Goal: Task Accomplishment & Management: Use online tool/utility

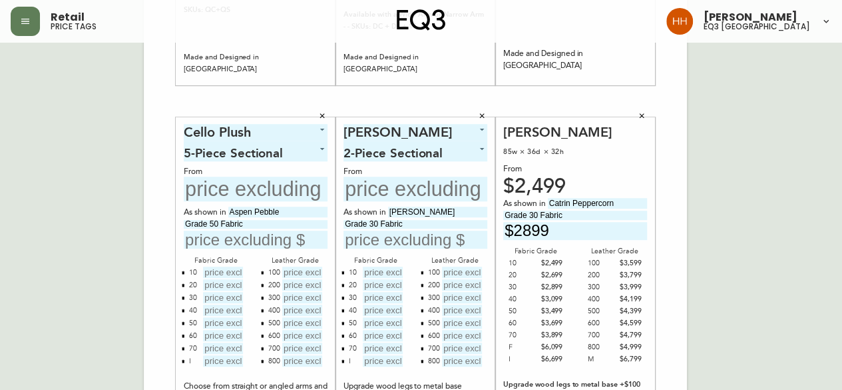
scroll to position [466, 0]
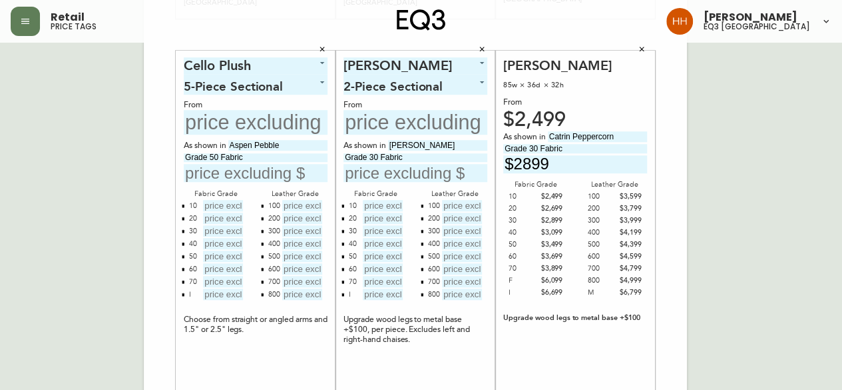
click at [231, 125] on input "text" at bounding box center [256, 122] width 144 height 25
type input "$8947"
click at [226, 207] on input "text" at bounding box center [223, 205] width 40 height 11
type input "$8947"
click at [220, 220] on input "text" at bounding box center [223, 217] width 40 height 11
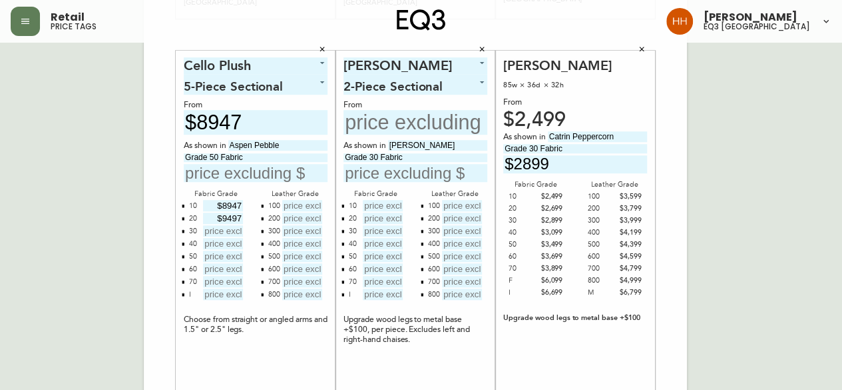
type input "$9497"
type input "$10047"
type input "$10597"
type input "$11147"
type input "$11697"
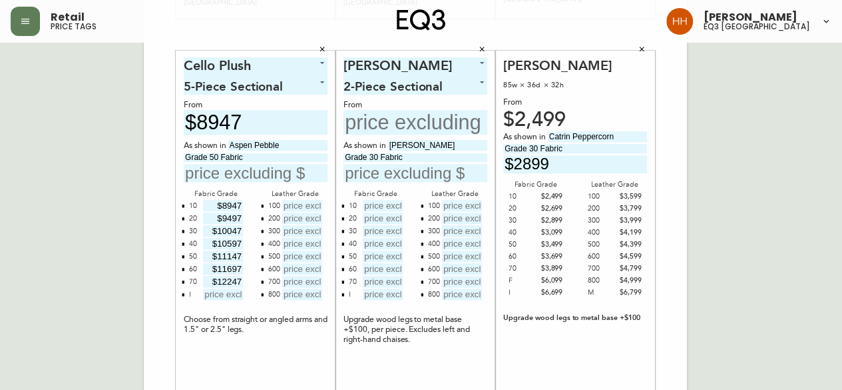
type input "$12247"
click at [217, 288] on input "text" at bounding box center [223, 293] width 40 height 11
type input "$21047"
click at [288, 355] on div "Cello Plush 5 5-Piece Sectional 3 From $8947 As shown in Aspen Pebble Grade 50 …" at bounding box center [256, 242] width 144 height 371
click at [256, 172] on input "text" at bounding box center [256, 173] width 144 height 18
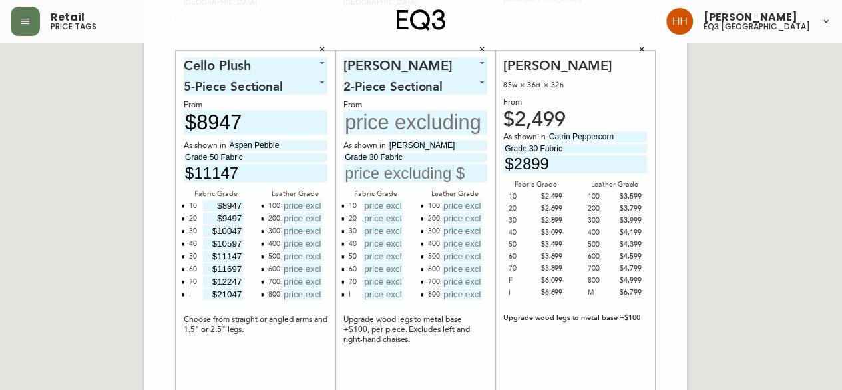
type input "$11147"
click at [286, 342] on div "Cello Plush 5 5-Piece Sectional 3 From $8947 As shown in Aspen Pebble Grade 50 …" at bounding box center [256, 242] width 144 height 371
click at [314, 203] on input "text" at bounding box center [302, 205] width 40 height 11
type input "$13397"
type input "$13947"
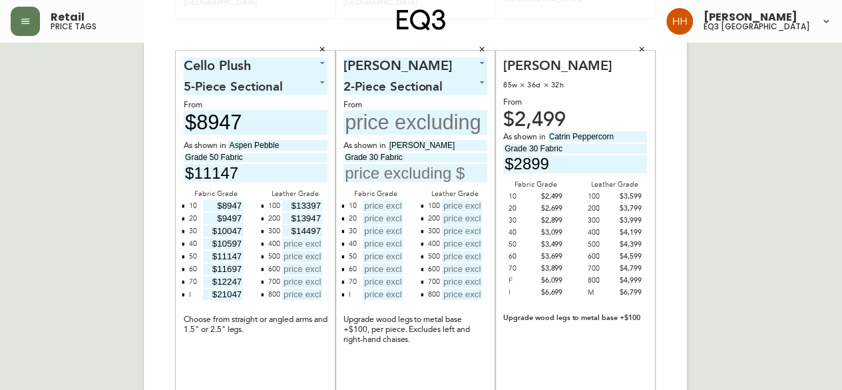
type input "$14497"
type input "$15047"
type input "$15597"
type input "$16147"
type input "$16697"
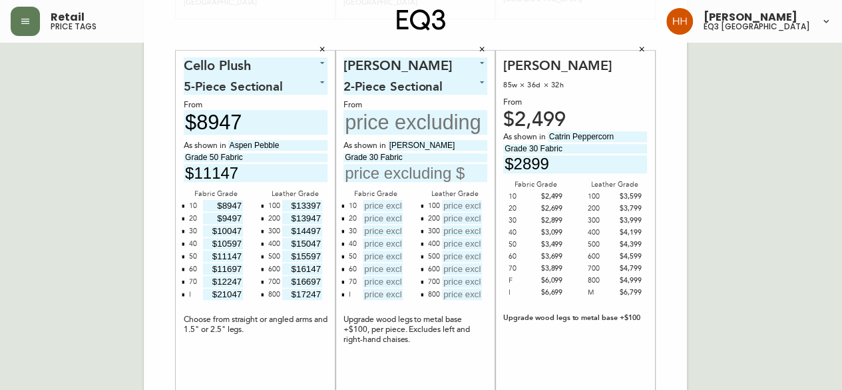
type input "$17247"
click at [237, 355] on div "Cello Plush 5 5-Piece Sectional 3 From $8947 As shown in Aspen Pebble Grade 50 …" at bounding box center [256, 242] width 144 height 371
click at [708, 254] on div "English Canada en_CA EQ3 font EQ3 Large Hang Tag large 8.5 in × 14 in – Portrai…" at bounding box center [421, 34] width 821 height 895
click at [399, 129] on input "text" at bounding box center [416, 122] width 144 height 25
type input "$5248"
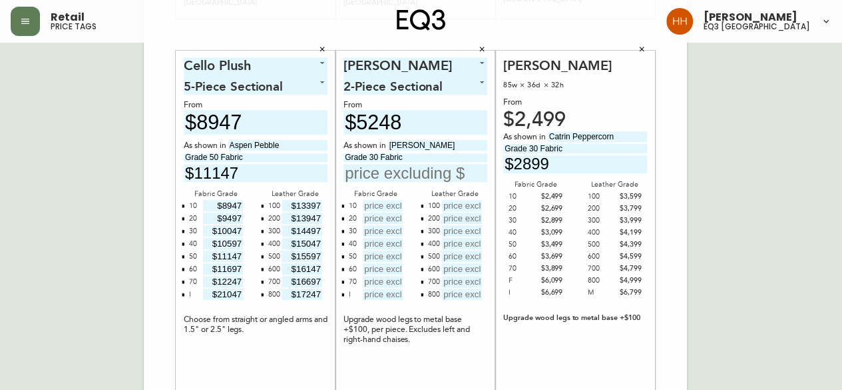
click at [382, 208] on input "text" at bounding box center [383, 205] width 40 height 11
type input "$5248"
click at [392, 215] on input "text" at bounding box center [383, 217] width 40 height 11
type input "$5648"
click at [383, 234] on input "text" at bounding box center [383, 230] width 40 height 11
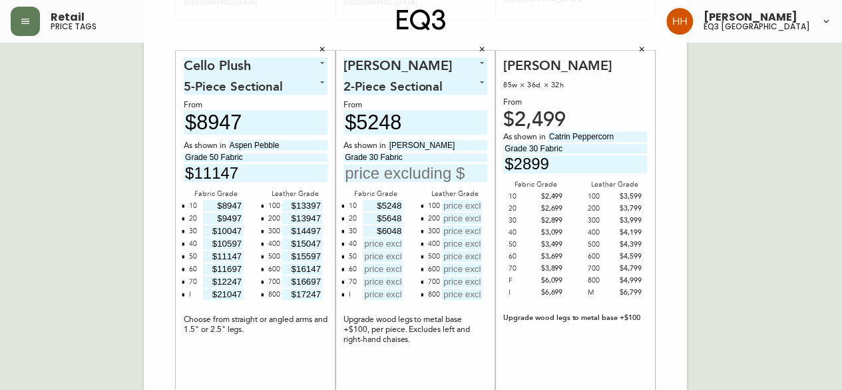
type input "$6048"
type input "$6448"
type input "$6848"
type input "$7248"
type input "$7648"
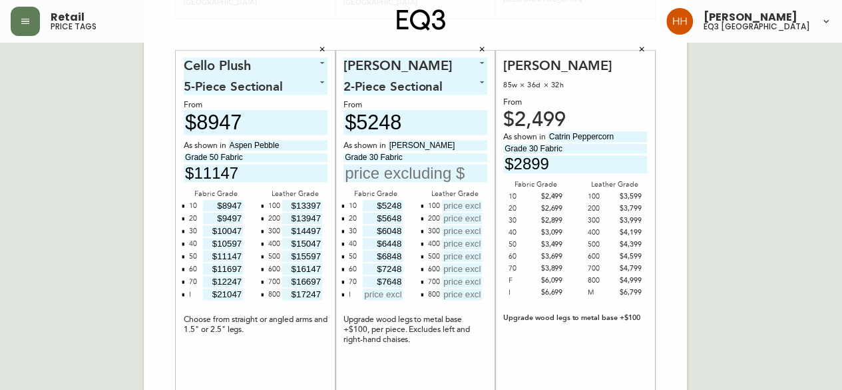
click at [384, 298] on input "text" at bounding box center [383, 293] width 40 height 11
type input "$13248"
click at [445, 356] on div "Oskar Plush 17 2-Piece Sectional 0 From $5248 As shown in Catrin Ashby Grade 30…" at bounding box center [416, 242] width 144 height 371
click at [479, 200] on input "text" at bounding box center [462, 205] width 40 height 11
type input "$7348"
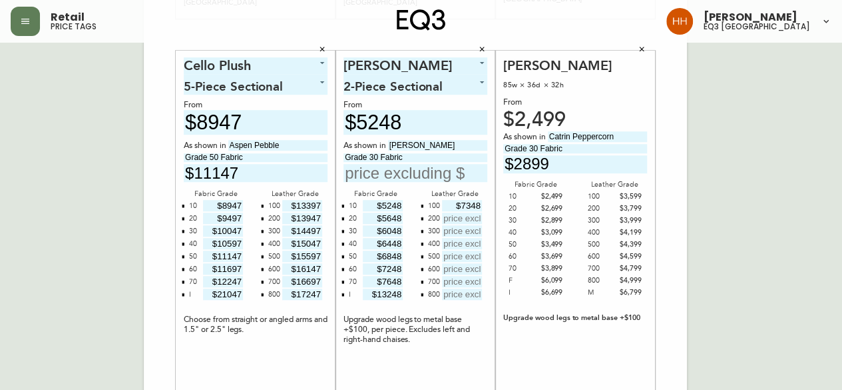
click at [469, 219] on input "text" at bounding box center [462, 217] width 40 height 11
type input "$7748"
type input "$8148"
type input "$8548"
type input "$8948"
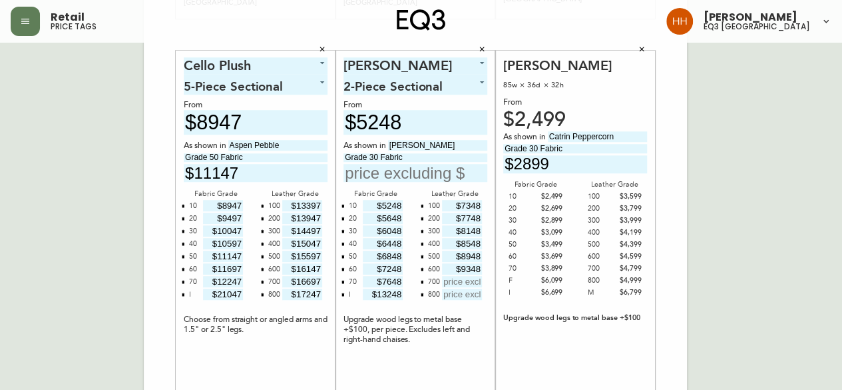
type input "$9348"
type input "$9748"
type input "$10148"
click at [607, 336] on div "Oskar Sofa 85w × 36d × 32h From $2,499 As shown in Catrin Peppercorn Grade 30 F…" at bounding box center [575, 242] width 144 height 371
click at [435, 178] on input "text" at bounding box center [416, 173] width 144 height 18
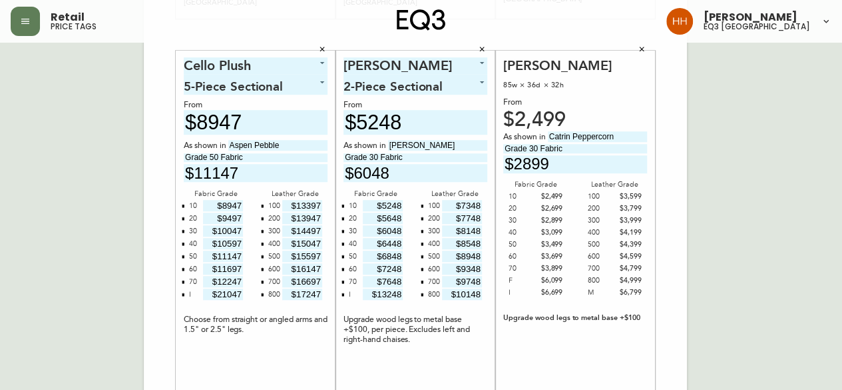
type input "$6048"
click at [810, 231] on div "English Canada en_CA EQ3 font EQ3 Large Hang Tag large 8.5 in × 14 in – Portrai…" at bounding box center [421, 34] width 821 height 895
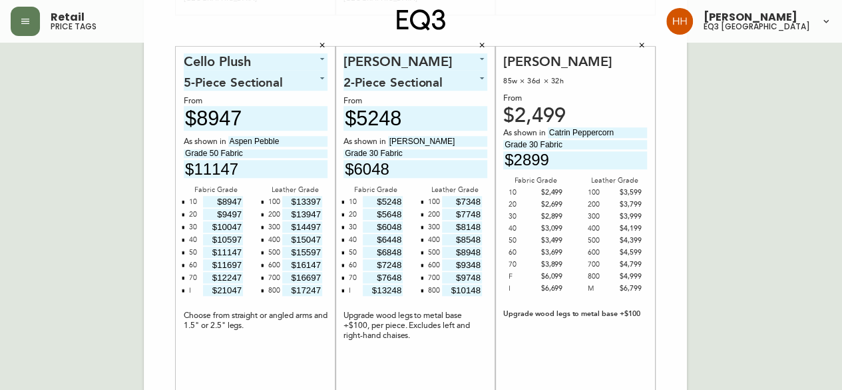
scroll to position [558, 0]
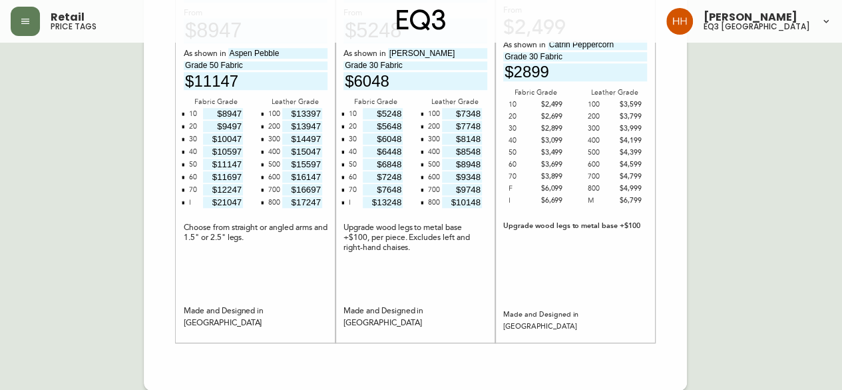
click at [567, 291] on div "Oskar Sofa 85w × 36d × 32h From $2,499 As shown in Catrin Peppercorn Grade 30 F…" at bounding box center [575, 150] width 144 height 371
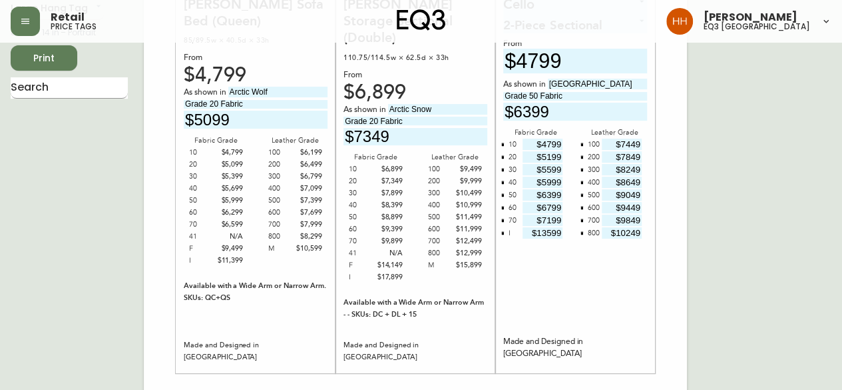
scroll to position [0, 0]
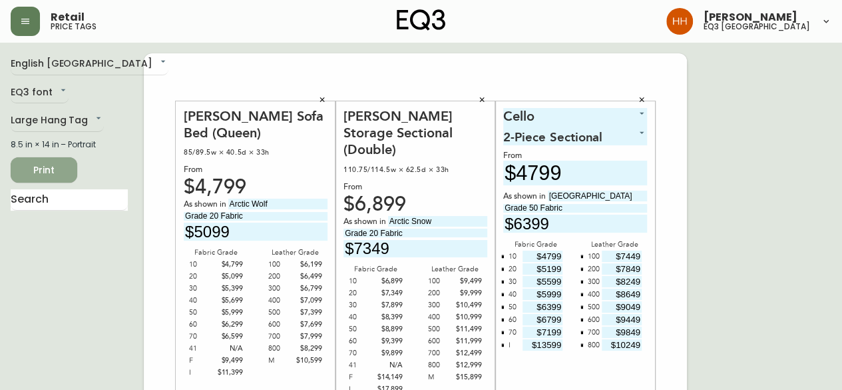
click at [51, 168] on span "Print" at bounding box center [43, 170] width 45 height 17
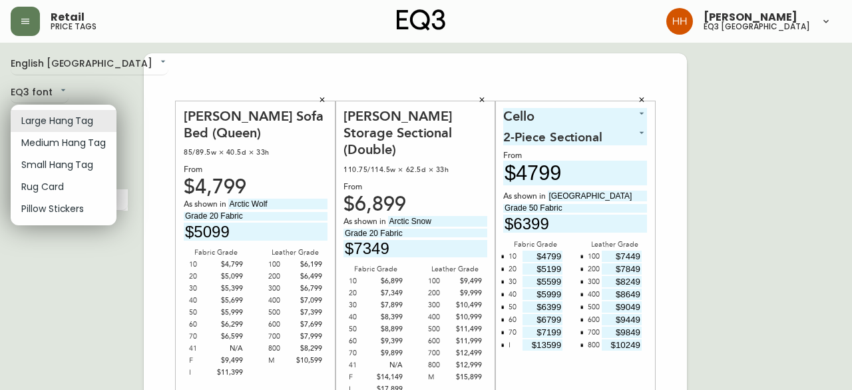
click at [62, 150] on li "Medium Hang Tag" at bounding box center [64, 143] width 106 height 22
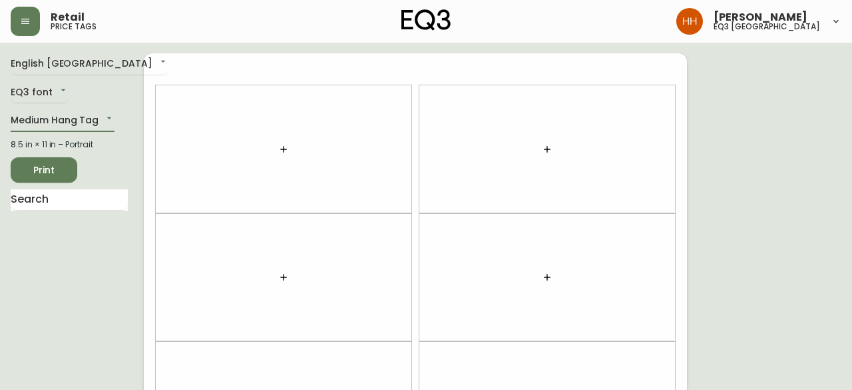
click at [53, 126] on body "Retail price tags Hayley Henderson eq3 calgary English Canada en_CA EQ3 font EQ…" at bounding box center [426, 378] width 852 height 756
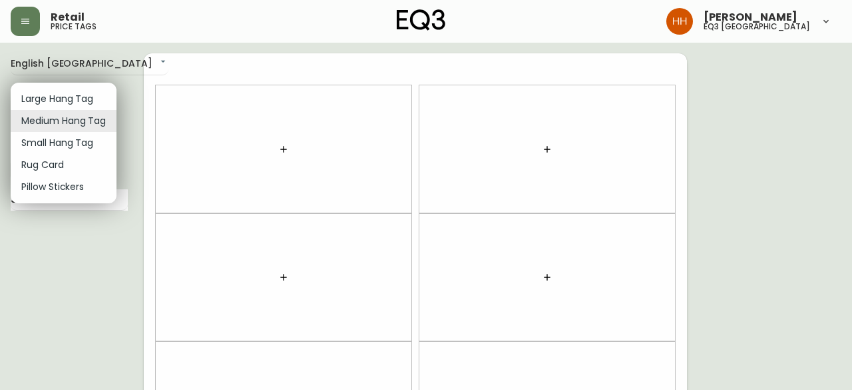
click at [51, 101] on li "Large Hang Tag" at bounding box center [64, 99] width 106 height 22
type input "large"
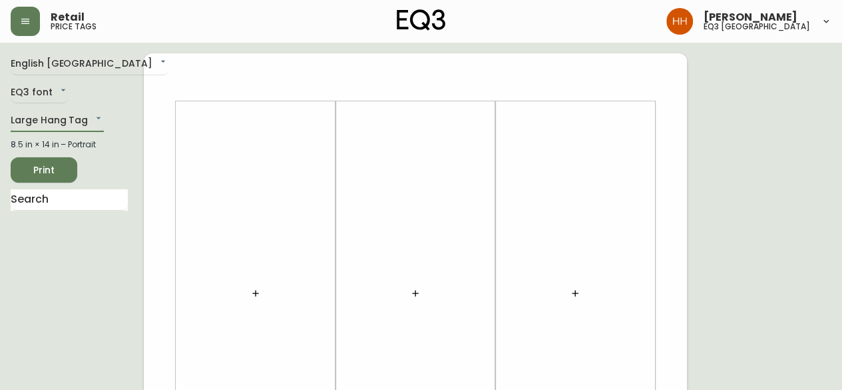
click at [97, 218] on ul at bounding box center [69, 222] width 117 height 11
click at [81, 202] on input "text" at bounding box center [69, 199] width 117 height 21
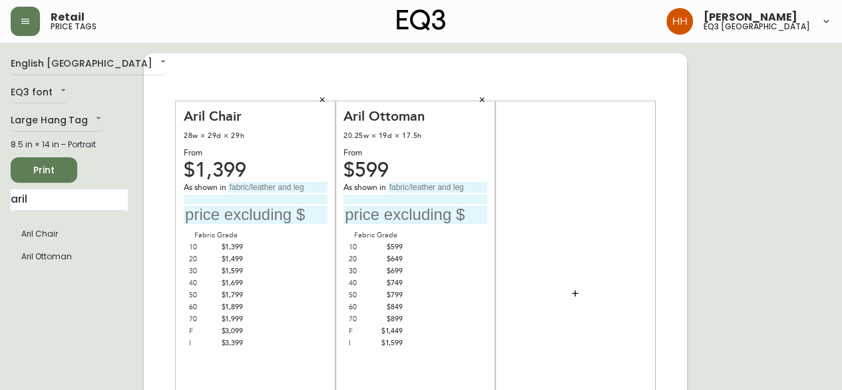
drag, startPoint x: 64, startPoint y: 195, endPoint x: -121, endPoint y: 208, distance: 185.5
type input "d"
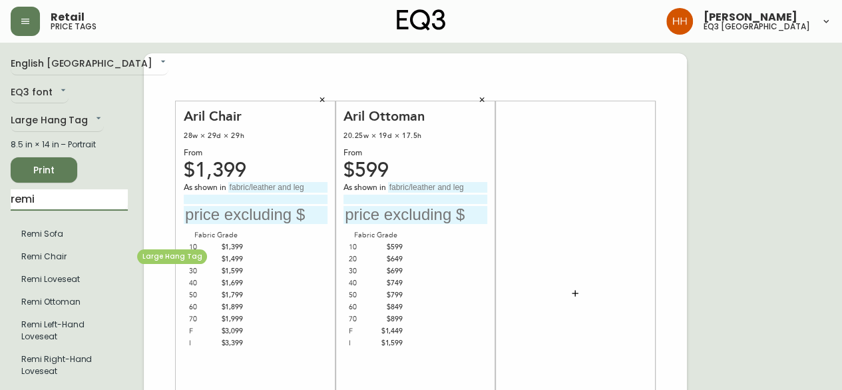
type input "remi"
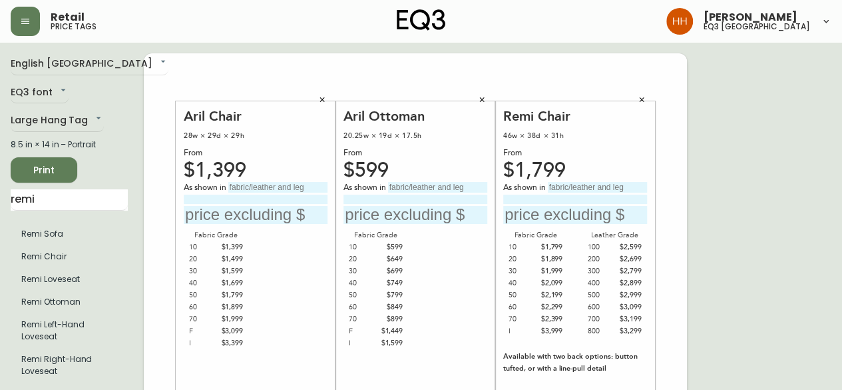
drag, startPoint x: 48, startPoint y: 201, endPoint x: -73, endPoint y: 199, distance: 120.5
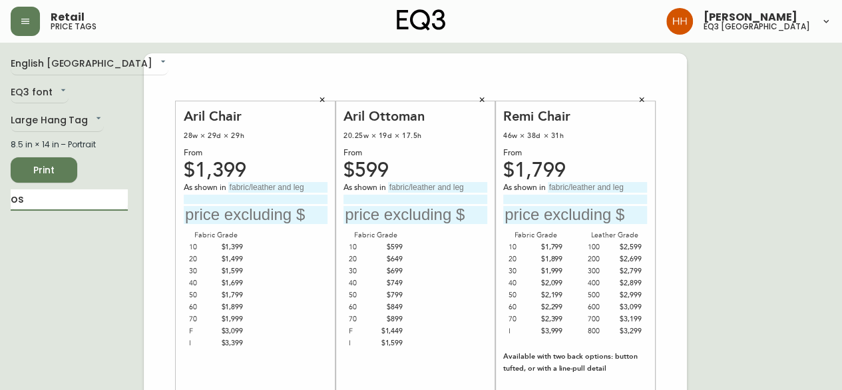
type input "o"
type input "m"
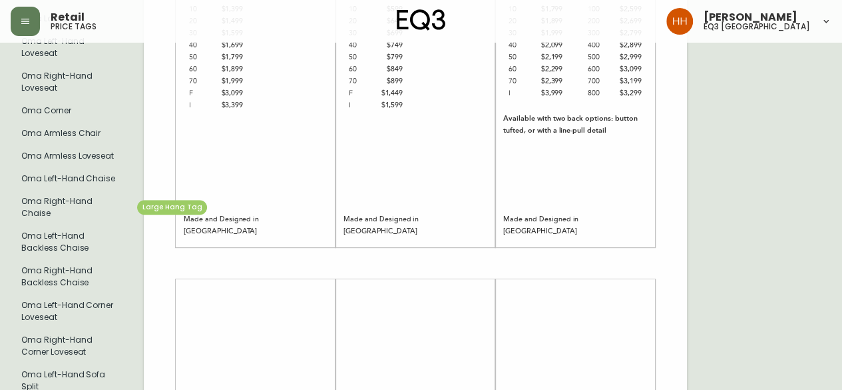
scroll to position [266, 0]
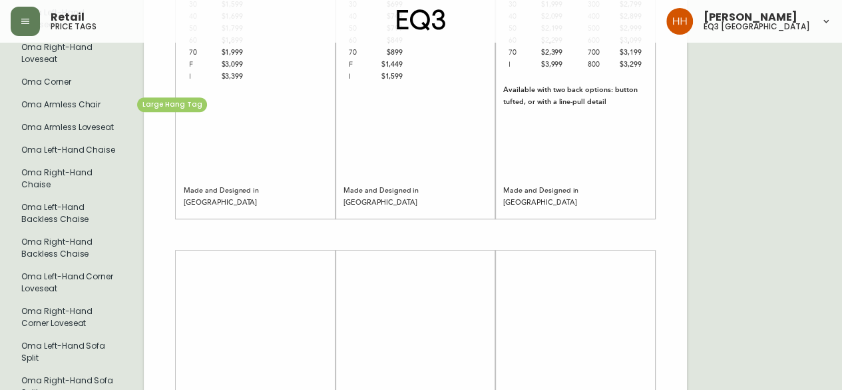
type input "oma"
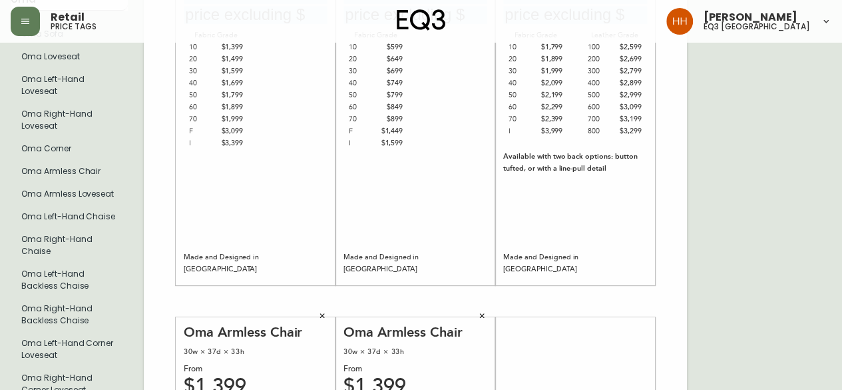
scroll to position [67, 0]
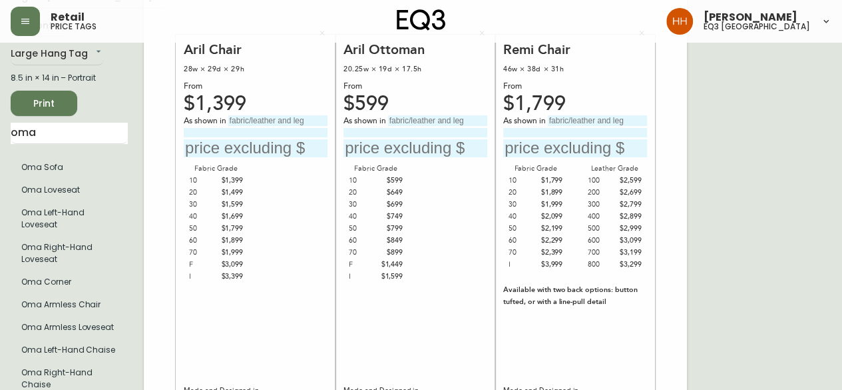
drag, startPoint x: 76, startPoint y: 135, endPoint x: -165, endPoint y: 133, distance: 241.1
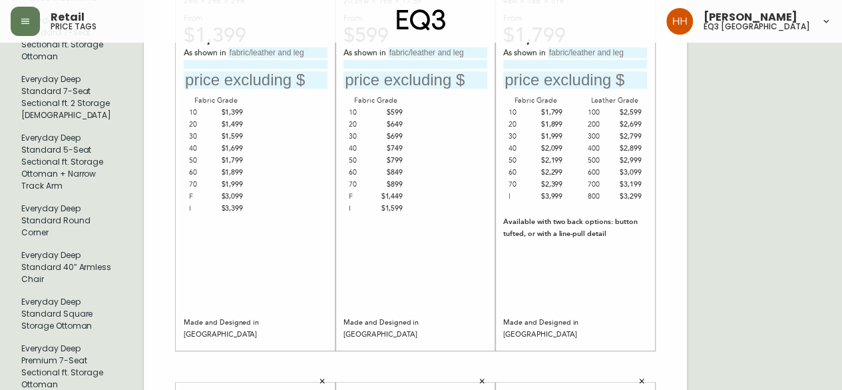
scroll to position [200, 0]
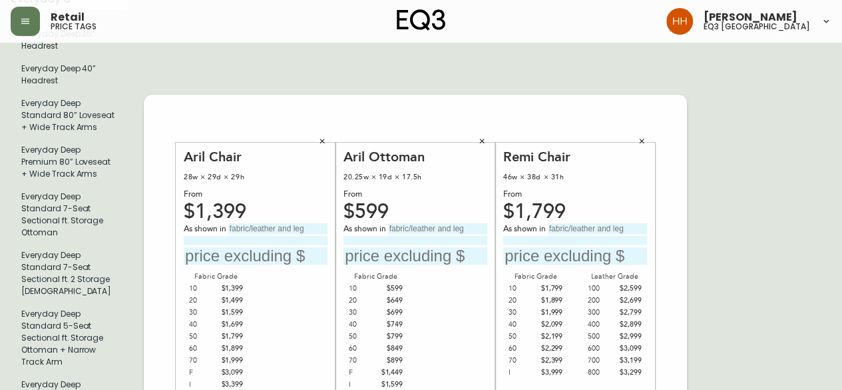
click at [649, 131] on button "button" at bounding box center [642, 141] width 20 height 20
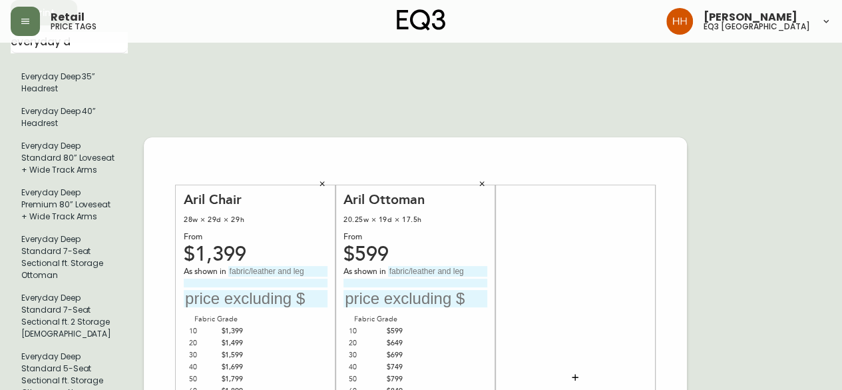
scroll to position [133, 0]
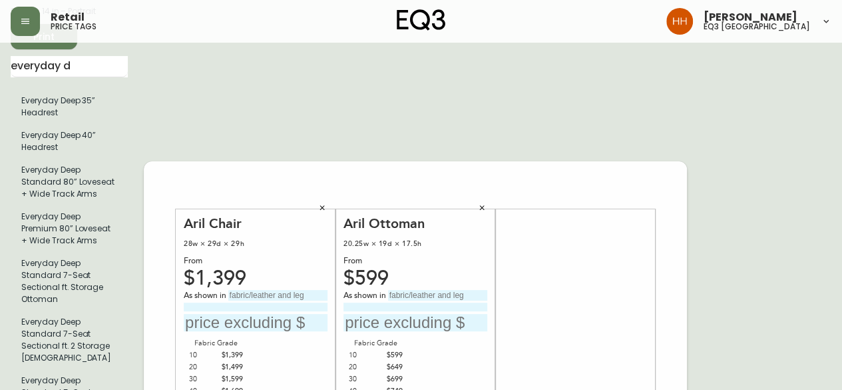
drag, startPoint x: 81, startPoint y: 69, endPoint x: -138, endPoint y: 64, distance: 219.8
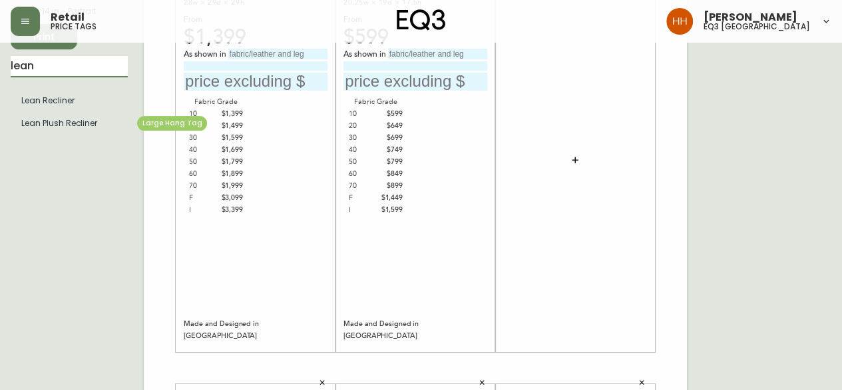
type input "lean"
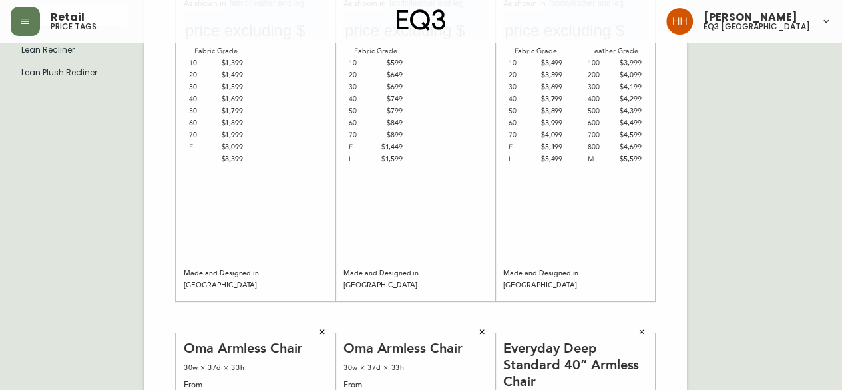
scroll to position [400, 0]
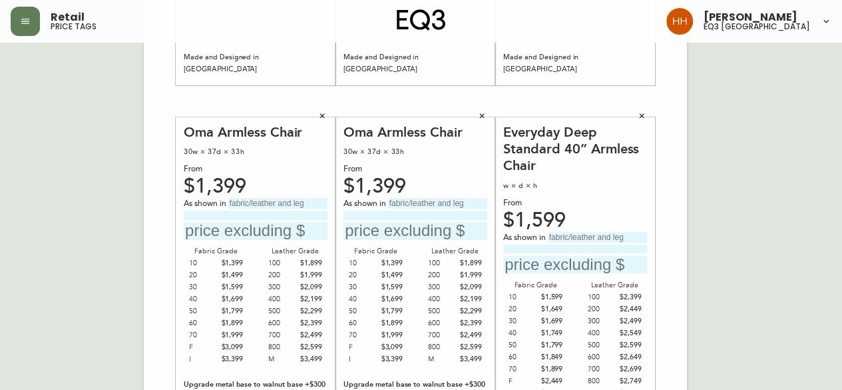
click at [713, 260] on div "English Canada en_CA EQ3 font EQ3 Large Hang Tag large 8.5 in × 14 in – Portrai…" at bounding box center [421, 101] width 821 height 895
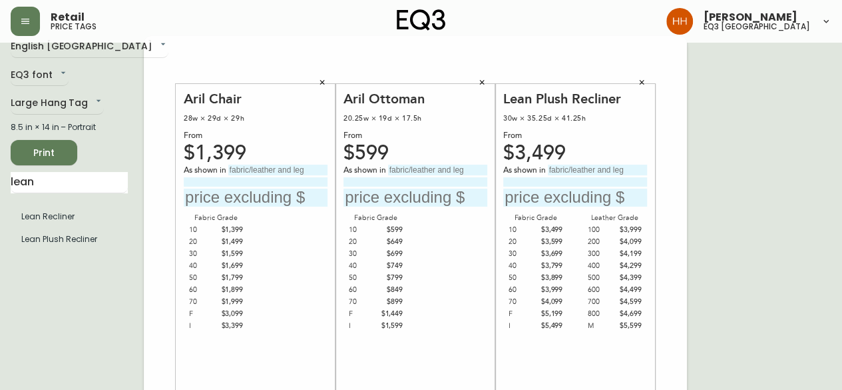
scroll to position [0, 0]
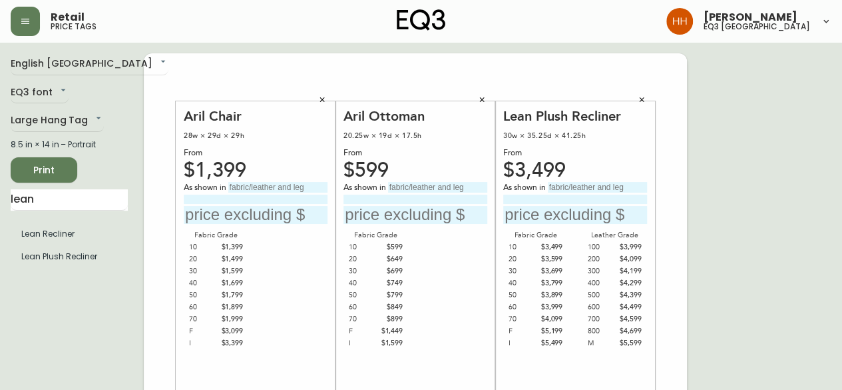
click at [263, 182] on input "text" at bounding box center [277, 187] width 99 height 11
type input "Sheepskin White"
click at [272, 202] on input "Grade" at bounding box center [256, 198] width 144 height 9
type input "Grade 40 Fabric"
type input "$1699"
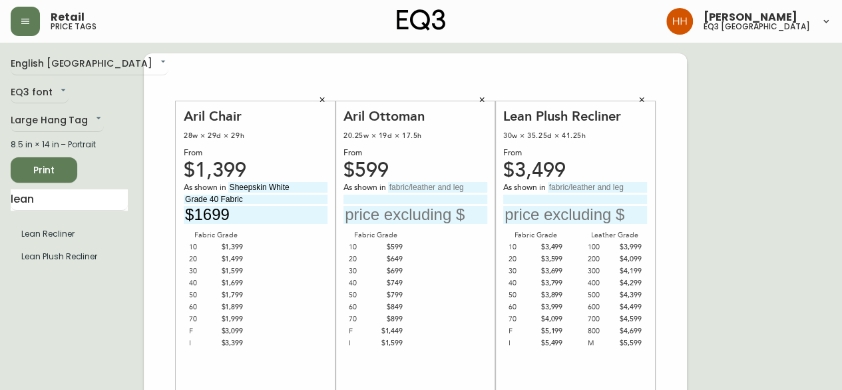
click at [414, 176] on div "Aril Ottoman 20.25w × 19d × 17.5h From $599 As shown in Fabric Grade 10 $599 20…" at bounding box center [416, 293] width 144 height 371
click at [414, 183] on input "text" at bounding box center [437, 187] width 99 height 11
type input "Sheepskin White"
type input "r"
type input "Grade 40 Fabrice"
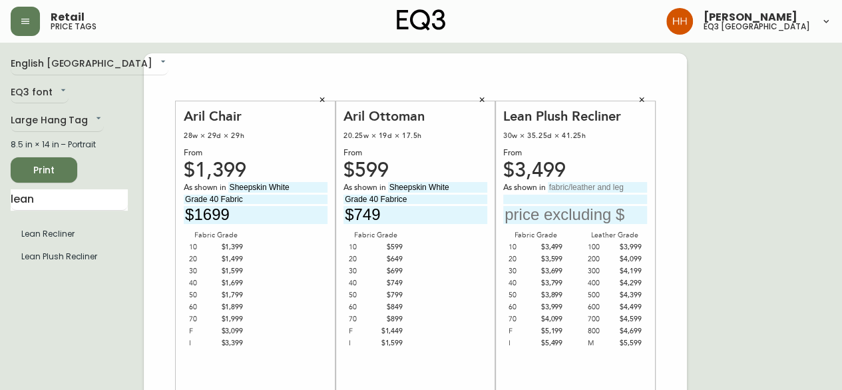
type input "$749"
click at [607, 188] on input "text" at bounding box center [597, 187] width 99 height 11
type input "Donna Camel"
click at [575, 195] on input at bounding box center [575, 198] width 144 height 9
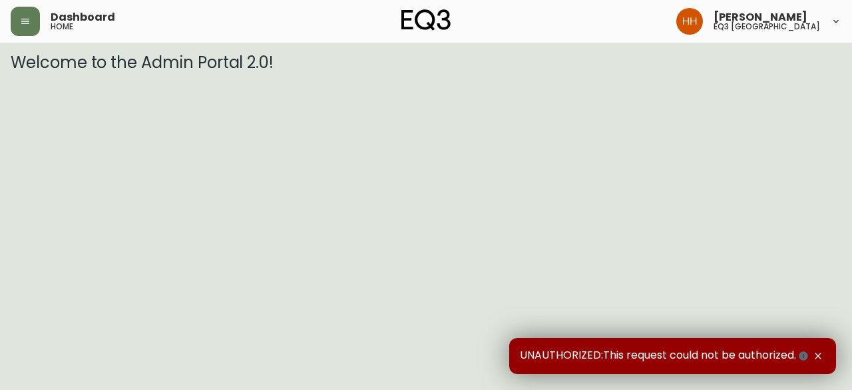
click at [39, 33] on div "Dashboard home" at bounding box center [149, 21] width 277 height 29
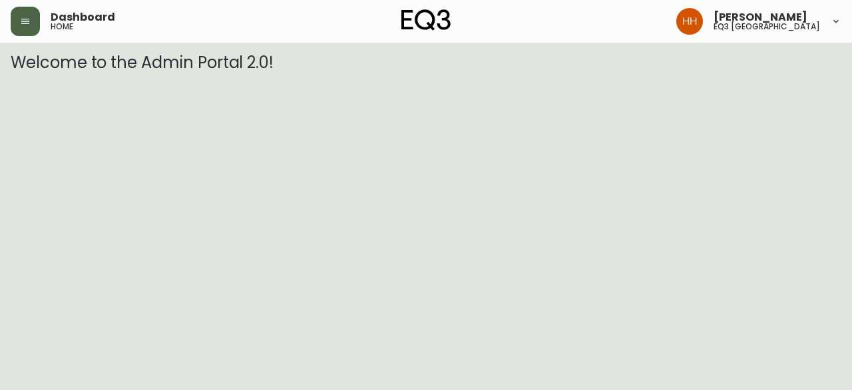
click at [17, 26] on button "button" at bounding box center [25, 21] width 29 height 29
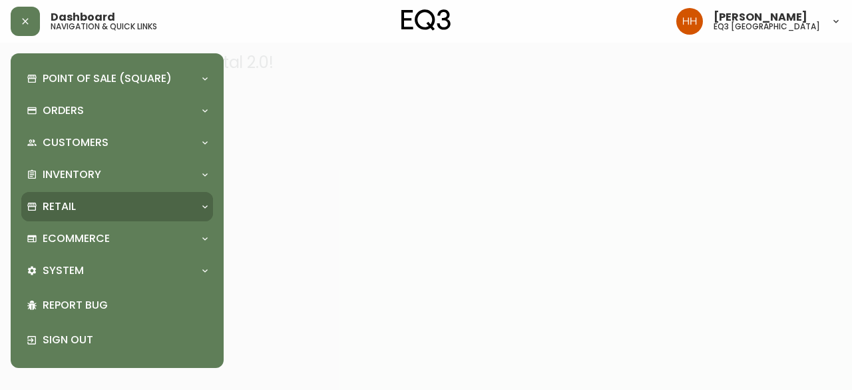
click at [104, 204] on div "Retail" at bounding box center [111, 206] width 168 height 15
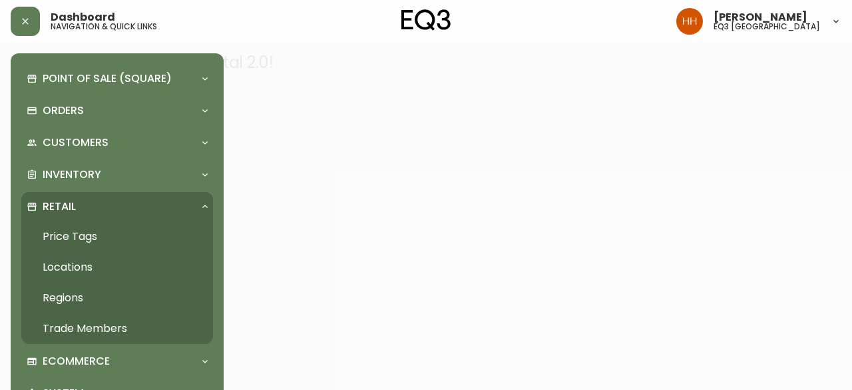
click at [98, 232] on link "Price Tags" at bounding box center [117, 236] width 192 height 31
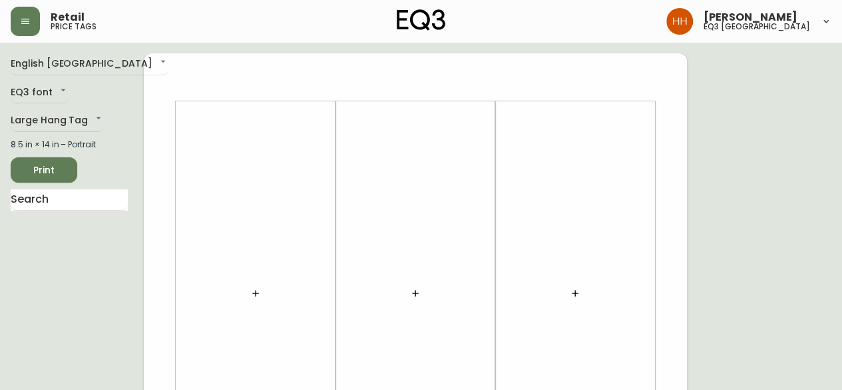
click at [246, 291] on button "button" at bounding box center [255, 293] width 27 height 27
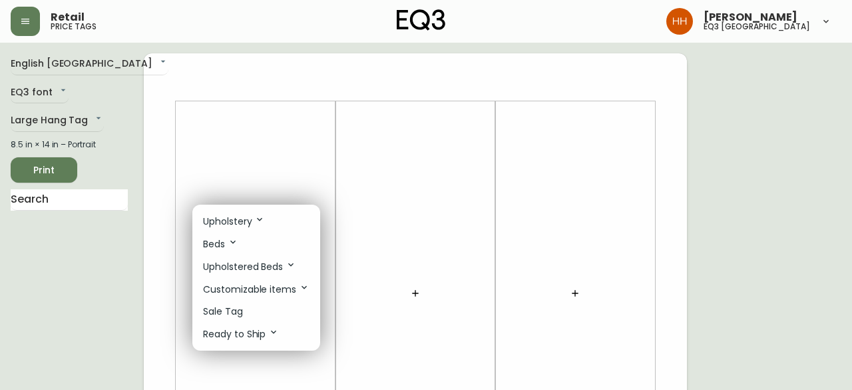
click at [244, 226] on p "Upholstery" at bounding box center [234, 221] width 62 height 15
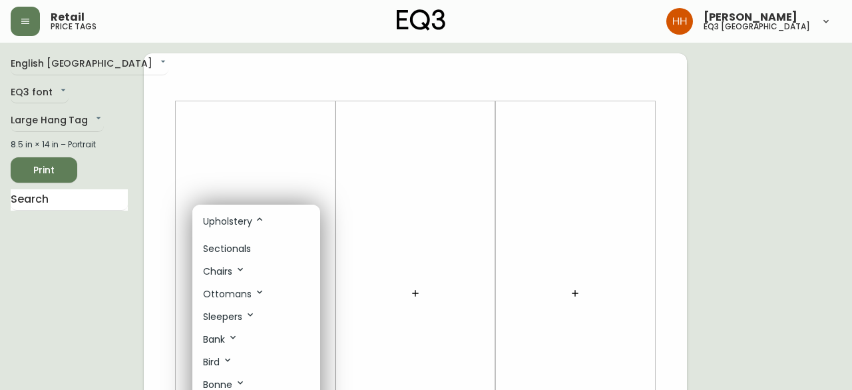
click at [242, 248] on p "Sectionals" at bounding box center [227, 249] width 48 height 14
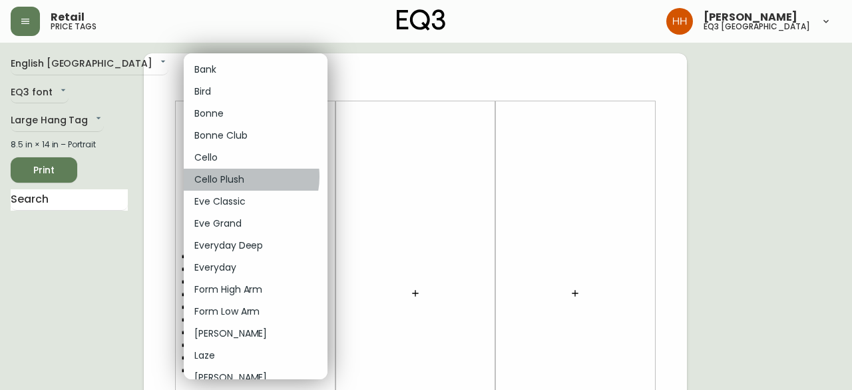
click at [240, 176] on li "Cello Plush" at bounding box center [256, 179] width 144 height 22
type input "5"
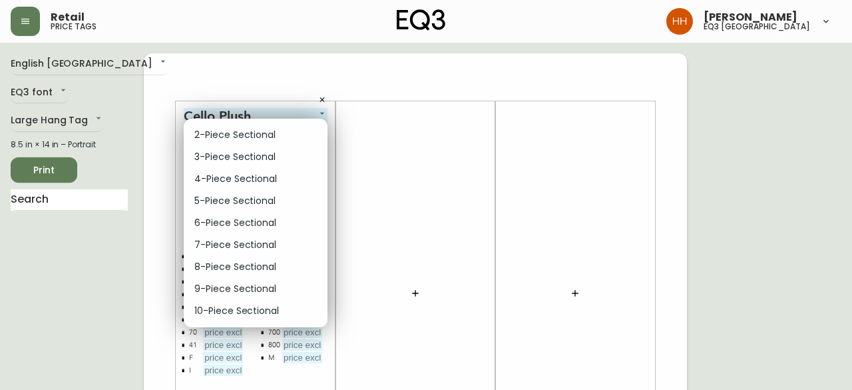
click at [217, 226] on li "6-Piece Sectional" at bounding box center [256, 223] width 144 height 22
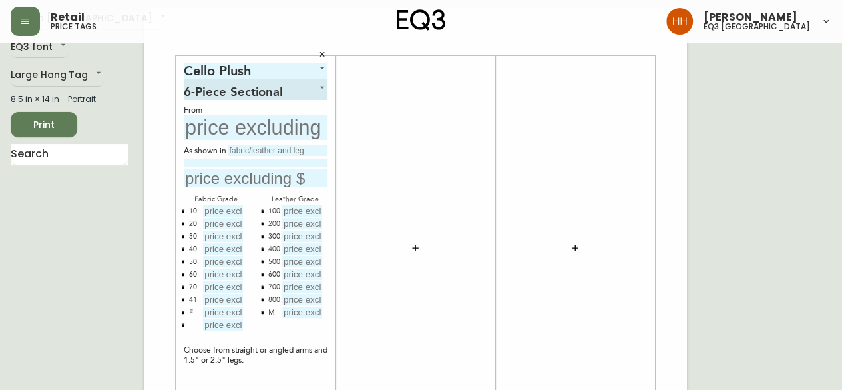
scroll to position [67, 0]
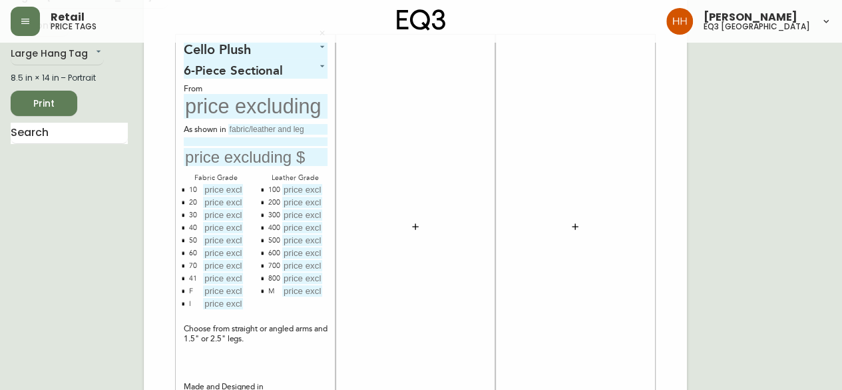
click at [181, 286] on button "button" at bounding box center [183, 290] width 11 height 11
click at [186, 276] on button "button" at bounding box center [183, 277] width 11 height 11
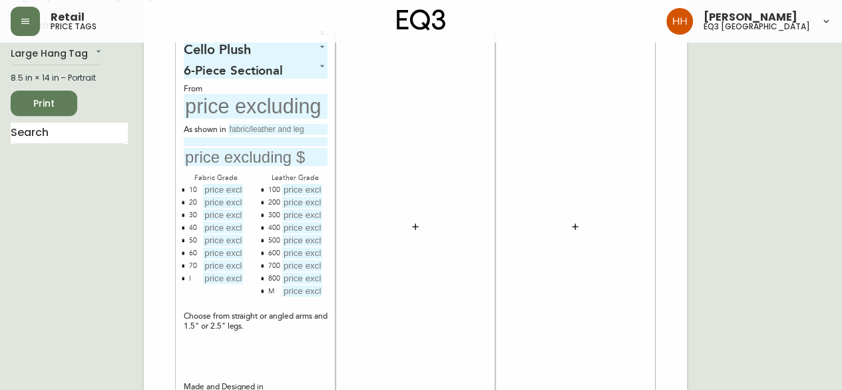
click at [261, 294] on button "button" at bounding box center [262, 290] width 11 height 11
click at [415, 339] on div at bounding box center [416, 226] width 144 height 371
click at [473, 316] on div at bounding box center [416, 226] width 144 height 371
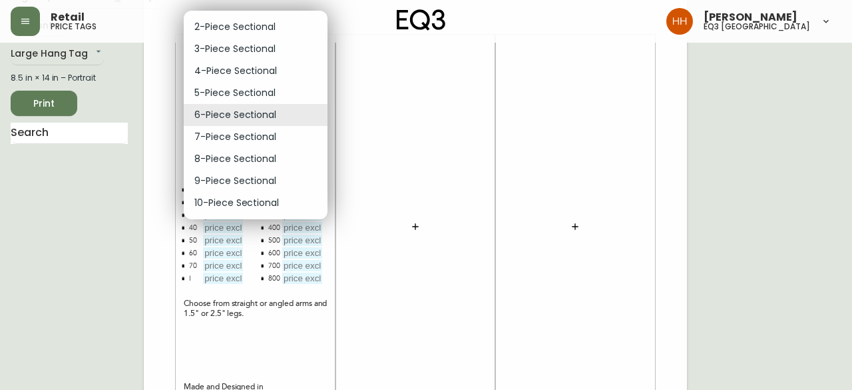
click at [227, 87] on li "5-Piece Sectional" at bounding box center [256, 93] width 144 height 22
type input "3"
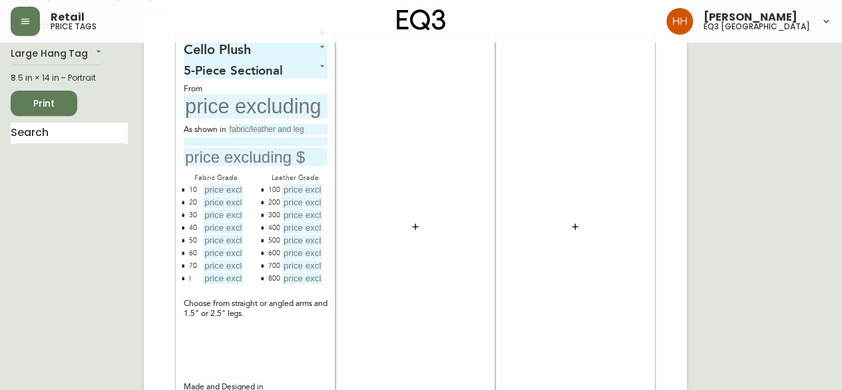
click at [266, 107] on input "text" at bounding box center [256, 106] width 144 height 25
type input "$7947"
click at [228, 158] on input "text" at bounding box center [256, 157] width 144 height 18
click at [266, 128] on input "text" at bounding box center [277, 129] width 99 height 11
type input "Aspen Pebble"
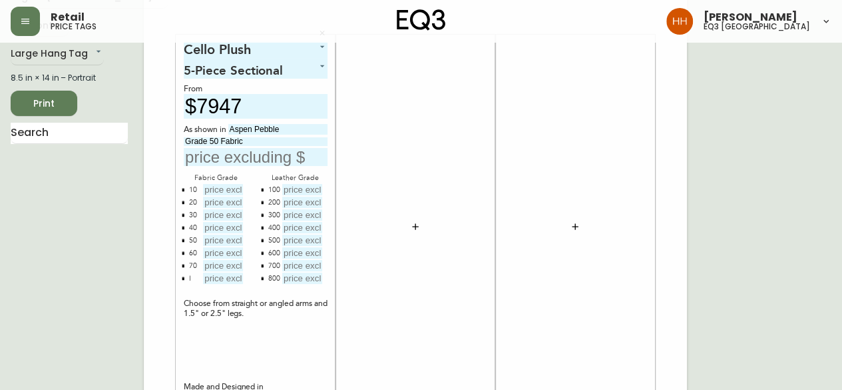
type input "Grade 50 Fabric"
click at [226, 186] on input "text" at bounding box center [223, 189] width 40 height 11
type input "$7947"
type input "$8397"
click at [226, 215] on input "text" at bounding box center [223, 214] width 40 height 11
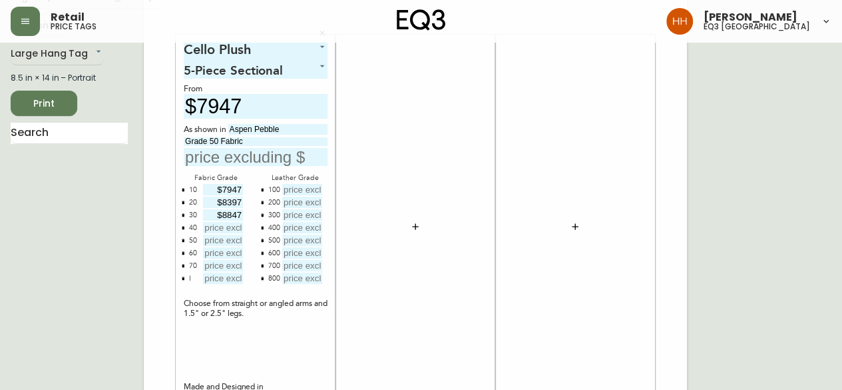
type input "$8847"
type input "$9297"
type input "$9747"
type input "$10197"
type input "$10647"
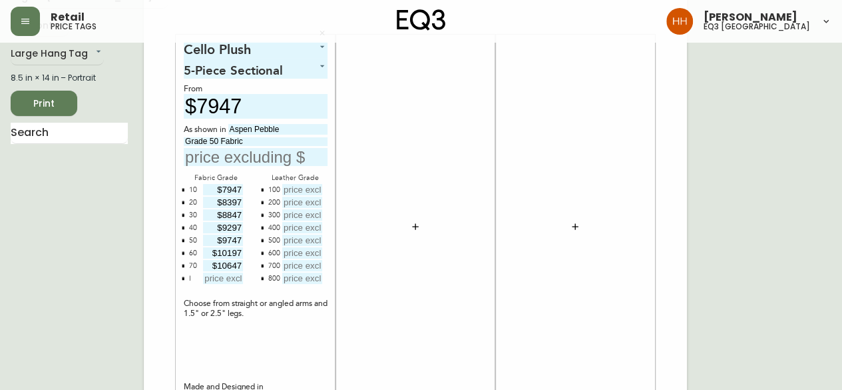
click at [249, 348] on div "Cello Plush 5 5-Piece Sectional 3 From $7947 As shown in Aspen Pebble Grade 50 …" at bounding box center [256, 226] width 144 height 371
click at [221, 275] on input "text" at bounding box center [223, 277] width 40 height 11
type input "$17847"
click at [398, 328] on div at bounding box center [416, 226] width 144 height 371
click at [296, 186] on input "text" at bounding box center [302, 189] width 40 height 11
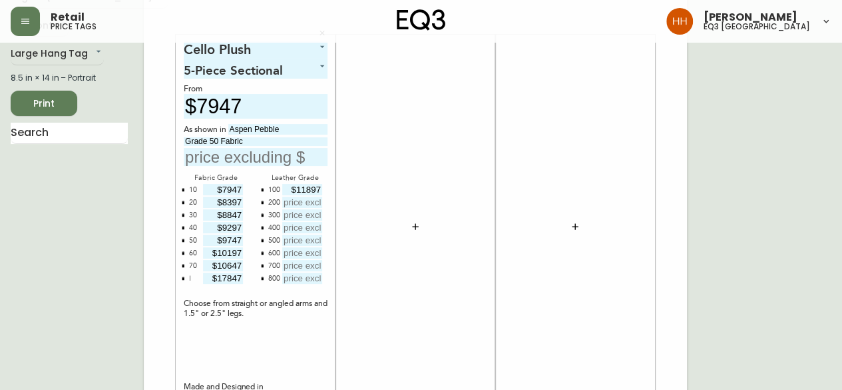
type input "$11897"
click at [289, 198] on input "text" at bounding box center [302, 201] width 40 height 11
type input "$12347"
click at [293, 216] on input "text" at bounding box center [302, 214] width 40 height 11
type input "$12797"
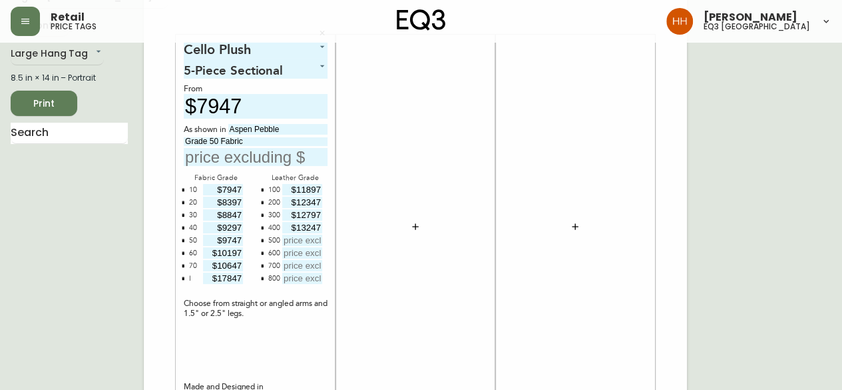
type input "$13247"
type input "$13697"
type input "$14147"
click at [308, 270] on input "text" at bounding box center [302, 265] width 40 height 11
type input "$14597"
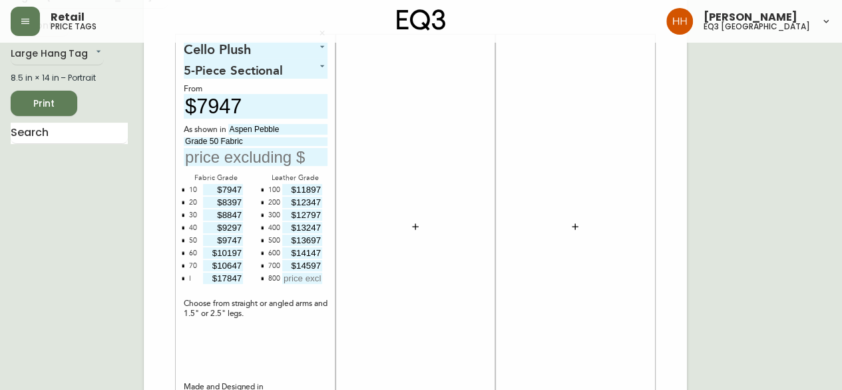
click at [315, 271] on div "$14597" at bounding box center [301, 266] width 42 height 13
click at [314, 271] on div "$14597" at bounding box center [301, 266] width 42 height 13
click at [313, 274] on input "text" at bounding box center [302, 277] width 40 height 11
type input "$15047"
click at [493, 298] on div at bounding box center [416, 227] width 160 height 384
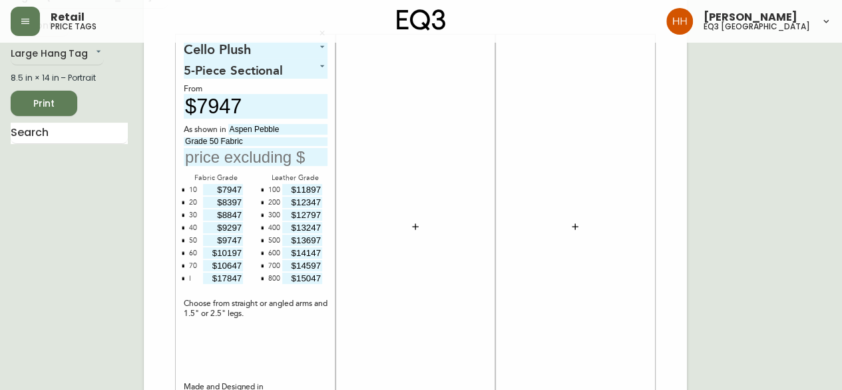
click at [288, 170] on div "Cello Plush 5 5-Piece Sectional 3 From $7947 As shown in Aspen Pebble Grade 50 …" at bounding box center [256, 226] width 144 height 371
click at [281, 160] on input "text" at bounding box center [256, 157] width 144 height 18
type input "$9747"
click at [393, 331] on div at bounding box center [416, 226] width 144 height 371
click at [121, 130] on input "text" at bounding box center [69, 133] width 117 height 21
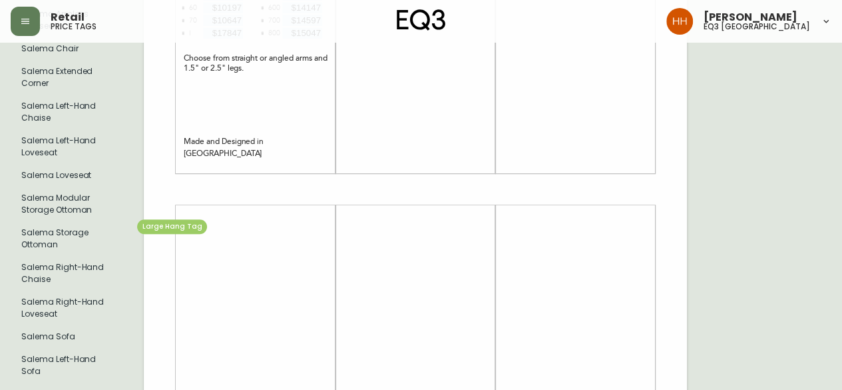
scroll to position [333, 0]
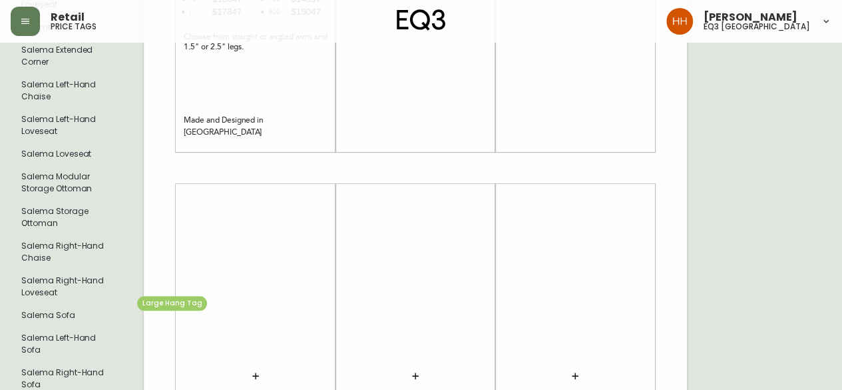
type input "salema"
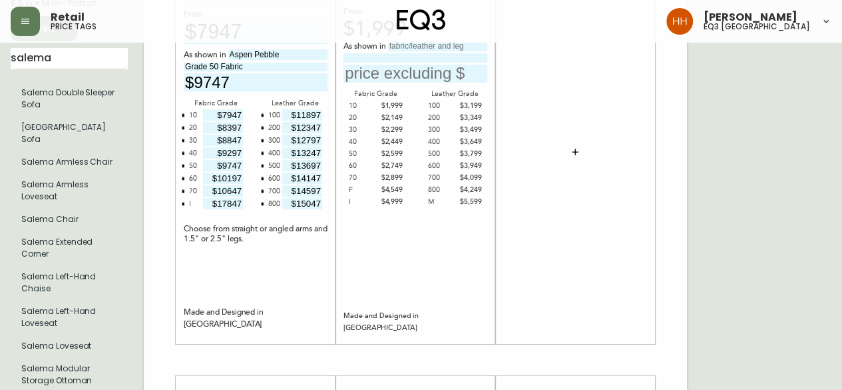
scroll to position [0, 0]
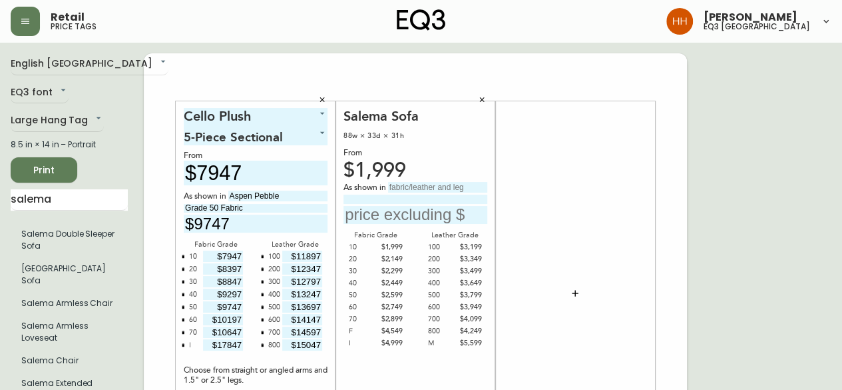
click at [451, 187] on input "text" at bounding box center [437, 187] width 99 height 11
type input "Rein Toast"
click at [418, 194] on div "As shown in Rein Toast" at bounding box center [416, 203] width 144 height 42
click at [419, 200] on input at bounding box center [416, 198] width 144 height 9
type input "Grade 200 Leather"
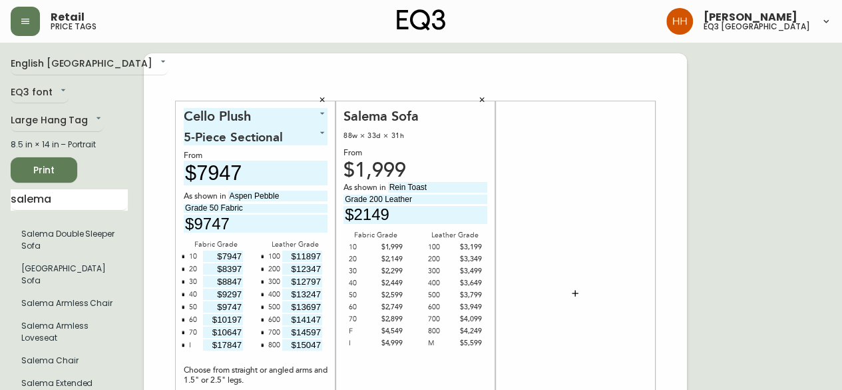
type input "$2149"
click at [527, 208] on div at bounding box center [575, 293] width 144 height 371
drag, startPoint x: 82, startPoint y: 202, endPoint x: -397, endPoint y: 199, distance: 478.8
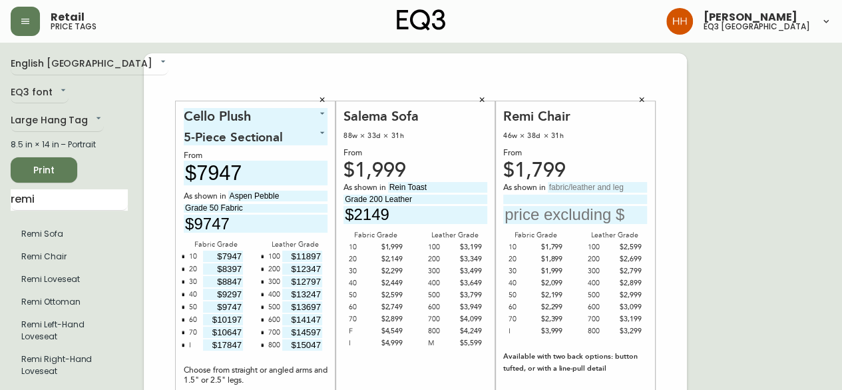
click at [645, 97] on icon "button" at bounding box center [642, 100] width 8 height 8
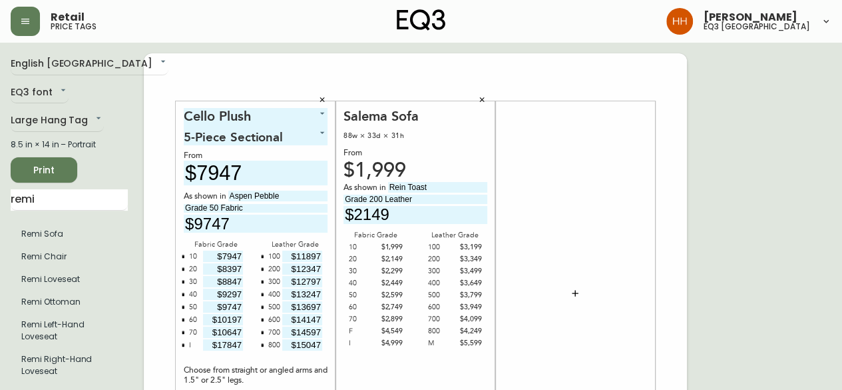
drag, startPoint x: 99, startPoint y: 198, endPoint x: -64, endPoint y: 207, distance: 162.7
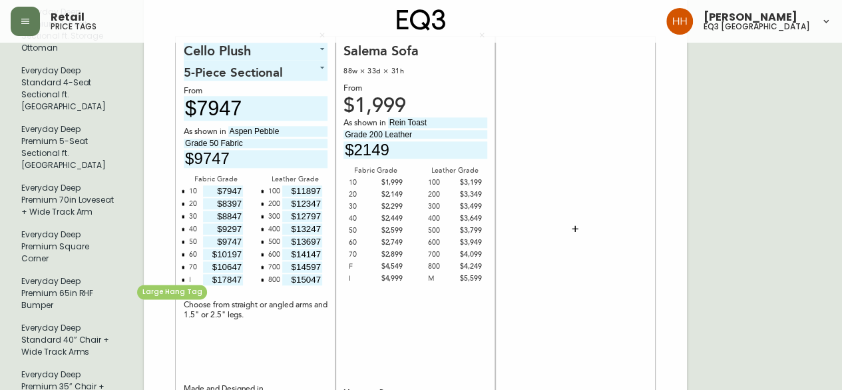
scroll to position [732, 0]
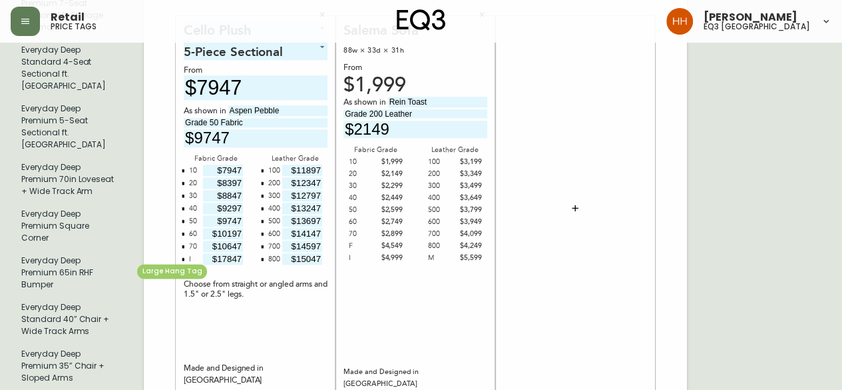
type input "everyday"
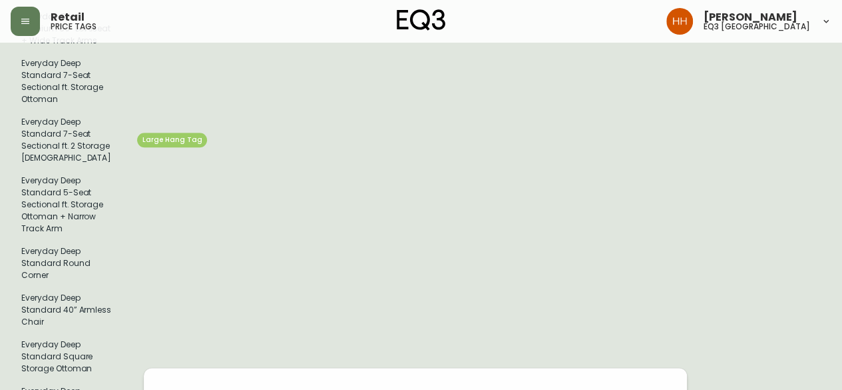
scroll to position [67, 0]
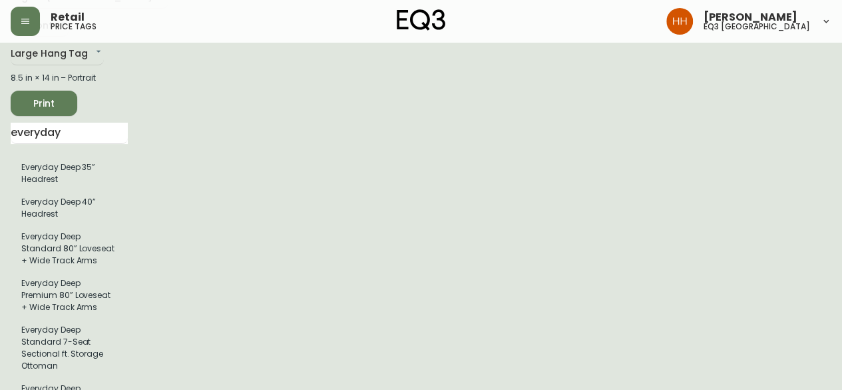
drag, startPoint x: 93, startPoint y: 138, endPoint x: -106, endPoint y: 123, distance: 199.0
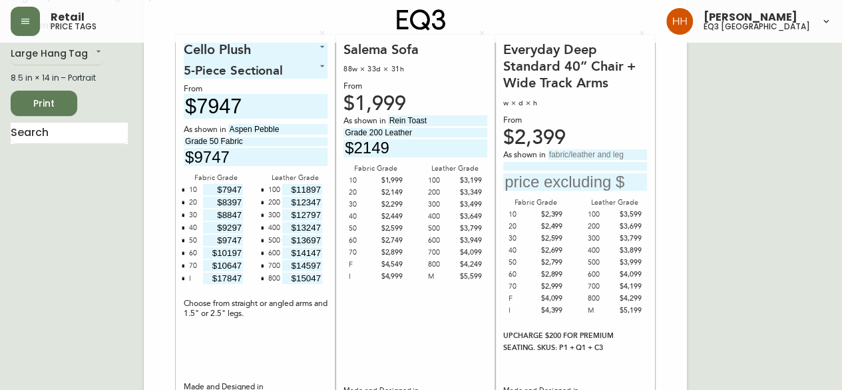
click at [93, 143] on input "text" at bounding box center [69, 133] width 117 height 21
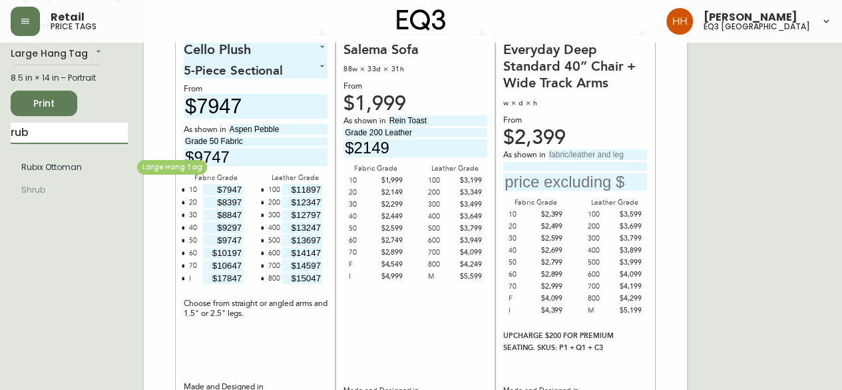
type input "rub"
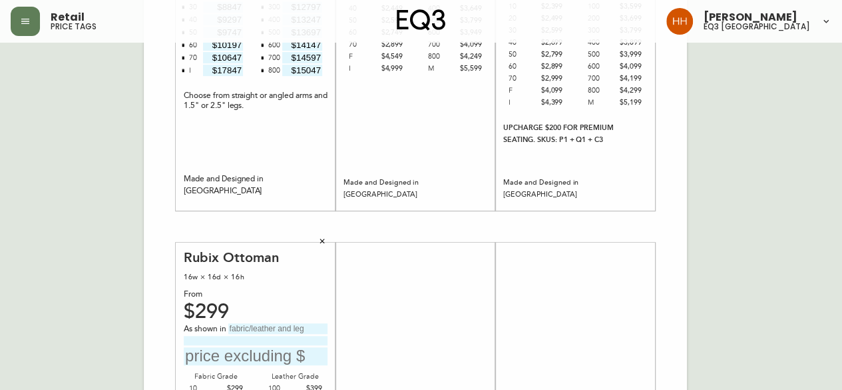
scroll to position [0, 0]
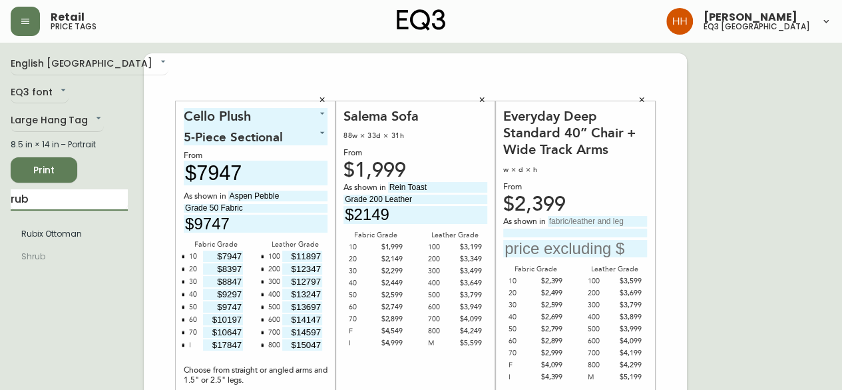
drag, startPoint x: 72, startPoint y: 191, endPoint x: -87, endPoint y: 226, distance: 162.2
type input "oval"
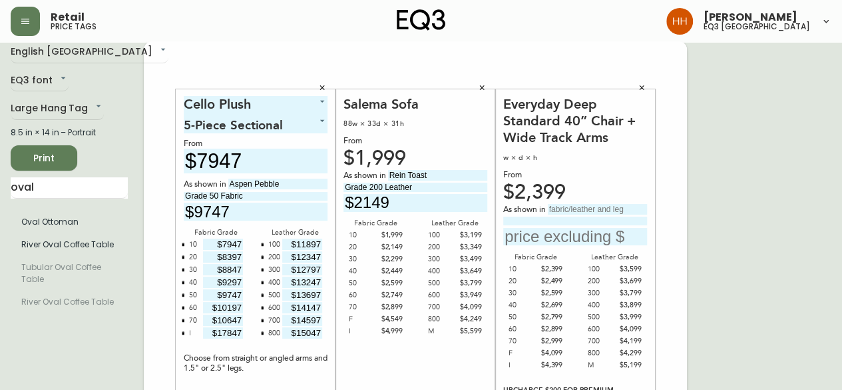
scroll to position [11, 0]
drag, startPoint x: 40, startPoint y: 176, endPoint x: -13, endPoint y: 196, distance: 56.9
drag, startPoint x: 33, startPoint y: 191, endPoint x: -156, endPoint y: 170, distance: 190.3
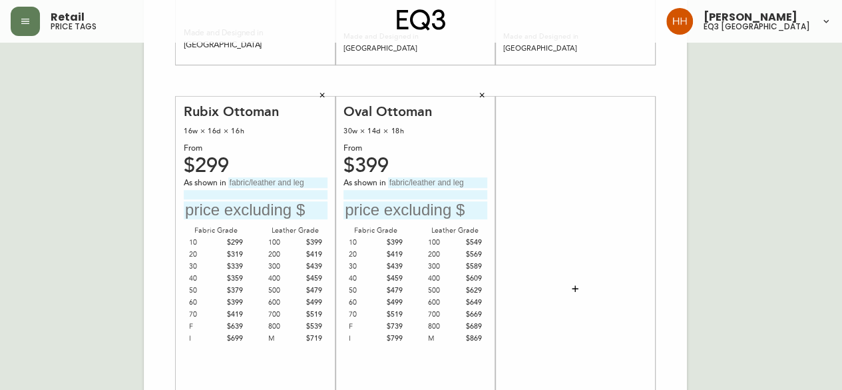
scroll to position [400, 0]
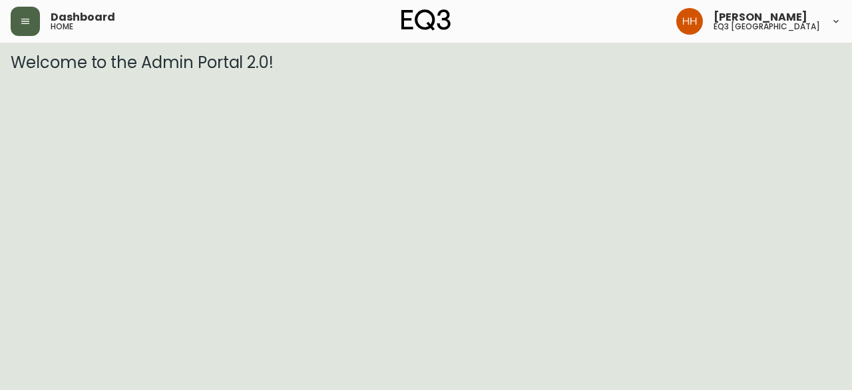
click at [16, 33] on button "button" at bounding box center [25, 21] width 29 height 29
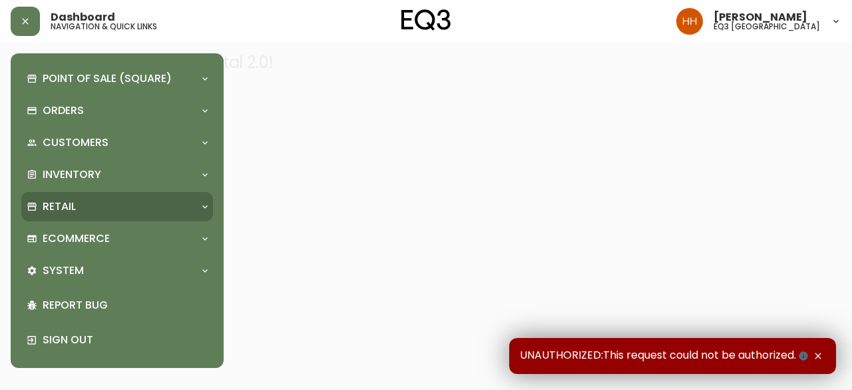
click at [97, 204] on div "Retail" at bounding box center [111, 206] width 168 height 15
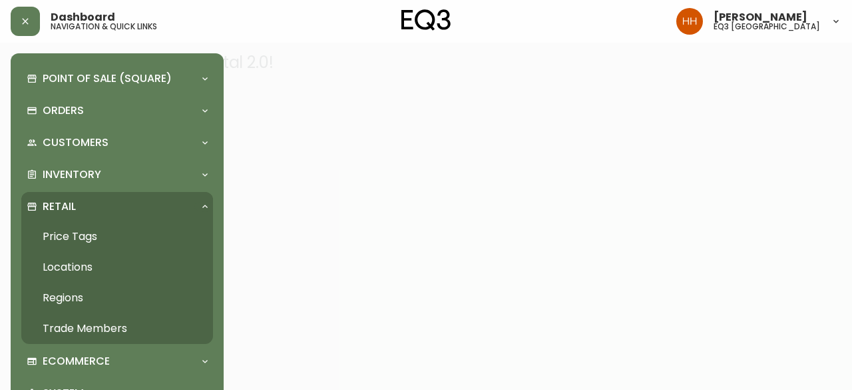
click at [83, 231] on link "Price Tags" at bounding box center [117, 236] width 192 height 31
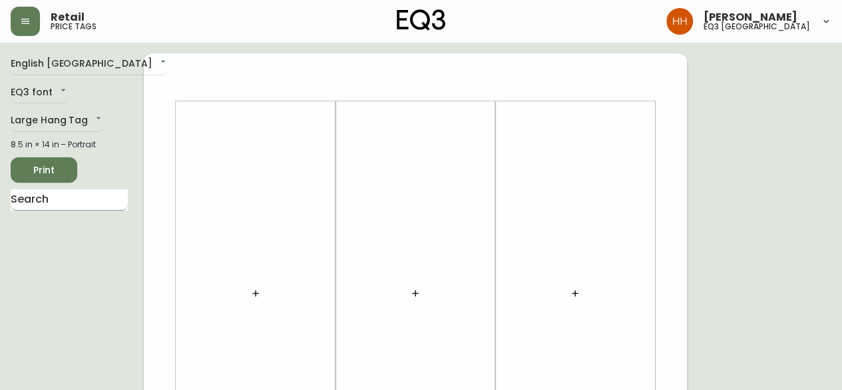
click at [68, 208] on input "text" at bounding box center [69, 199] width 117 height 21
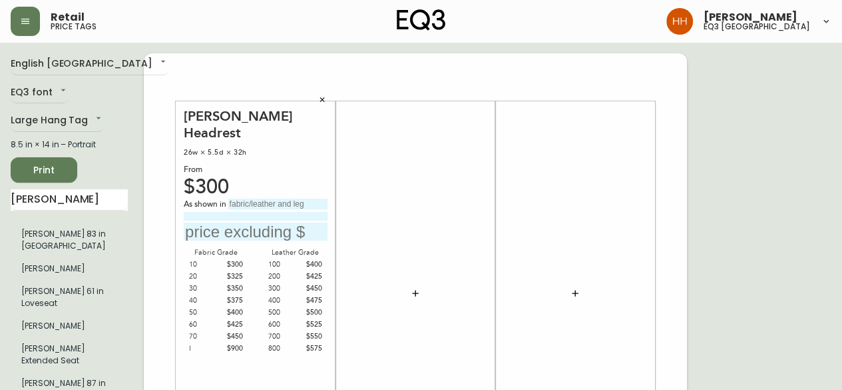
drag, startPoint x: 88, startPoint y: 195, endPoint x: -108, endPoint y: 206, distance: 196.0
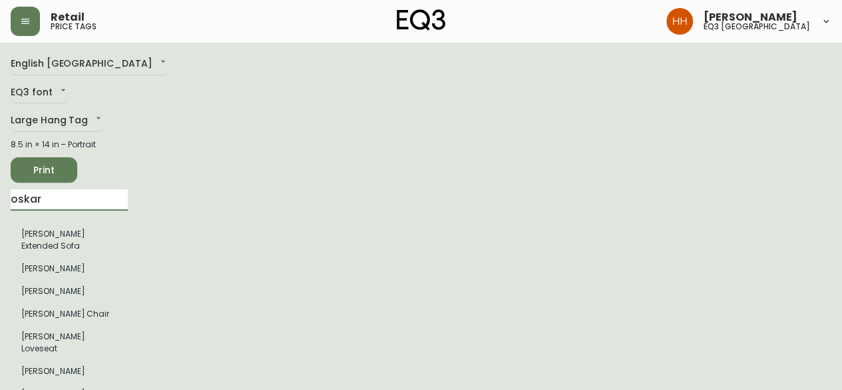
type input "oskar"
drag, startPoint x: 71, startPoint y: 204, endPoint x: -192, endPoint y: 208, distance: 263.0
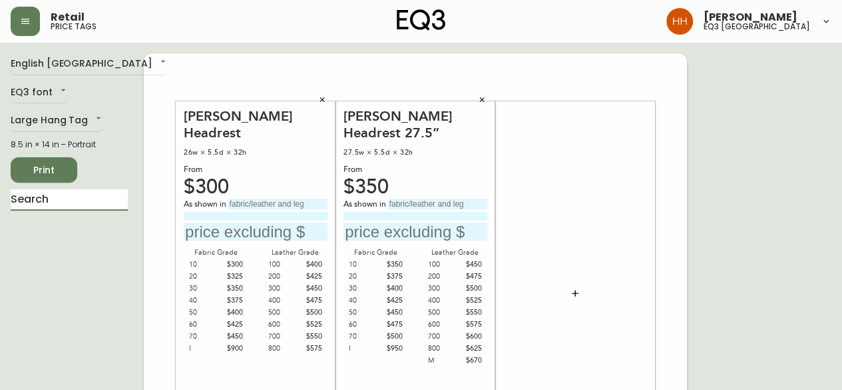
click at [631, 190] on div at bounding box center [575, 293] width 144 height 371
click at [418, 206] on input "text" at bounding box center [437, 203] width 99 height 11
type input "O"
type input "Catrin Ashby"
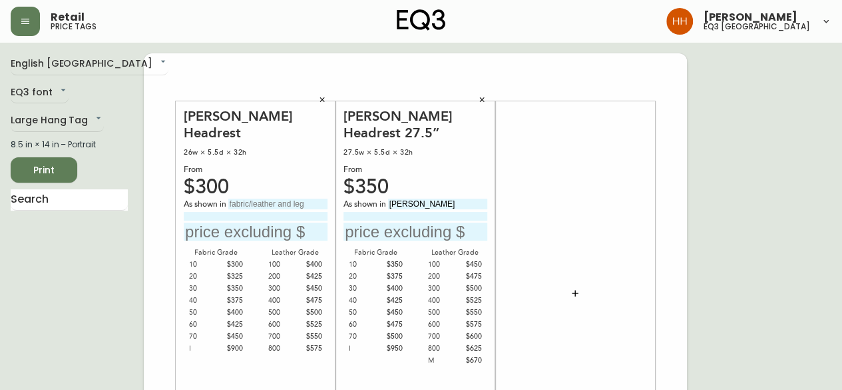
click at [473, 218] on input at bounding box center [416, 216] width 144 height 9
type input "Grade 30 Fabric"
click at [406, 230] on input "text" at bounding box center [416, 231] width 144 height 18
type input "$400"
click at [238, 198] on input "text" at bounding box center [277, 203] width 99 height 11
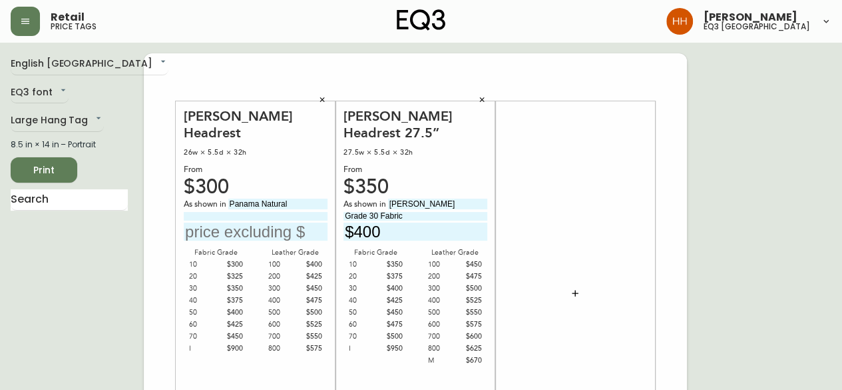
type input "Panama Natural"
click at [264, 212] on input at bounding box center [256, 216] width 144 height 9
type input "Grade 20 Fabric"
type input "$325"
click at [532, 270] on div at bounding box center [575, 293] width 144 height 371
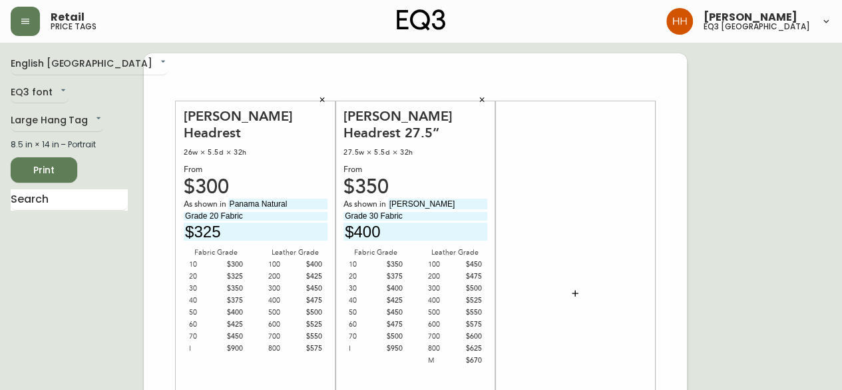
click at [318, 94] on button "button" at bounding box center [322, 100] width 20 height 20
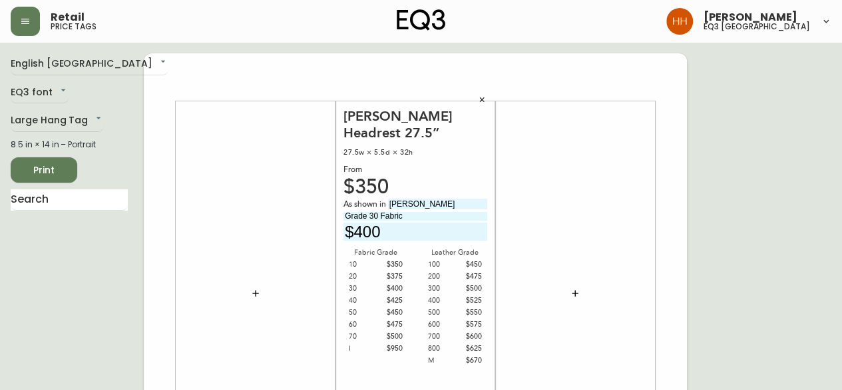
click at [484, 102] on icon "button" at bounding box center [482, 100] width 8 height 8
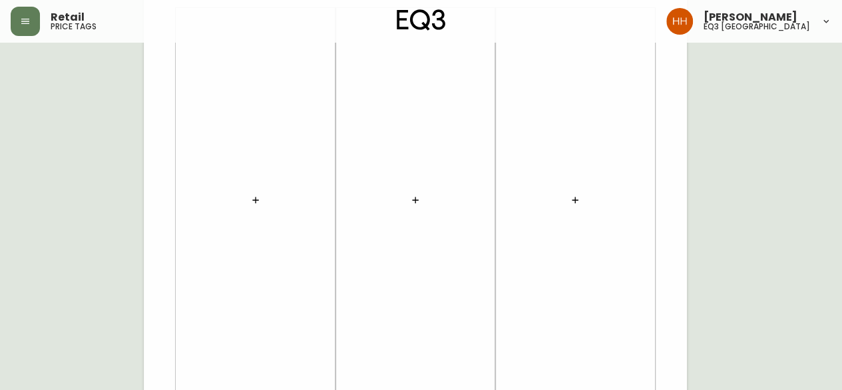
scroll to position [558, 0]
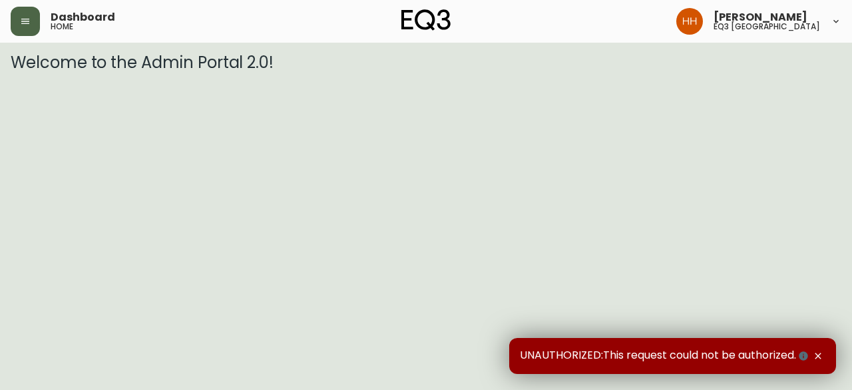
click at [39, 27] on button "button" at bounding box center [25, 21] width 29 height 29
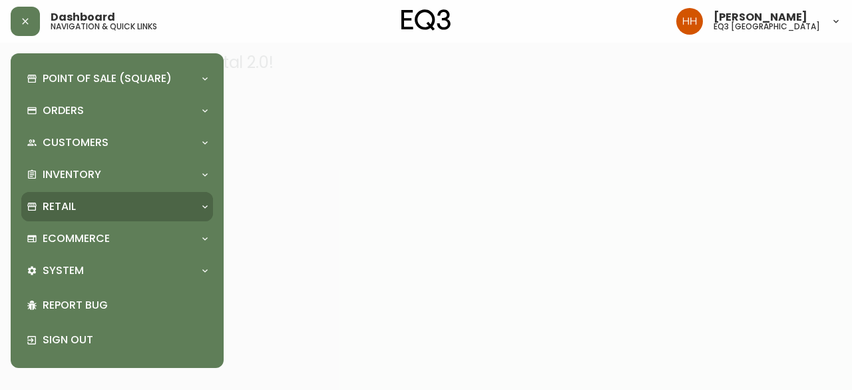
click at [69, 208] on p "Retail" at bounding box center [59, 206] width 33 height 15
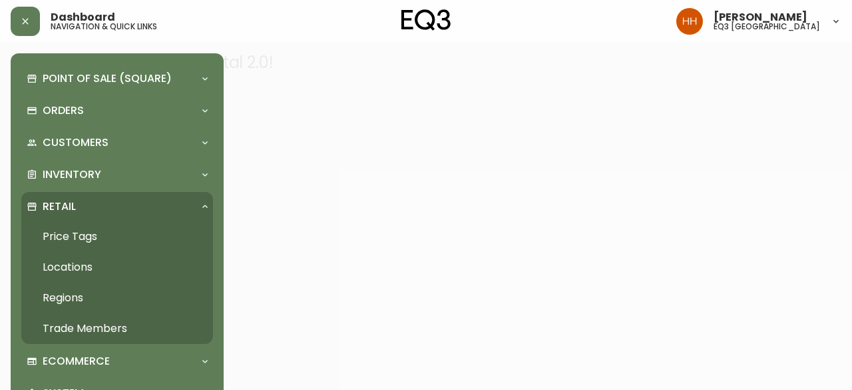
click at [87, 235] on link "Price Tags" at bounding box center [117, 236] width 192 height 31
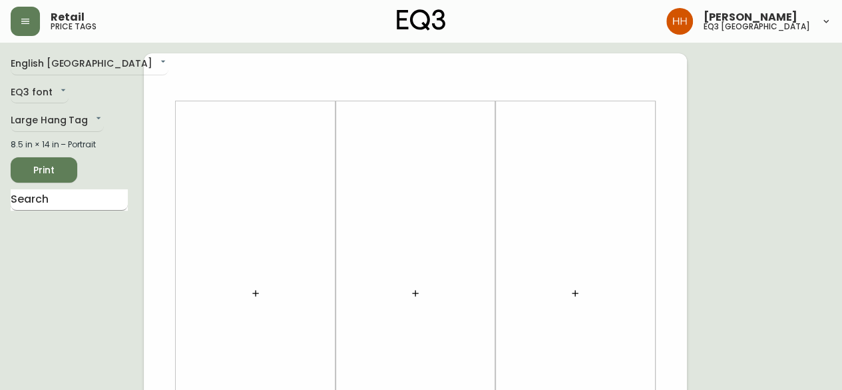
click at [47, 192] on input "text" at bounding box center [69, 199] width 117 height 21
type input "arie"
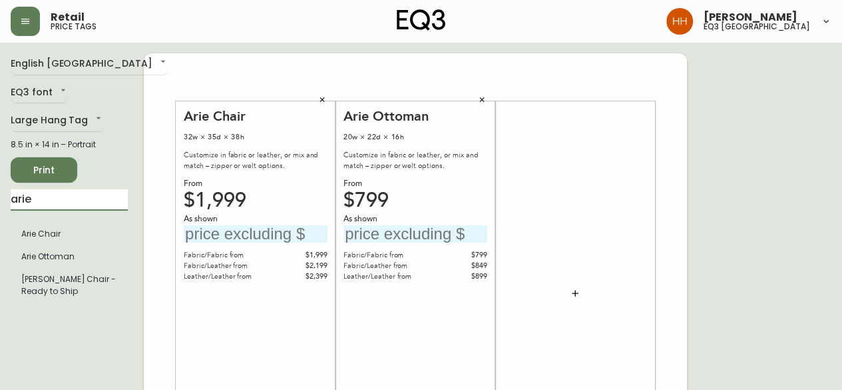
drag, startPoint x: 57, startPoint y: 194, endPoint x: -115, endPoint y: 205, distance: 171.5
click at [109, 206] on input "text" at bounding box center [69, 199] width 117 height 21
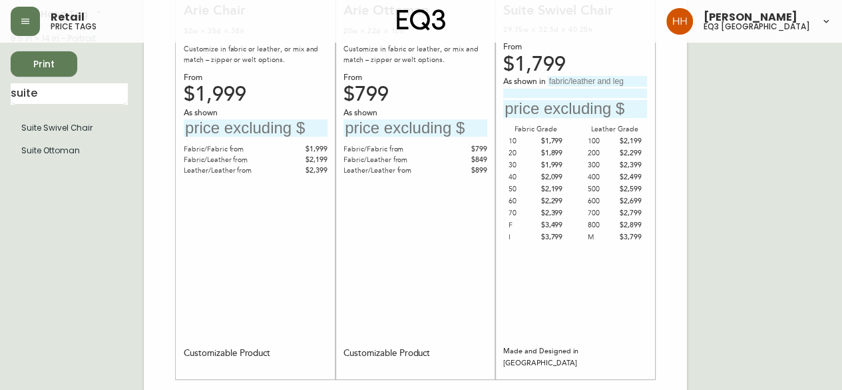
scroll to position [43, 0]
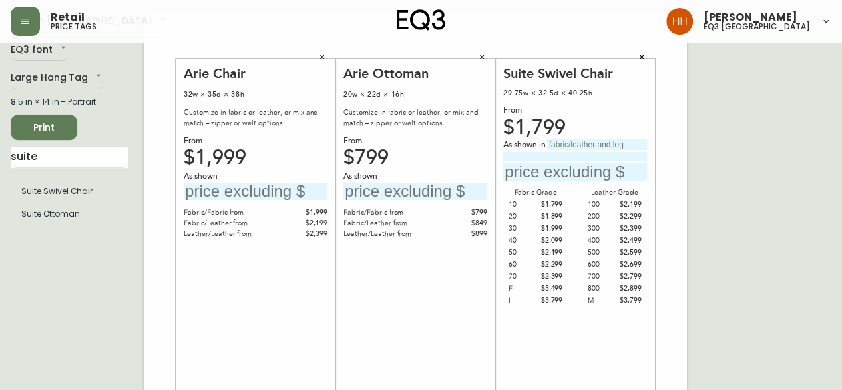
drag, startPoint x: 55, startPoint y: 152, endPoint x: -173, endPoint y: 152, distance: 228.4
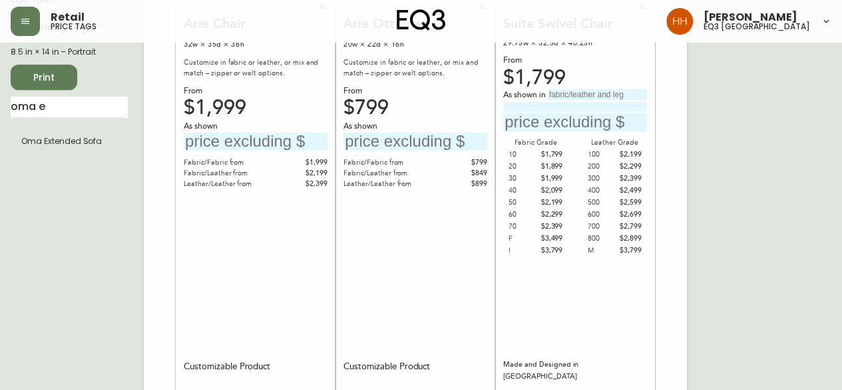
scroll to position [0, 0]
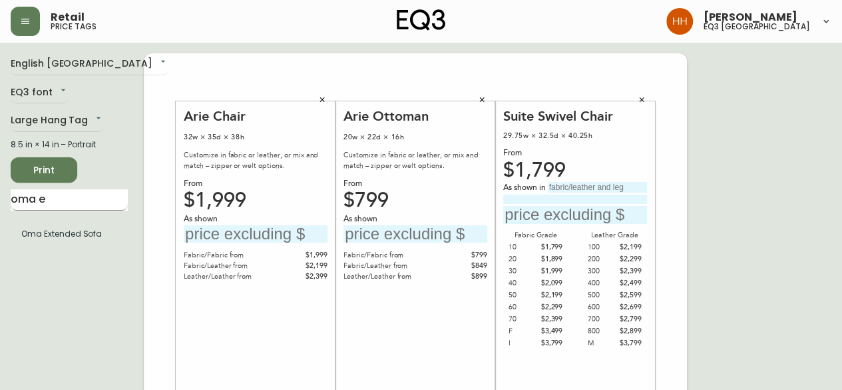
drag, startPoint x: 47, startPoint y: 198, endPoint x: -48, endPoint y: 200, distance: 95.2
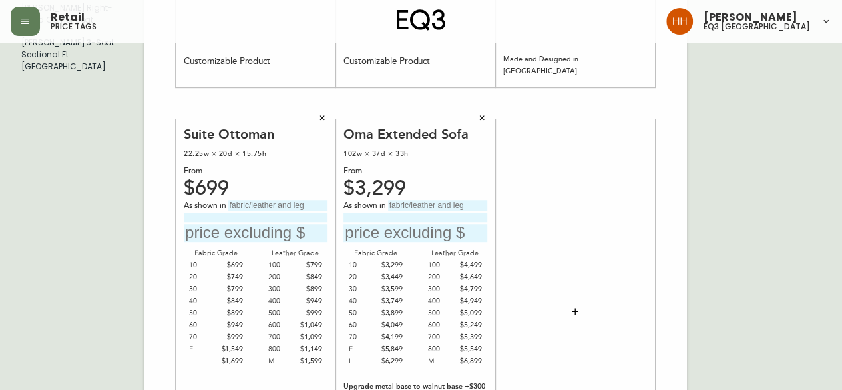
scroll to position [333, 0]
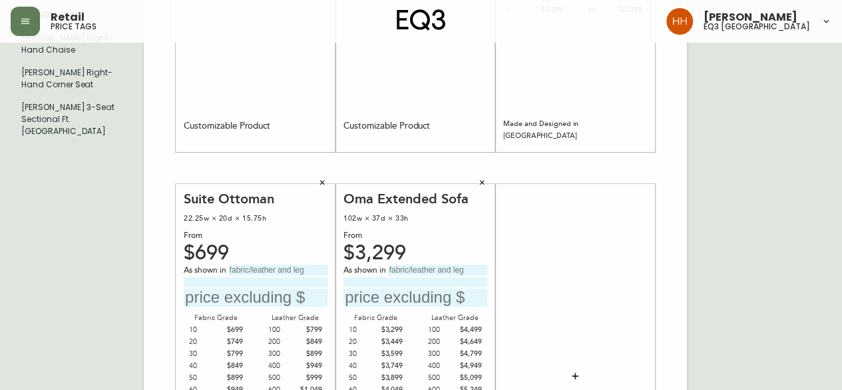
type input "morten"
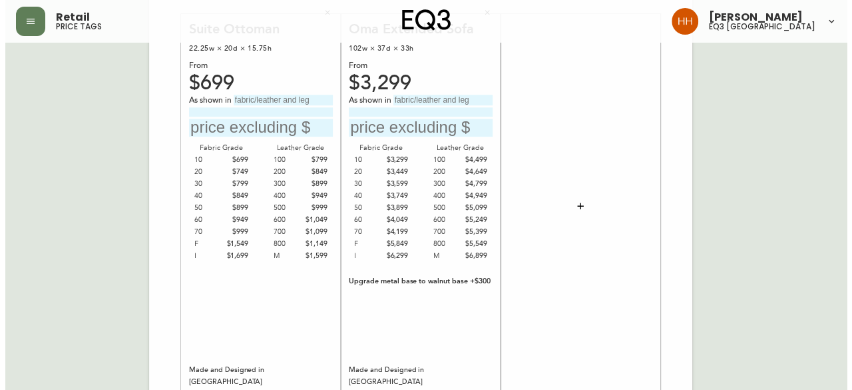
scroll to position [558, 0]
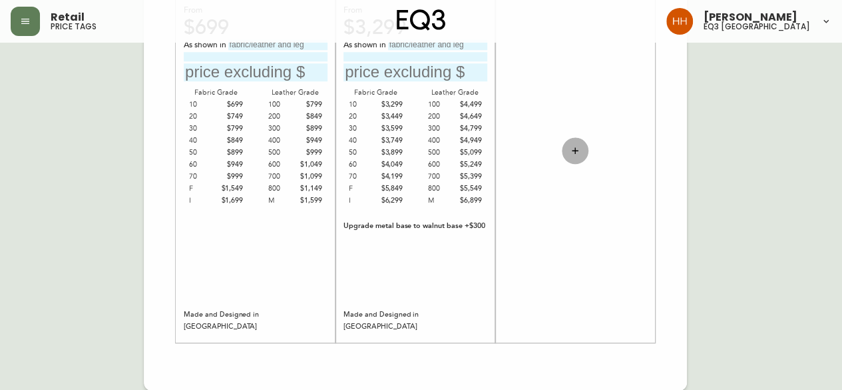
click at [586, 156] on button "button" at bounding box center [575, 150] width 27 height 27
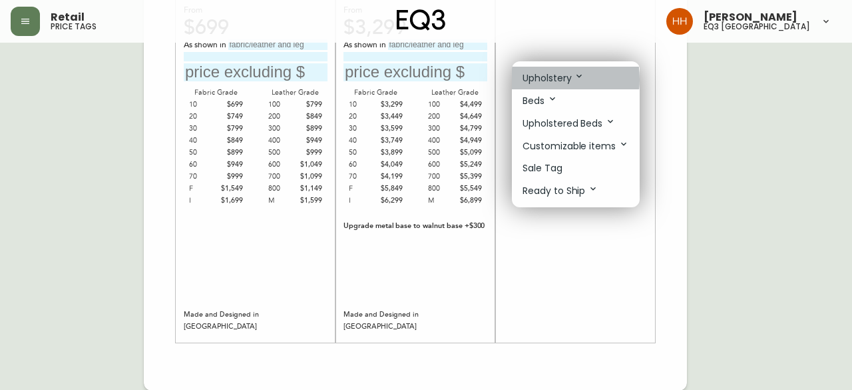
click at [541, 79] on p "Upholstery" at bounding box center [554, 78] width 62 height 15
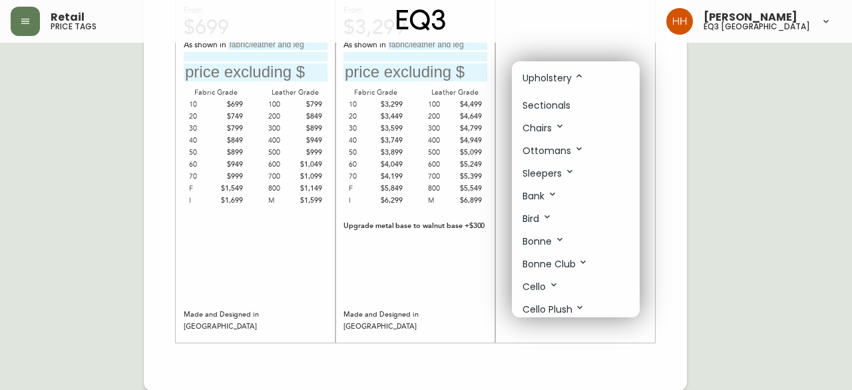
click at [555, 102] on p "Sectionals" at bounding box center [547, 106] width 48 height 14
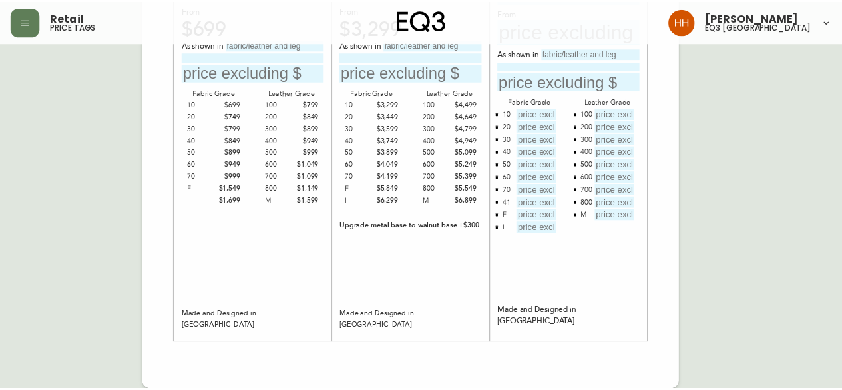
scroll to position [341, 0]
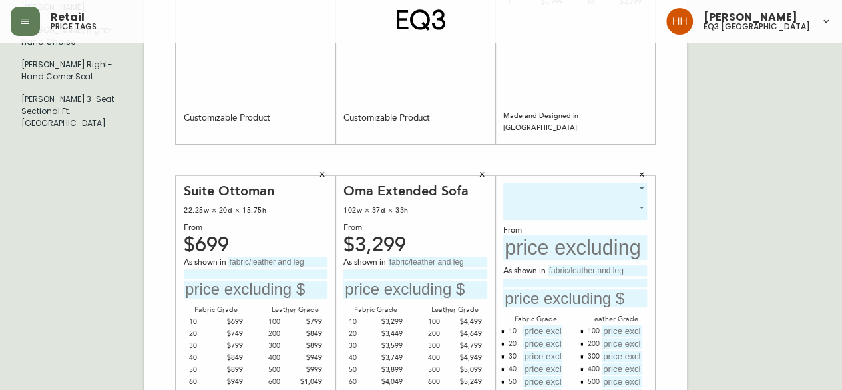
click at [566, 183] on body "Retail price tags Hayley Henderson eq3 calgary English Canada en_CA EQ3 font EQ…" at bounding box center [421, 133] width 842 height 948
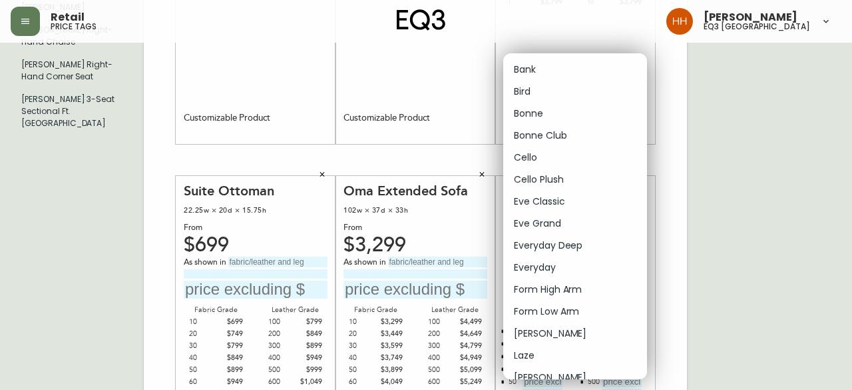
click at [539, 370] on li "Morten" at bounding box center [575, 377] width 144 height 22
type input "14"
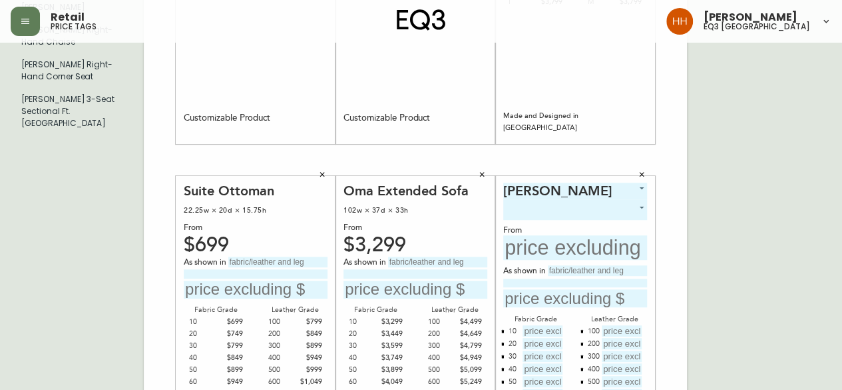
click at [565, 213] on body "Retail price tags Hayley Henderson eq3 calgary English Canada en_CA EQ3 font EQ…" at bounding box center [421, 133] width 842 height 948
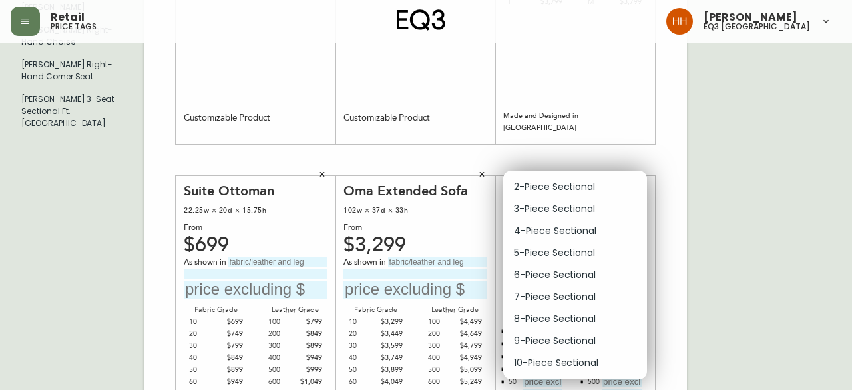
click at [563, 212] on li "3-Piece Sectional" at bounding box center [575, 209] width 144 height 22
type input "1"
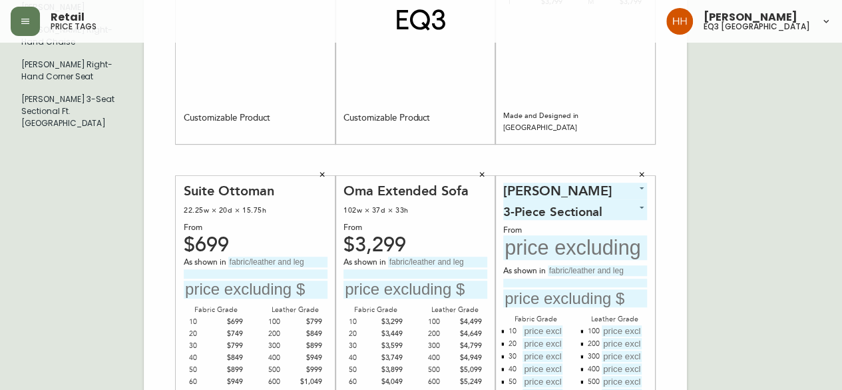
click at [760, 265] on div "English Canada en_CA EQ3 font EQ3 Large Hang Tag large 8.5 in × 14 in – Portrai…" at bounding box center [421, 159] width 821 height 895
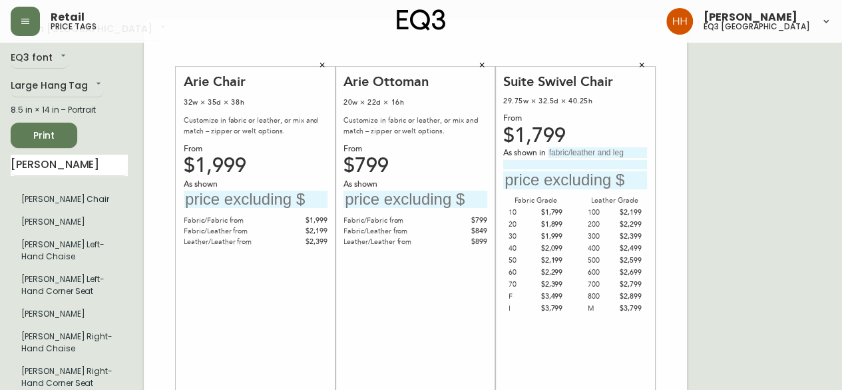
scroll to position [0, 0]
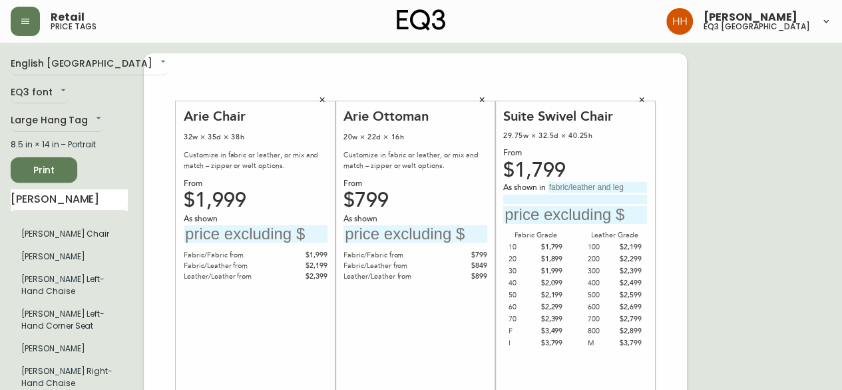
click at [576, 187] on input "text" at bounding box center [597, 187] width 99 height 11
click at [587, 184] on input "text" at bounding box center [597, 187] width 99 height 11
type input "Catrin Greenfield"
type input "Grade 30 Fabric"
click at [527, 212] on input "text" at bounding box center [575, 215] width 144 height 18
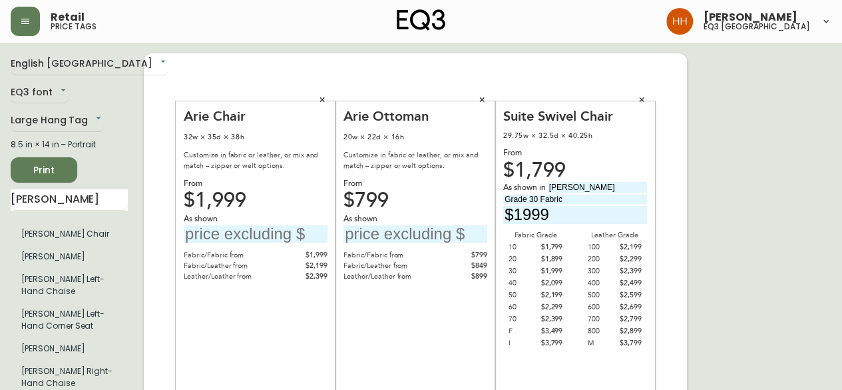
type input "$1999"
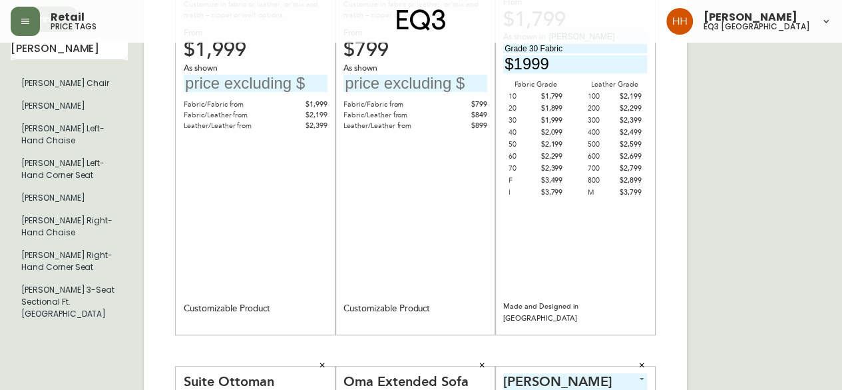
scroll to position [466, 0]
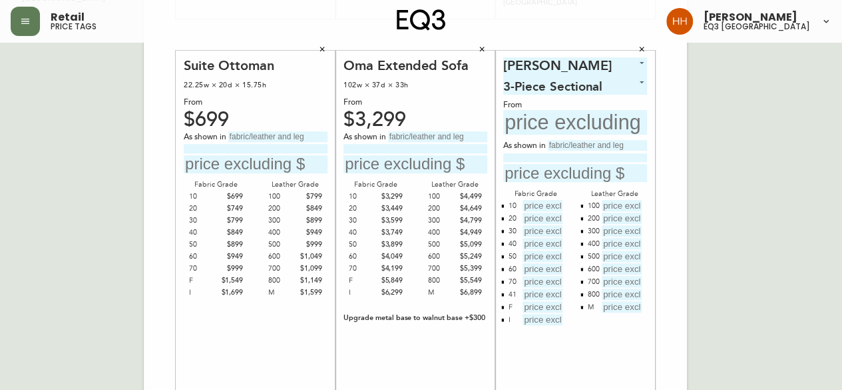
click at [274, 138] on input "text" at bounding box center [277, 136] width 99 height 11
type input "Catrin Greenfield"
type input "Grade 30 Fabric"
type input "$799"
click at [796, 208] on div "English Canada en_CA EQ3 font EQ3 Large Hang Tag large 8.5 in × 14 in – Portrai…" at bounding box center [421, 34] width 821 height 895
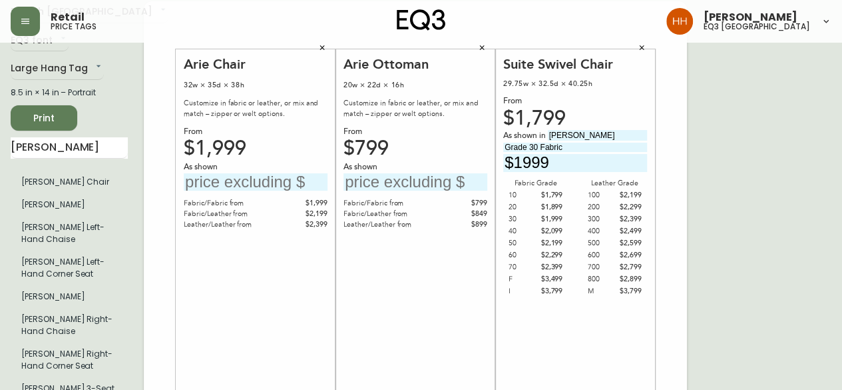
scroll to position [0, 0]
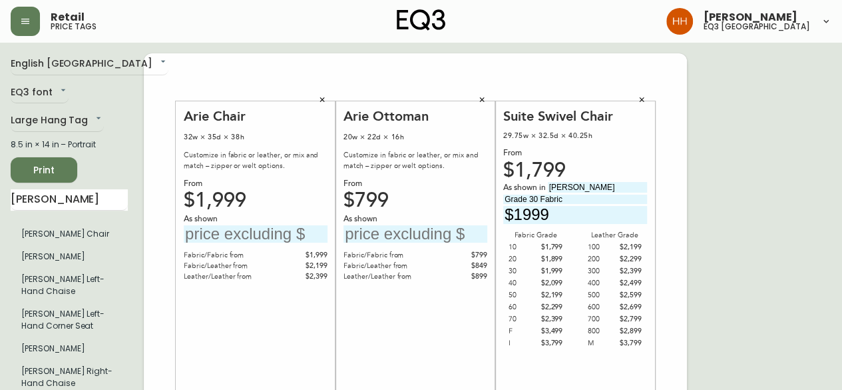
click at [258, 235] on input "text" at bounding box center [256, 234] width 144 height 18
click at [322, 332] on div "Arie Chair 32w × 35d × 38h Customize in fabric or leather, or mix and match – z…" at bounding box center [256, 293] width 144 height 371
click at [483, 98] on icon "button" at bounding box center [482, 99] width 5 height 5
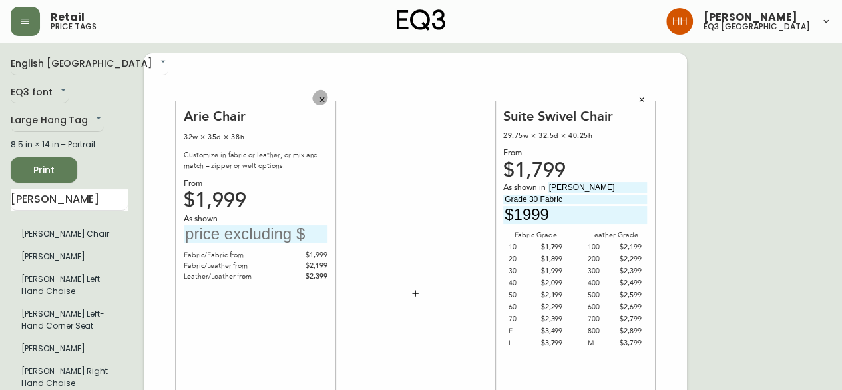
click at [315, 99] on button "button" at bounding box center [322, 100] width 20 height 20
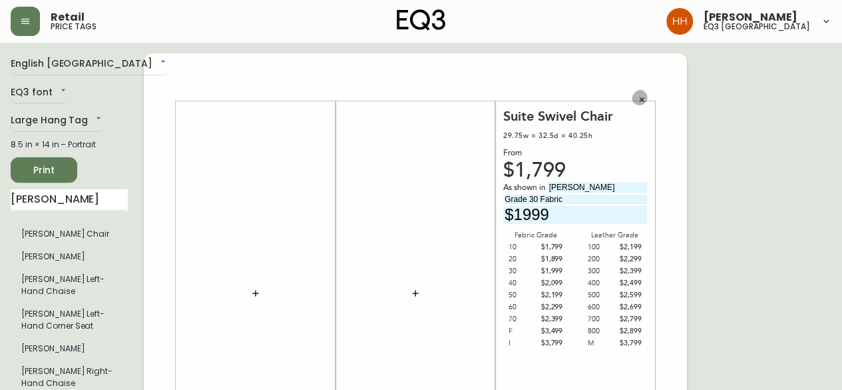
click at [639, 94] on button "button" at bounding box center [642, 100] width 20 height 20
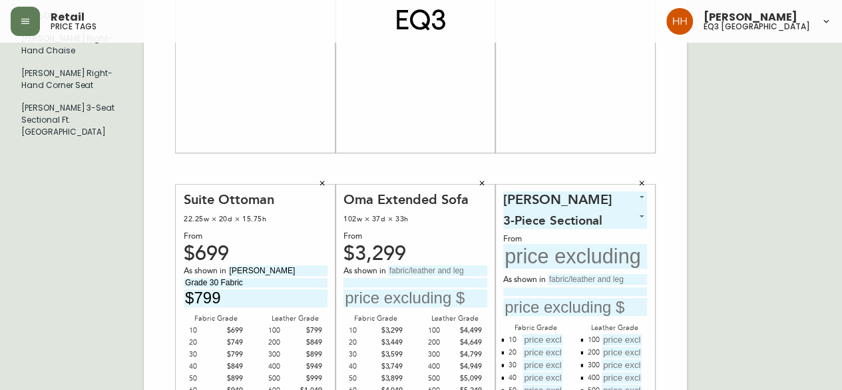
scroll to position [400, 0]
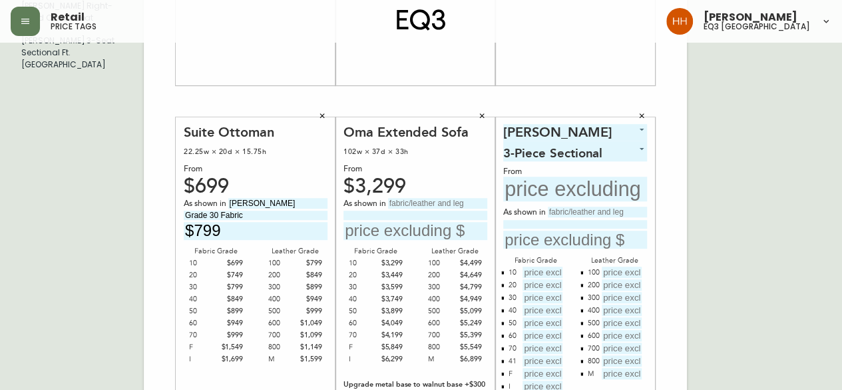
click at [321, 112] on icon "button" at bounding box center [322, 116] width 8 height 8
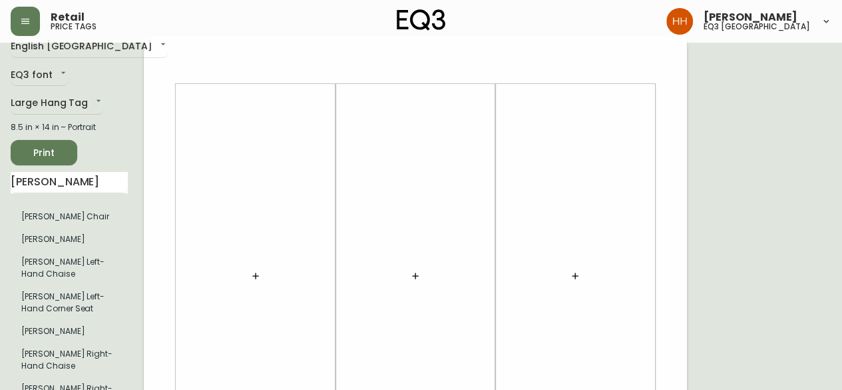
scroll to position [0, 0]
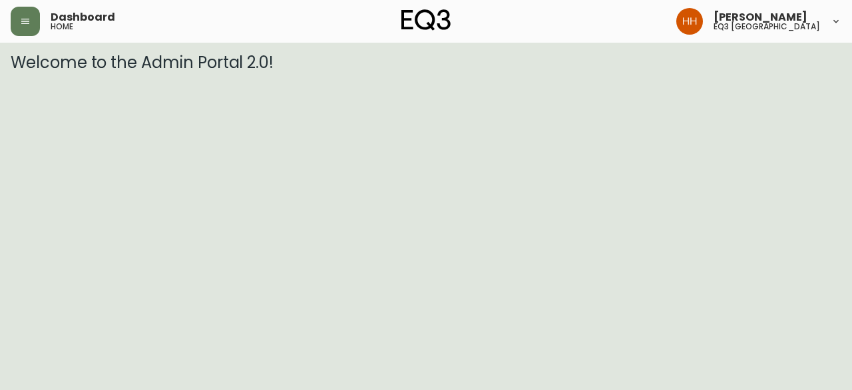
click at [15, 21] on button "button" at bounding box center [25, 21] width 29 height 29
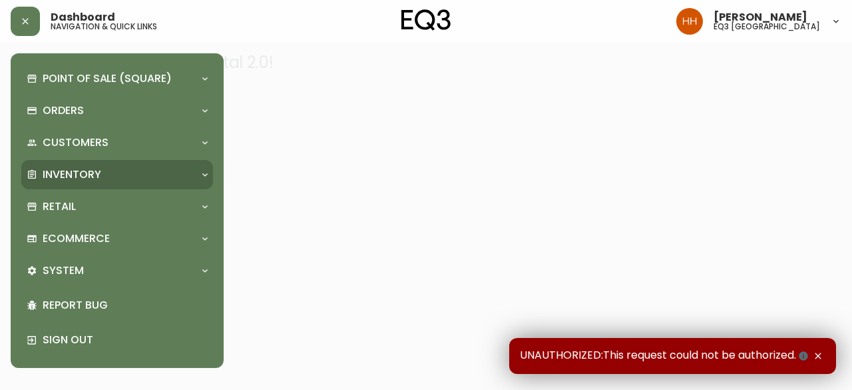
click at [69, 175] on p "Inventory" at bounding box center [72, 174] width 59 height 15
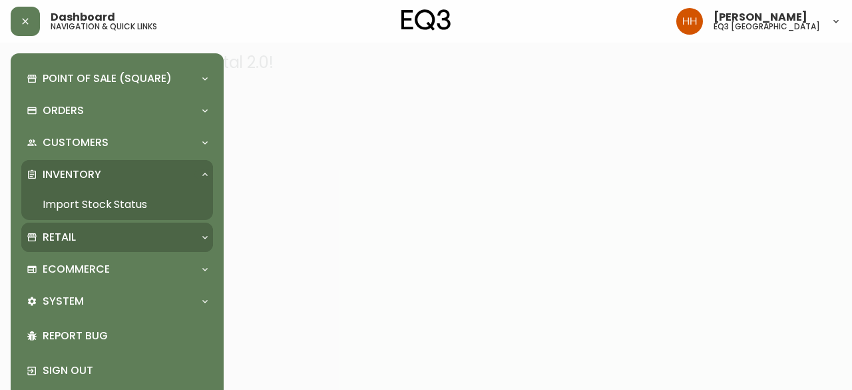
click at [68, 237] on p "Retail" at bounding box center [59, 237] width 33 height 15
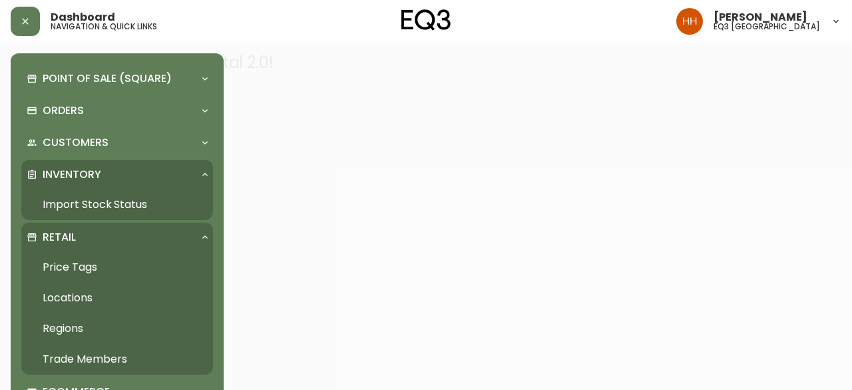
click at [72, 264] on link "Price Tags" at bounding box center [117, 267] width 192 height 31
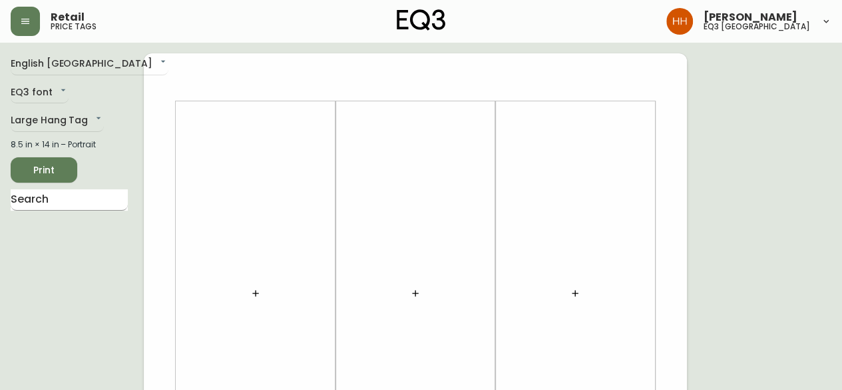
click at [61, 203] on input "text" at bounding box center [69, 199] width 117 height 21
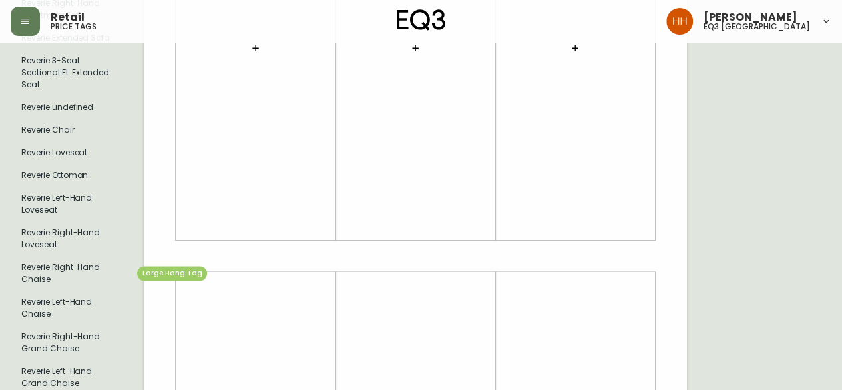
scroll to position [799, 0]
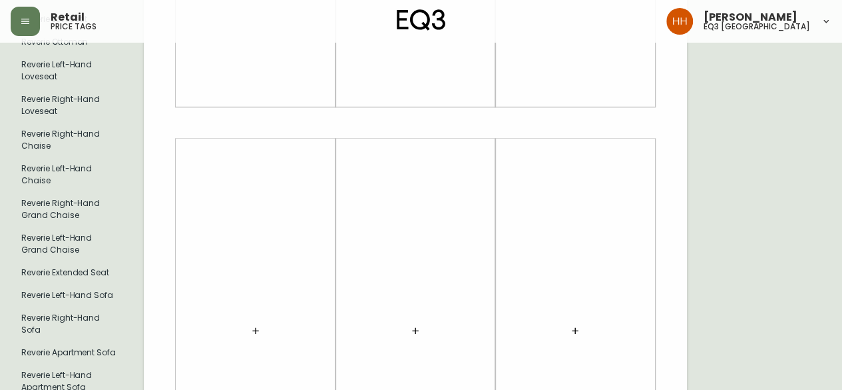
type input "reverie"
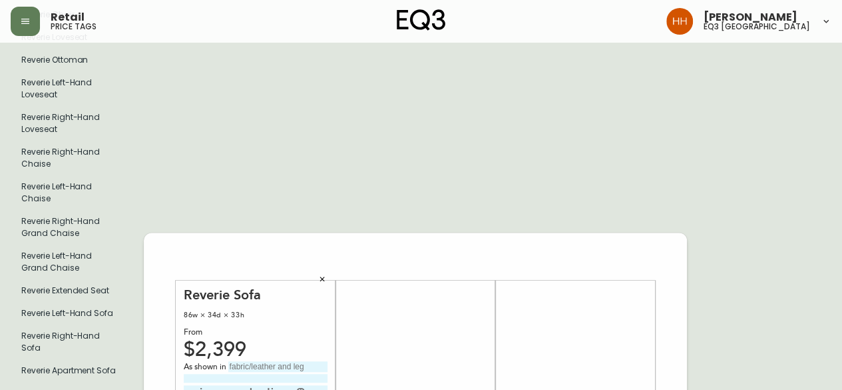
scroll to position [0, 0]
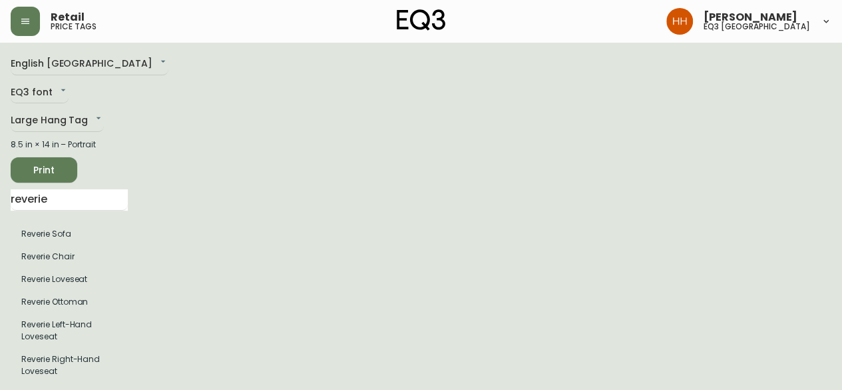
drag, startPoint x: -15, startPoint y: 196, endPoint x: -337, endPoint y: 183, distance: 322.5
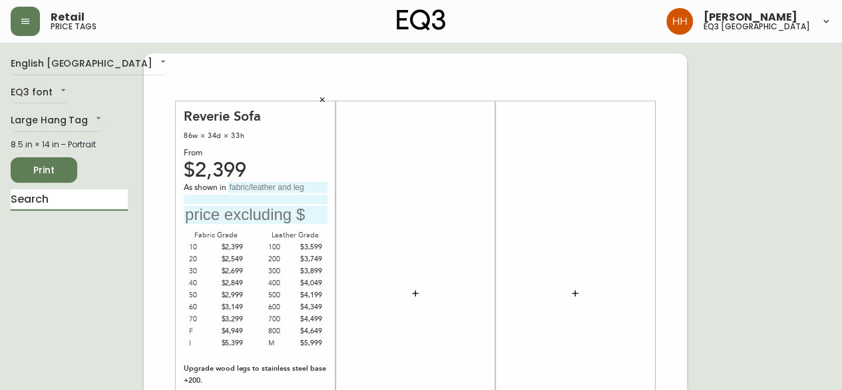
click at [83, 198] on input "text" at bounding box center [69, 199] width 117 height 21
type input "cello 9"
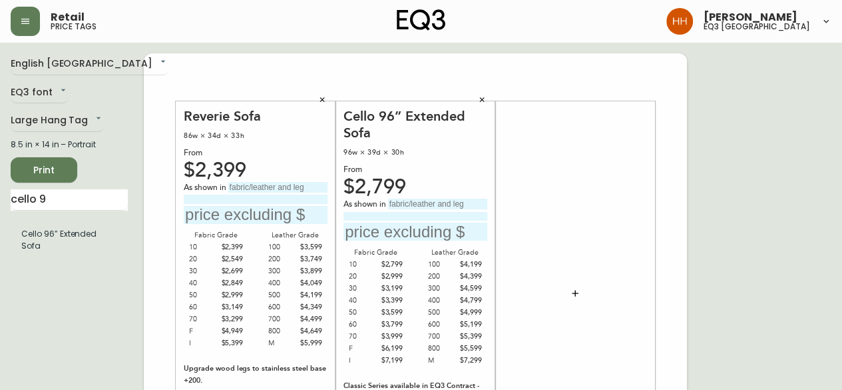
click at [433, 204] on input "text" at bounding box center [437, 203] width 99 height 11
type input "[PERSON_NAME]"
type input "Grade"
click at [433, 199] on input "Petra Mica" at bounding box center [437, 203] width 99 height 11
drag, startPoint x: 431, startPoint y: 204, endPoint x: 11, endPoint y: 204, distance: 419.5
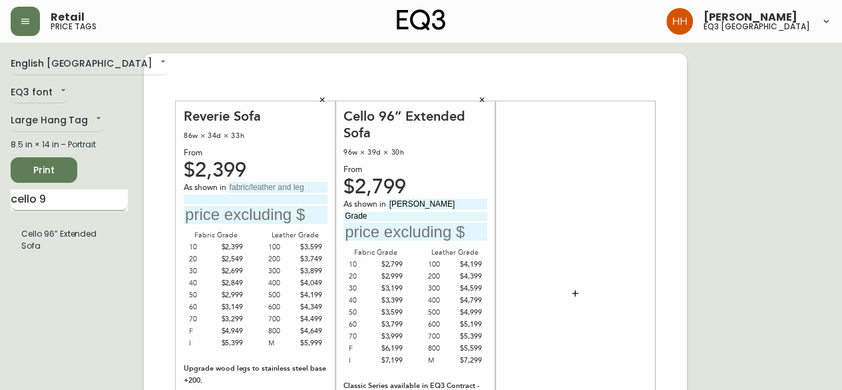
type input "Solana Trail"
click at [413, 220] on input "Grade" at bounding box center [416, 216] width 144 height 9
type input "Grade 300 Fabric"
type input "$4599"
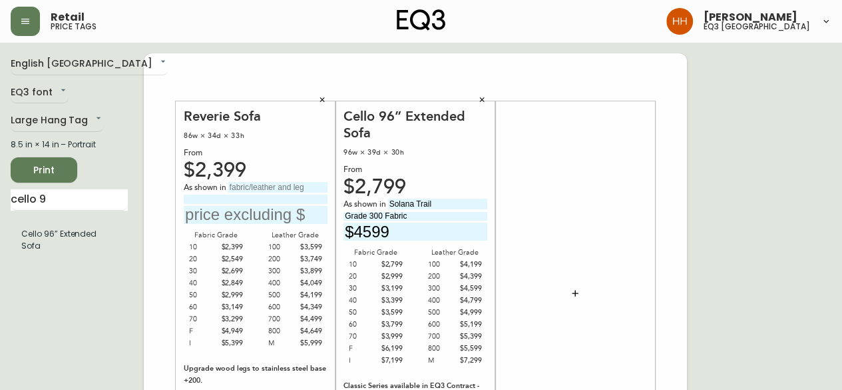
click at [599, 298] on div at bounding box center [575, 293] width 144 height 371
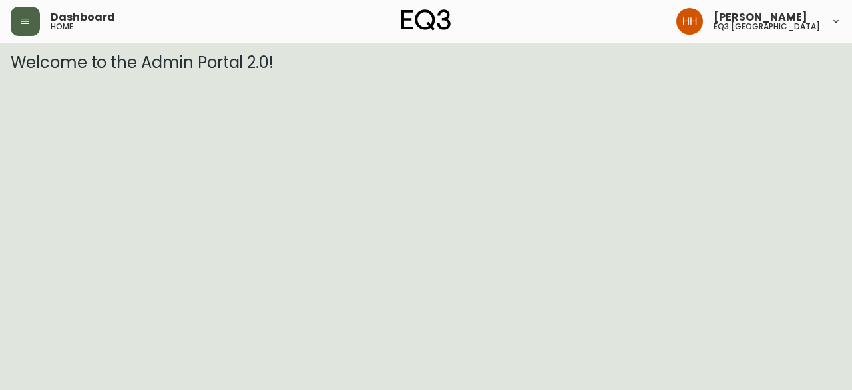
click at [21, 24] on icon "button" at bounding box center [25, 21] width 11 height 11
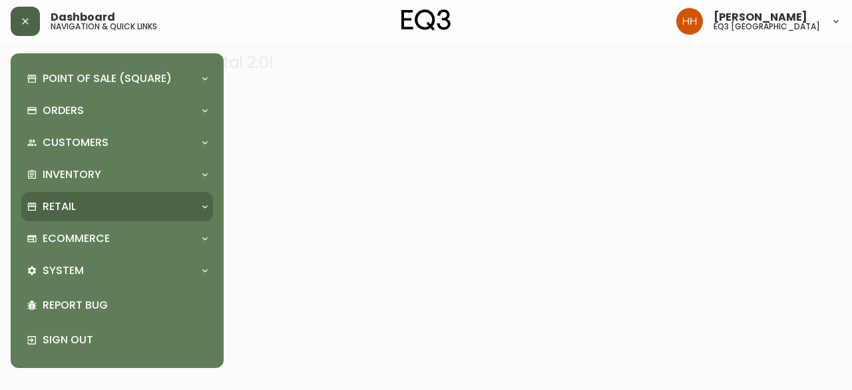
click at [61, 205] on p "Retail" at bounding box center [59, 206] width 33 height 15
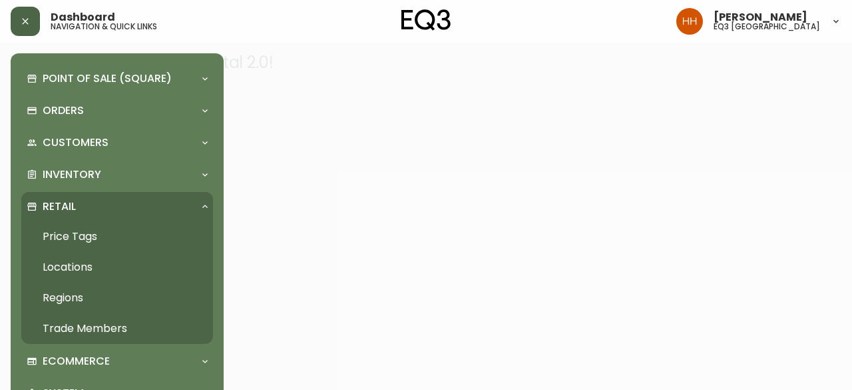
click at [79, 243] on link "Price Tags" at bounding box center [117, 236] width 192 height 31
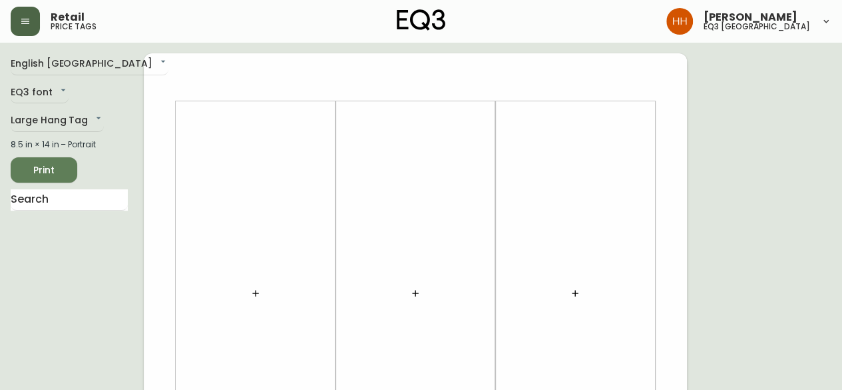
scroll to position [133, 0]
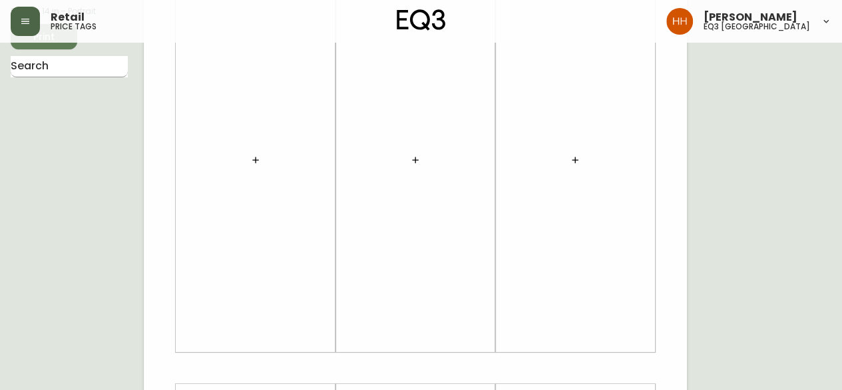
click at [79, 56] on input "text" at bounding box center [69, 66] width 117 height 21
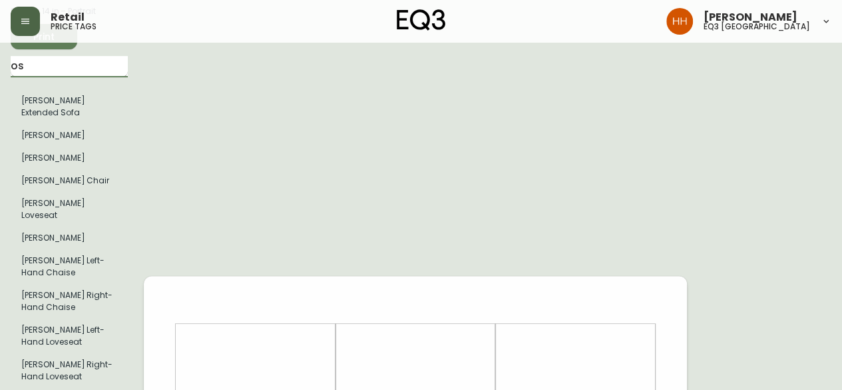
type input "o"
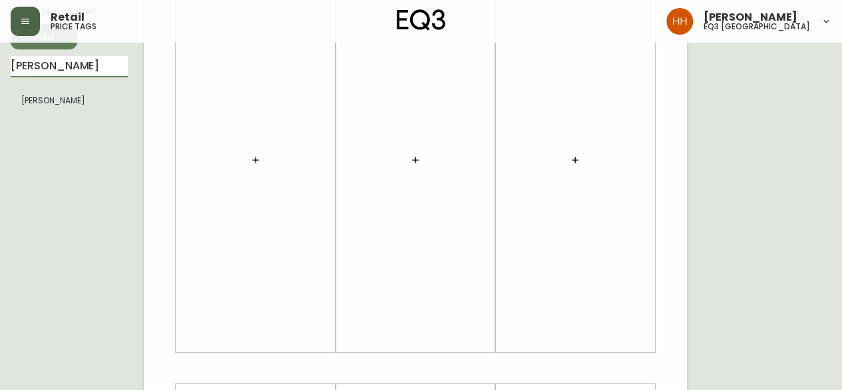
type input "oskar s"
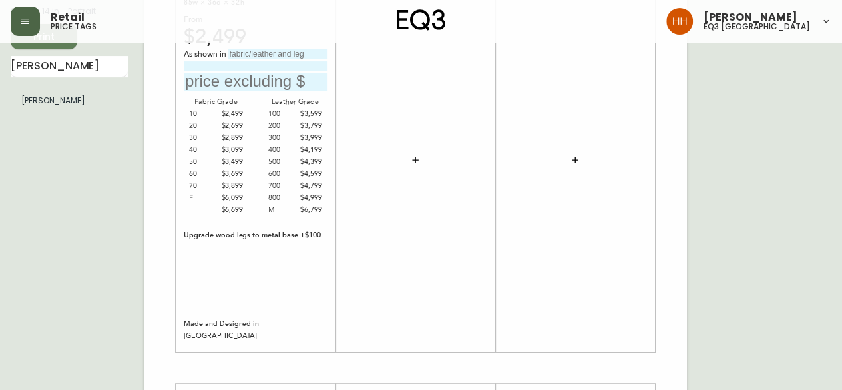
click at [411, 156] on icon "button" at bounding box center [415, 159] width 11 height 11
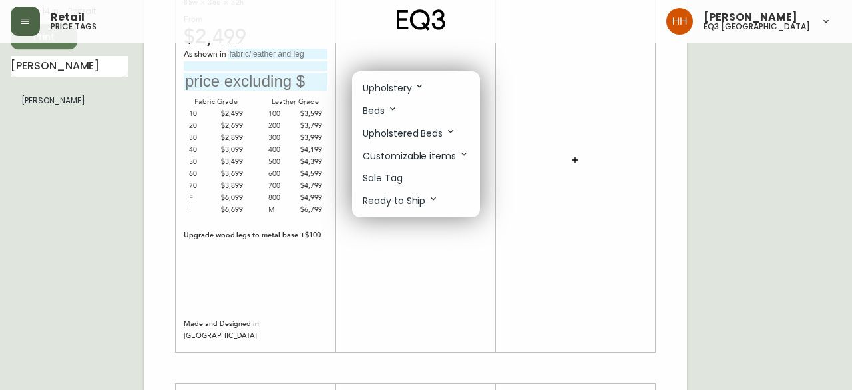
click at [386, 85] on p "Upholstery" at bounding box center [394, 88] width 62 height 15
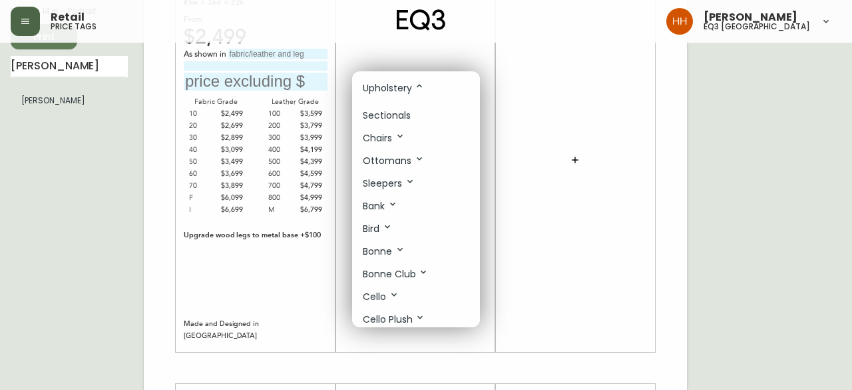
click at [390, 112] on p "Sectionals" at bounding box center [387, 116] width 48 height 14
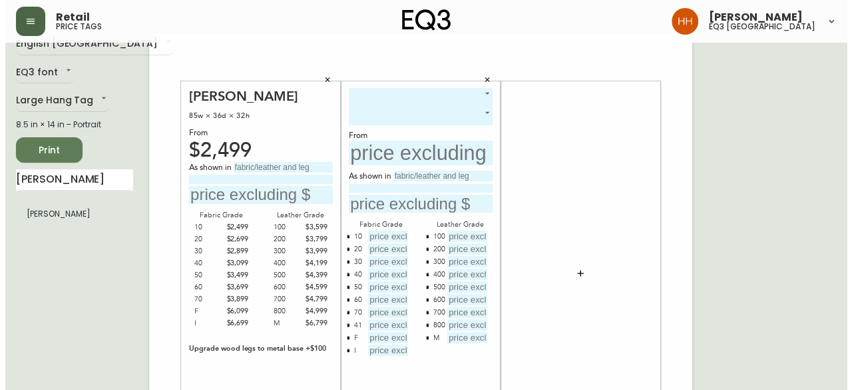
scroll to position [0, 0]
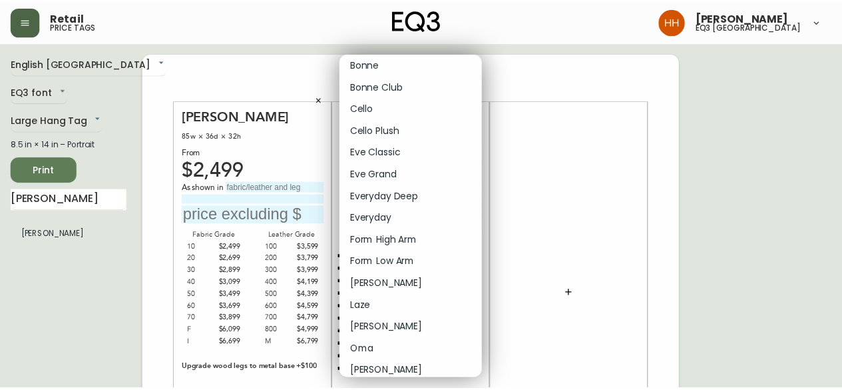
scroll to position [133, 0]
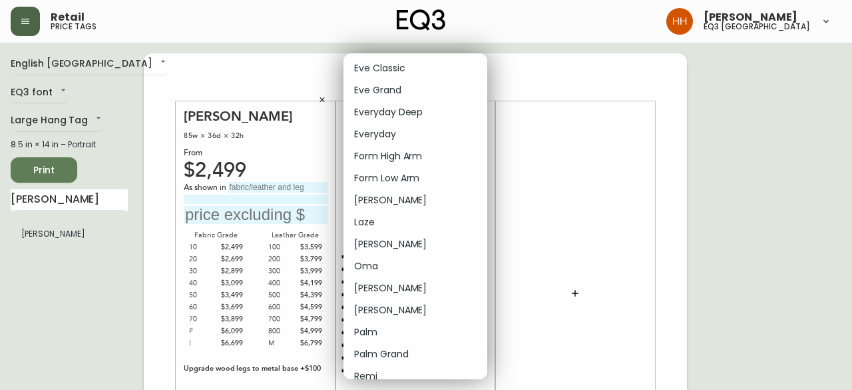
click at [380, 309] on li "Oskar Plush" at bounding box center [416, 310] width 144 height 22
type input "17"
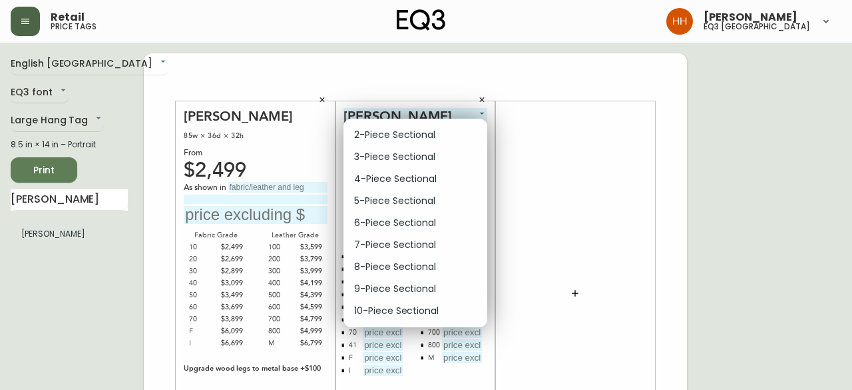
click at [377, 134] on li "2-Piece Sectional" at bounding box center [416, 135] width 144 height 22
type input "0"
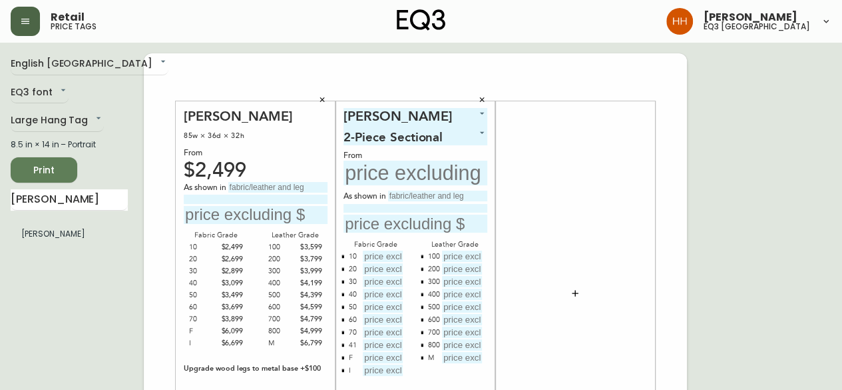
click at [278, 186] on input "text" at bounding box center [277, 187] width 99 height 11
type input "Catrin Peppercorn"
type input "Grade 30 Fabric"
type input "$2899"
click at [369, 173] on input "text" at bounding box center [416, 172] width 144 height 25
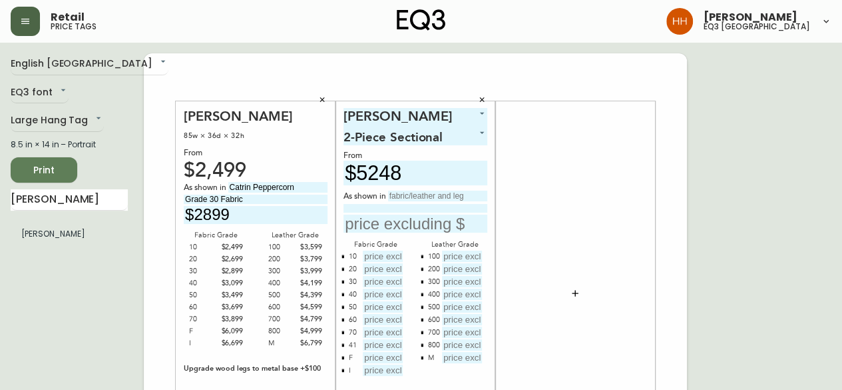
type input "$5248"
type input "Catrin Ashby"
type input "F"
type input "Grade 30 Fabric"
type input "$6048"
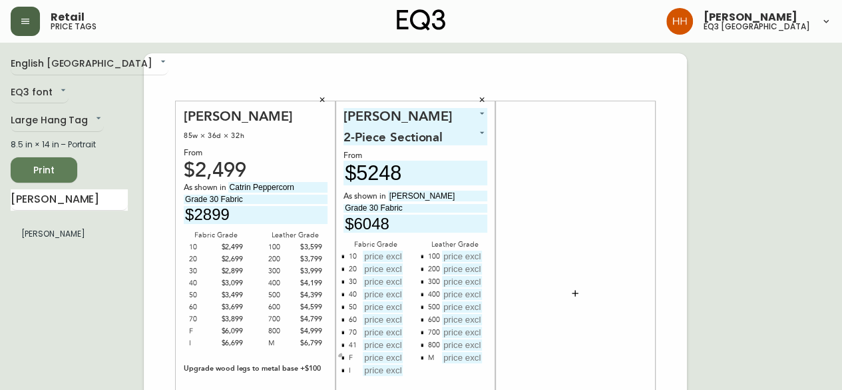
click at [339, 356] on button "button" at bounding box center [343, 357] width 11 height 11
click at [340, 346] on button "button" at bounding box center [343, 344] width 11 height 11
click at [416, 358] on div "Fabric Grade 10 20 30 40 50 60 70 I Leather Grade 100 200 300 400 500 600 700 8…" at bounding box center [416, 301] width 144 height 126
click at [425, 355] on button "button" at bounding box center [422, 357] width 11 height 11
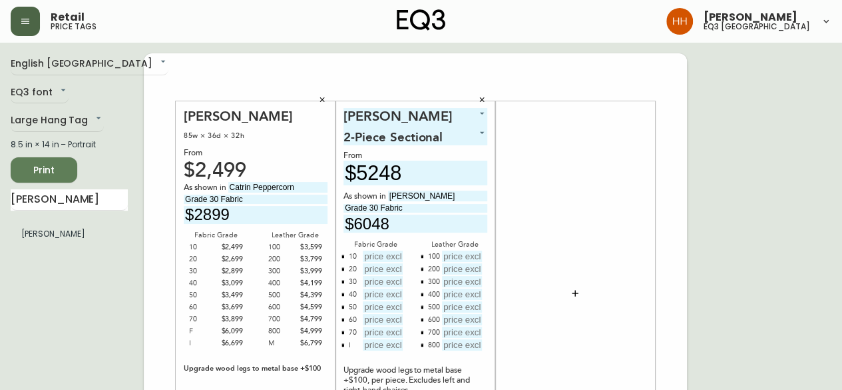
click at [372, 254] on input "text" at bounding box center [383, 255] width 40 height 11
type input "$5248"
type input "$5648"
type input "$6048"
type input "$6448"
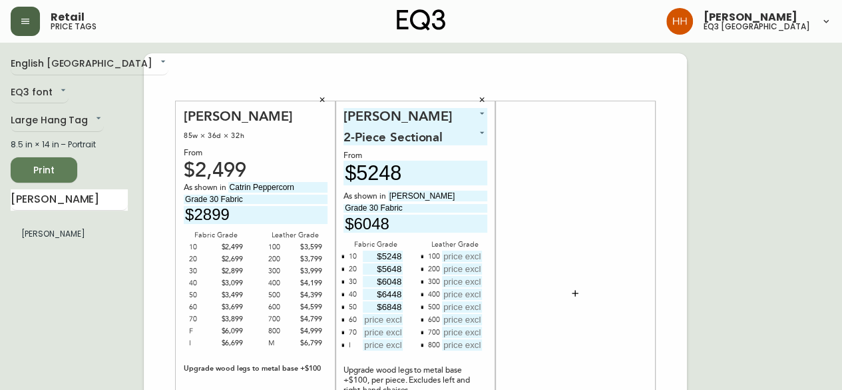
type input "$6848"
type input "$7248"
type input "$6"
type input "$7648"
type input "$13248"
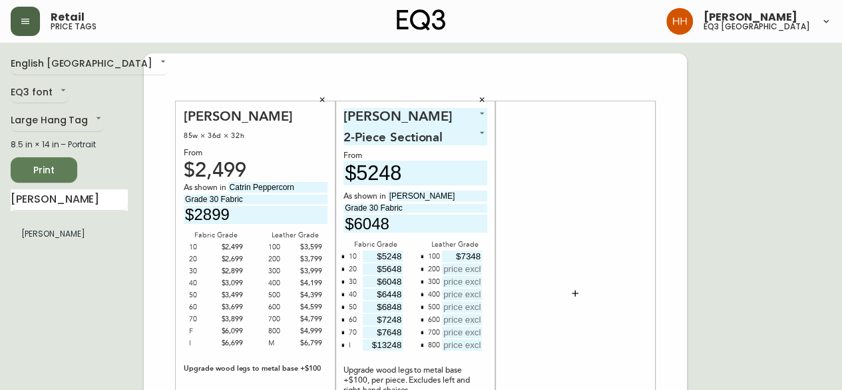
type input "$7348"
type input "$7748"
type input "$8148"
type input "$8548"
type input "$8948"
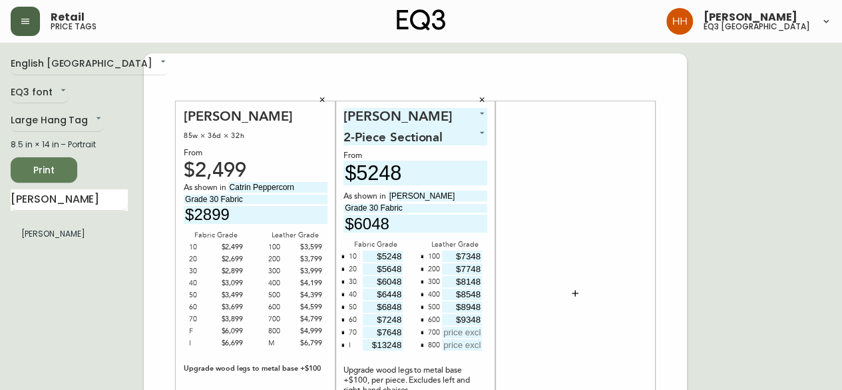
type input "$9348"
type input "$9748"
type input "$10148"
drag, startPoint x: 69, startPoint y: 202, endPoint x: 45, endPoint y: 195, distance: 25.5
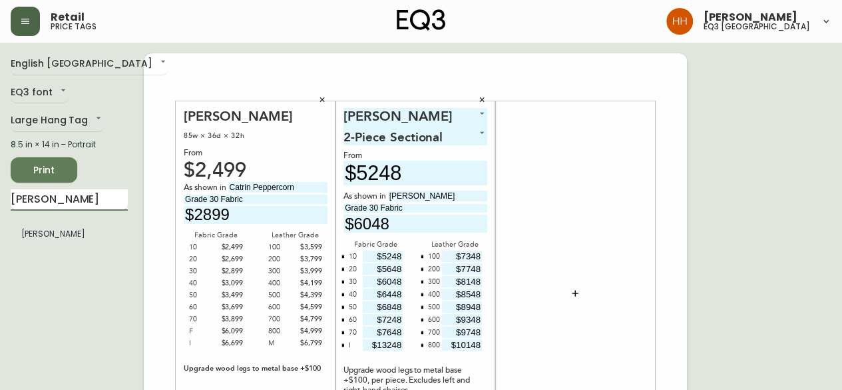
click at [45, 195] on input "oskar s" at bounding box center [69, 199] width 117 height 21
type input "oskar me"
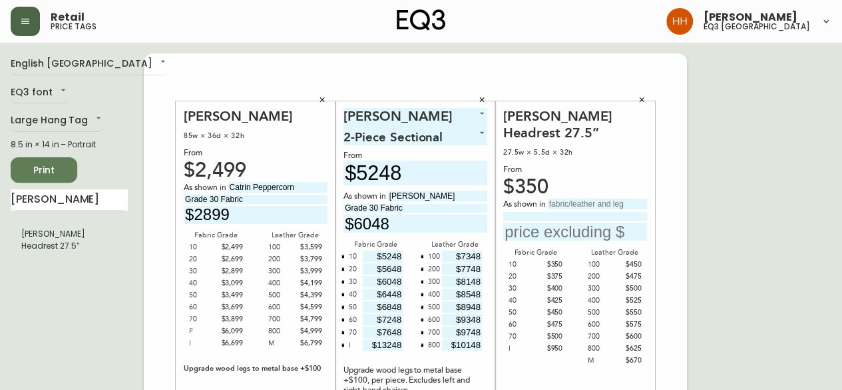
click at [579, 204] on input "text" at bounding box center [597, 203] width 99 height 11
type input "Catrin Ashby"
type input "Grade 30 Fabric"
type input "$400"
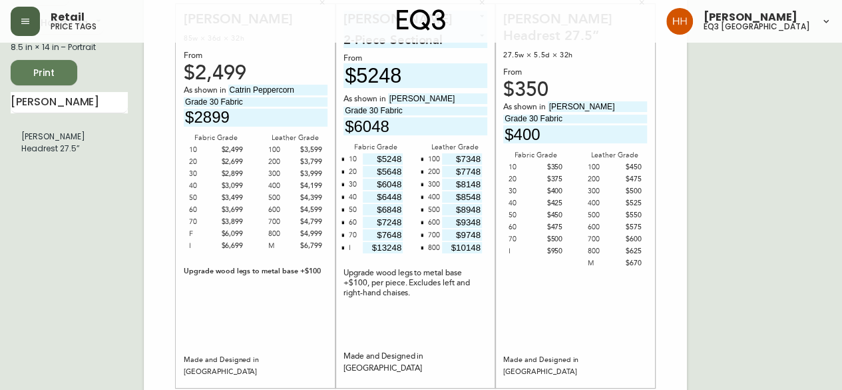
scroll to position [25, 0]
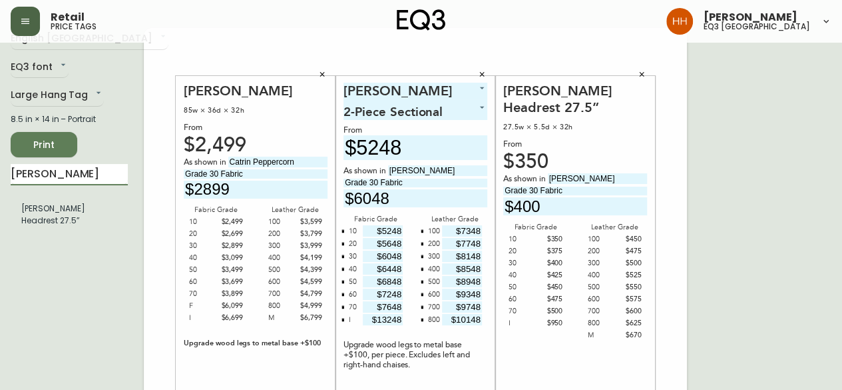
drag, startPoint x: 80, startPoint y: 172, endPoint x: -185, endPoint y: 176, distance: 265.0
type input "joan 8"
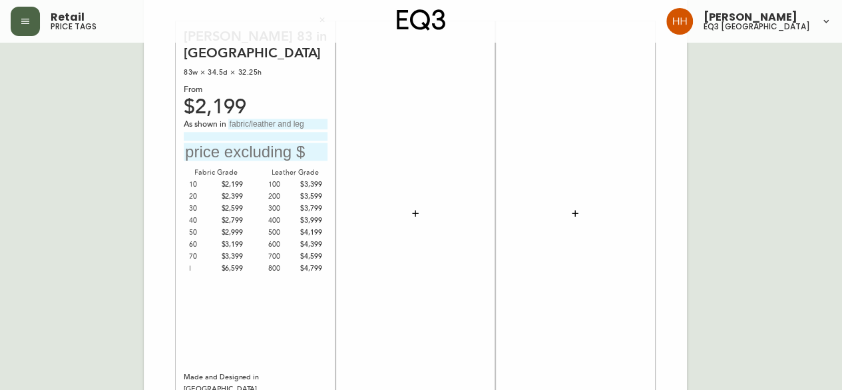
scroll to position [478, 0]
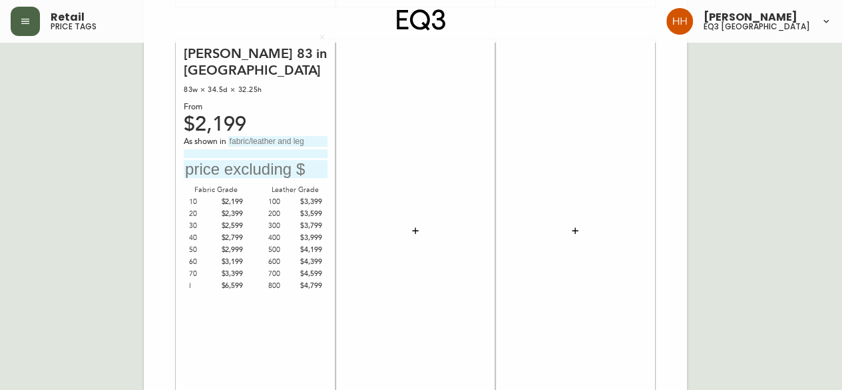
click at [285, 136] on div "As shown in" at bounding box center [256, 142] width 144 height 12
click at [280, 136] on input "text" at bounding box center [277, 141] width 99 height 11
type input "Alma Forest Green"
type input "F"
type input "Grade 70 Fabric"
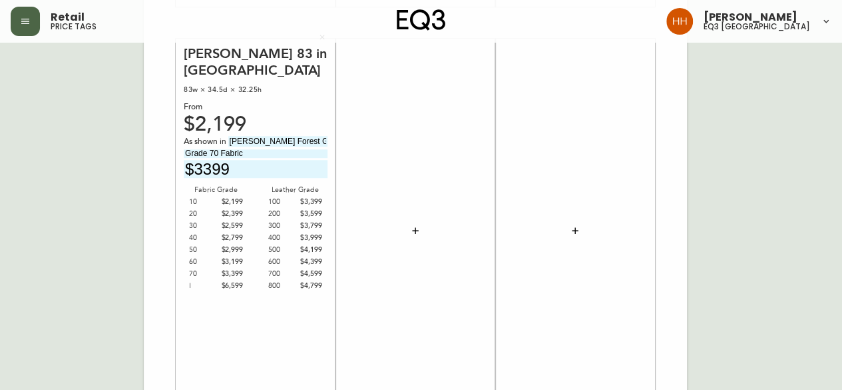
type input "$3399"
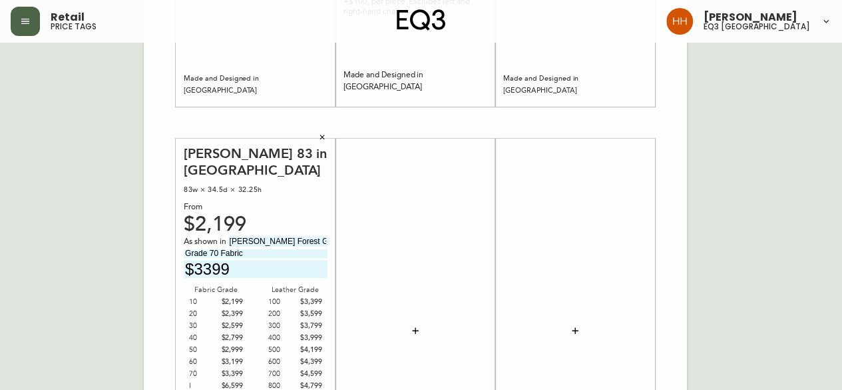
scroll to position [402, 0]
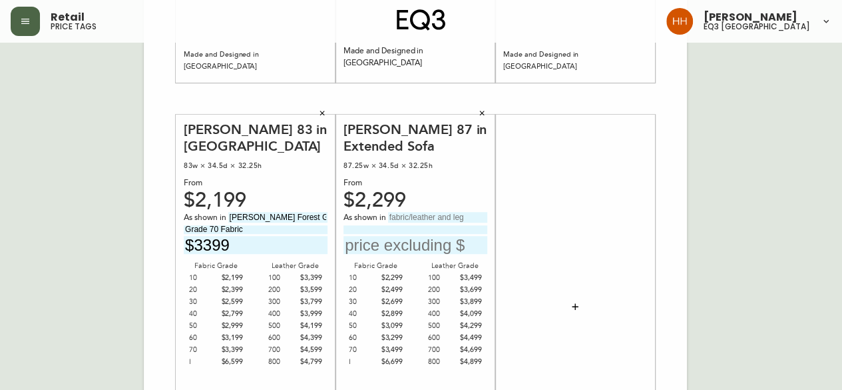
click at [427, 218] on input "text" at bounding box center [437, 217] width 99 height 11
type input "Panama Natural"
type input "Grade 20 Fabric"
type input "$2499"
click at [615, 278] on div at bounding box center [575, 306] width 144 height 371
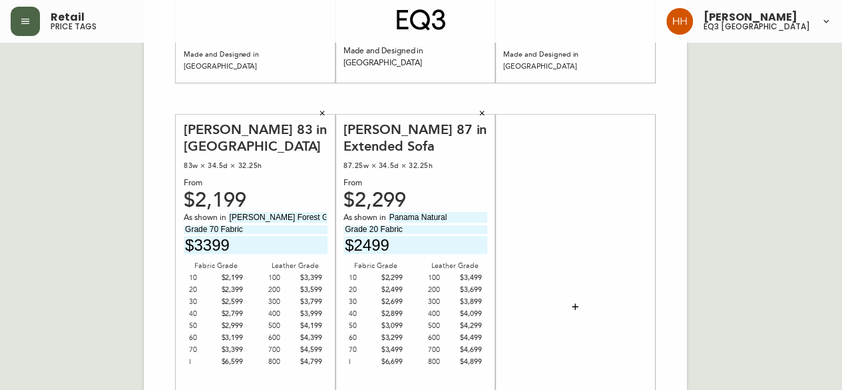
click at [752, 232] on div "English Canada en_CA EQ3 font EQ3 Large Hang Tag large 8.5 in × 14 in – Portrai…" at bounding box center [421, 98] width 821 height 895
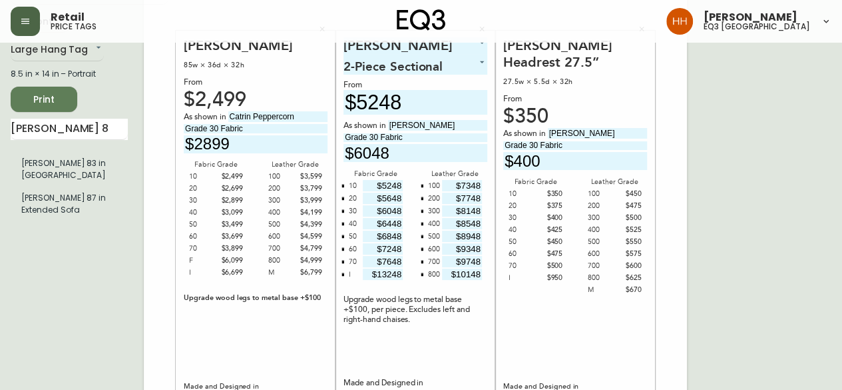
scroll to position [69, 0]
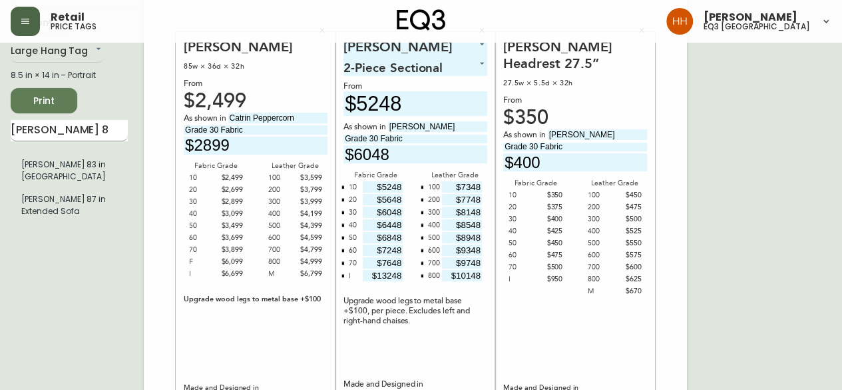
click at [65, 131] on input "joan 8" at bounding box center [69, 130] width 117 height 21
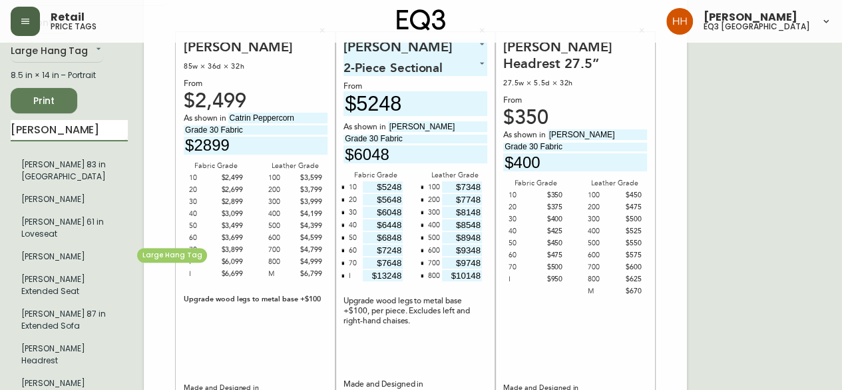
type input "joan"
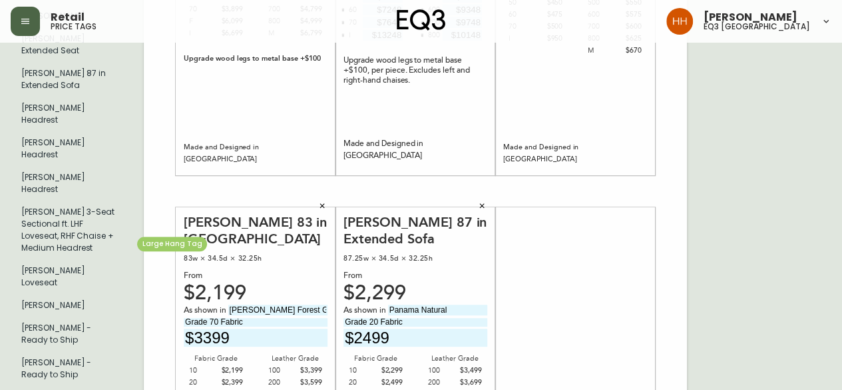
scroll to position [334, 0]
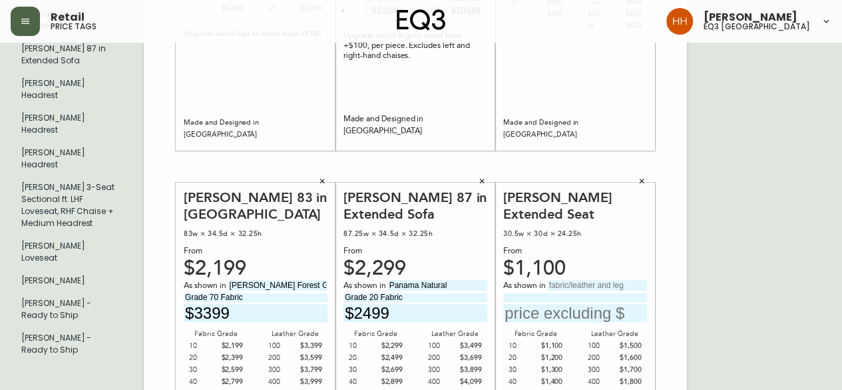
click at [626, 280] on input "text" at bounding box center [597, 285] width 99 height 11
type input "Panama Natural"
type input "Grade 20 Fabric"
type input "$1200"
click at [818, 272] on div "English Canada en_CA EQ3 font EQ3 Large Hang Tag large 8.5 in × 14 in – Portrai…" at bounding box center [421, 166] width 821 height 895
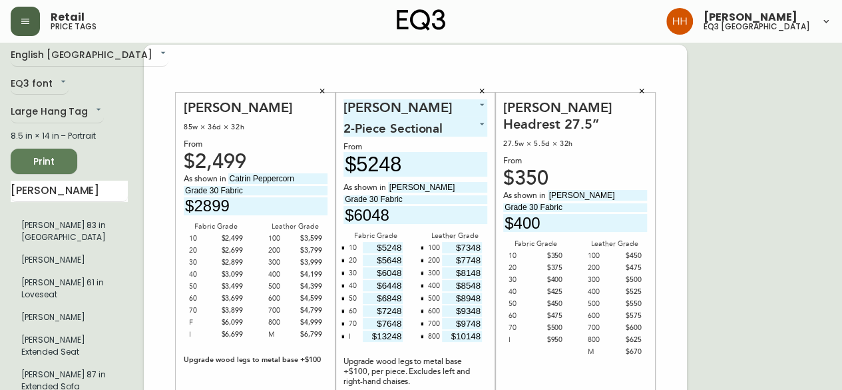
scroll to position [0, 0]
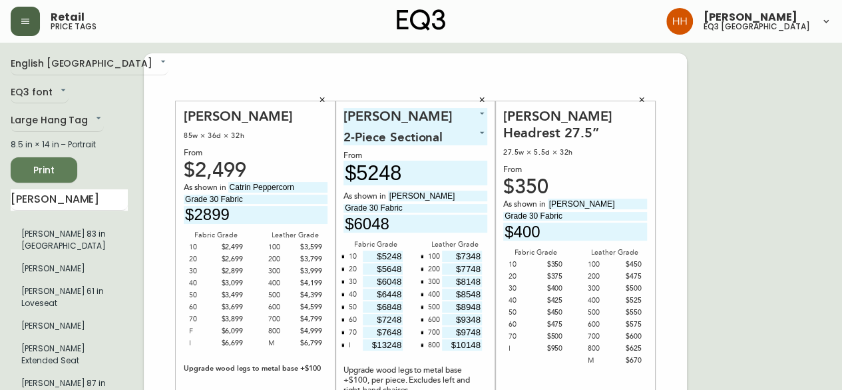
click at [57, 160] on button "Print" at bounding box center [44, 169] width 67 height 25
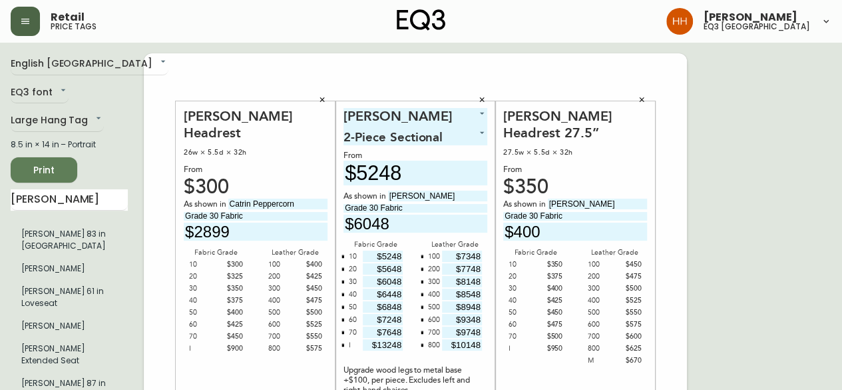
drag, startPoint x: 302, startPoint y: 188, endPoint x: 1, endPoint y: 196, distance: 300.4
type input "Panama Natural"
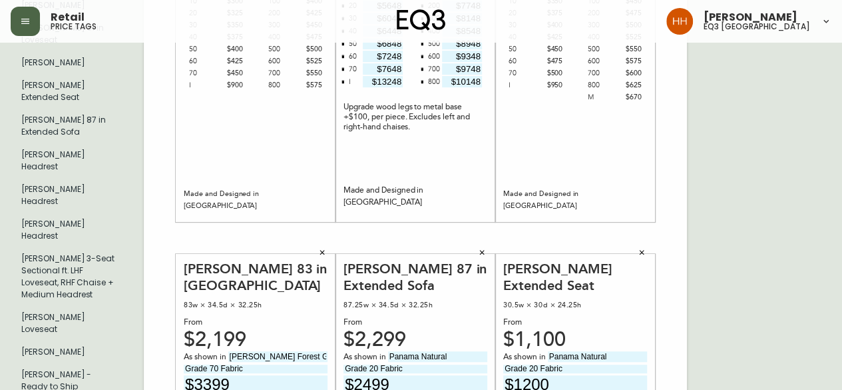
scroll to position [67, 0]
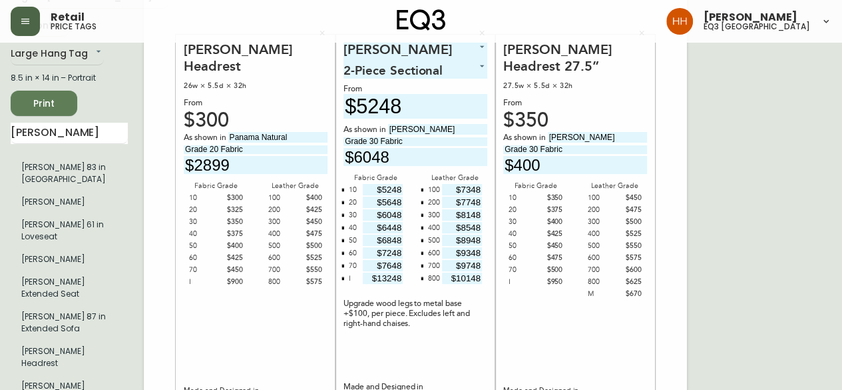
type input "Grade 20 Fabric"
drag, startPoint x: 262, startPoint y: 151, endPoint x: -88, endPoint y: 162, distance: 350.4
type input "$325"
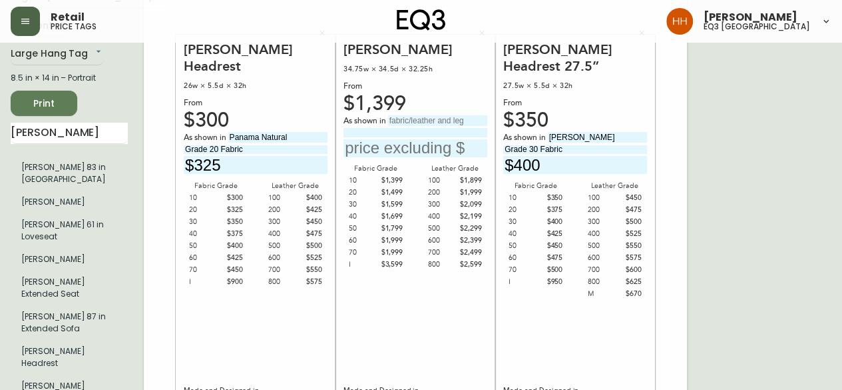
click at [431, 119] on input "text" at bounding box center [437, 120] width 99 height 11
type input "Paloma Deer"
type input "Grade 800 Leather"
type input "$2599"
click at [429, 326] on div "Joan Chair 34.75w × 34.5d × 32.25h From $1,399 As shown in Paloma Deer Grade 80…" at bounding box center [416, 226] width 144 height 371
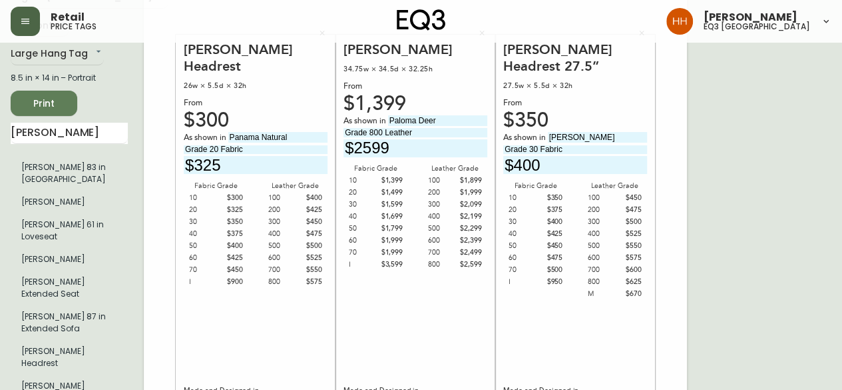
click at [423, 301] on div "Joan Chair 34.75w × 34.5d × 32.25h From $1,399 As shown in Paloma Deer Grade 80…" at bounding box center [416, 226] width 144 height 371
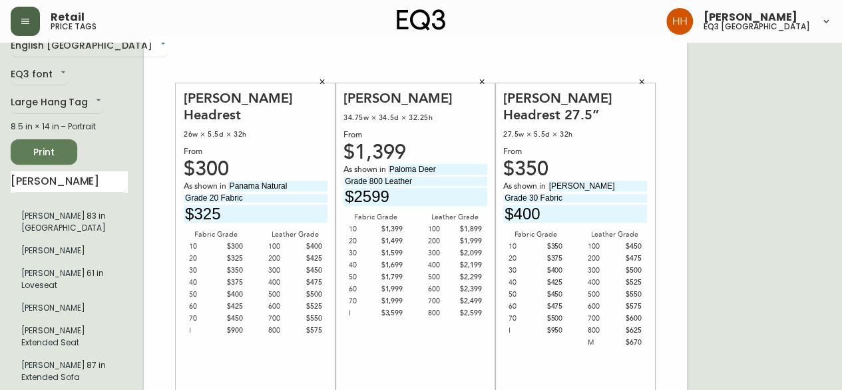
scroll to position [0, 0]
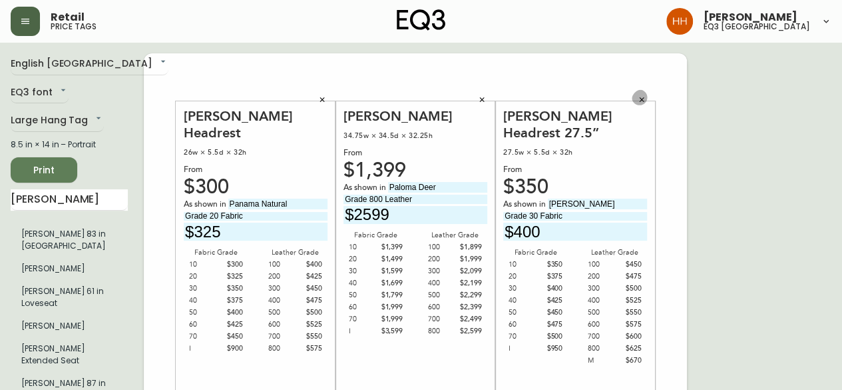
click at [647, 99] on button "button" at bounding box center [642, 100] width 20 height 20
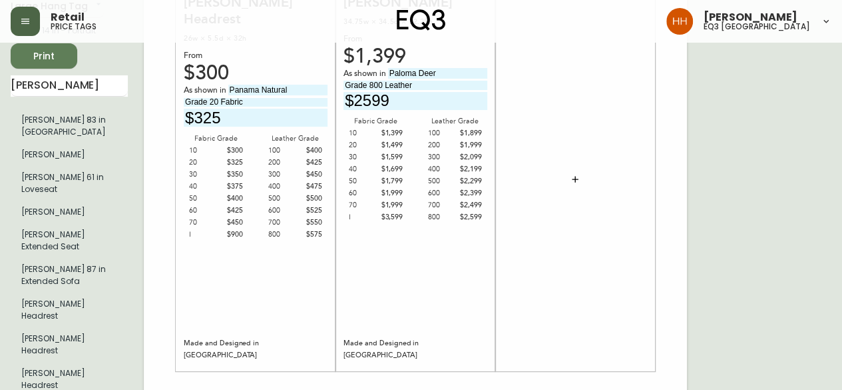
scroll to position [266, 0]
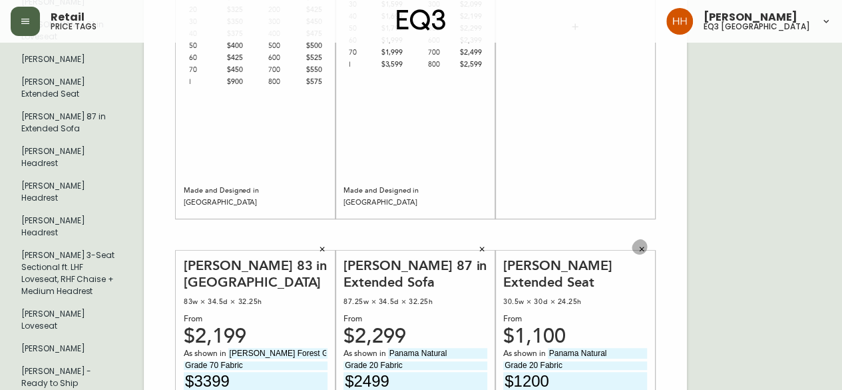
click at [642, 244] on button "button" at bounding box center [642, 249] width 20 height 20
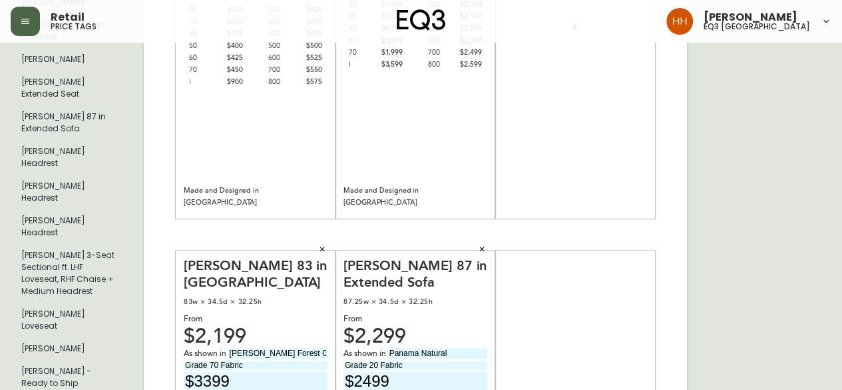
click at [481, 244] on button "button" at bounding box center [482, 249] width 20 height 20
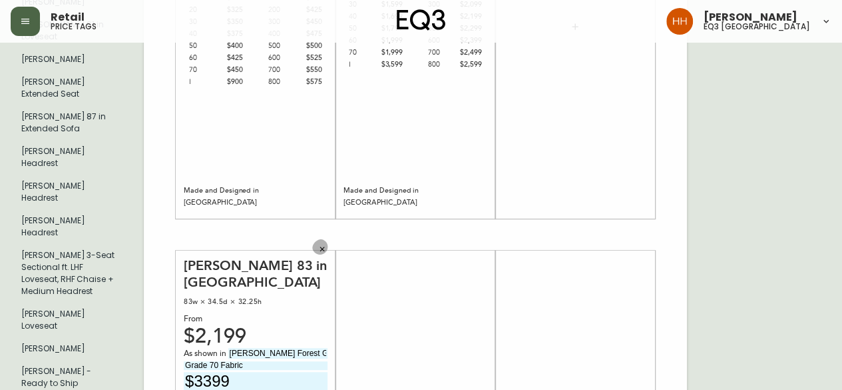
click at [322, 250] on icon "button" at bounding box center [322, 249] width 8 height 8
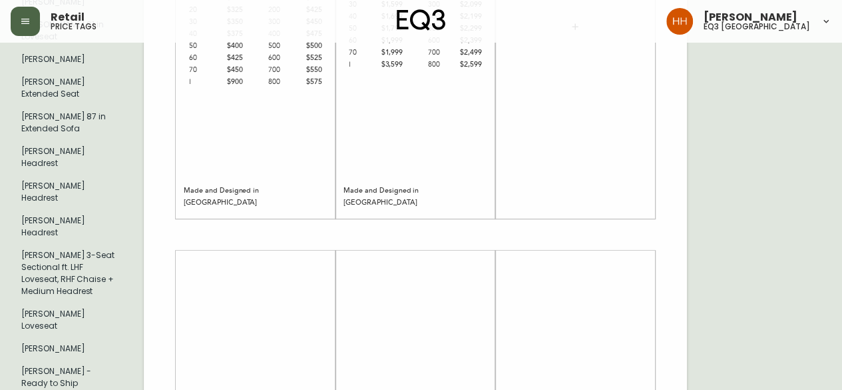
click at [675, 266] on div "Joan Small Headrest 26w × 5.5d × 32h From $300 As shown in Panama Natural Grade…" at bounding box center [415, 234] width 543 height 895
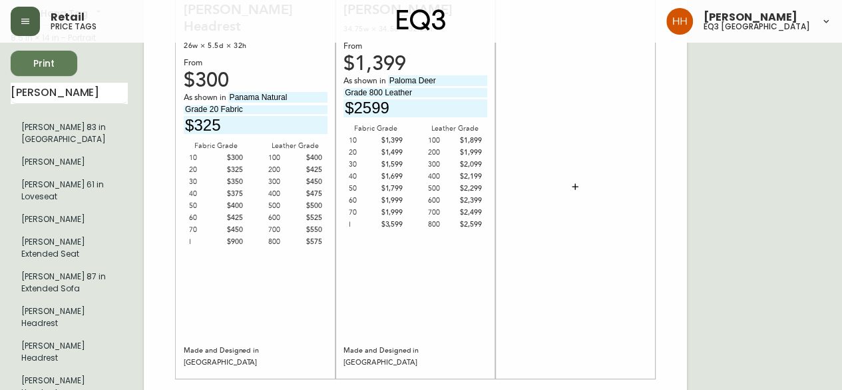
scroll to position [0, 0]
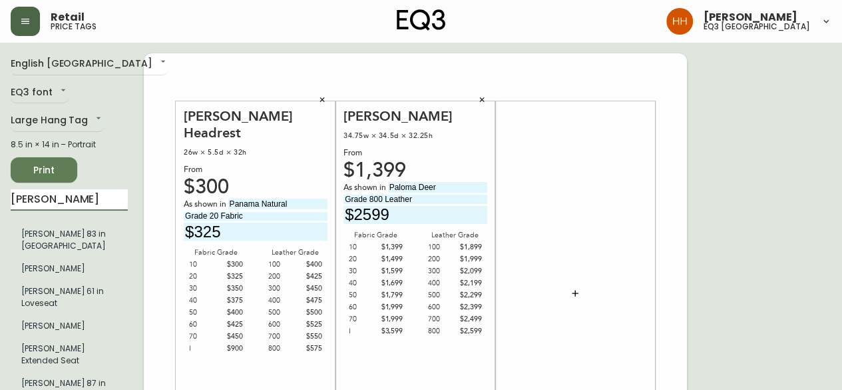
drag, startPoint x: 33, startPoint y: 194, endPoint x: -255, endPoint y: 182, distance: 288.5
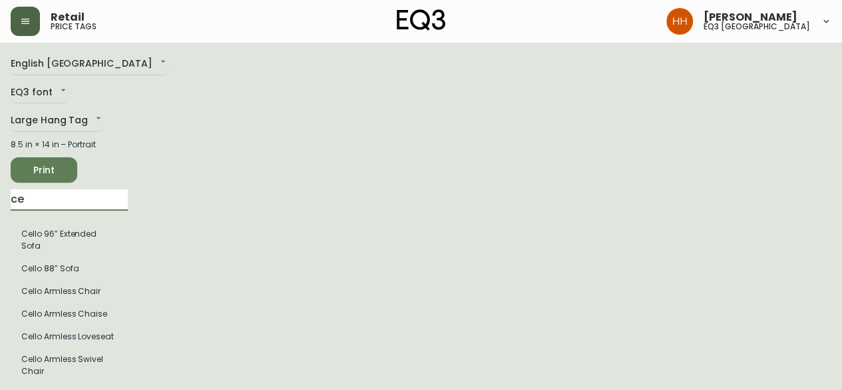
type input "c"
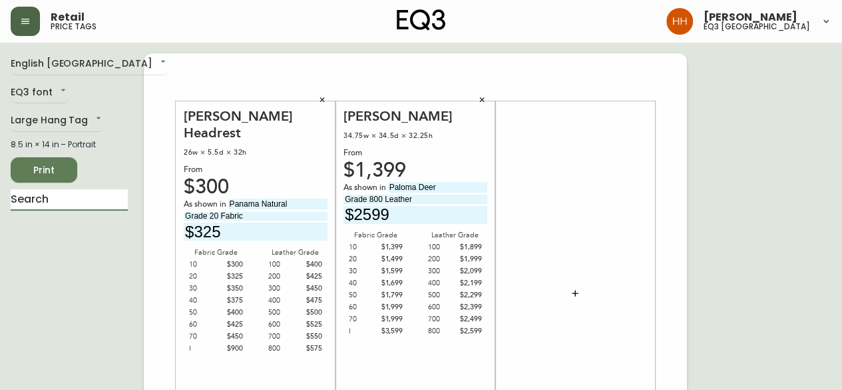
click at [578, 295] on icon "button" at bounding box center [575, 293] width 11 height 11
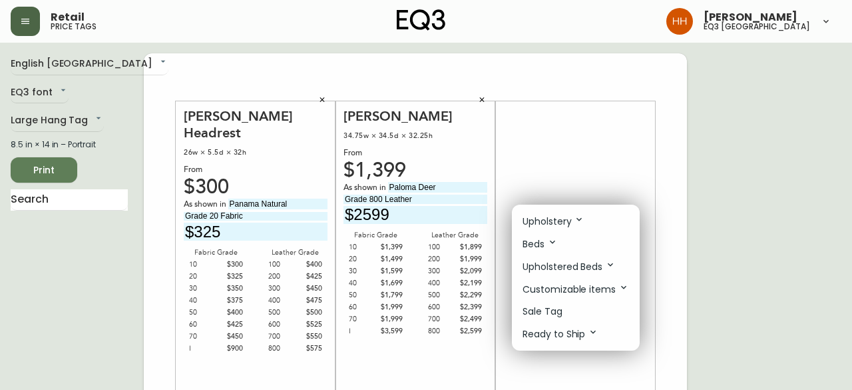
click at [553, 222] on p "Upholstery" at bounding box center [554, 221] width 62 height 15
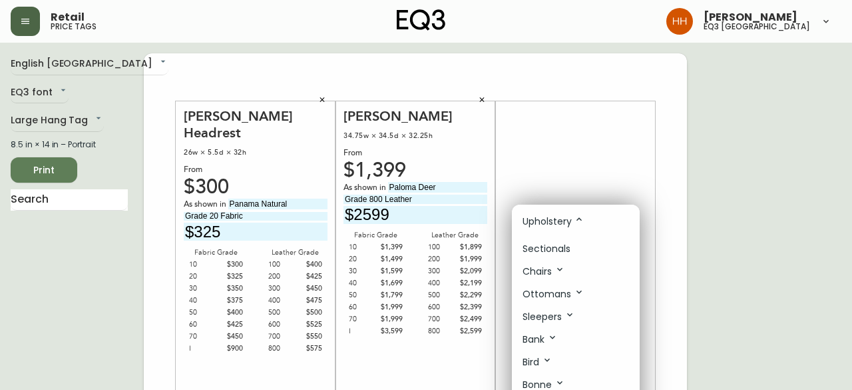
click at [554, 242] on p "Sectionals" at bounding box center [547, 249] width 48 height 14
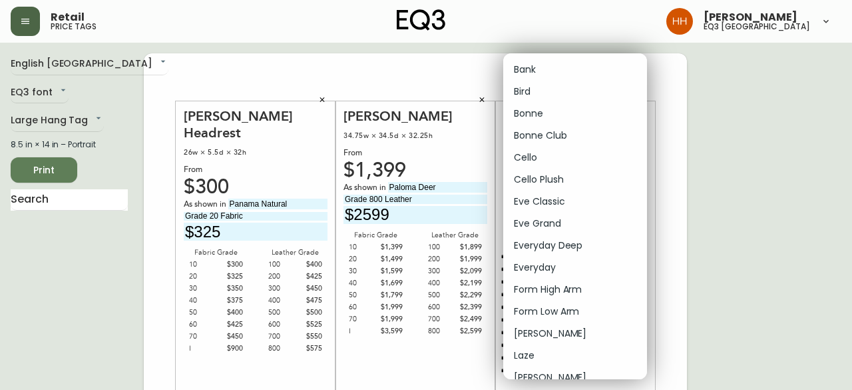
click at [549, 167] on li "Cello" at bounding box center [575, 157] width 144 height 22
type input "4"
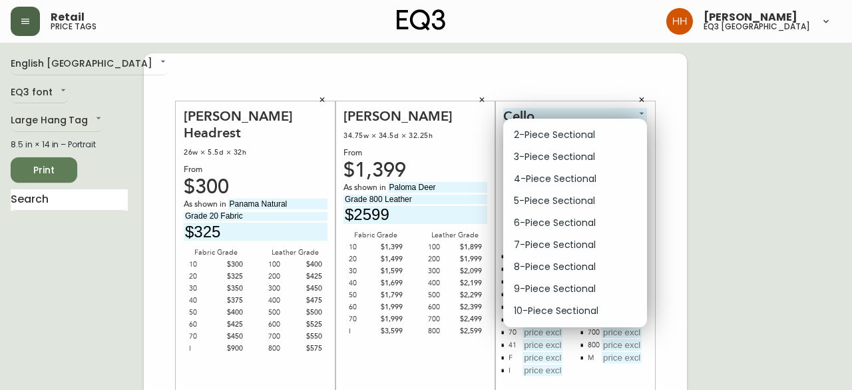
click at [526, 138] on li "2-Piece Sectional" at bounding box center [575, 135] width 144 height 22
type input "0"
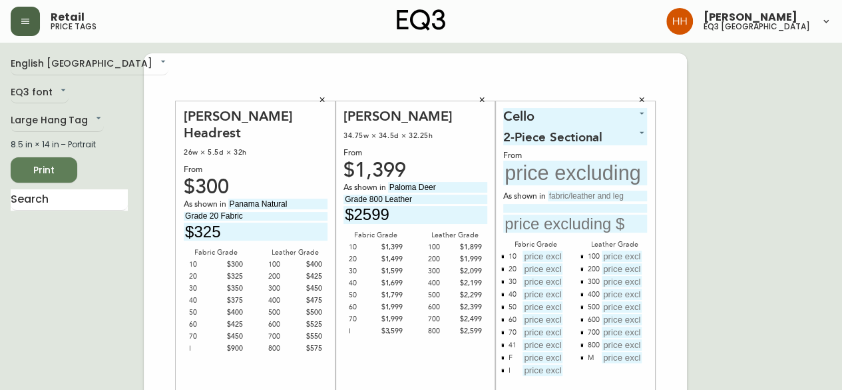
click at [541, 164] on input "text" at bounding box center [575, 172] width 144 height 25
type input "$4799"
type input "Coda Beach"
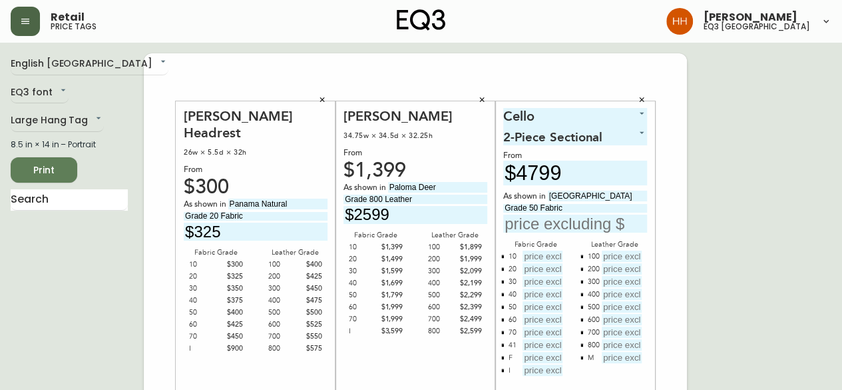
type input "Grade 50 Fabric"
click at [501, 360] on button "button" at bounding box center [502, 357] width 11 height 11
click at [501, 347] on button "button" at bounding box center [502, 344] width 11 height 11
click at [578, 359] on button "button" at bounding box center [582, 357] width 11 height 11
click at [542, 252] on input "text" at bounding box center [543, 255] width 40 height 11
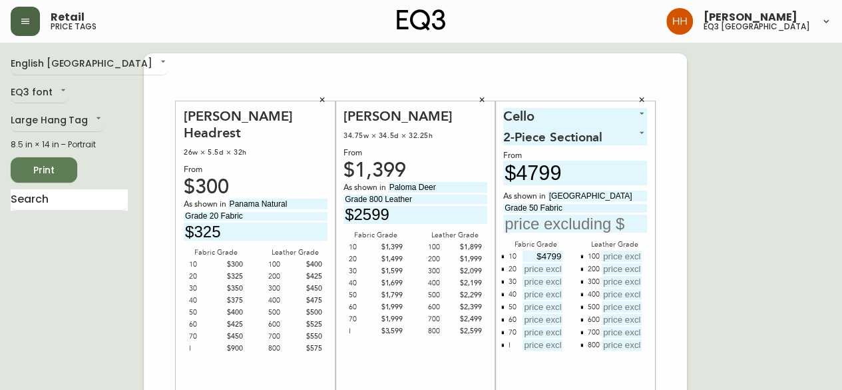
type input "$4799"
type input "$5199"
type input "$5599"
type input "$5999"
type input "$6399"
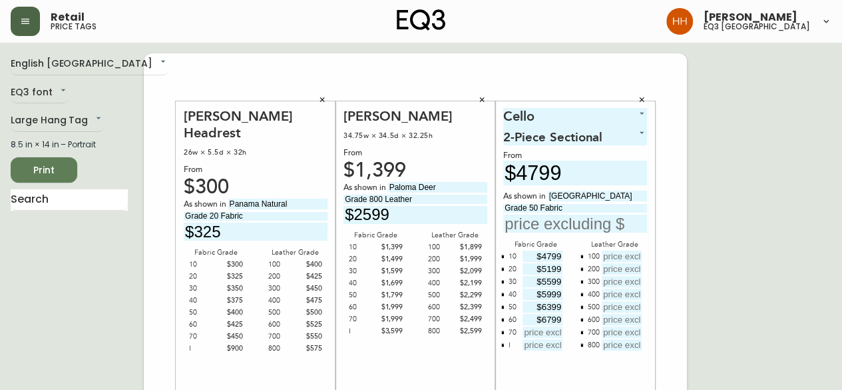
type input "$6799"
type input "$7199"
type input "$13599"
type input "$7449"
type input "$7849"
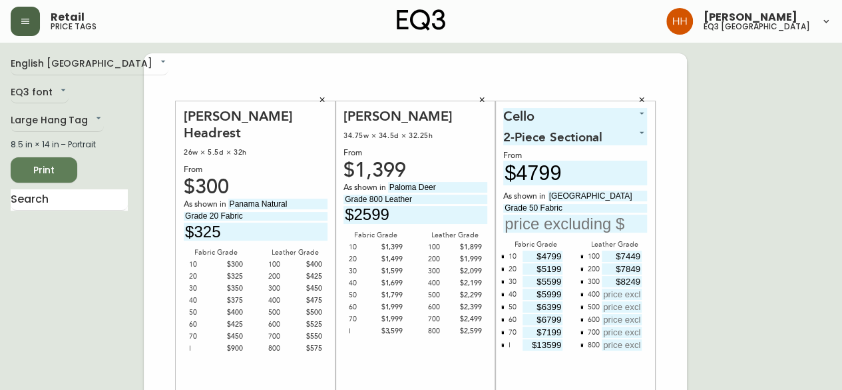
type input "$8249"
type input "$8649"
type input "$9049"
type input "$9449"
type input "$9849"
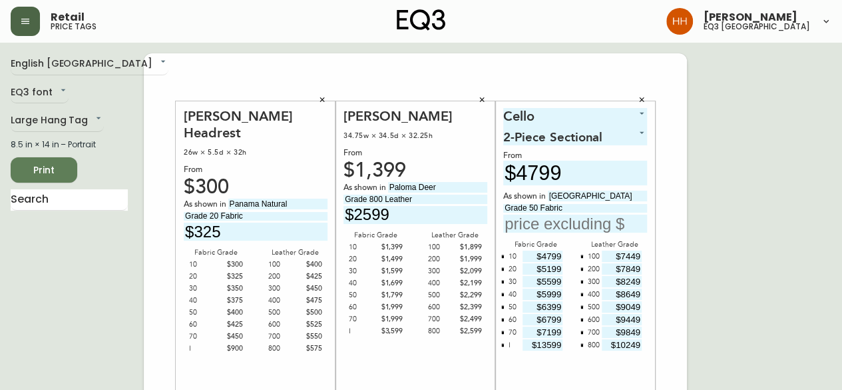
type input "$10249"
drag, startPoint x: 722, startPoint y: 251, endPoint x: 716, endPoint y: 264, distance: 14.6
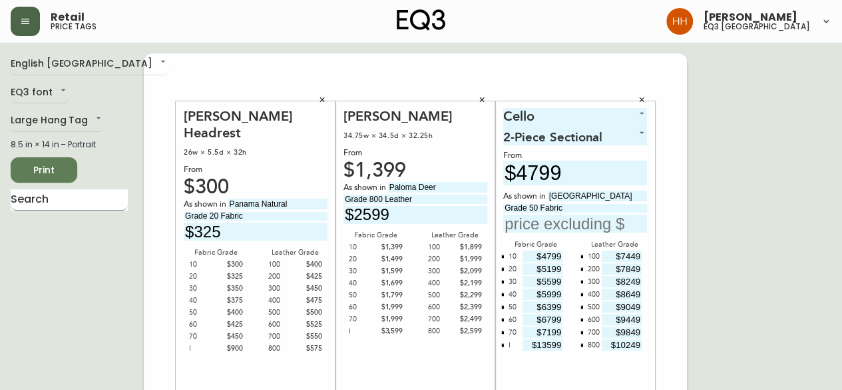
click at [51, 198] on input "text" at bounding box center [69, 199] width 117 height 21
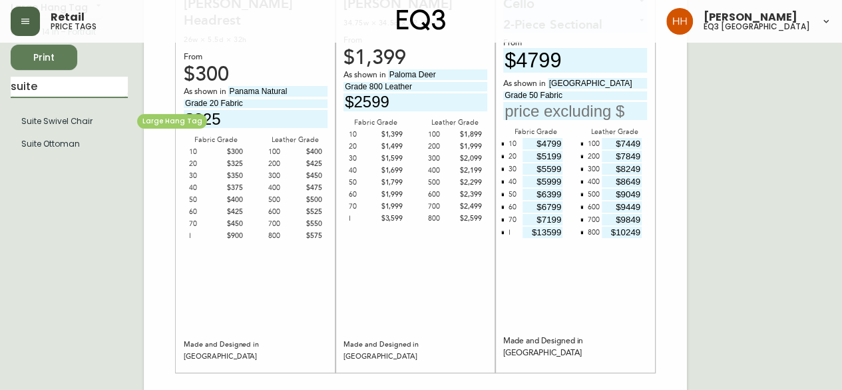
scroll to position [133, 0]
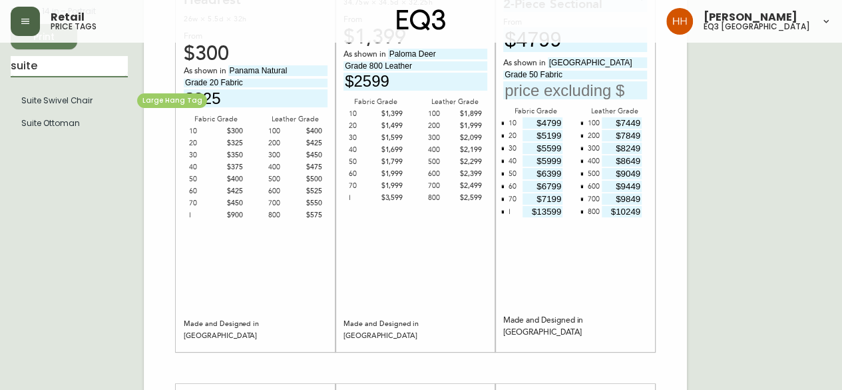
type input "suite"
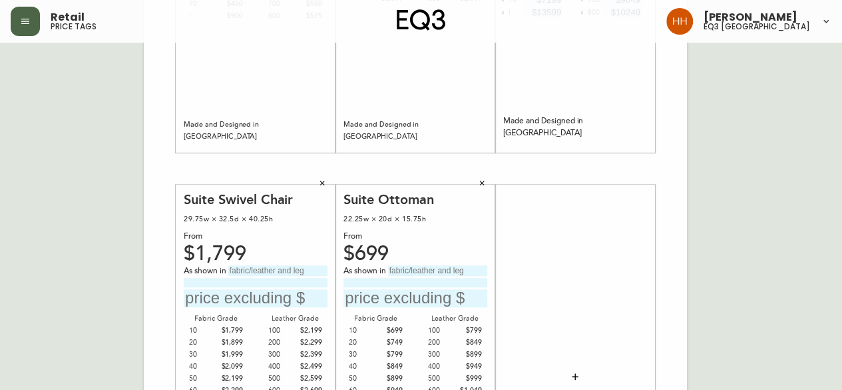
scroll to position [400, 0]
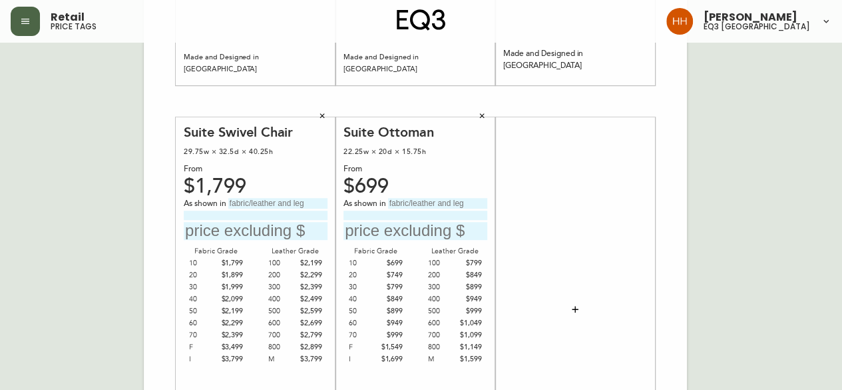
click at [272, 203] on input "text" at bounding box center [277, 203] width 99 height 11
type input "Catrin Greenfield"
type input "Grade 30 Fabric"
type input "$1999"
click at [408, 196] on div "Suite Ottoman 22.25w × 20d × 15.75h From $699 As shown in Fabric Grade 10 $699 …" at bounding box center [416, 309] width 144 height 371
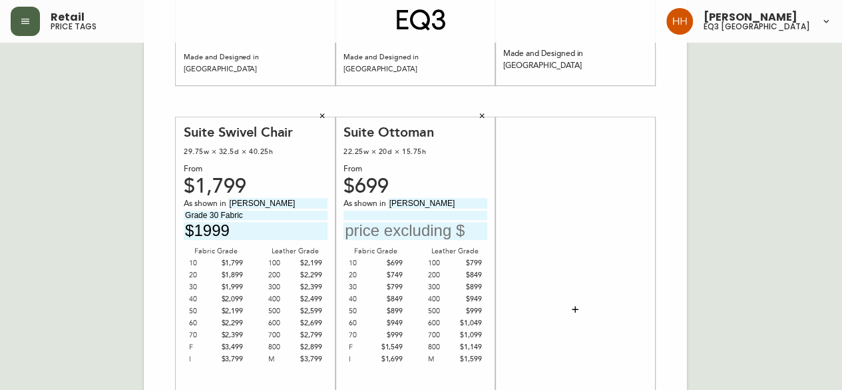
type input "Catrin Greenfield"
type input "Grade 30 Fabric"
type input "$799"
click at [570, 308] on icon "button" at bounding box center [575, 309] width 11 height 11
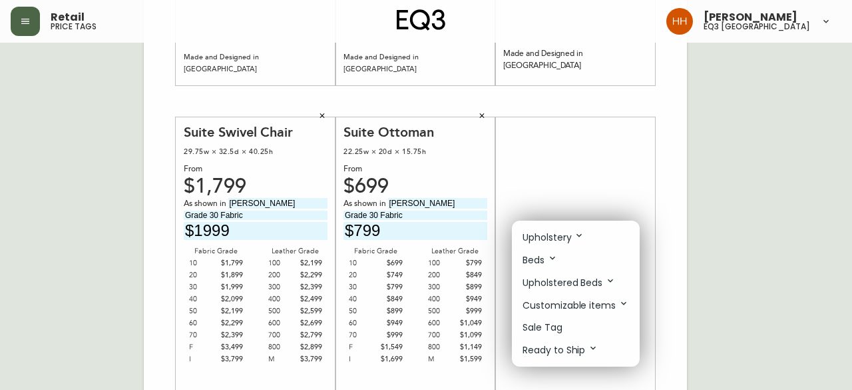
click at [563, 237] on p "Upholstery" at bounding box center [554, 237] width 62 height 15
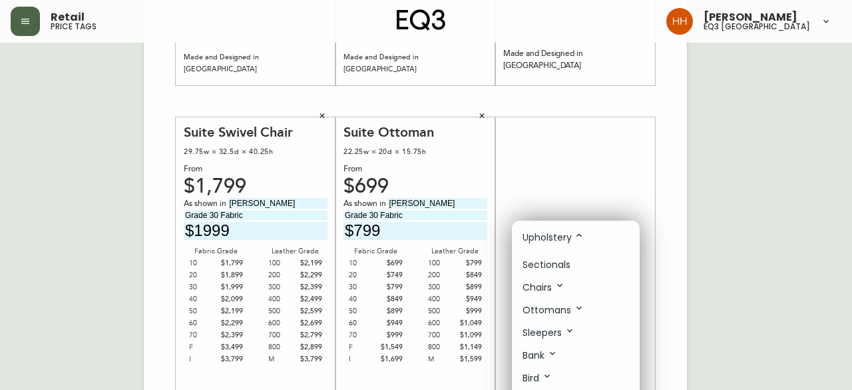
click at [579, 272] on li "Sectionals" at bounding box center [576, 265] width 128 height 22
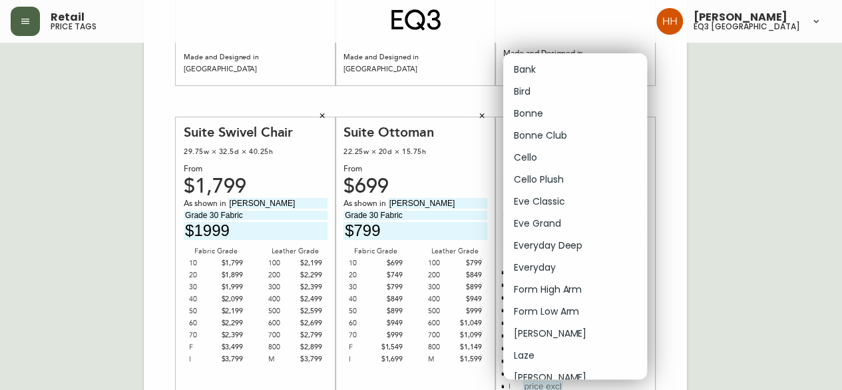
click at [549, 128] on body "Retail price tags Hayley Henderson eq3 calgary English Canada en_CA EQ3 font EQ…" at bounding box center [421, 74] width 842 height 948
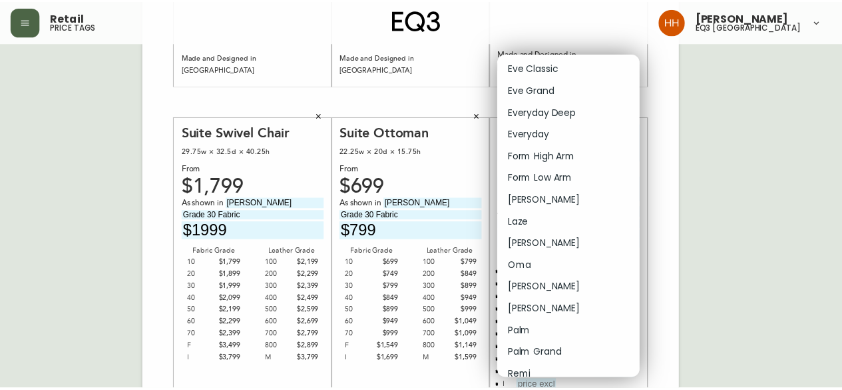
scroll to position [0, 0]
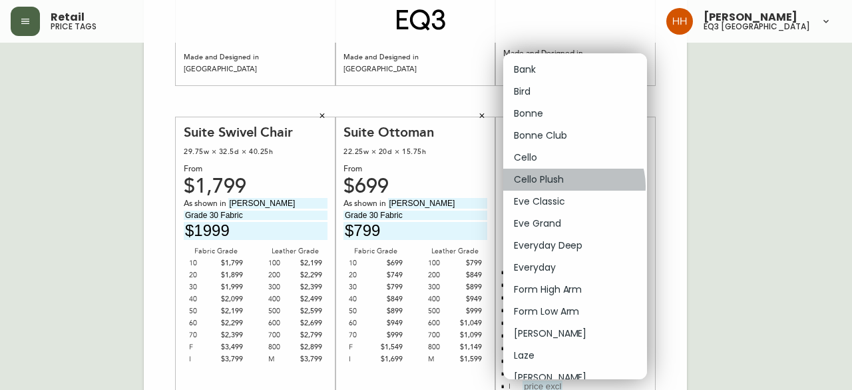
click at [573, 186] on li "Cello Plush" at bounding box center [575, 179] width 144 height 22
type input "5"
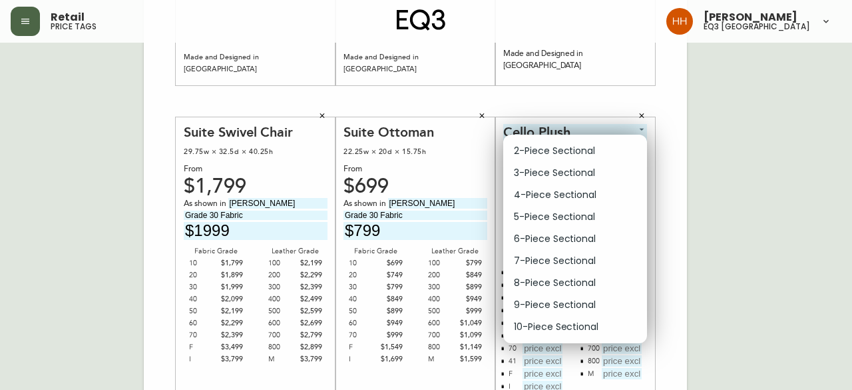
click at [558, 150] on body "Retail price tags Hayley Henderson eq3 calgary English Canada en_CA EQ3 font EQ…" at bounding box center [426, 74] width 852 height 948
click at [546, 215] on li "5-Piece Sectional" at bounding box center [575, 217] width 144 height 22
type input "3"
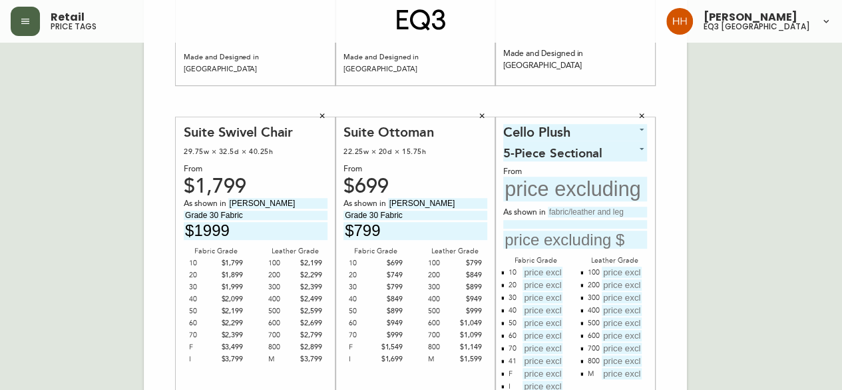
click at [550, 194] on input "text" at bounding box center [575, 188] width 144 height 25
type input "$8947"
click at [571, 207] on input "text" at bounding box center [597, 211] width 99 height 11
type input "Aspen Pebble"
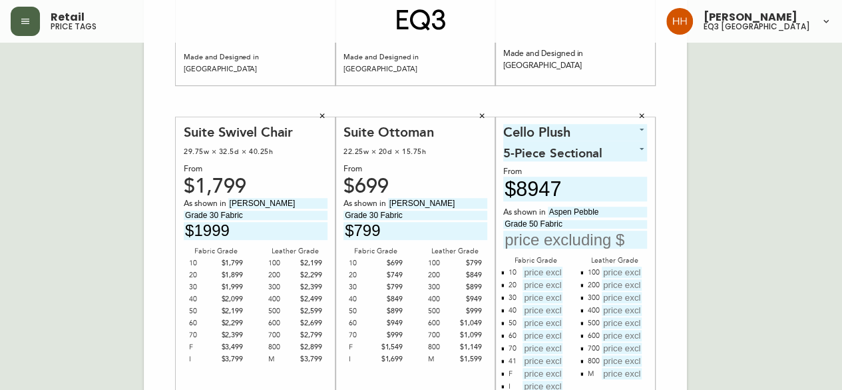
type input "Grade 50 Fabric"
click at [591, 235] on input "text" at bounding box center [575, 239] width 144 height 18
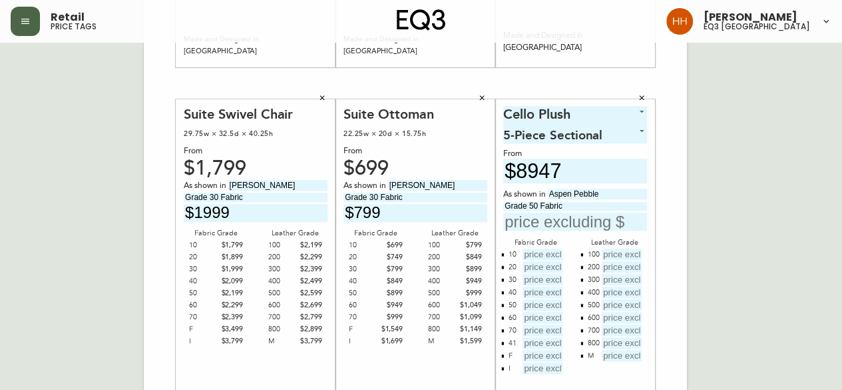
scroll to position [466, 0]
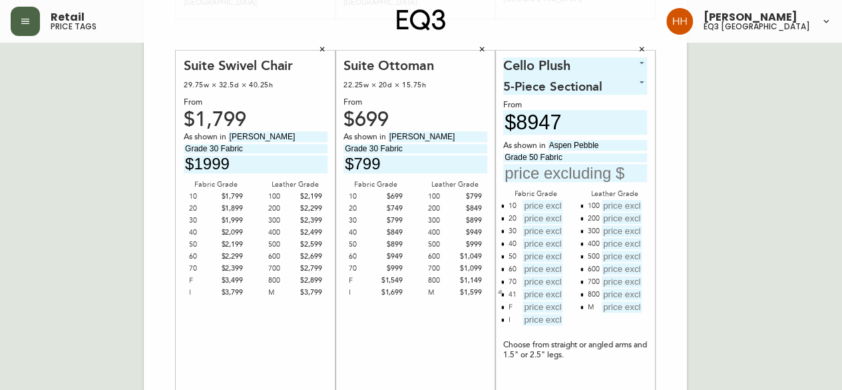
click at [506, 294] on button "button" at bounding box center [502, 293] width 11 height 11
click at [505, 290] on button "button" at bounding box center [502, 293] width 11 height 11
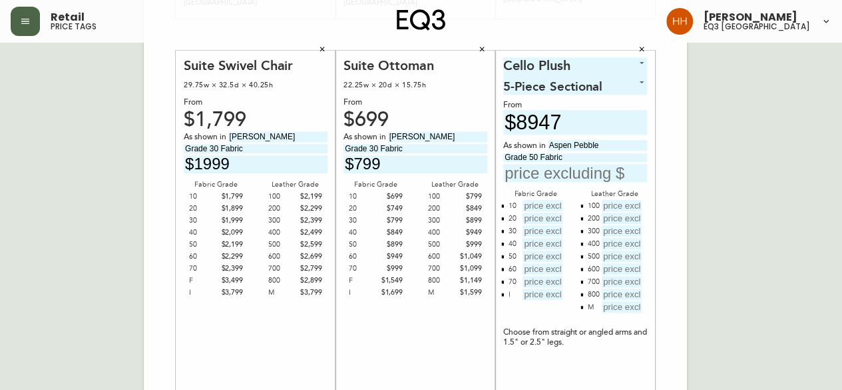
click at [578, 310] on button "button" at bounding box center [582, 306] width 11 height 11
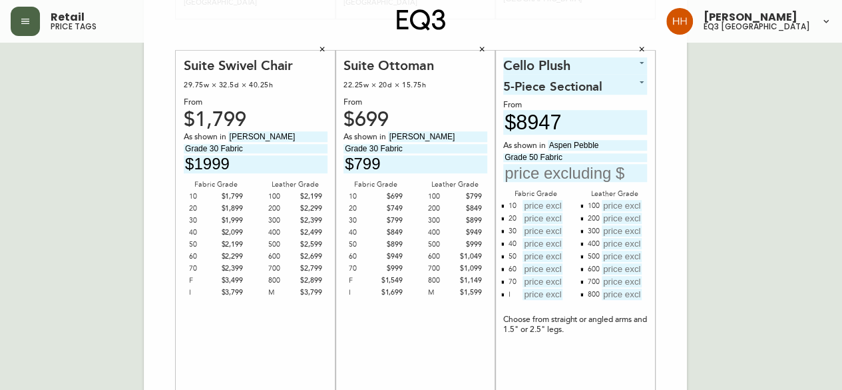
click at [567, 173] on input "text" at bounding box center [575, 173] width 144 height 18
type input "$11147"
type input "$8947"
type input "$9497"
type input "$100047"
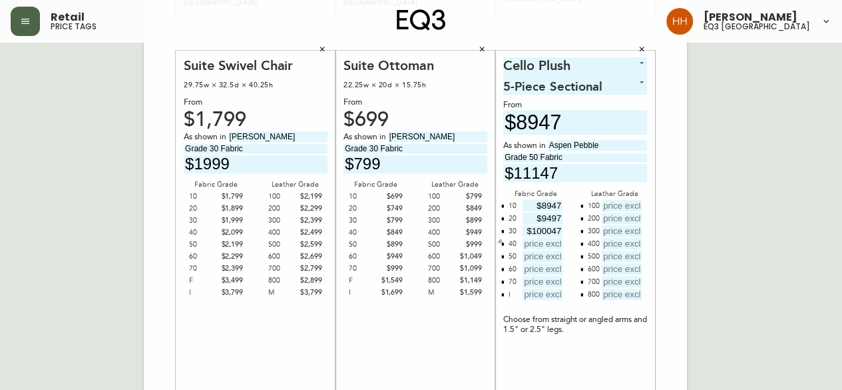
click at [549, 232] on input "$100047" at bounding box center [543, 230] width 40 height 11
type input "$10047"
click at [557, 244] on input "text" at bounding box center [543, 243] width 40 height 11
type input "$10597"
type input "$11147"
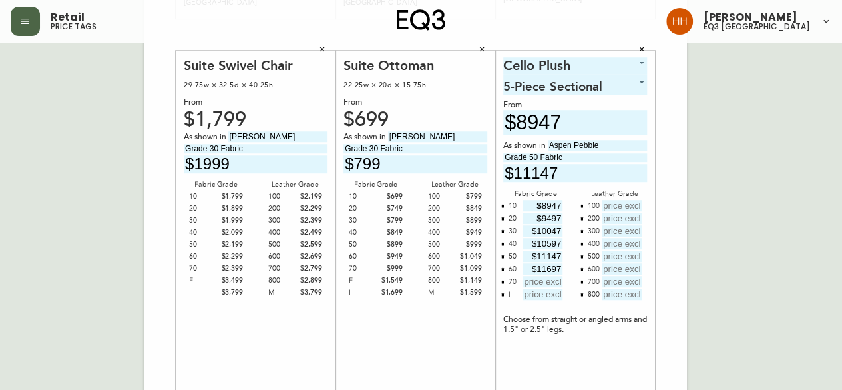
type input "$11697"
type input "$12247"
type input "$21047"
click at [615, 204] on input "text" at bounding box center [622, 205] width 40 height 11
type input "$13397"
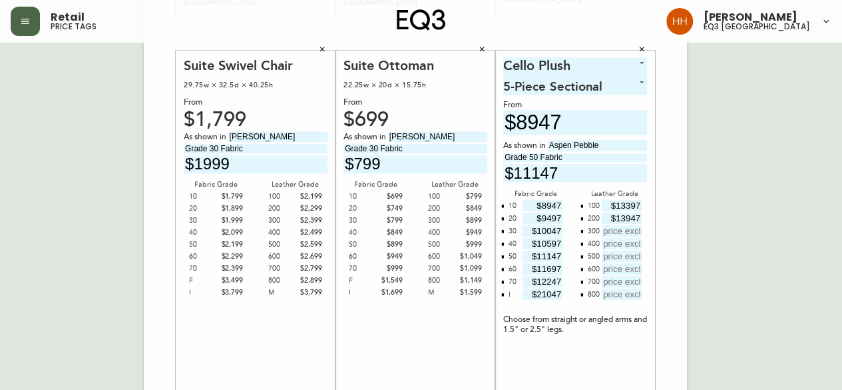
type input "$13947"
type input "$14497"
type input "$15047"
type input "$15597"
type input "$16147"
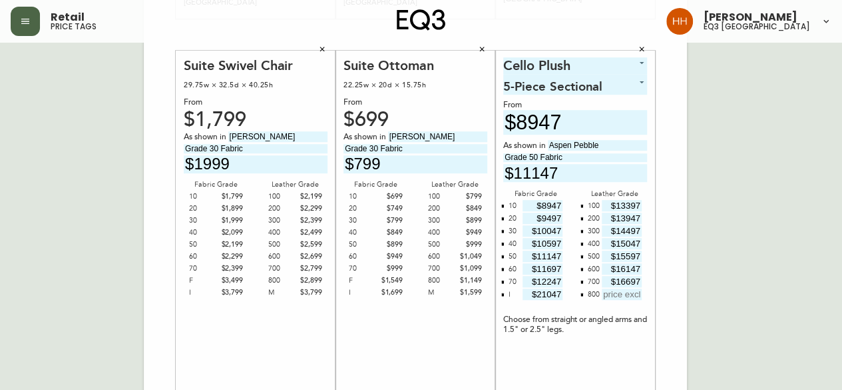
type input "$16697"
type input "$17247"
click at [730, 257] on div "English Canada en_CA EQ3 font EQ3 Large Hang Tag large 8.5 in × 14 in – Portrai…" at bounding box center [421, 34] width 821 height 895
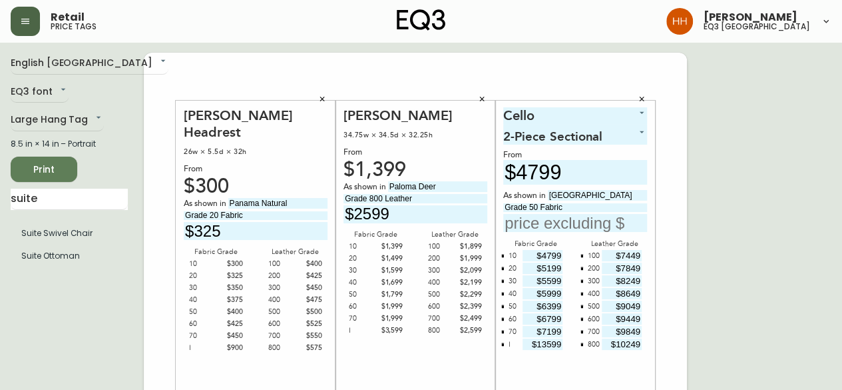
scroll to position [0, 0]
click at [55, 168] on span "Print" at bounding box center [43, 170] width 45 height 17
drag, startPoint x: 50, startPoint y: 202, endPoint x: -95, endPoint y: 205, distance: 144.5
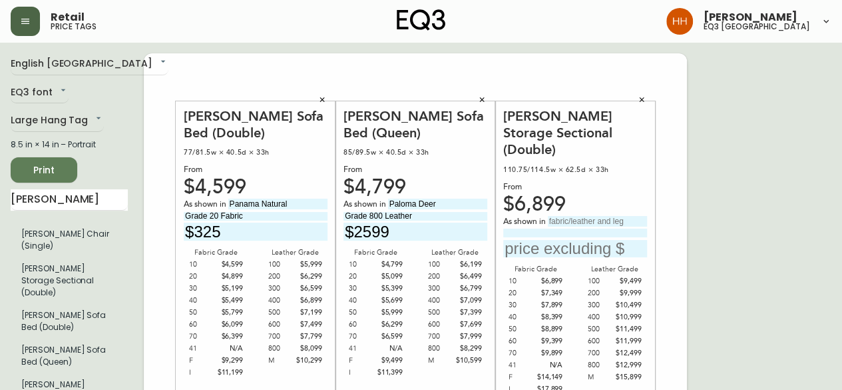
drag, startPoint x: 65, startPoint y: 203, endPoint x: -123, endPoint y: 202, distance: 187.1
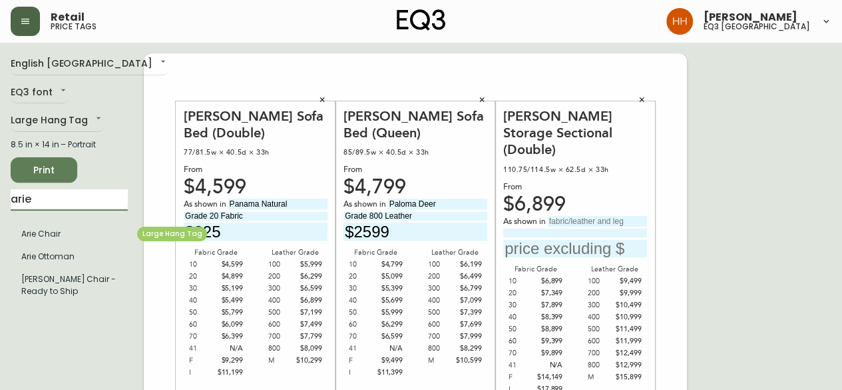
type input "arie"
drag, startPoint x: 446, startPoint y: 188, endPoint x: -196, endPoint y: 130, distance: 644.5
type input "Arctic Snow"
type input "Grade 20 Fabric"
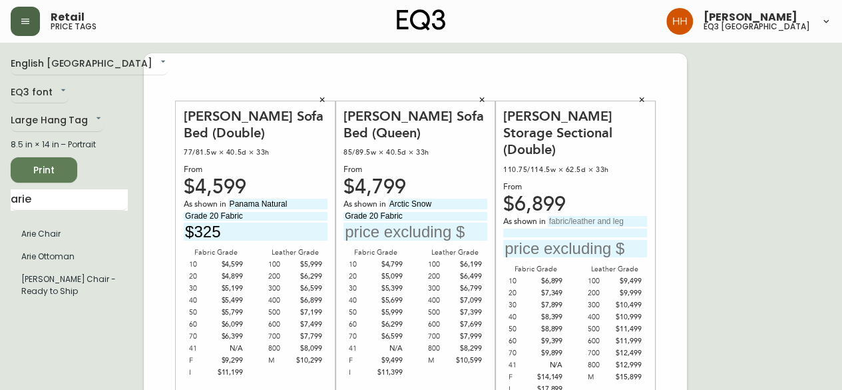
drag, startPoint x: 413, startPoint y: 189, endPoint x: 461, endPoint y: 198, distance: 48.7
click at [461, 198] on div "As shown in Arctic Snow Grade 20 Fabric" at bounding box center [416, 219] width 144 height 42
type input "Arctic Wolf"
type input "$5099"
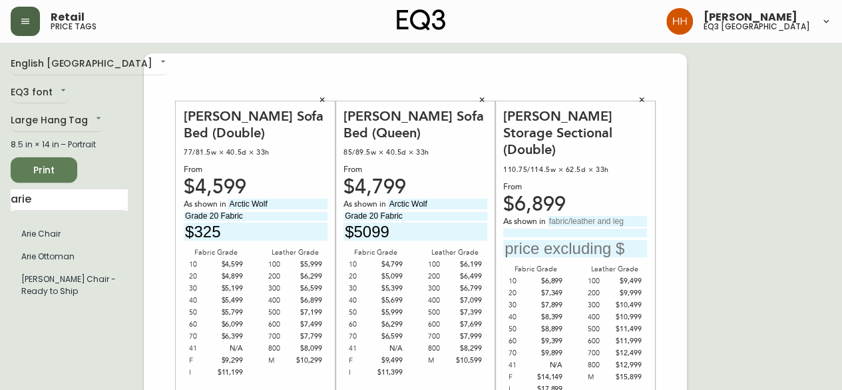
type input "Arctic Wolf"
type input "$4899"
click at [563, 216] on input "text" at bounding box center [597, 221] width 99 height 11
type input "Arctic Snow"
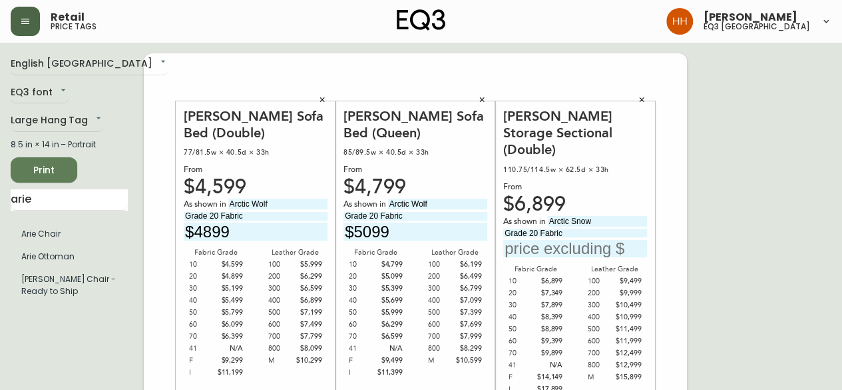
type input "Grade 20 Fabric"
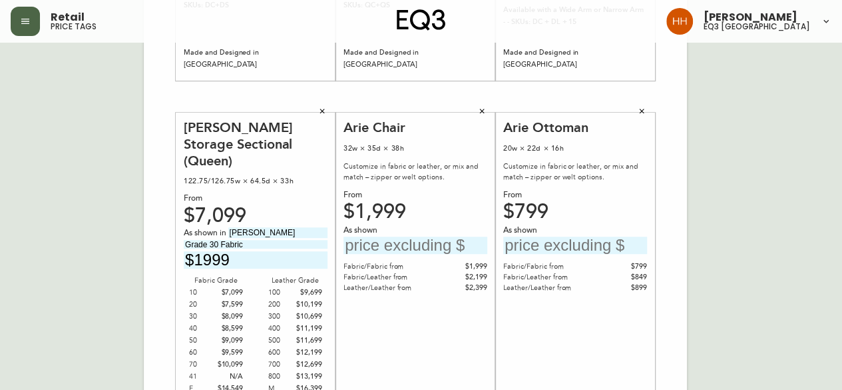
scroll to position [466, 0]
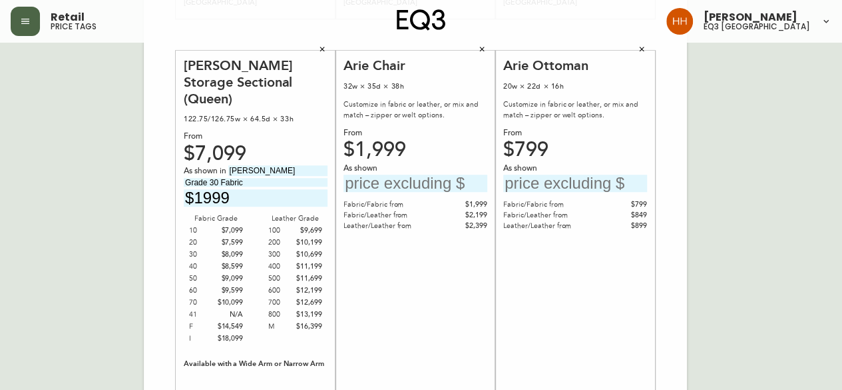
type input "$7349"
drag, startPoint x: 303, startPoint y: 154, endPoint x: -33, endPoint y: 178, distance: 336.4
click at [0, 178] on html "Retail price tags Hayley Henderson eq3 calgary English Canada en_CA EQ3 font EQ…" at bounding box center [421, 8] width 842 height 948
type input "Arctic Snow"
type input "Grade 20 Fabric"
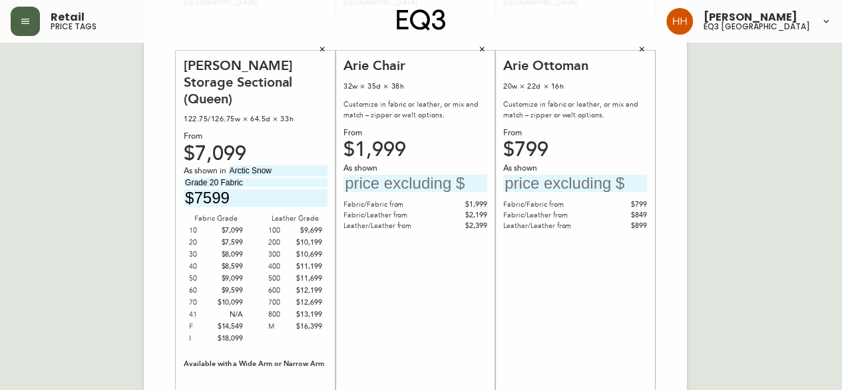
type input "$7599"
click at [495, 292] on div "Arie Ottoman 20w × 22d × 16h Customize in fabric or leather, or mix and match –…" at bounding box center [575, 243] width 160 height 384
click at [398, 190] on input "text" at bounding box center [416, 183] width 144 height 18
type input "$3249"
click at [626, 293] on div "Arie Ottoman 20w × 22d × 16h Customize in fabric or leather, or mix and match –…" at bounding box center [575, 242] width 144 height 371
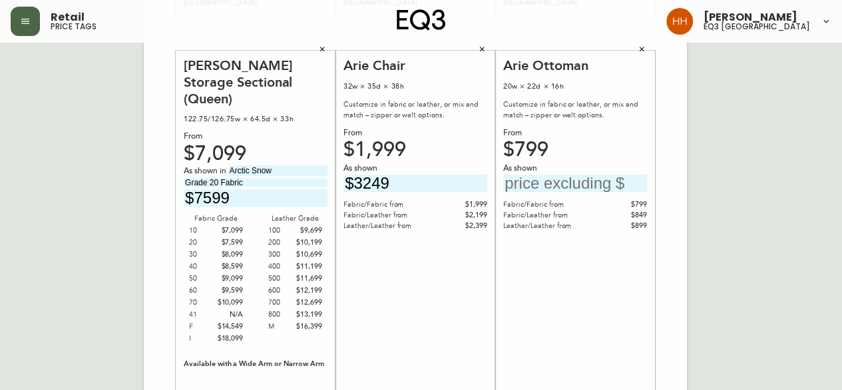
click at [589, 180] on input "text" at bounding box center [575, 183] width 144 height 18
type input "$1349"
click at [707, 238] on div "English Canada en_CA EQ3 font EQ3 Large Hang Tag large 8.5 in × 14 in – Portrai…" at bounding box center [421, 34] width 821 height 895
click at [480, 274] on div "Arie Chair 32w × 35d × 38h Customize in fabric or leather, or mix and match – z…" at bounding box center [416, 242] width 144 height 371
click at [670, 309] on div "Reva Sofa Bed (Double) 77/81.5w × 40.5d × 33h From $4,599 As shown in Arctic Wo…" at bounding box center [415, 34] width 543 height 895
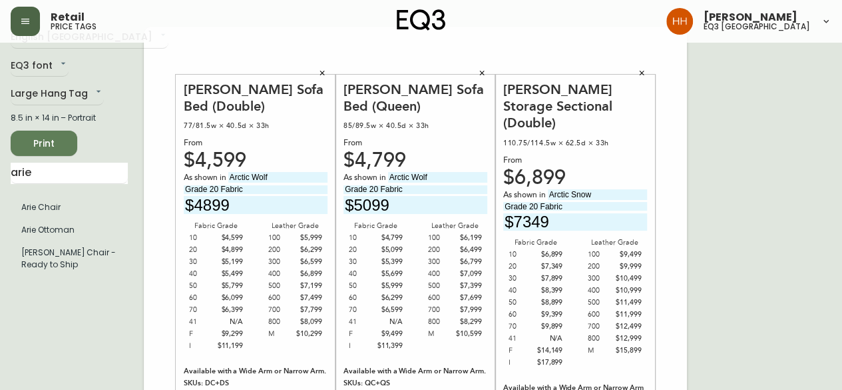
scroll to position [25, 0]
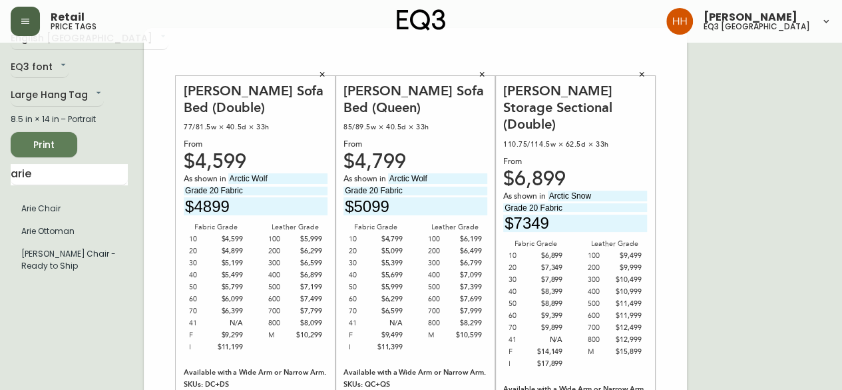
click at [51, 149] on span "Print" at bounding box center [43, 144] width 45 height 17
drag, startPoint x: 88, startPoint y: 171, endPoint x: -168, endPoint y: 188, distance: 256.2
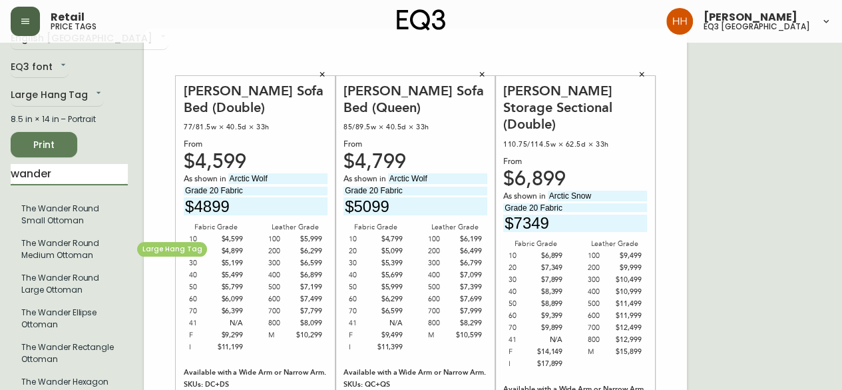
type input "wander"
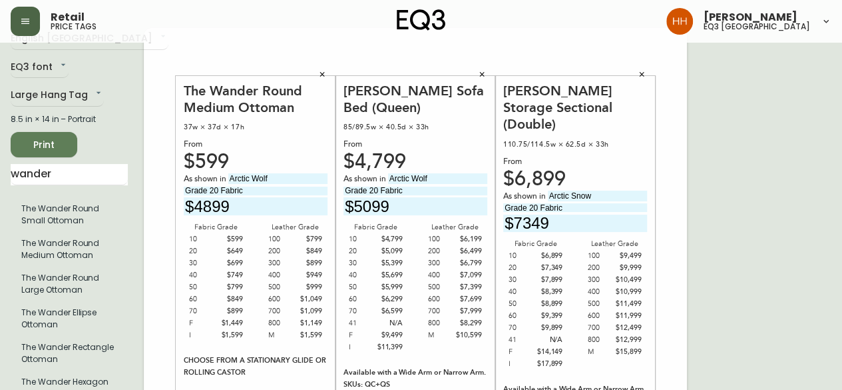
type input "Paloma Deep Green"
type input "Grade 800 Leather"
type input "$1149"
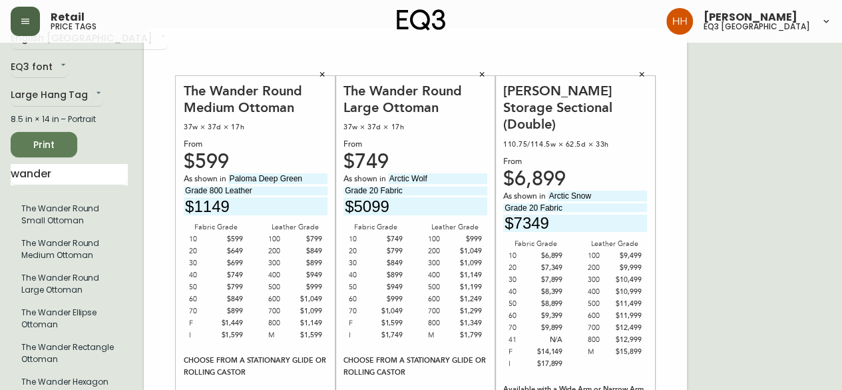
drag, startPoint x: 423, startPoint y: 176, endPoint x: 270, endPoint y: 198, distance: 154.7
type input "Paloma Deep Green"
type input "Grade 800 Leather"
type input "$1349"
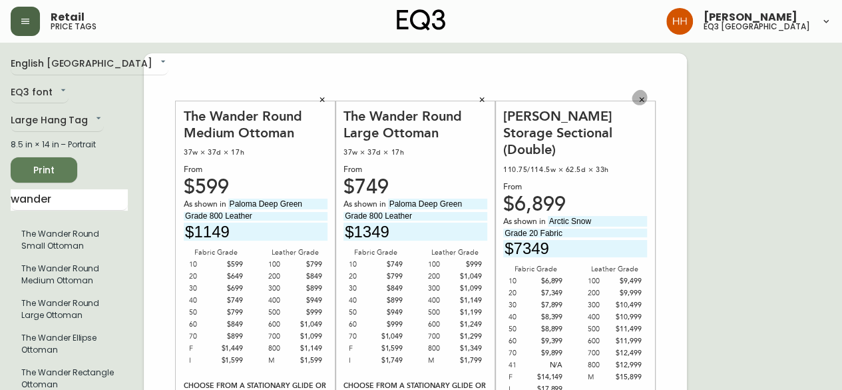
click at [643, 93] on button "button" at bounding box center [642, 100] width 20 height 20
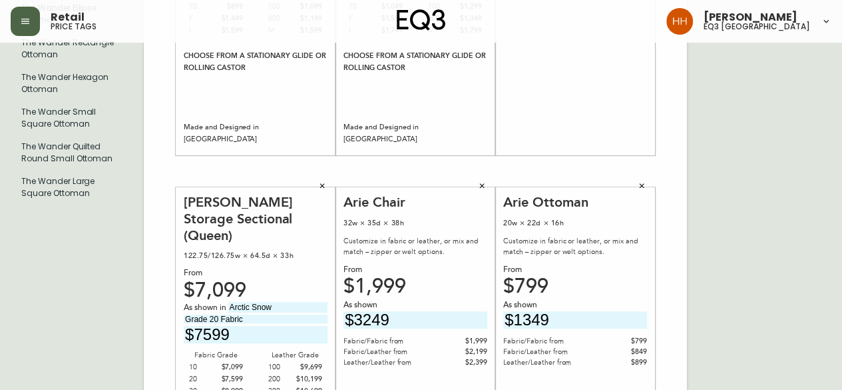
scroll to position [333, 0]
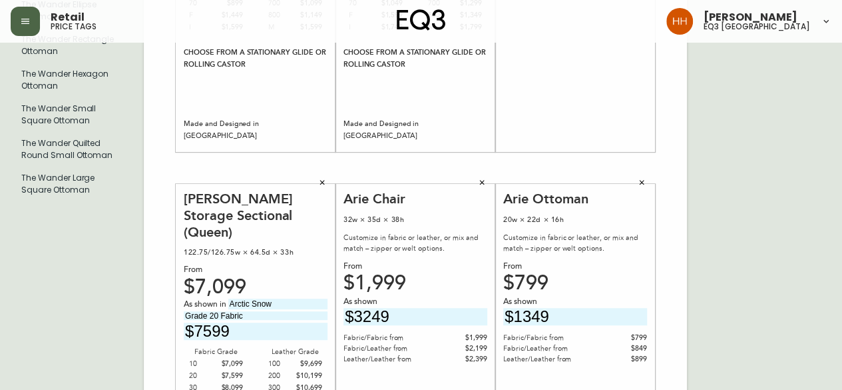
click at [330, 186] on button "button" at bounding box center [322, 182] width 20 height 20
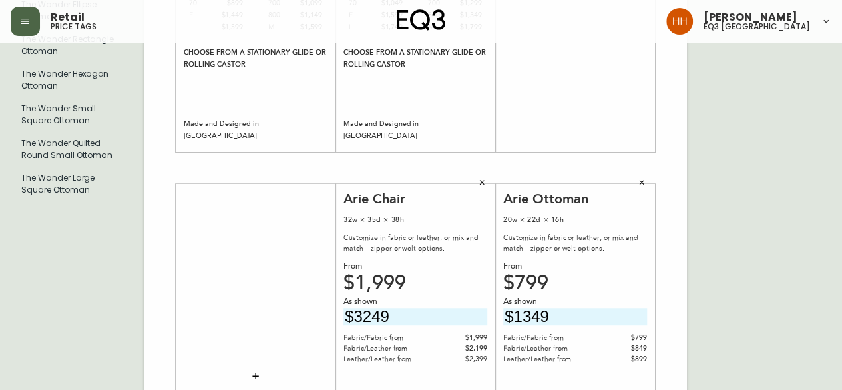
click at [478, 186] on icon "button" at bounding box center [482, 182] width 8 height 8
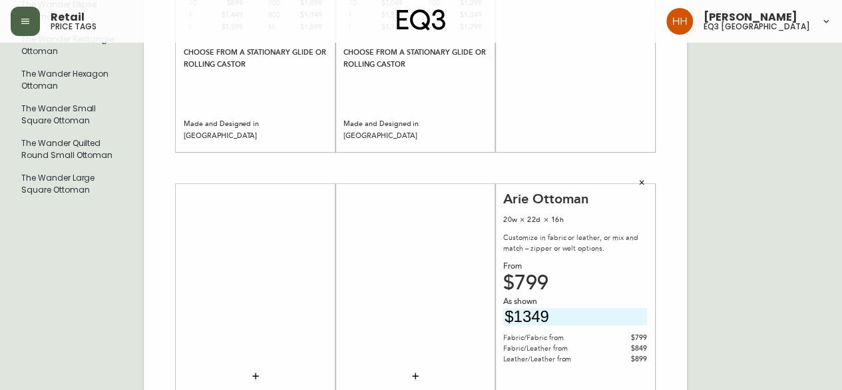
click at [637, 182] on button "button" at bounding box center [642, 182] width 20 height 20
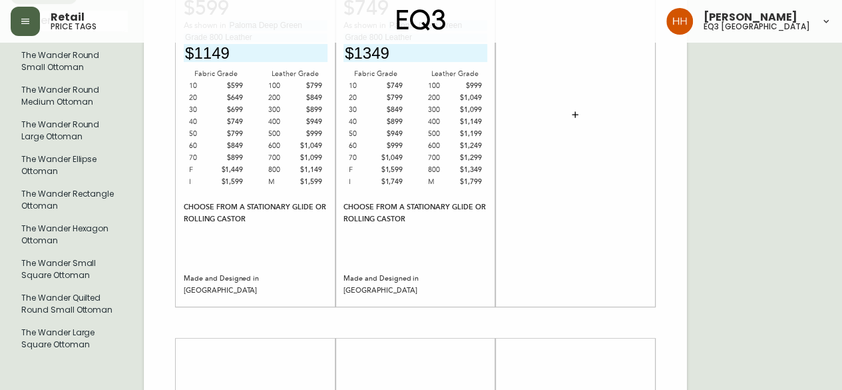
scroll to position [0, 0]
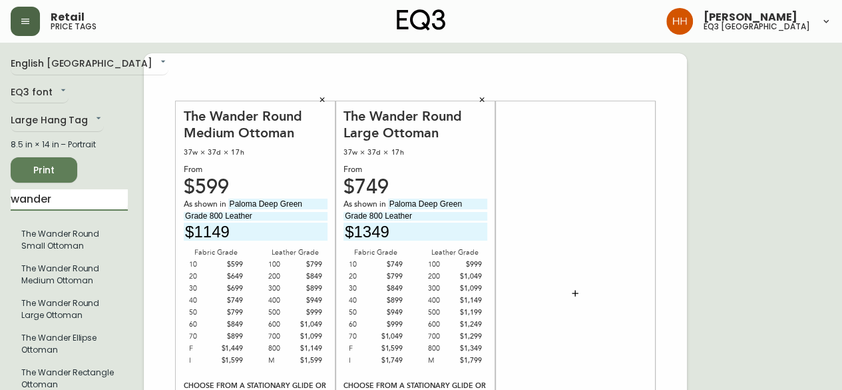
drag, startPoint x: 39, startPoint y: 193, endPoint x: -53, endPoint y: 188, distance: 91.3
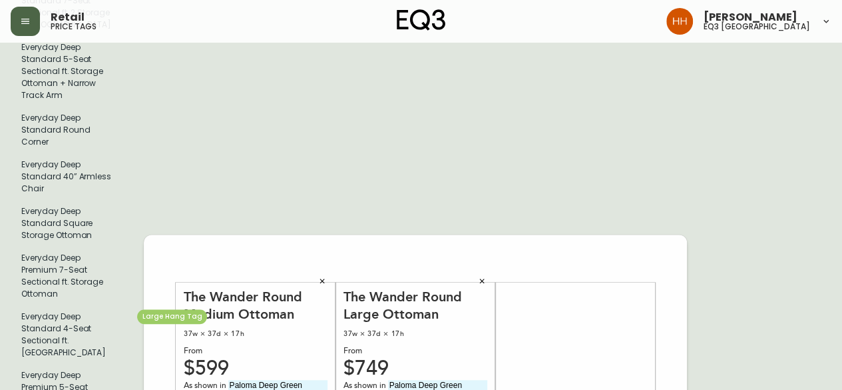
scroll to position [533, 0]
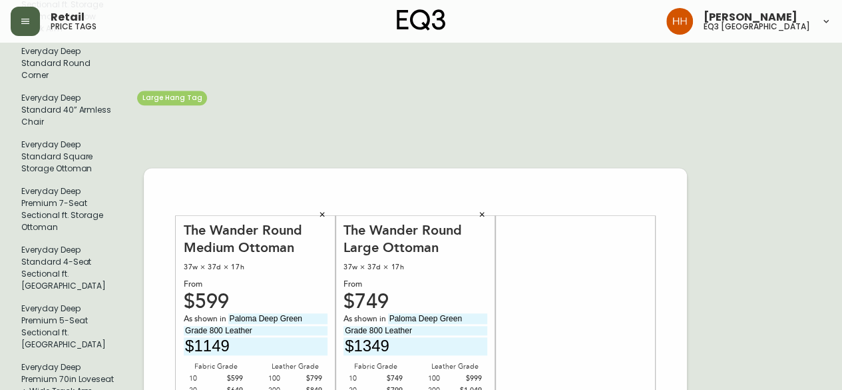
type input "everyday"
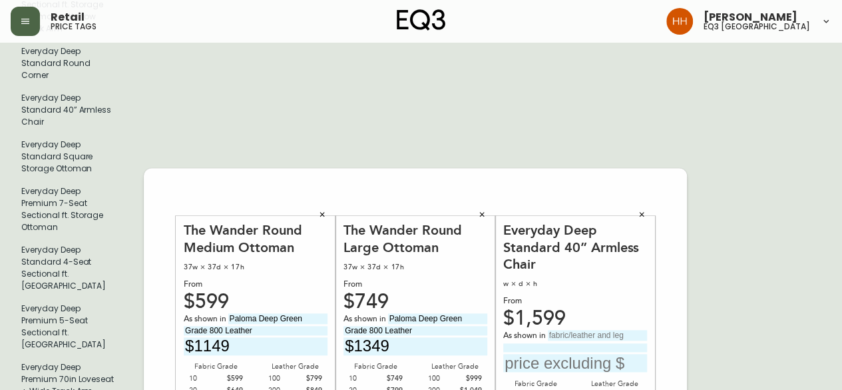
click at [585, 330] on input "text" at bounding box center [597, 335] width 99 height 11
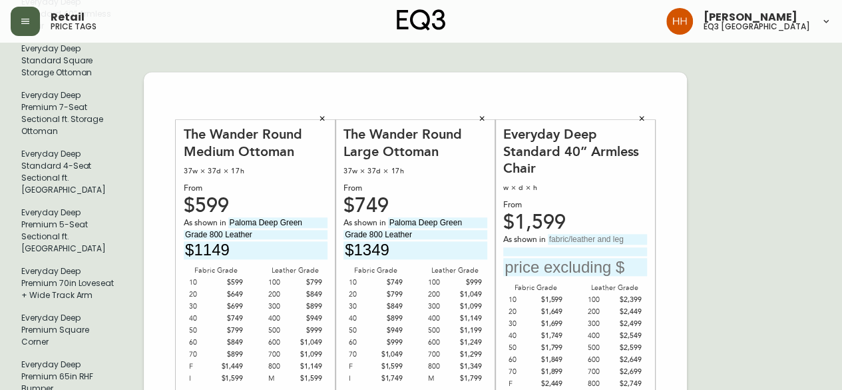
scroll to position [666, 0]
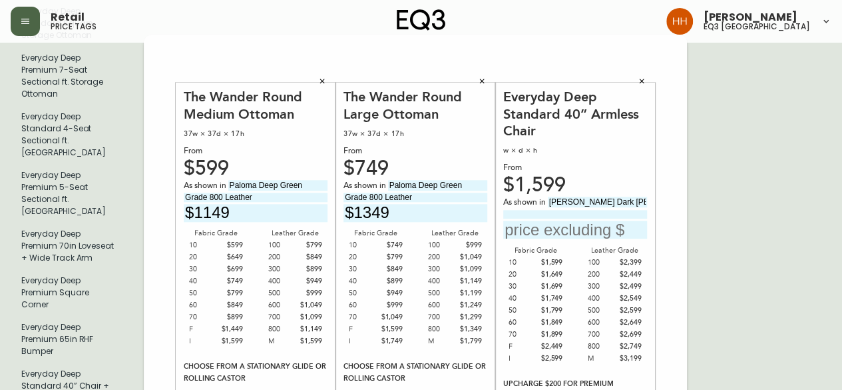
type input "Donna Dark Brown"
drag, startPoint x: 554, startPoint y: 183, endPoint x: 554, endPoint y: 270, distance: 87.2
click at [554, 210] on input at bounding box center [575, 214] width 144 height 9
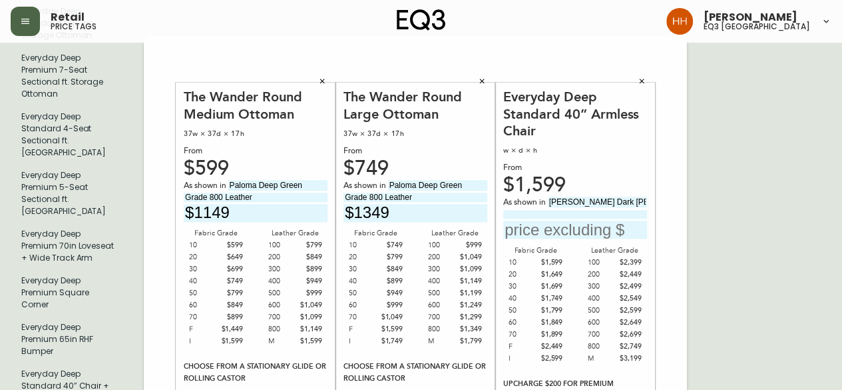
click at [604, 196] on div "As shown in Donna Dark Brown" at bounding box center [575, 217] width 144 height 42
click at [601, 210] on input at bounding box center [575, 214] width 144 height 9
click at [603, 196] on div "As shown in Donna Dark Brown" at bounding box center [575, 217] width 144 height 42
click at [601, 210] on input at bounding box center [575, 214] width 144 height 9
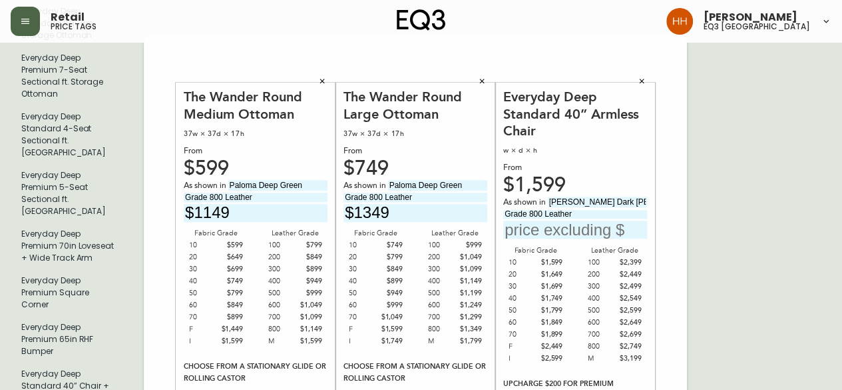
type input "Grade 800 Leather"
type input "$2749"
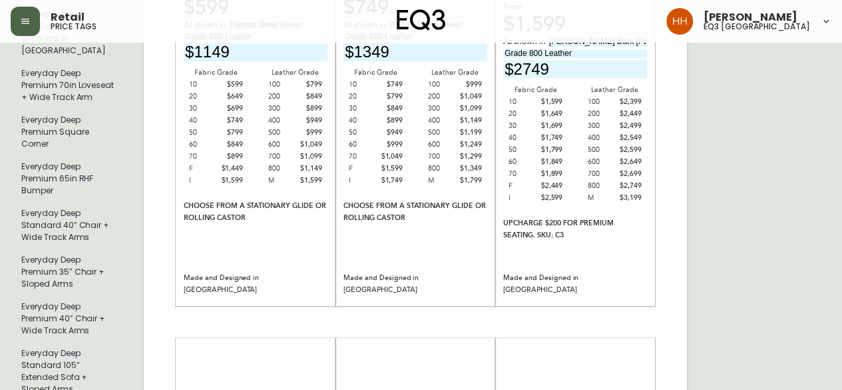
scroll to position [999, 0]
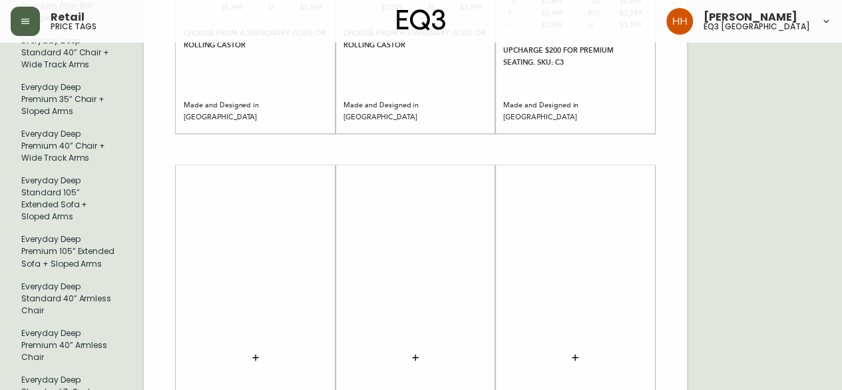
click at [730, 195] on div "English Canada en_CA EQ3 font EQ3 Large Hang Tag large 8.5 in × 14 in – Portrai…" at bounding box center [421, 148] width 821 height 2189
click at [746, 178] on div "English Canada en_CA EQ3 font EQ3 Large Hang Tag large 8.5 in × 14 in – Portrai…" at bounding box center [421, 148] width 821 height 2189
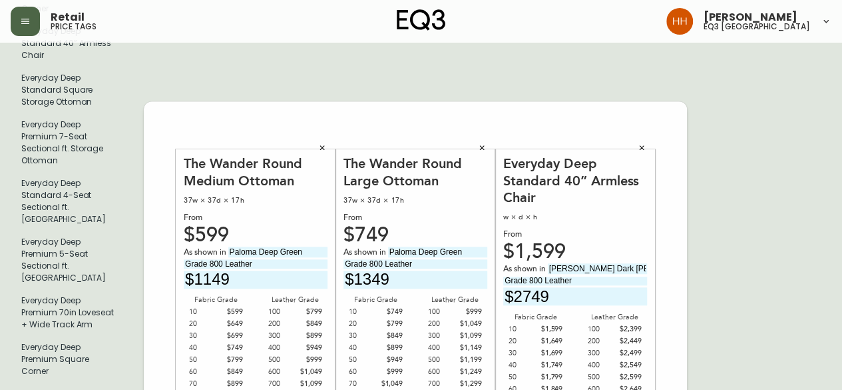
scroll to position [666, 0]
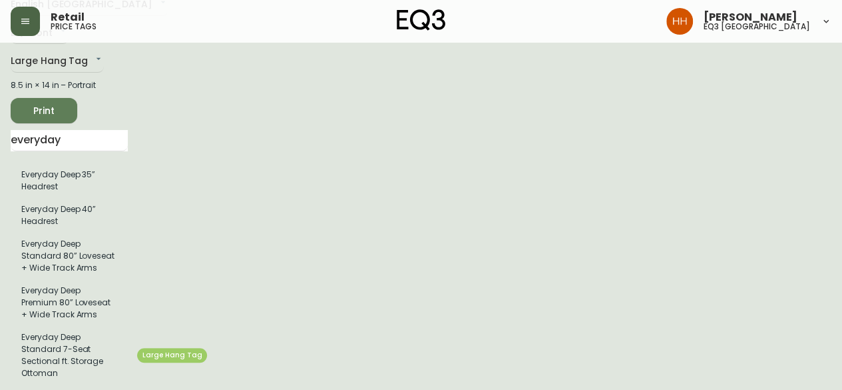
scroll to position [0, 0]
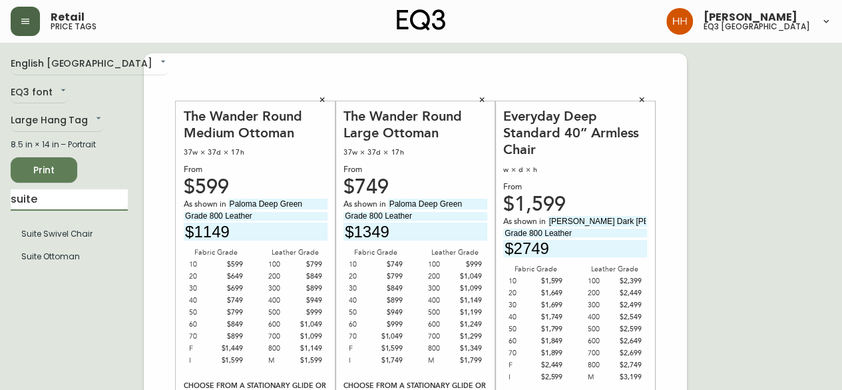
type input "suite"
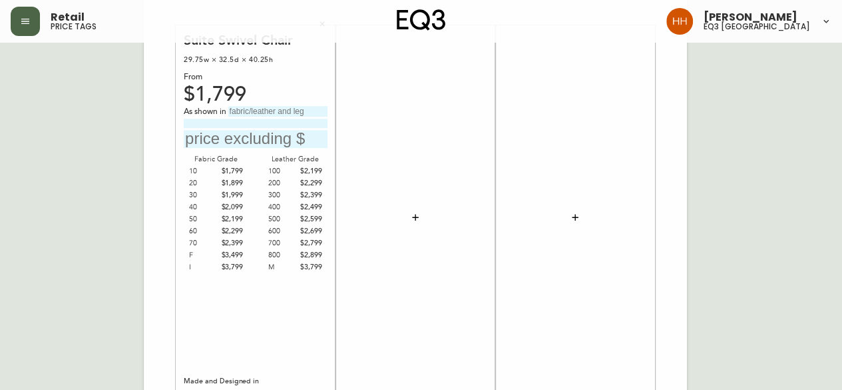
scroll to position [513, 0]
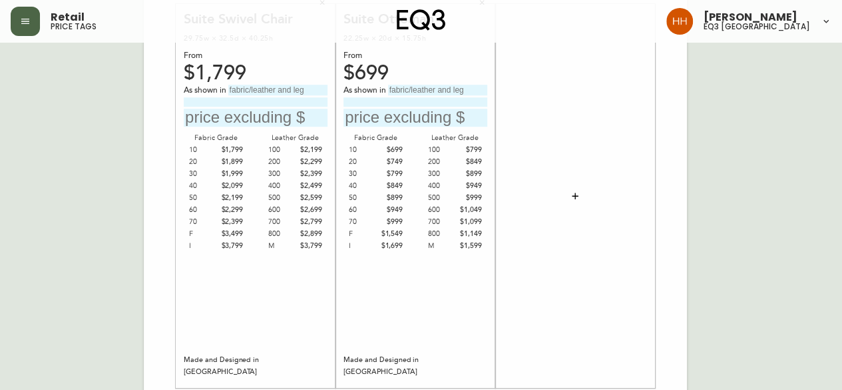
drag, startPoint x: 282, startPoint y: 87, endPoint x: 270, endPoint y: 79, distance: 15.0
click at [278, 85] on input "text" at bounding box center [277, 90] width 99 height 11
drag, startPoint x: 619, startPoint y: 305, endPoint x: 604, endPoint y: 284, distance: 25.7
click at [619, 305] on div at bounding box center [575, 196] width 144 height 371
click at [260, 90] on input "text" at bounding box center [277, 90] width 99 height 11
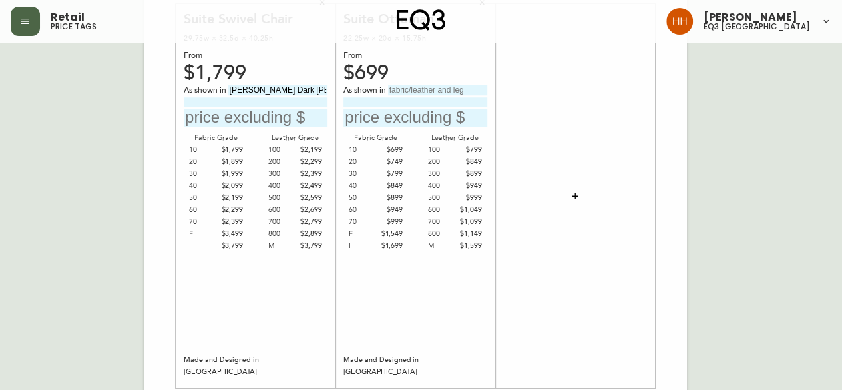
type input "Donna Dark Brown"
type input "Grade 800 Leather"
type input "$2899"
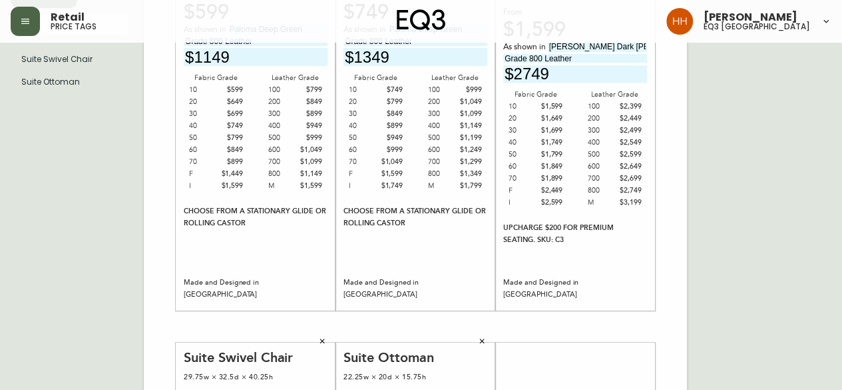
scroll to position [400, 0]
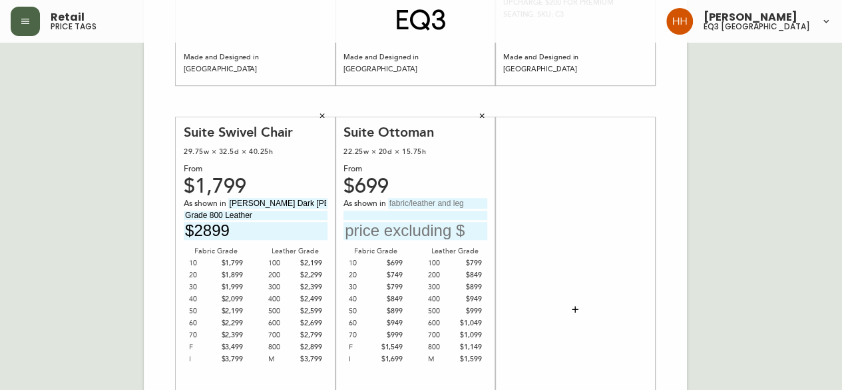
click at [398, 198] on div "Suite Ottoman 22.25w × 20d × 15.75h From $699 As shown in Fabric Grade 10 $699 …" at bounding box center [416, 309] width 144 height 371
click at [401, 202] on input "text" at bounding box center [437, 203] width 99 height 11
type input "Donna Dark Brown"
type input "Grade 800 Leather"
type input "$1149"
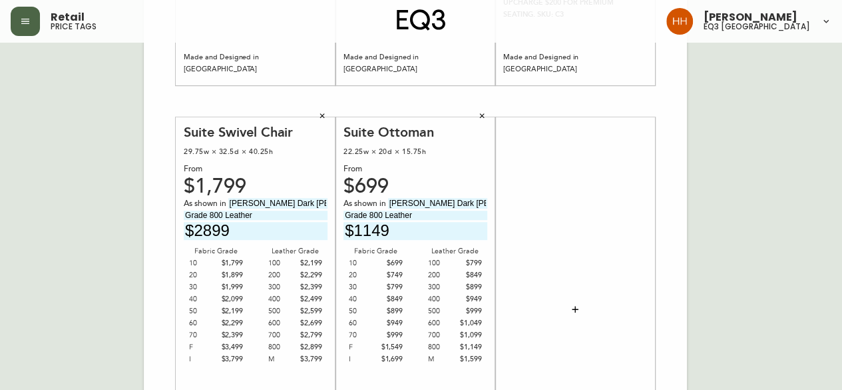
click at [668, 267] on div "The Wander Round Medium Ottoman 37w × 37d × 17h From $599 As shown in Paloma De…" at bounding box center [415, 101] width 543 height 895
click at [653, 278] on div at bounding box center [575, 309] width 160 height 384
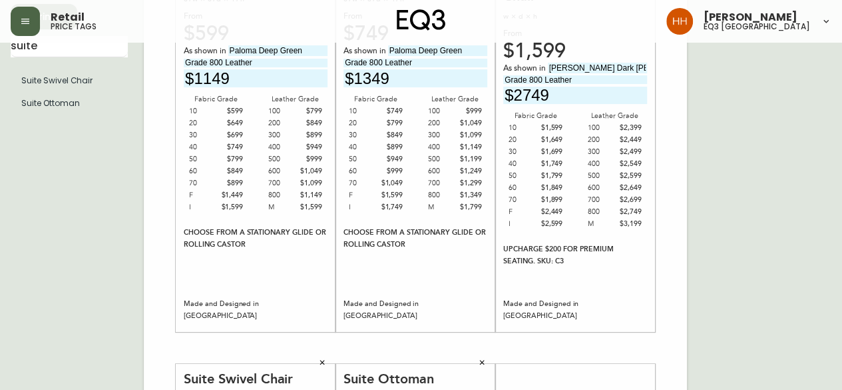
scroll to position [133, 0]
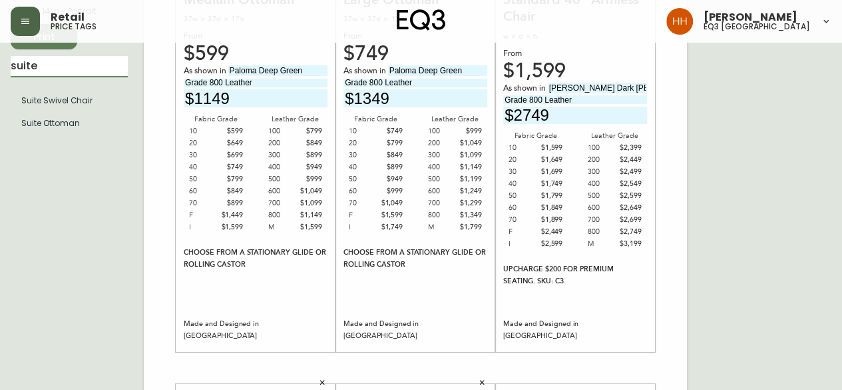
drag, startPoint x: 9, startPoint y: 63, endPoint x: -53, endPoint y: 67, distance: 62.7
click at [0, 67] on html "Retail price tags Hayley Henderson eq3 calgary English Canada en_CA EQ3 font EQ…" at bounding box center [421, 341] width 842 height 948
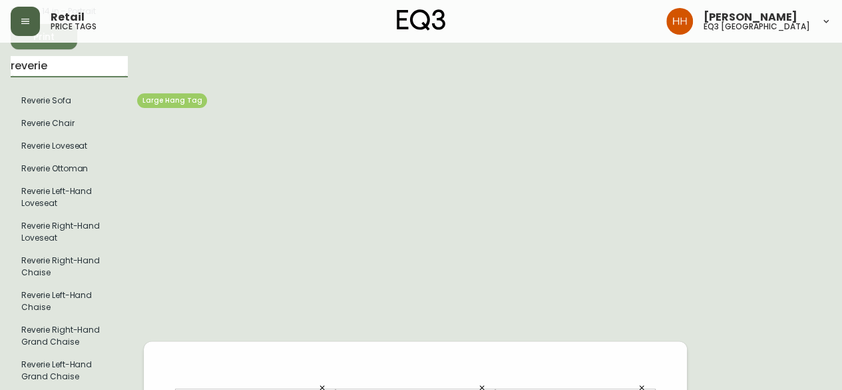
type input "reverie"
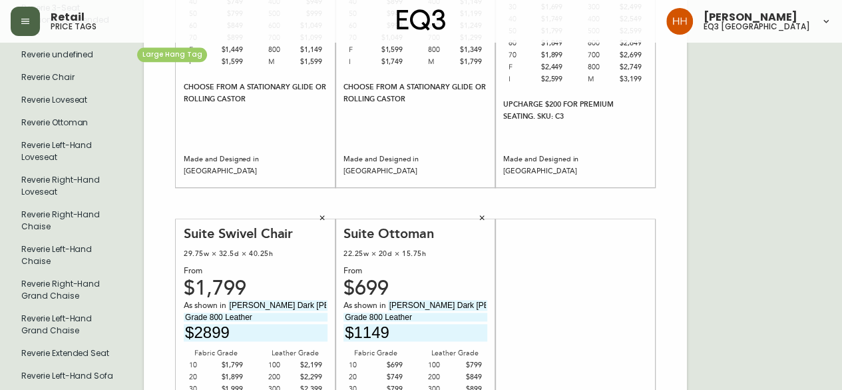
scroll to position [752, 0]
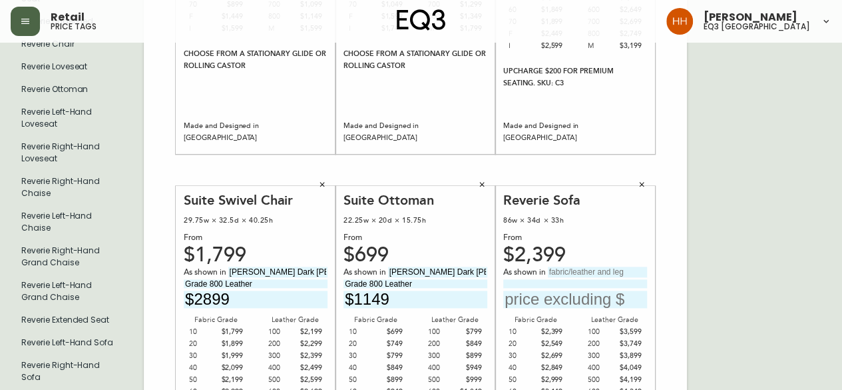
click at [569, 274] on input "text" at bounding box center [597, 271] width 99 height 11
type input "P"
type input "Solana Trail"
click at [593, 283] on input at bounding box center [575, 283] width 144 height 9
click at [542, 287] on input "Grade" at bounding box center [575, 283] width 144 height 9
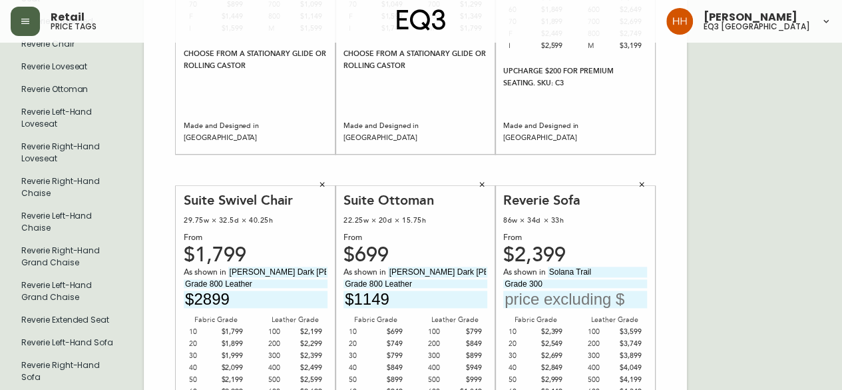
type input "Grade 300"
type input "$3899"
click at [742, 252] on div "English Canada en_CA EQ3 font EQ3 Large Hang Tag large 8.5 in × 14 in – Portrai…" at bounding box center [421, 170] width 821 height 1737
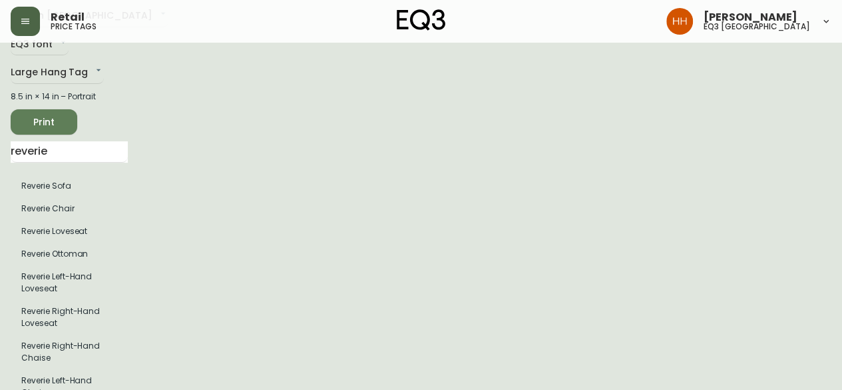
scroll to position [0, 0]
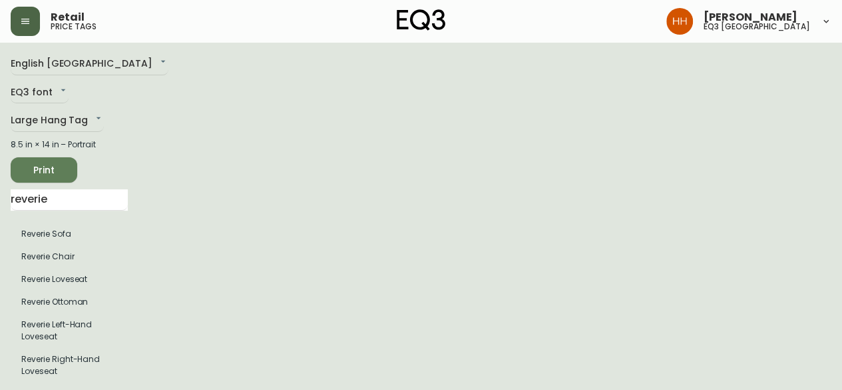
click at [66, 172] on span "Print" at bounding box center [43, 170] width 45 height 17
drag, startPoint x: 87, startPoint y: 199, endPoint x: -252, endPoint y: 195, distance: 338.3
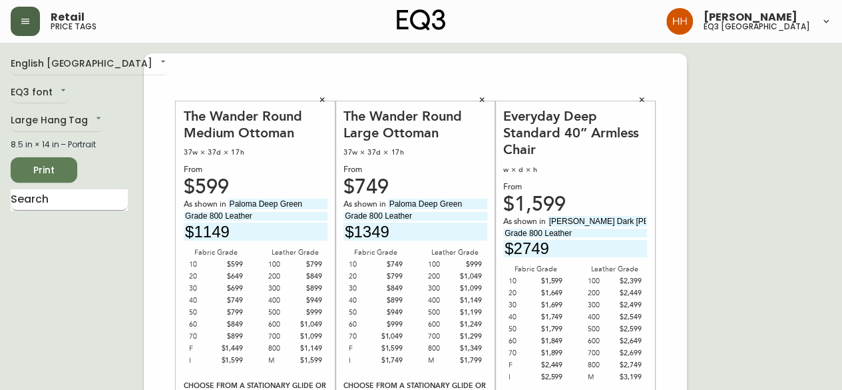
click at [103, 201] on input "text" at bounding box center [69, 199] width 117 height 21
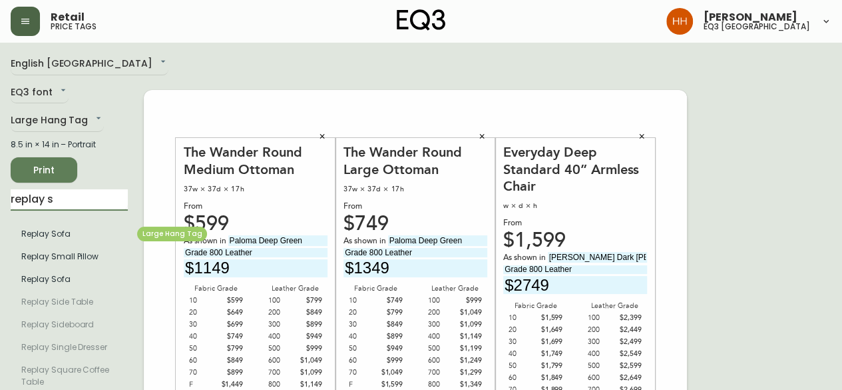
type input "replay s"
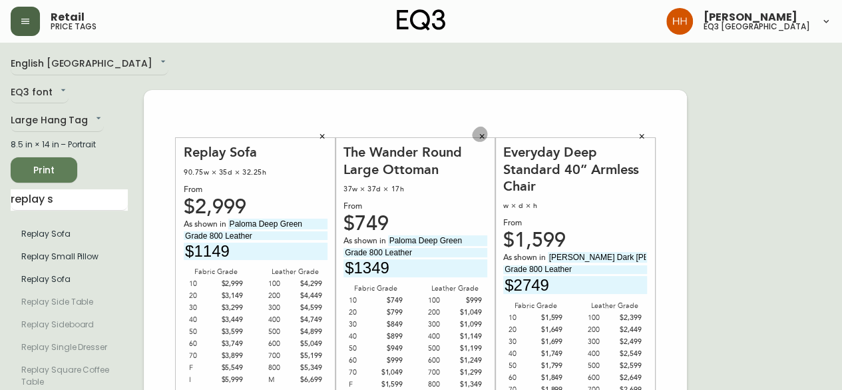
click at [478, 136] on button "button" at bounding box center [482, 136] width 20 height 20
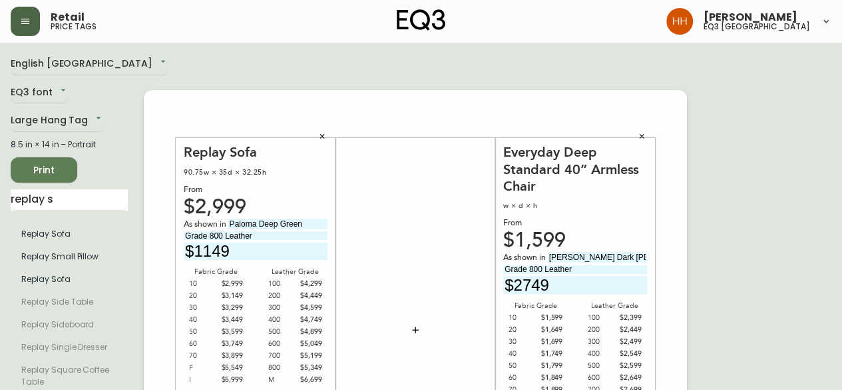
click at [653, 132] on div "Everyday Deep Standard 40” Armless Chair w × d × h From $1,599 As shown in Donn…" at bounding box center [575, 329] width 160 height 415
click at [641, 137] on icon "button" at bounding box center [642, 136] width 8 height 8
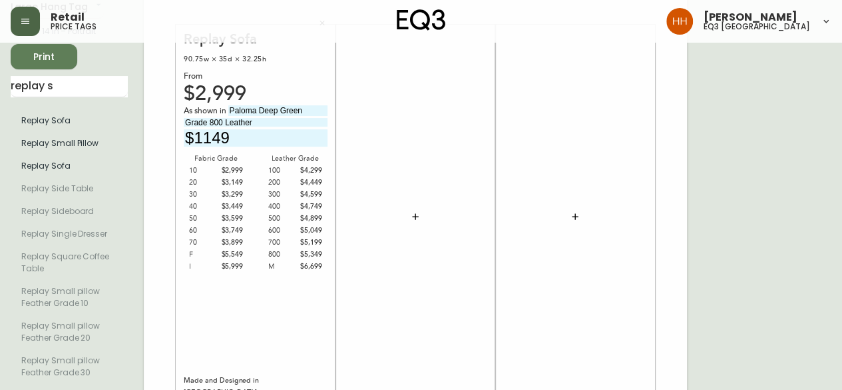
scroll to position [400, 0]
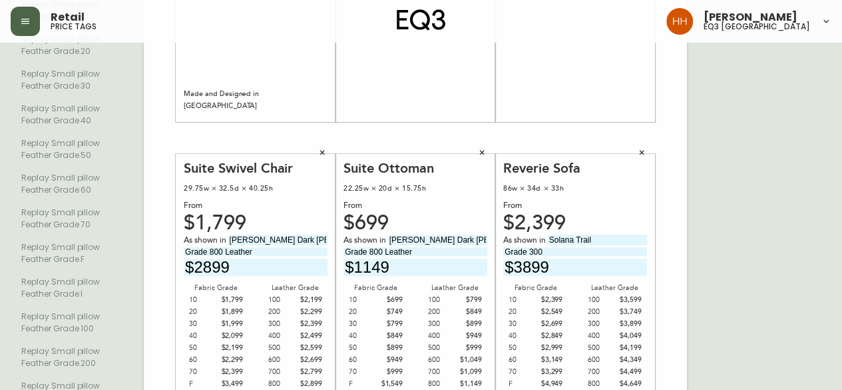
click at [335, 156] on div "Suite Swivel Chair 29.75w × 32.5d × 40.25h From $1,799 As shown in Donna Dark B…" at bounding box center [256, 346] width 160 height 384
click at [316, 147] on button "button" at bounding box center [322, 152] width 20 height 20
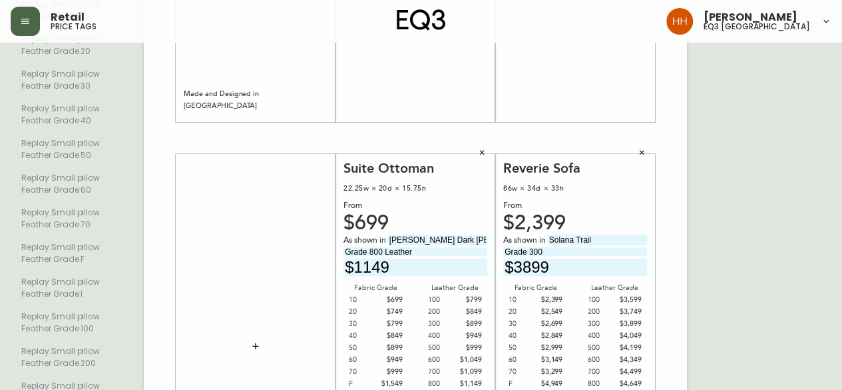
click at [482, 158] on button "button" at bounding box center [482, 152] width 20 height 20
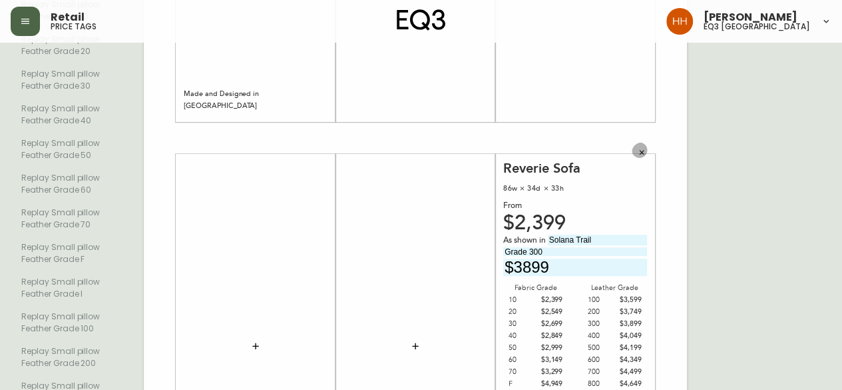
click at [643, 155] on icon "button" at bounding box center [642, 152] width 8 height 8
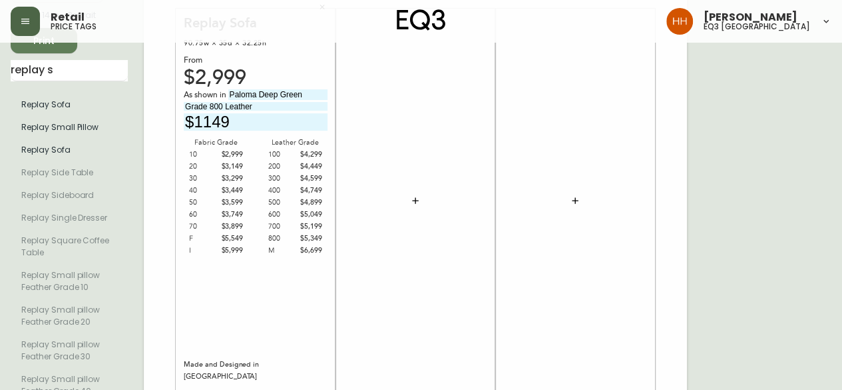
scroll to position [0, 0]
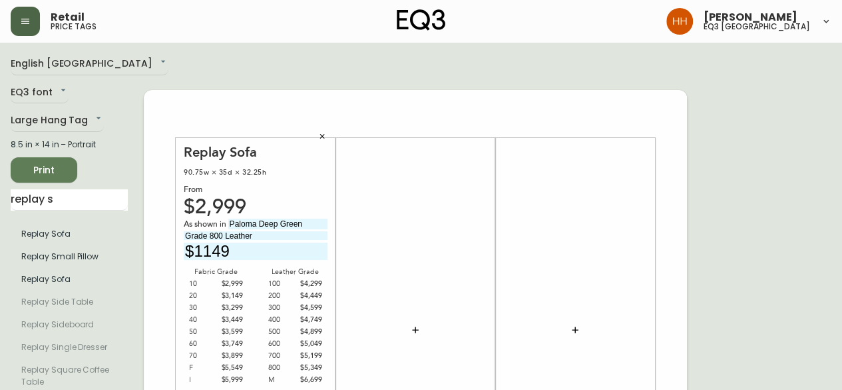
drag, startPoint x: 160, startPoint y: 229, endPoint x: -73, endPoint y: 228, distance: 233.7
type input "[PERSON_NAME]"
drag, startPoint x: 252, startPoint y: 254, endPoint x: 114, endPoint y: 252, distance: 138.5
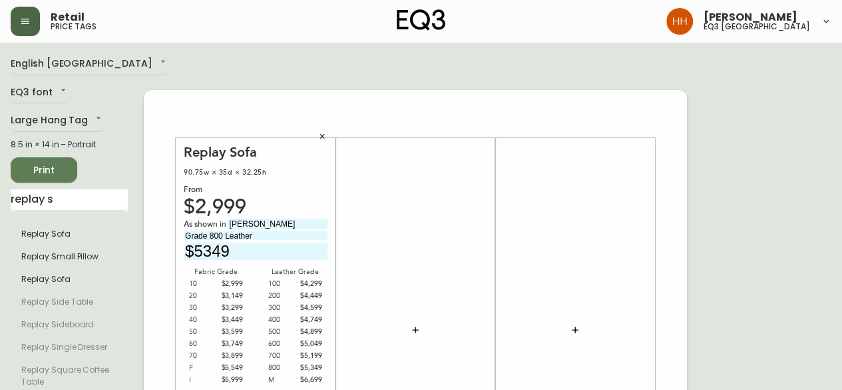
type input "$5349"
click at [486, 174] on div at bounding box center [416, 329] width 144 height 371
drag, startPoint x: -119, startPoint y: 194, endPoint x: -180, endPoint y: 194, distance: 61.3
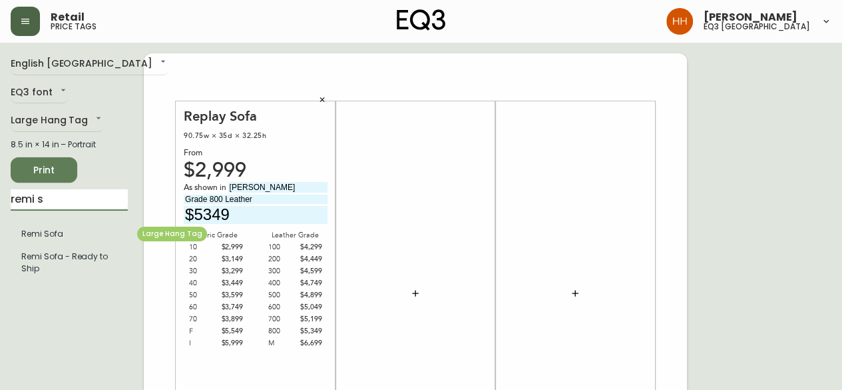
type input "remi s"
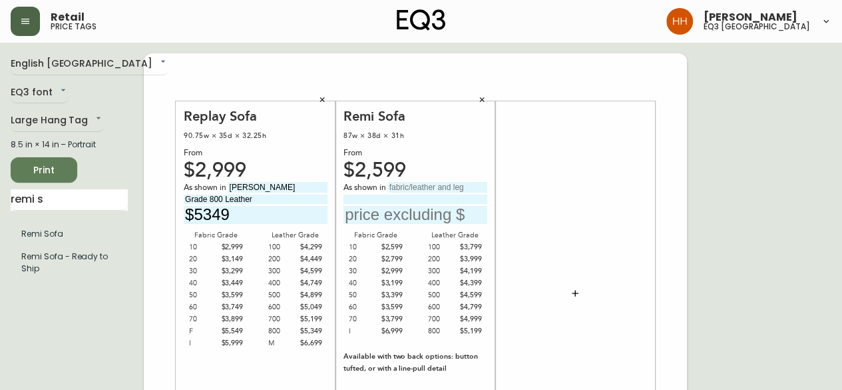
click at [408, 186] on input "text" at bounding box center [437, 187] width 99 height 11
type input "Valley Cream"
click at [469, 194] on div "As shown in Valley Cream" at bounding box center [416, 203] width 144 height 42
click at [466, 207] on input "text" at bounding box center [416, 215] width 144 height 18
click at [459, 202] on input at bounding box center [416, 198] width 144 height 9
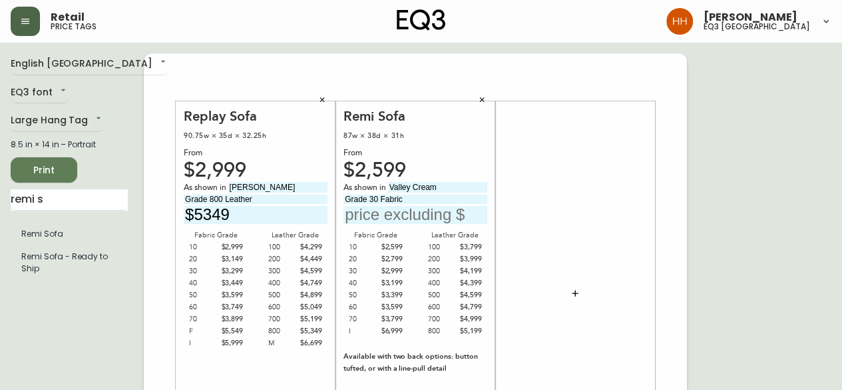
type input "Grade 30 Fabric"
click at [525, 172] on div at bounding box center [575, 293] width 144 height 371
click at [423, 218] on input "text" at bounding box center [416, 215] width 144 height 18
type input "$2999"
click at [600, 265] on div at bounding box center [575, 293] width 144 height 371
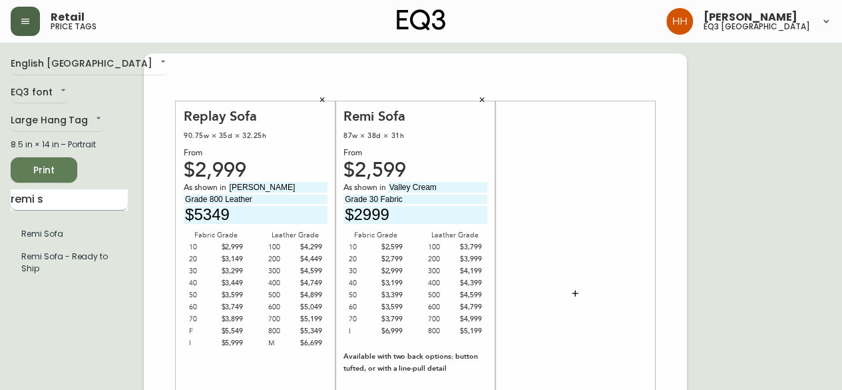
click at [49, 204] on input "remi s" at bounding box center [69, 199] width 117 height 21
type input "remi c"
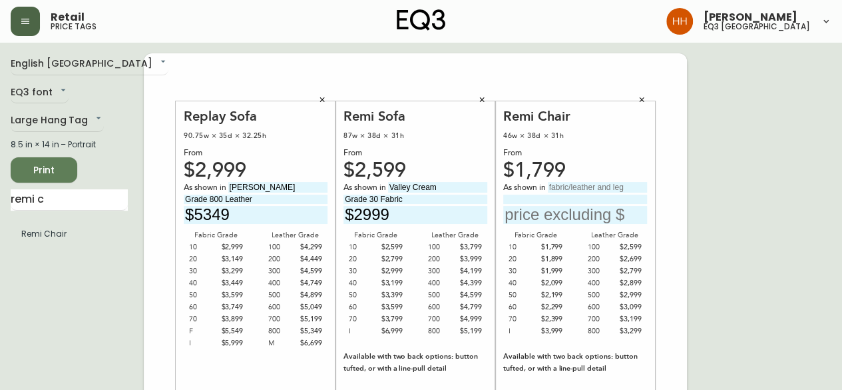
click at [578, 186] on input "text" at bounding box center [597, 187] width 99 height 11
click at [637, 190] on input "text" at bounding box center [597, 187] width 99 height 11
type input "R"
click at [582, 187] on input "text" at bounding box center [597, 187] width 99 height 11
type input "Elba Desert"
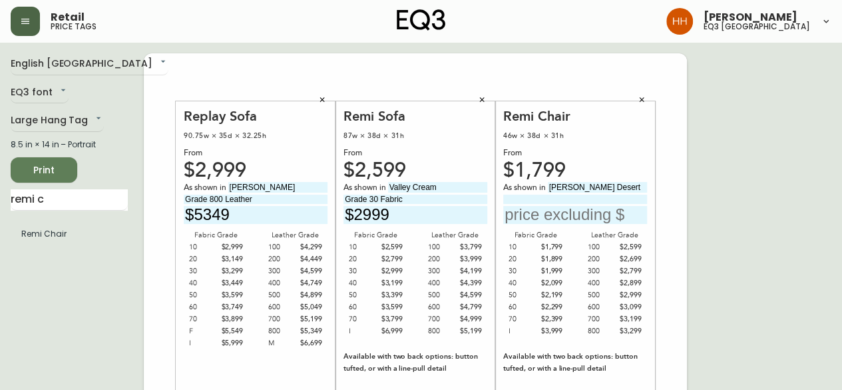
drag, startPoint x: 572, startPoint y: 203, endPoint x: 565, endPoint y: 198, distance: 9.1
click at [572, 203] on input at bounding box center [575, 198] width 144 height 9
type input "Grade 600 Leather"
type input "$3099"
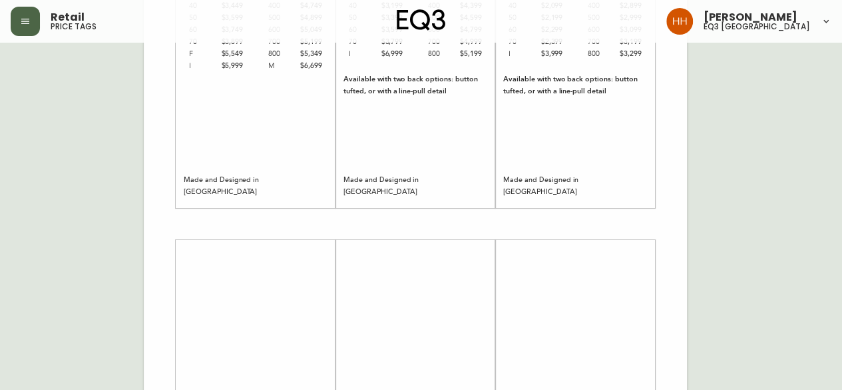
scroll to position [133, 0]
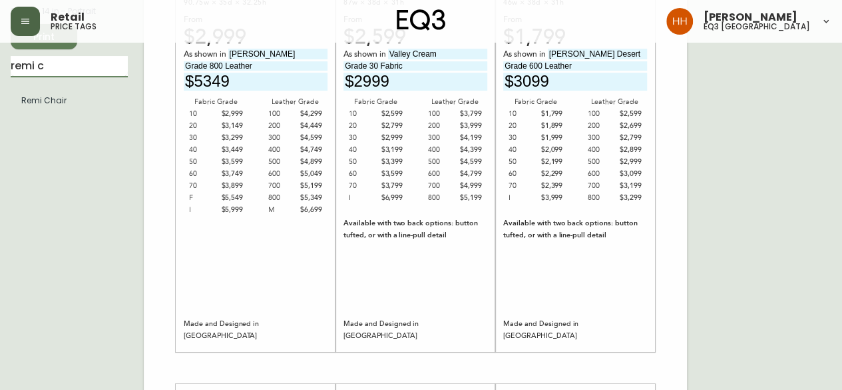
drag, startPoint x: 71, startPoint y: 61, endPoint x: -221, endPoint y: 84, distance: 292.5
click at [0, 84] on html "Retail price tags Hayley Henderson eq3 calgary English Canada en_CA EQ3 font EQ…" at bounding box center [421, 341] width 842 height 948
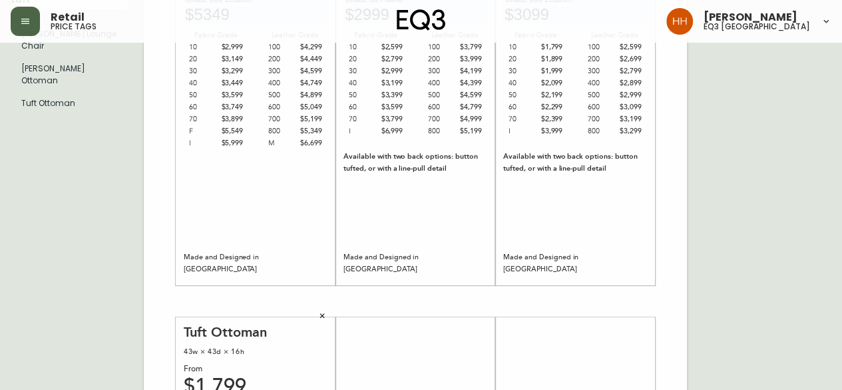
scroll to position [333, 0]
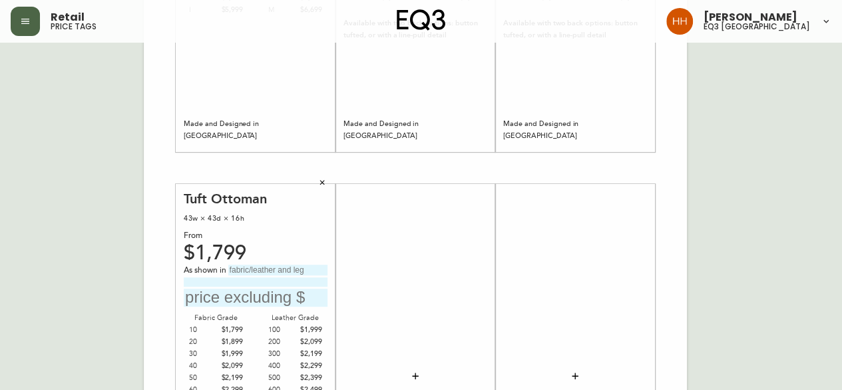
click at [252, 264] on input "text" at bounding box center [277, 269] width 99 height 11
click at [261, 282] on input at bounding box center [256, 281] width 144 height 9
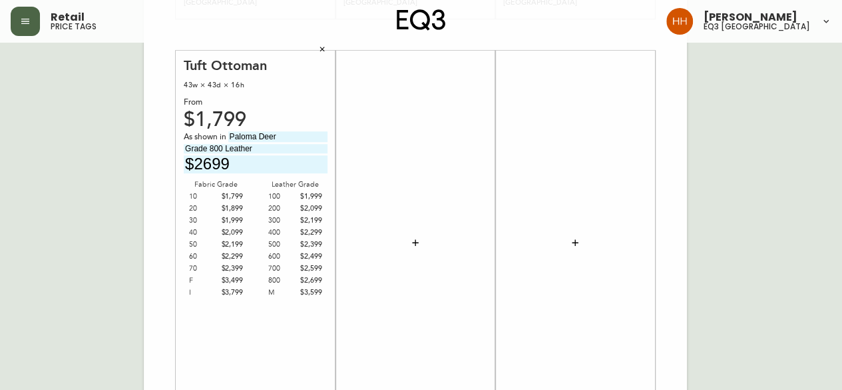
click at [257, 321] on div "Tuft Ottoman 43w × 43d × 16h From $1,799 As shown in Paloma Deer Grade 800 Leat…" at bounding box center [256, 242] width 144 height 371
click at [379, 271] on div at bounding box center [416, 242] width 144 height 371
click at [586, 234] on div at bounding box center [575, 242] width 144 height 371
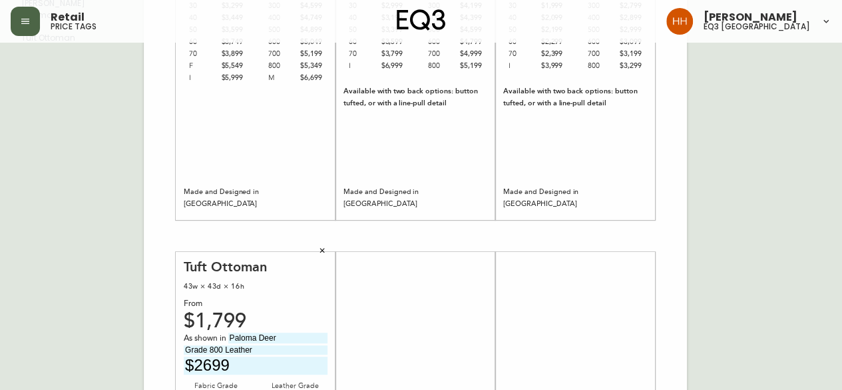
scroll to position [0, 0]
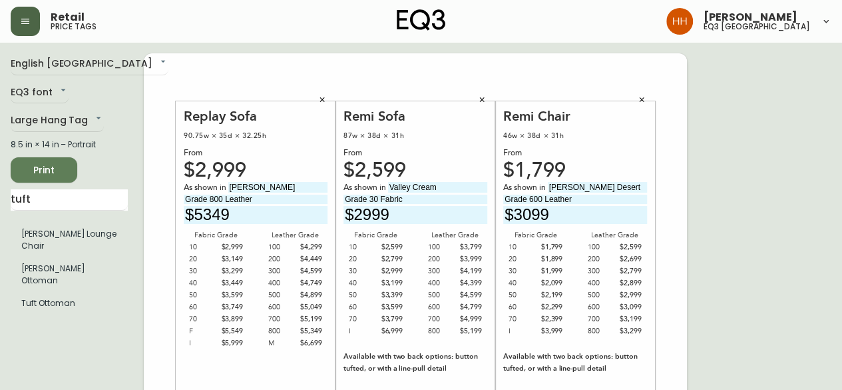
drag, startPoint x: 61, startPoint y: 202, endPoint x: -213, endPoint y: 202, distance: 274.3
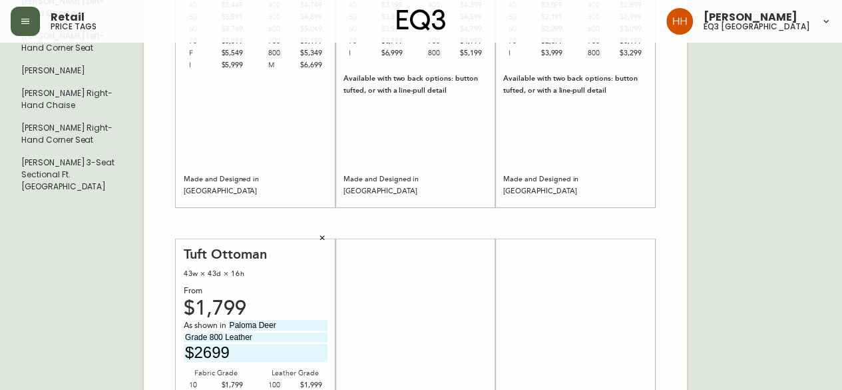
scroll to position [558, 0]
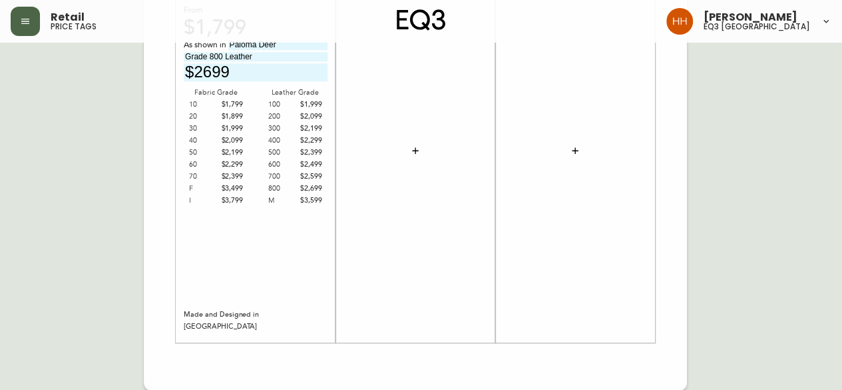
click at [418, 150] on icon "button" at bounding box center [415, 150] width 6 height 6
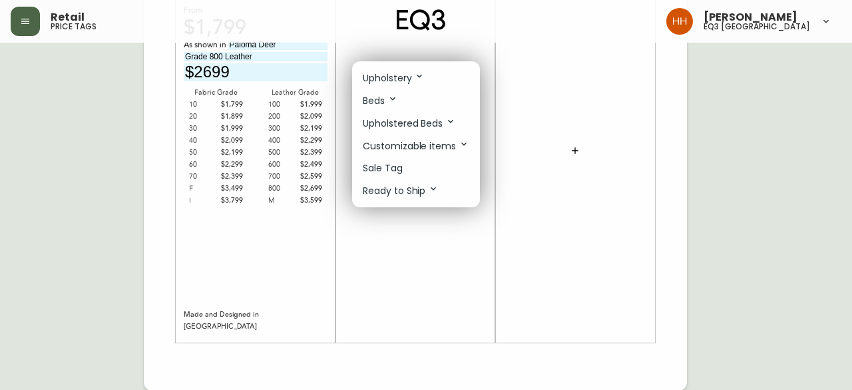
click at [390, 75] on p "Upholstery" at bounding box center [394, 78] width 62 height 15
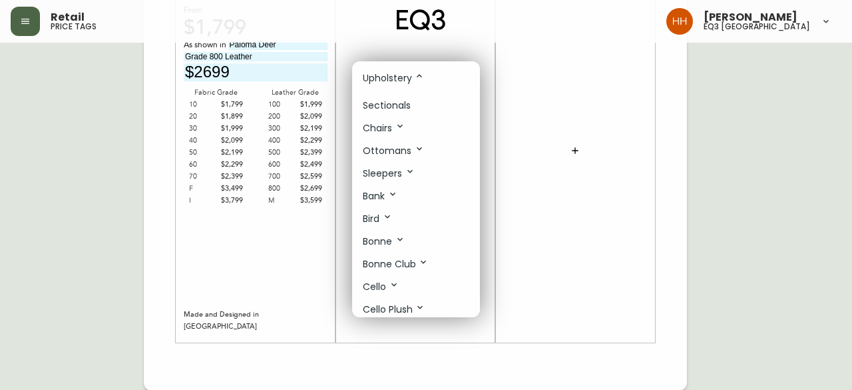
click at [388, 101] on p "Sectionals" at bounding box center [387, 106] width 48 height 14
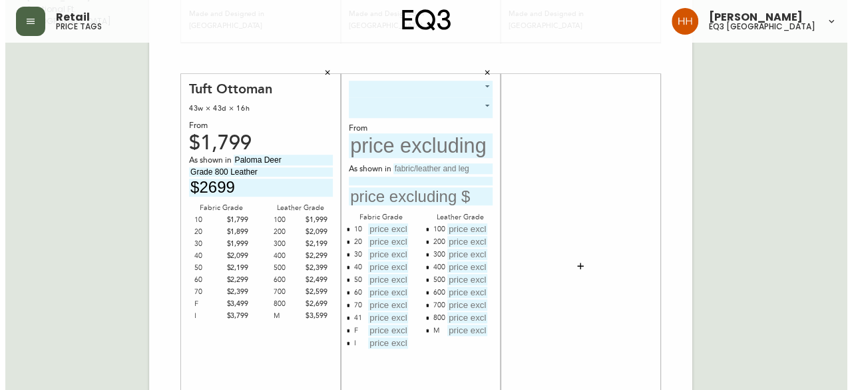
scroll to position [425, 0]
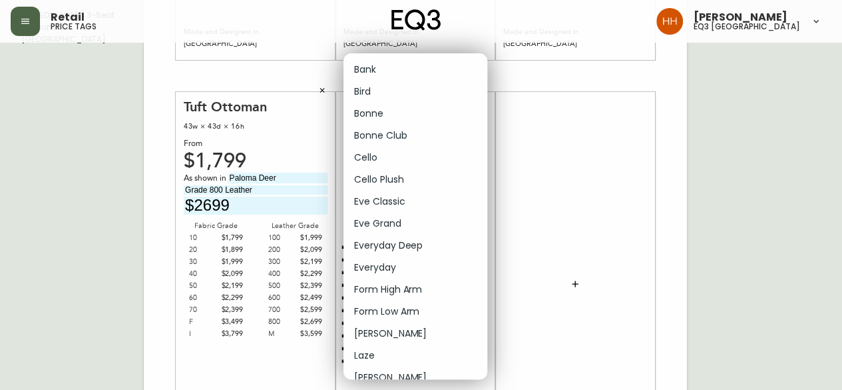
click at [419, 106] on body "Retail price tags Hayley Henderson eq3 calgary English Canada en_CA EQ3 font EQ…" at bounding box center [421, 49] width 842 height 948
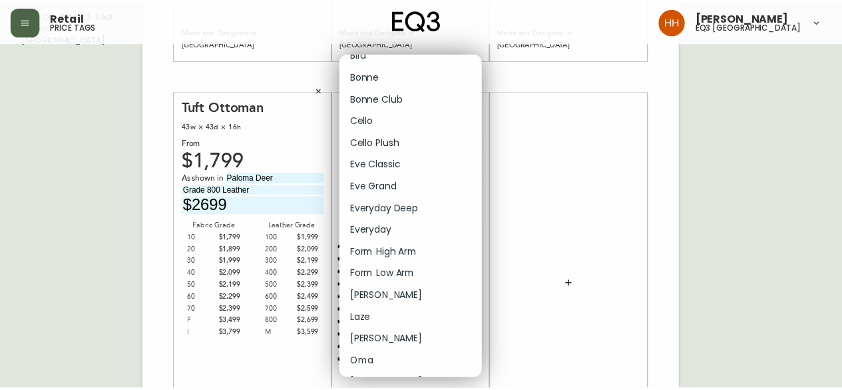
scroll to position [67, 0]
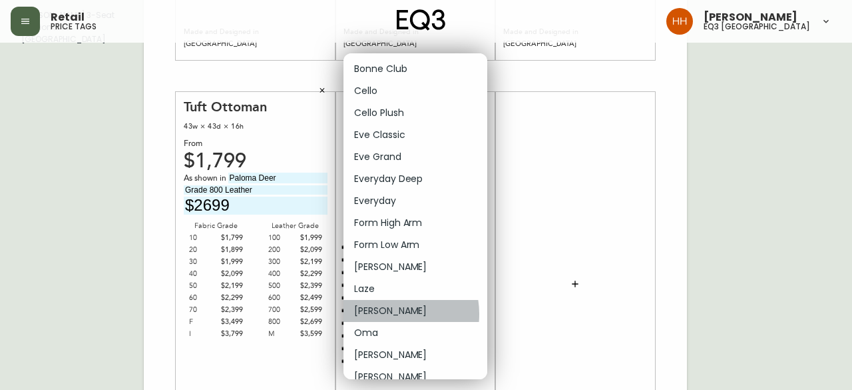
click at [388, 314] on li "Morten" at bounding box center [416, 311] width 144 height 22
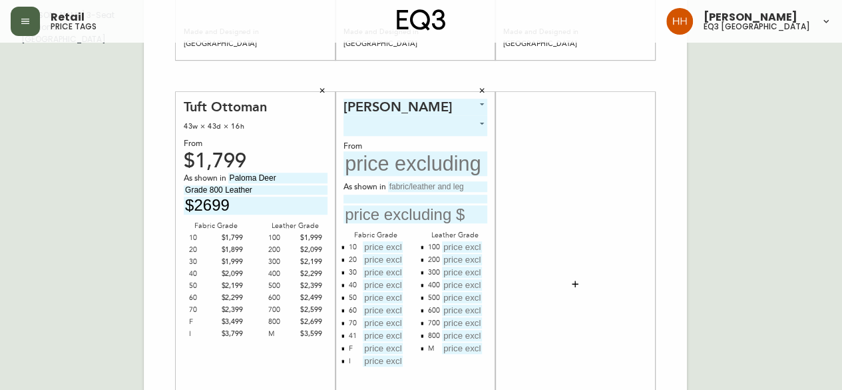
click at [408, 123] on body "Retail price tags Hayley Henderson eq3 calgary English Canada en_CA EQ3 font EQ…" at bounding box center [421, 49] width 842 height 948
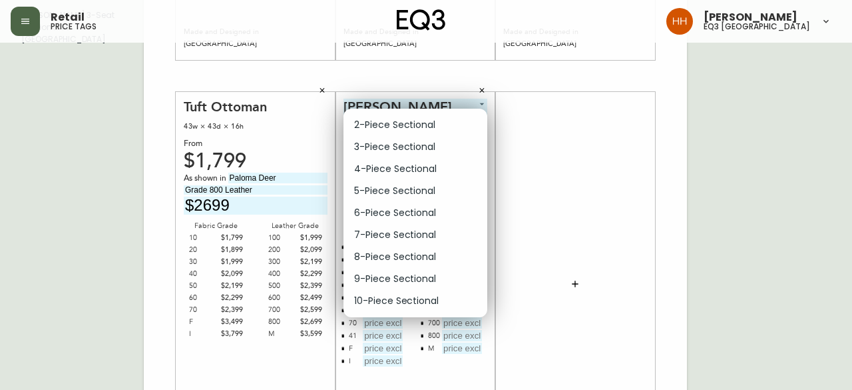
click at [387, 144] on li "3-Piece Sectional" at bounding box center [416, 147] width 144 height 22
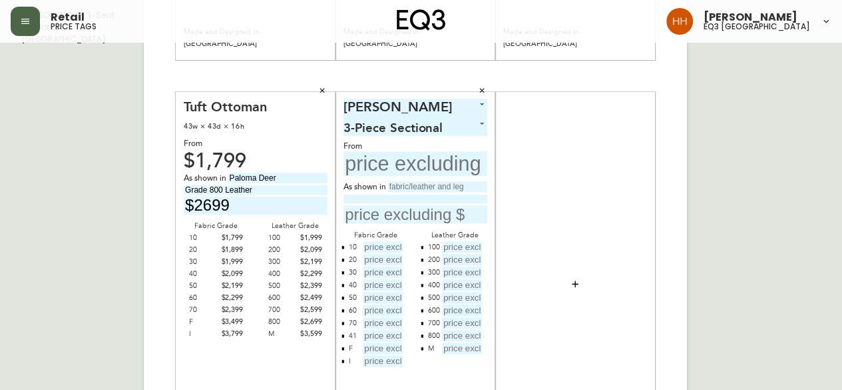
click at [408, 170] on input "text" at bounding box center [416, 163] width 144 height 25
click at [342, 346] on icon "button" at bounding box center [343, 347] width 3 height 3
click at [341, 335] on icon "button" at bounding box center [343, 335] width 4 height 4
click at [420, 351] on button "button" at bounding box center [422, 347] width 11 height 11
click at [404, 168] on input "text" at bounding box center [416, 163] width 144 height 25
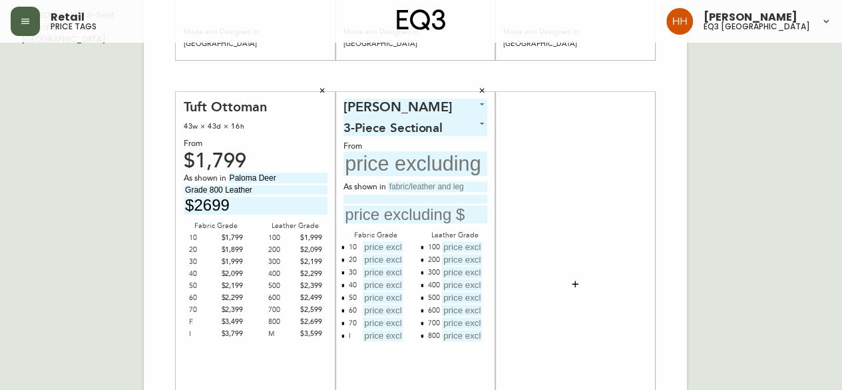
click at [414, 190] on input "text" at bounding box center [437, 186] width 99 height 11
click at [419, 182] on input "text" at bounding box center [437, 186] width 99 height 11
click at [408, 195] on input at bounding box center [416, 198] width 144 height 9
click at [398, 246] on input "text" at bounding box center [383, 246] width 40 height 11
click at [409, 142] on div "From" at bounding box center [416, 146] width 144 height 10
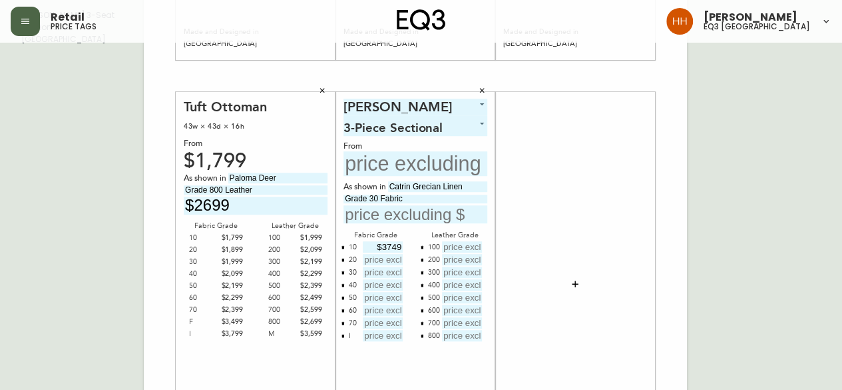
click at [413, 163] on input "text" at bounding box center [416, 163] width 144 height 25
click at [396, 256] on input "text" at bounding box center [383, 259] width 40 height 11
click at [393, 272] on input "text" at bounding box center [383, 271] width 40 height 11
click at [362, 280] on div at bounding box center [380, 285] width 46 height 13
click at [385, 281] on input "text" at bounding box center [383, 284] width 40 height 11
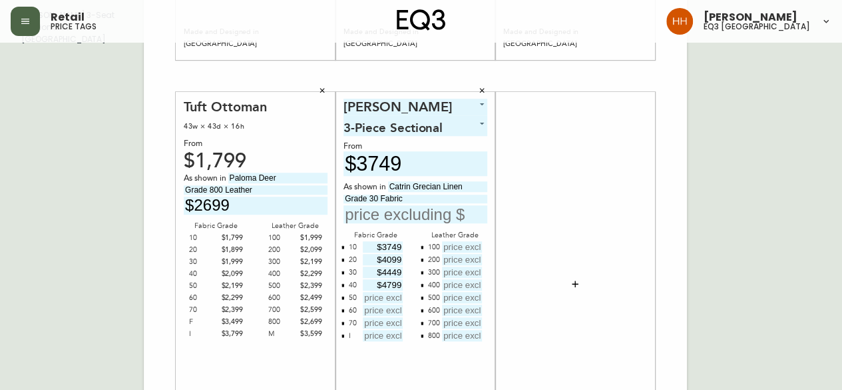
click at [390, 296] on input "text" at bounding box center [383, 297] width 40 height 11
click at [378, 308] on input "text" at bounding box center [383, 309] width 40 height 11
click at [392, 322] on input "text" at bounding box center [383, 322] width 40 height 11
click at [376, 336] on input "text" at bounding box center [383, 335] width 40 height 11
click at [469, 244] on input "text" at bounding box center [462, 246] width 40 height 11
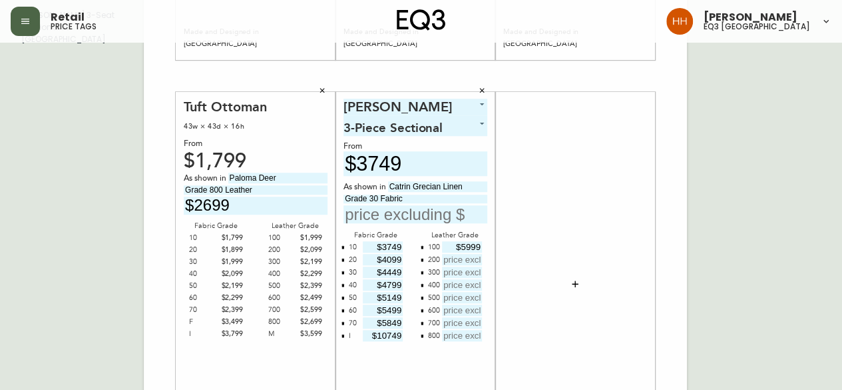
click at [449, 258] on input "text" at bounding box center [462, 259] width 40 height 11
click at [459, 260] on input "$6349" at bounding box center [462, 259] width 40 height 11
click at [462, 275] on input "text" at bounding box center [462, 271] width 40 height 11
click at [611, 226] on div at bounding box center [575, 284] width 144 height 371
click at [466, 287] on input "text" at bounding box center [462, 284] width 40 height 11
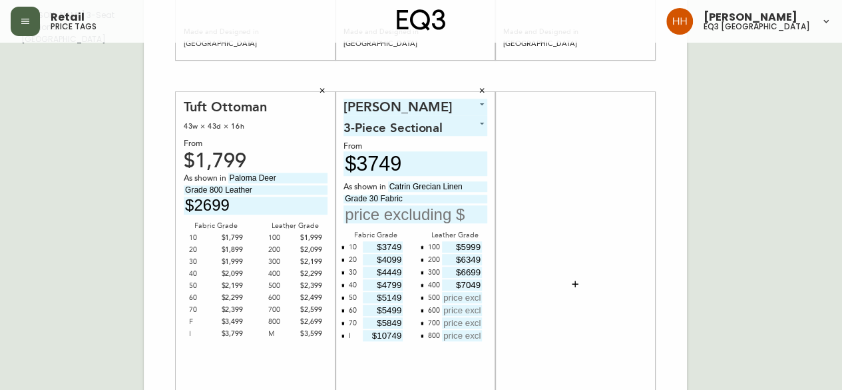
click at [471, 298] on input "text" at bounding box center [462, 297] width 40 height 11
click at [469, 307] on input "text" at bounding box center [462, 309] width 40 height 11
click at [460, 326] on input "text" at bounding box center [462, 322] width 40 height 11
click at [459, 342] on div "Morten 14 3-Piece Sectional 1 From $3749 As shown in Catrin Grecian Linen Grade…" at bounding box center [416, 284] width 144 height 371
click at [459, 338] on input "text" at bounding box center [462, 335] width 40 height 11
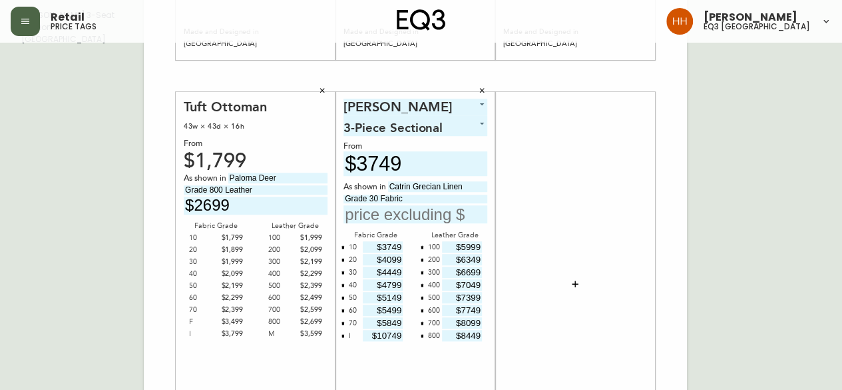
click at [694, 284] on div "English Canada en_CA EQ3 font EQ3 Large Hang Tag large 8.5 in × 14 in – Portrai…" at bounding box center [421, 75] width 821 height 895
click at [421, 215] on input "text" at bounding box center [416, 214] width 144 height 18
click at [648, 269] on div at bounding box center [575, 284] width 160 height 384
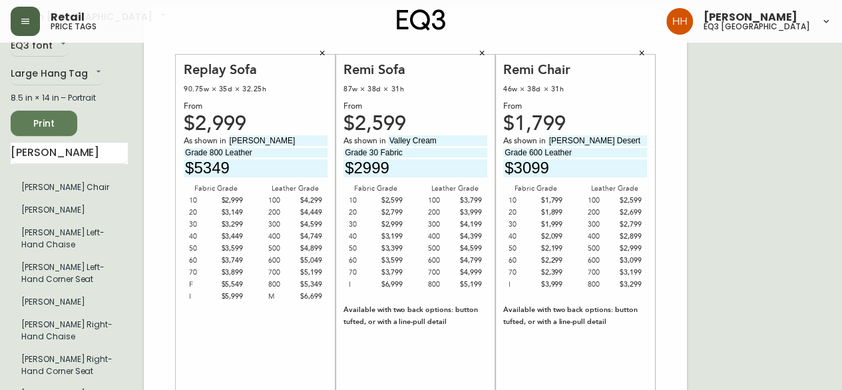
scroll to position [25, 0]
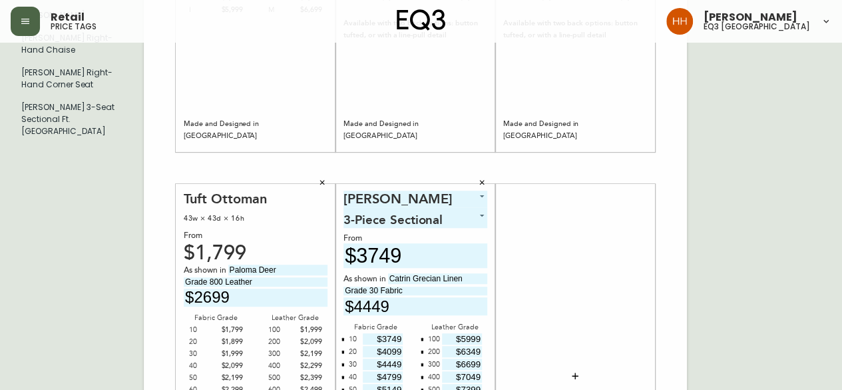
scroll to position [0, 0]
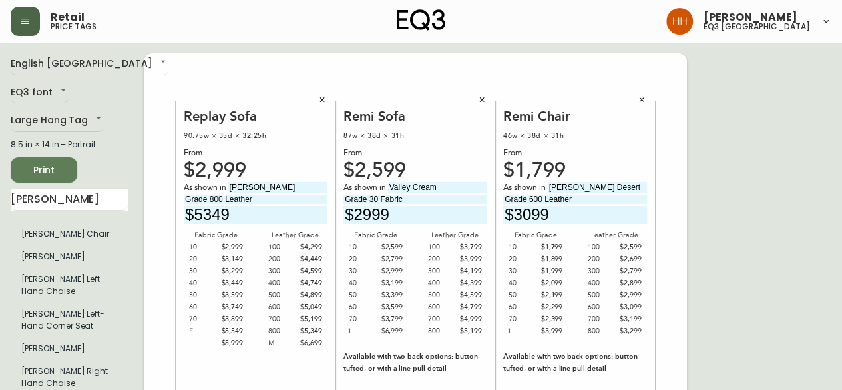
drag, startPoint x: 78, startPoint y: 202, endPoint x: -135, endPoint y: 202, distance: 212.4
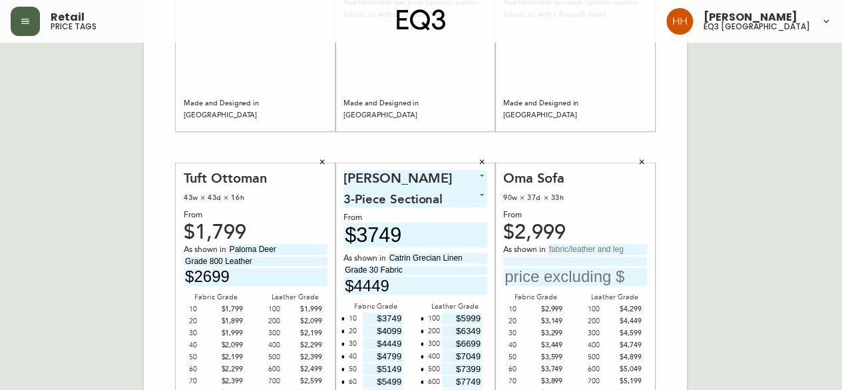
scroll to position [388, 0]
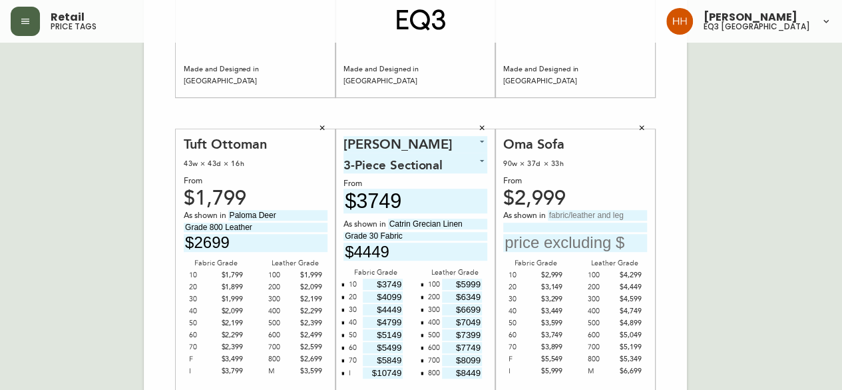
click at [598, 214] on input "text" at bounding box center [597, 215] width 99 height 11
click at [567, 210] on input "text" at bounding box center [597, 215] width 99 height 11
click at [594, 212] on input "Catrin" at bounding box center [597, 215] width 99 height 11
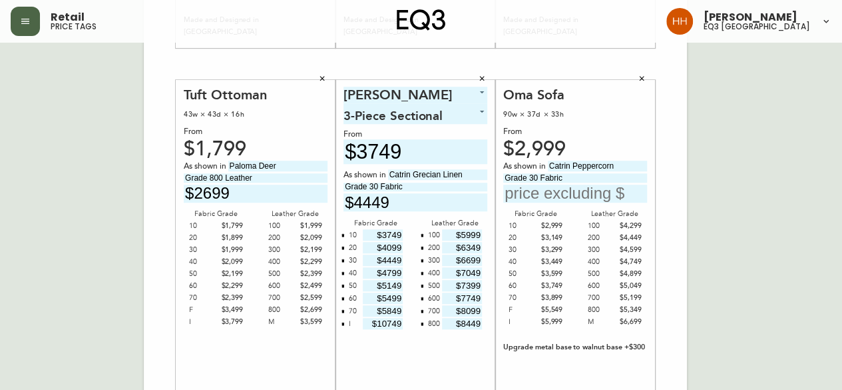
scroll to position [558, 0]
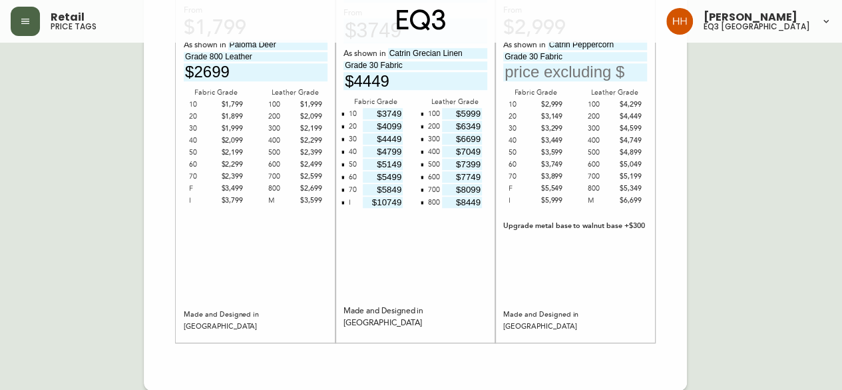
click at [578, 83] on div "Oma Sofa 90w × 37d × 33h From $2,999 As shown in Catrin Peppercorn Grade 30 Fab…" at bounding box center [575, 150] width 144 height 371
click at [578, 81] on div "Oma Sofa 90w × 37d × 33h From $2,999 As shown in Catrin Peppercorn Grade 30 Fab…" at bounding box center [575, 150] width 144 height 371
click at [579, 71] on input "text" at bounding box center [575, 72] width 144 height 18
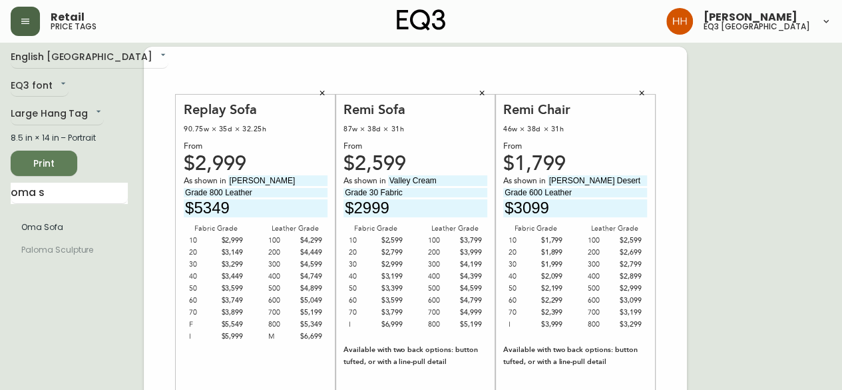
scroll to position [0, 0]
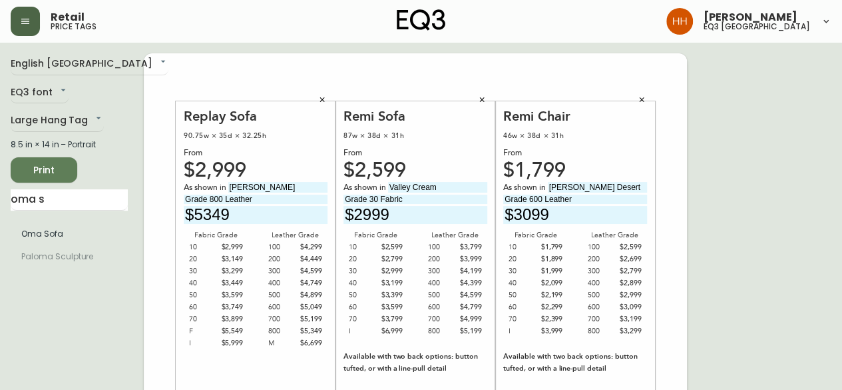
click at [25, 175] on span "Print" at bounding box center [43, 170] width 45 height 17
drag, startPoint x: 69, startPoint y: 199, endPoint x: -204, endPoint y: 216, distance: 273.5
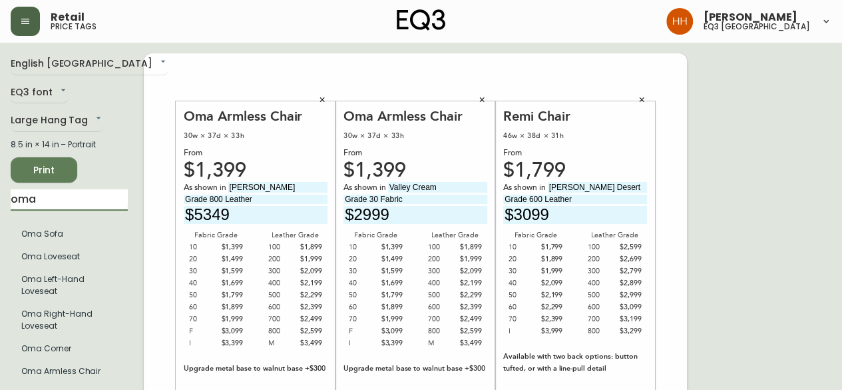
drag, startPoint x: 99, startPoint y: 194, endPoint x: -346, endPoint y: 210, distance: 445.1
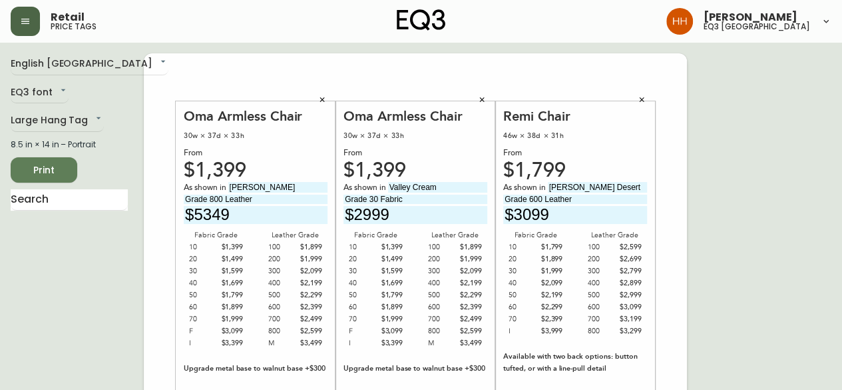
drag, startPoint x: 298, startPoint y: 186, endPoint x: -100, endPoint y: 195, distance: 398.3
drag, startPoint x: 392, startPoint y: 188, endPoint x: 699, endPoint y: 191, distance: 307.6
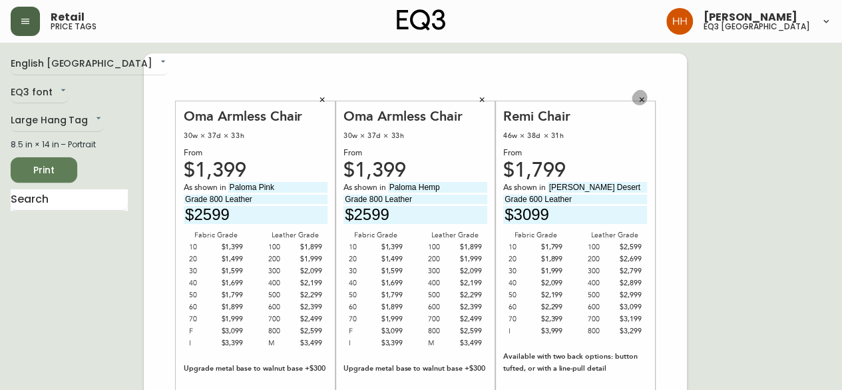
click at [643, 100] on icon "button" at bounding box center [642, 100] width 8 height 8
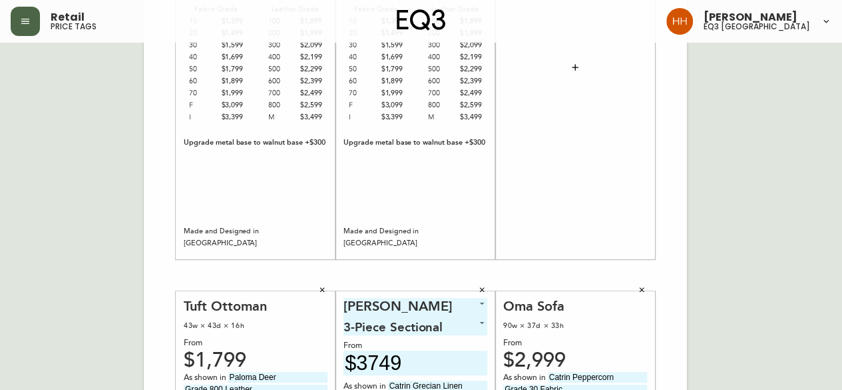
scroll to position [400, 0]
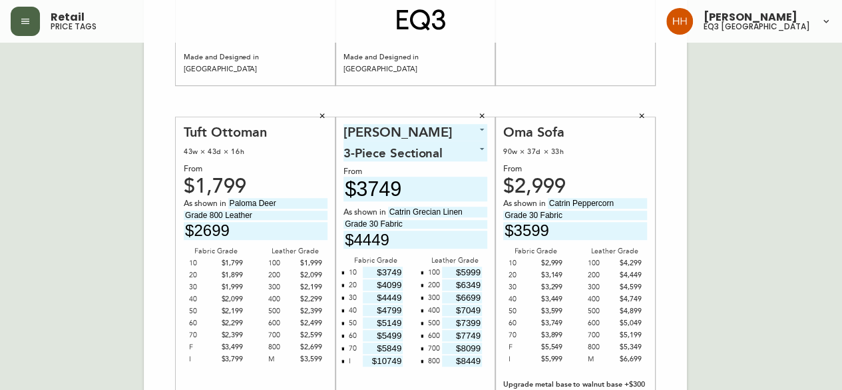
click at [645, 122] on button "button" at bounding box center [642, 116] width 20 height 20
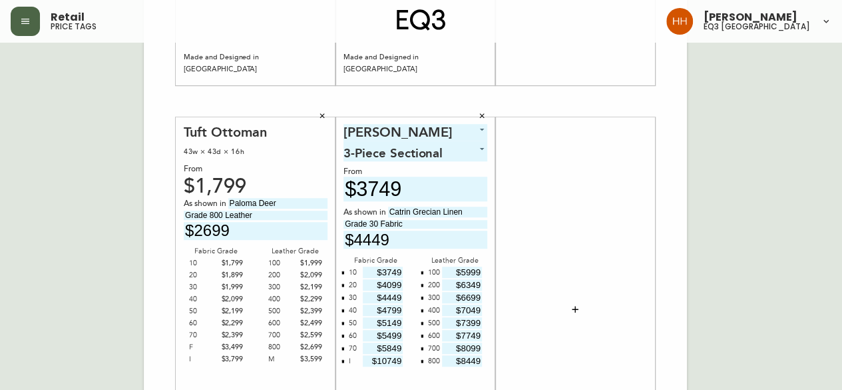
click at [478, 114] on icon "button" at bounding box center [482, 116] width 8 height 8
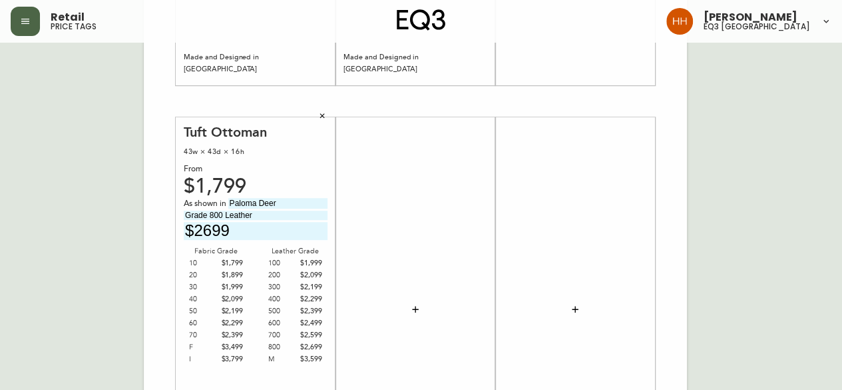
click at [328, 115] on button "button" at bounding box center [322, 116] width 20 height 20
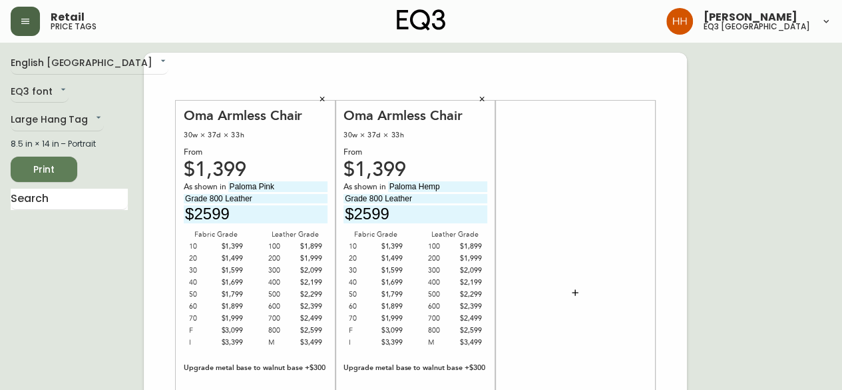
scroll to position [0, 0]
click at [85, 200] on input "text" at bounding box center [69, 199] width 117 height 21
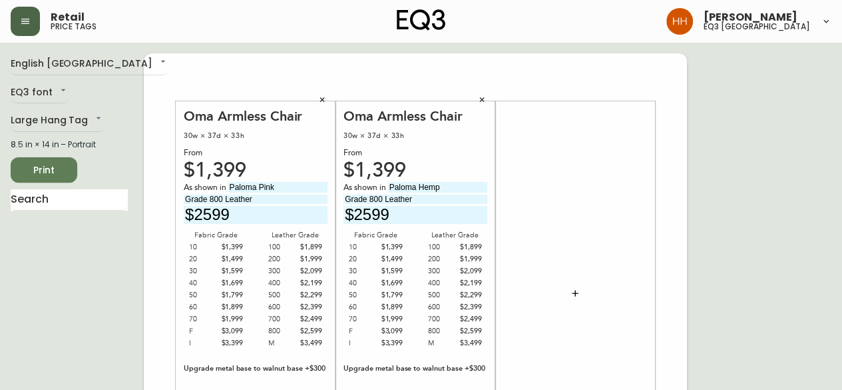
click at [62, 206] on input "text" at bounding box center [69, 199] width 117 height 21
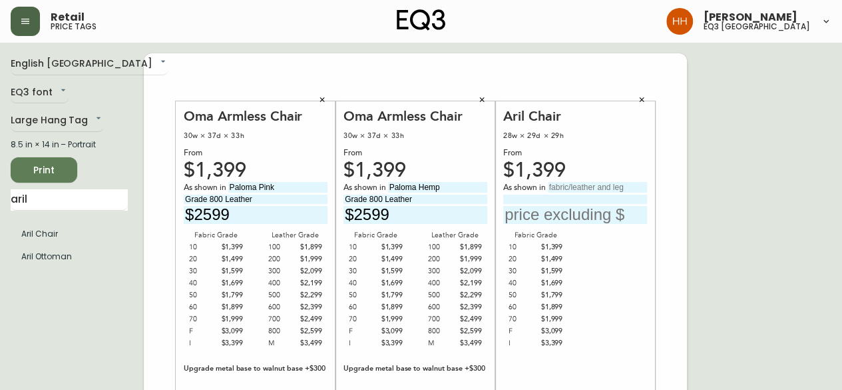
click at [596, 194] on div "As shown in" at bounding box center [575, 203] width 144 height 42
click at [584, 186] on input "text" at bounding box center [597, 187] width 99 height 11
click at [596, 220] on input "text" at bounding box center [575, 215] width 144 height 18
click at [574, 195] on input "Grade" at bounding box center [575, 198] width 144 height 9
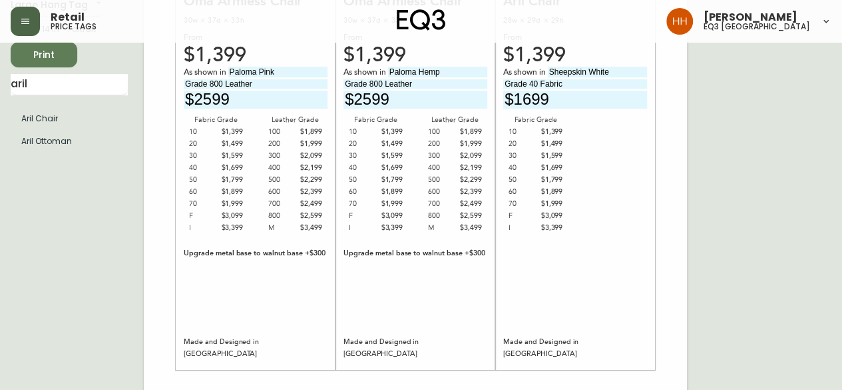
scroll to position [400, 0]
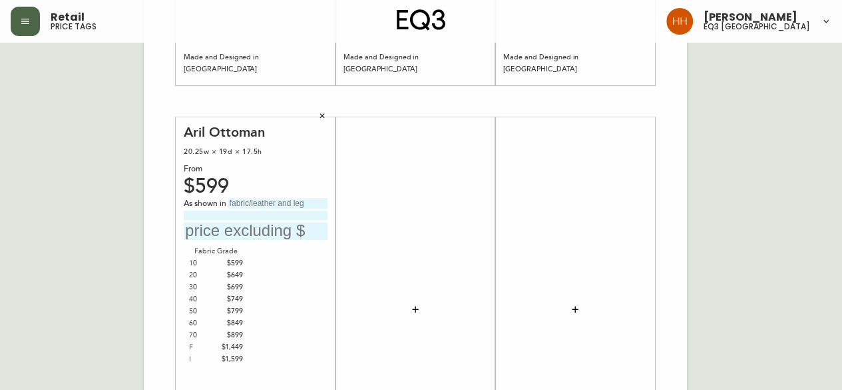
click at [276, 203] on input "text" at bounding box center [277, 203] width 99 height 11
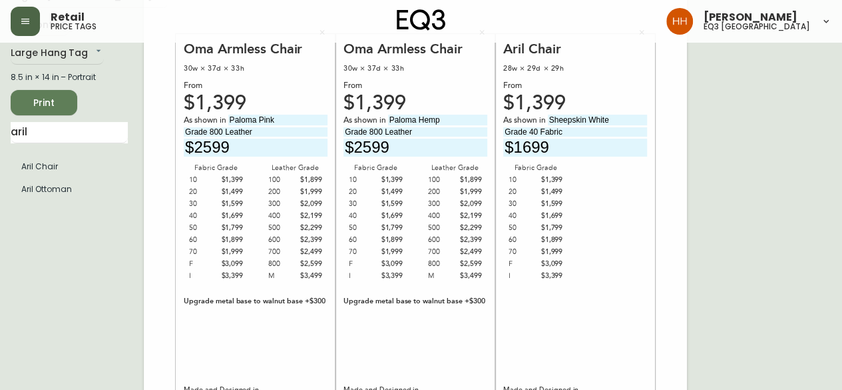
scroll to position [0, 0]
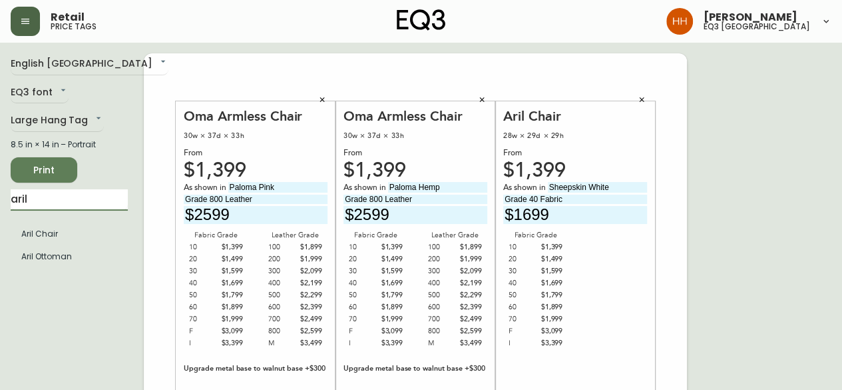
drag, startPoint x: 51, startPoint y: 196, endPoint x: -121, endPoint y: 241, distance: 177.7
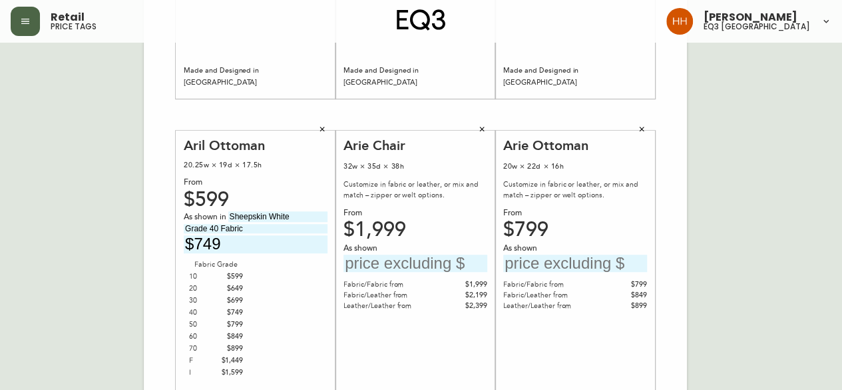
scroll to position [453, 0]
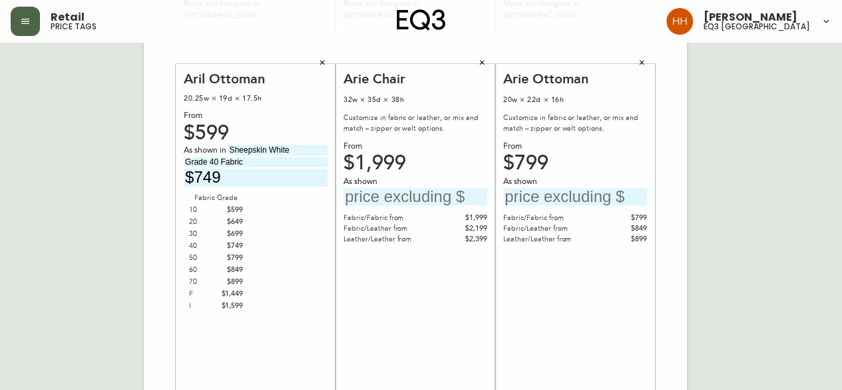
click at [419, 192] on input "text" at bounding box center [416, 197] width 144 height 18
click at [553, 201] on input "text" at bounding box center [575, 197] width 144 height 18
click at [758, 128] on div "English Canada en_CA EQ3 font EQ3 Large Hang Tag large 8.5 in × 14 in – Portrai…" at bounding box center [421, 47] width 821 height 895
click at [246, 194] on div "Oma Armless Chair 30w × 37d × 33h From $1,399 As shown in Paloma Pink Grade 800…" at bounding box center [415, 47] width 543 height 895
drag, startPoint x: 366, startPoint y: 195, endPoint x: 462, endPoint y: 202, distance: 96.8
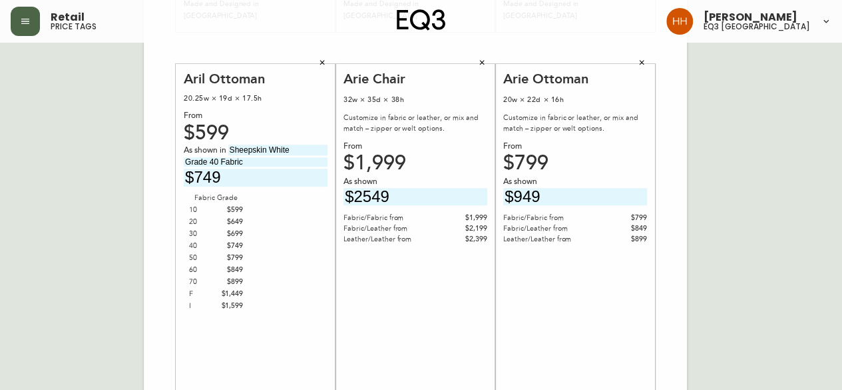
click at [462, 202] on input "$2549" at bounding box center [416, 197] width 144 height 18
click at [651, 320] on div "Arie Ottoman 20w × 22d × 16h Customize in fabric or leather, or mix and match –…" at bounding box center [575, 256] width 160 height 384
click at [694, 330] on div "English Canada en_CA EQ3 font EQ3 Large Hang Tag large 8.5 in × 14 in – Portrai…" at bounding box center [421, 47] width 821 height 895
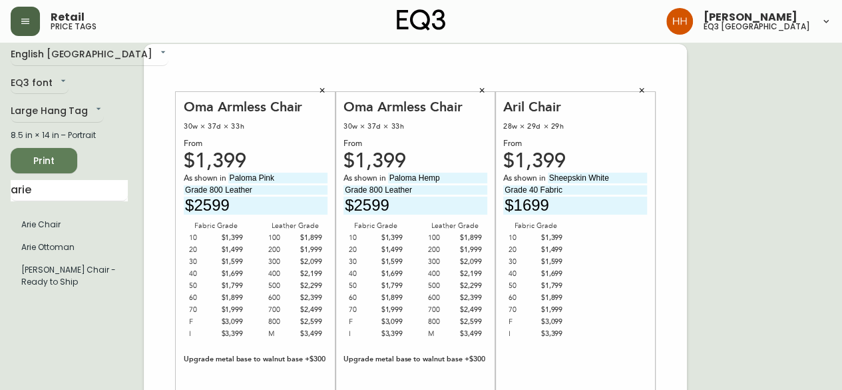
scroll to position [0, 0]
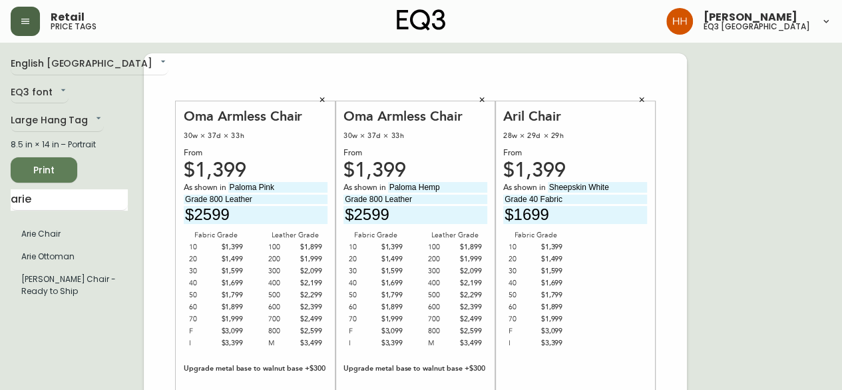
click at [73, 174] on button "Print" at bounding box center [44, 169] width 67 height 25
drag, startPoint x: 51, startPoint y: 206, endPoint x: -135, endPoint y: 196, distance: 186.0
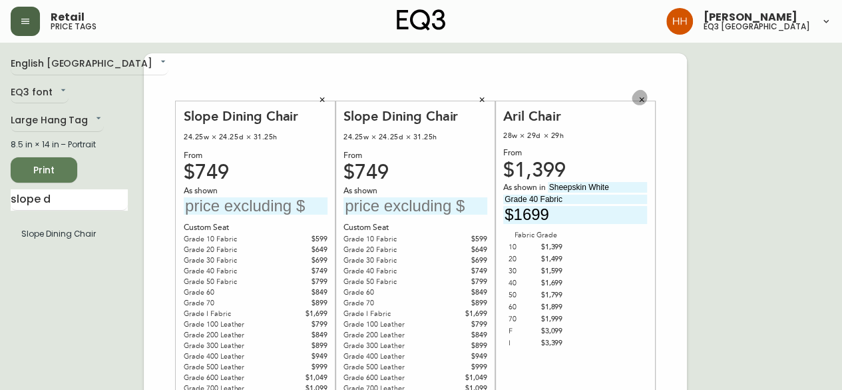
click at [642, 96] on icon "button" at bounding box center [642, 100] width 8 height 8
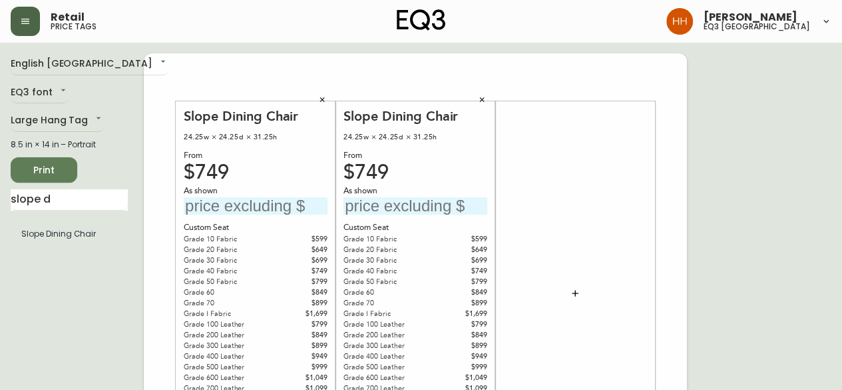
click at [218, 201] on input "text" at bounding box center [256, 206] width 144 height 18
click at [210, 198] on input "text" at bounding box center [256, 206] width 144 height 18
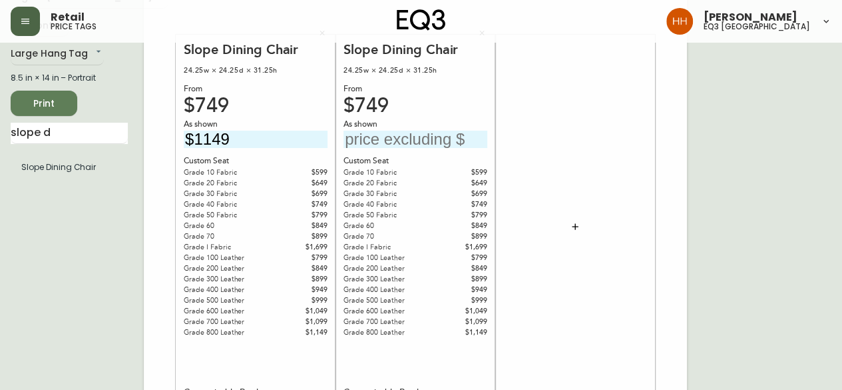
click at [438, 133] on input "text" at bounding box center [416, 140] width 144 height 18
click at [578, 234] on button "button" at bounding box center [575, 226] width 27 height 27
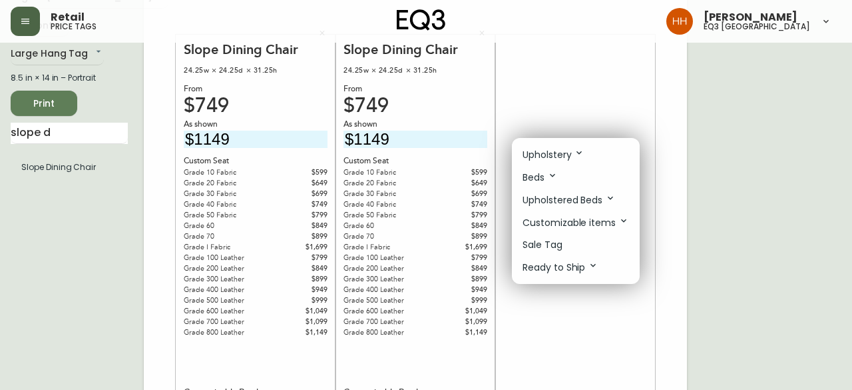
click at [618, 316] on div at bounding box center [426, 195] width 852 height 390
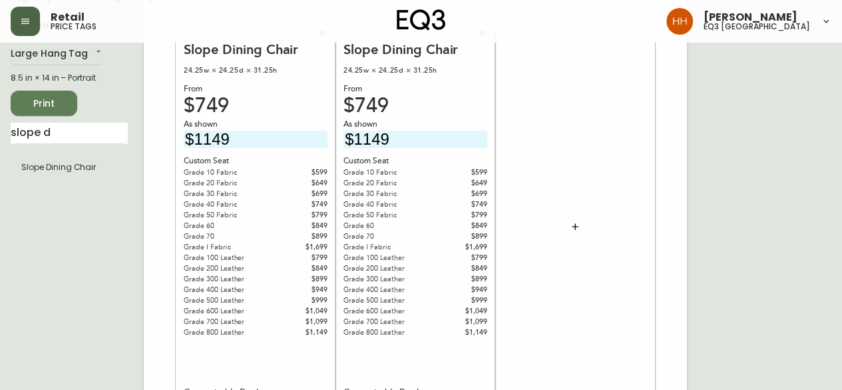
drag, startPoint x: -35, startPoint y: 139, endPoint x: -141, endPoint y: 146, distance: 106.1
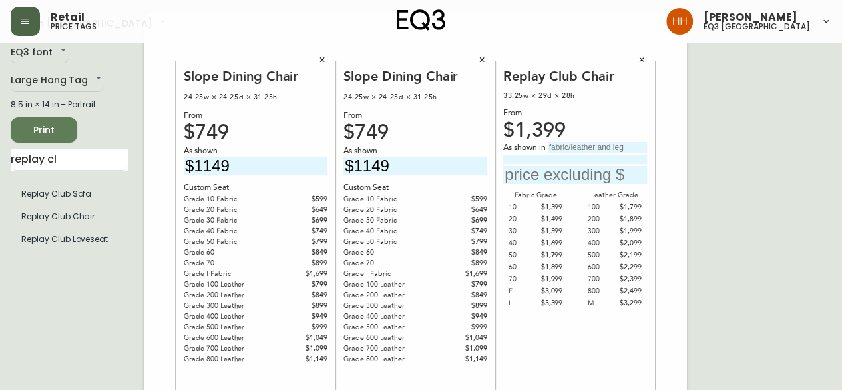
scroll to position [0, 0]
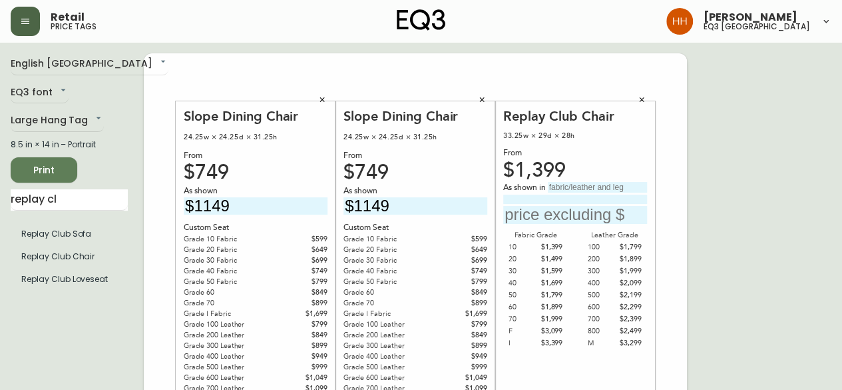
click at [600, 188] on input "text" at bounding box center [597, 187] width 99 height 11
drag, startPoint x: 732, startPoint y: 200, endPoint x: 738, endPoint y: 195, distance: 7.1
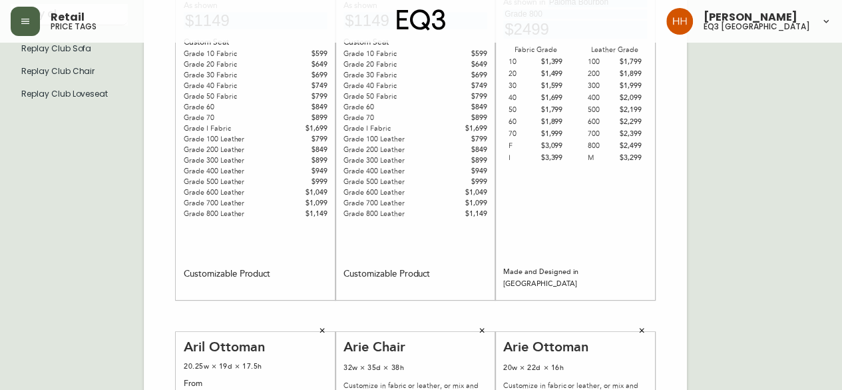
scroll to position [67, 0]
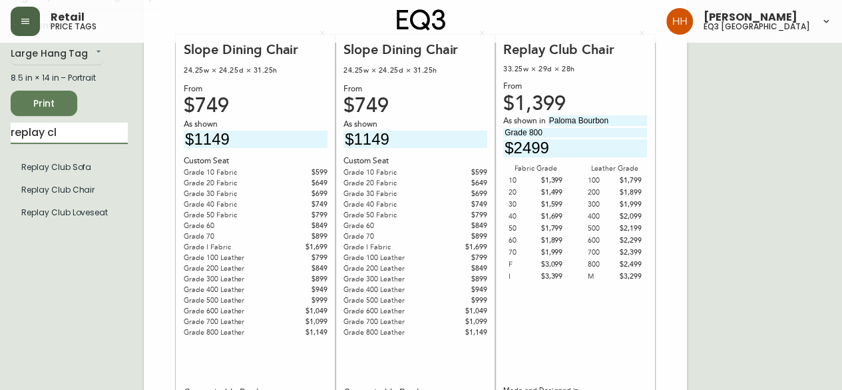
drag, startPoint x: 11, startPoint y: 131, endPoint x: -68, endPoint y: 128, distance: 79.3
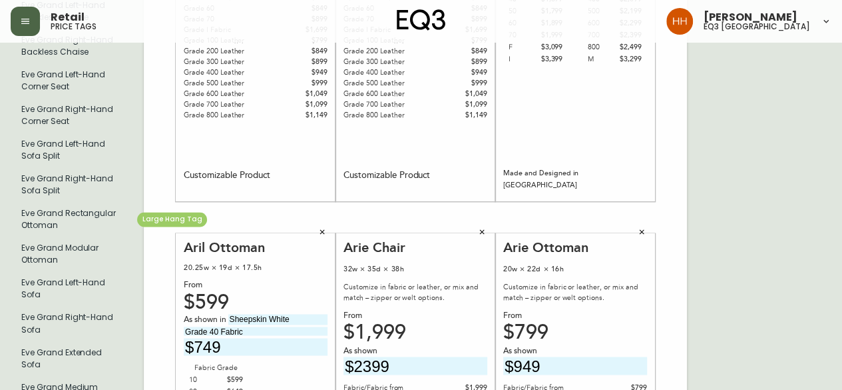
scroll to position [1011, 0]
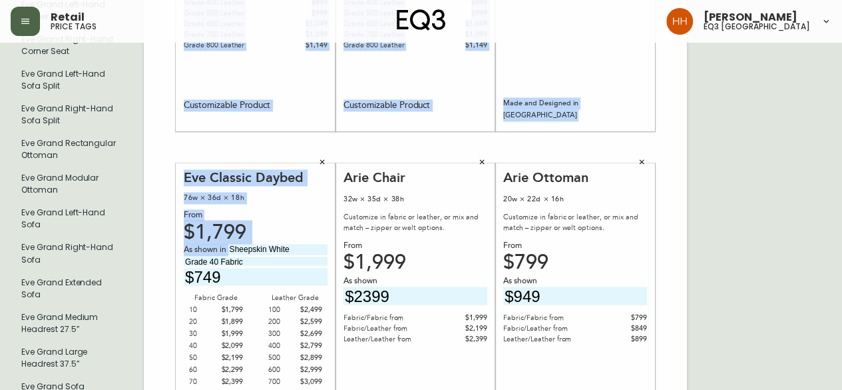
drag, startPoint x: 304, startPoint y: 255, endPoint x: 128, endPoint y: 256, distance: 176.5
click at [128, 256] on div "English Canada en_CA EQ3 font EQ3 Large Hang Tag large 8.5 in × 14 in – Portrai…" at bounding box center [421, 147] width 821 height 2209
click at [310, 253] on input "Sheepskin White" at bounding box center [277, 249] width 99 height 11
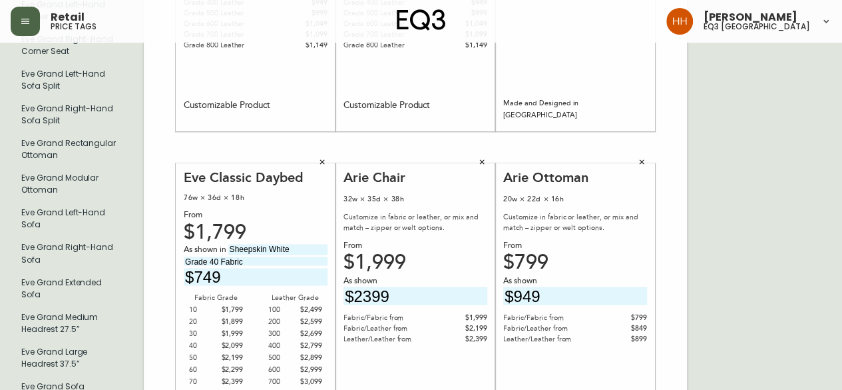
drag, startPoint x: 233, startPoint y: 252, endPoint x: 173, endPoint y: 254, distance: 60.0
click at [173, 254] on div "Slope Dining Chair 24.25w × 24.25d × 31.25h From $749 As shown $1149 Custom Sea…" at bounding box center [415, 147] width 543 height 895
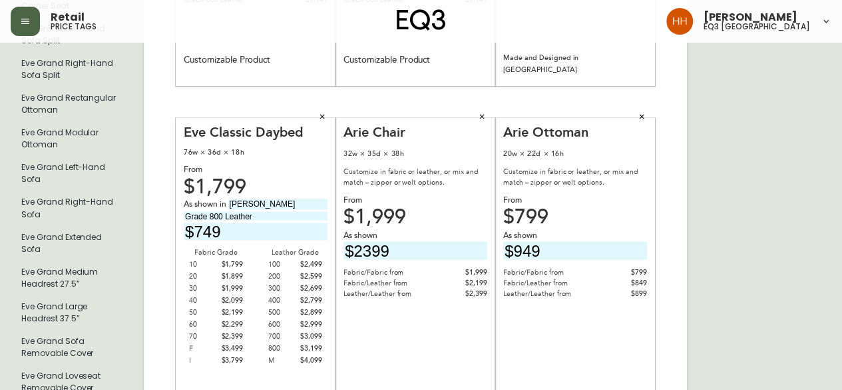
scroll to position [1077, 0]
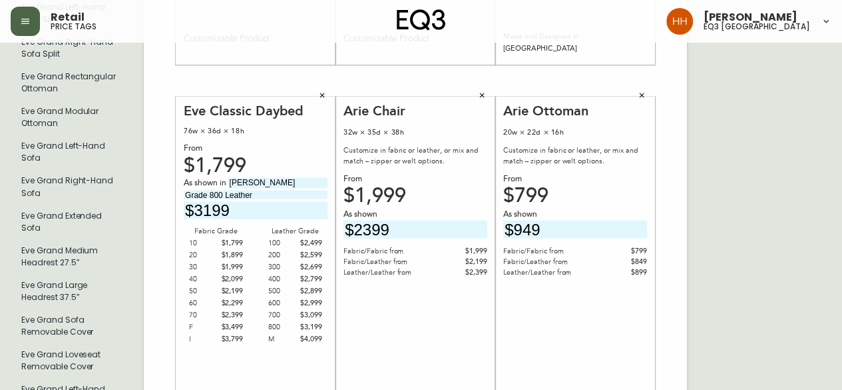
click at [771, 219] on div "English Canada en_CA EQ3 font EQ3 Large Hang Tag large 8.5 in × 14 in – Portrai…" at bounding box center [421, 80] width 821 height 2209
click at [658, 300] on div "Slope Dining Chair 24.25w × 24.25d × 31.25h From $749 As shown $1149 Custom Sea…" at bounding box center [415, 80] width 543 height 895
click at [637, 95] on button "button" at bounding box center [642, 95] width 20 height 20
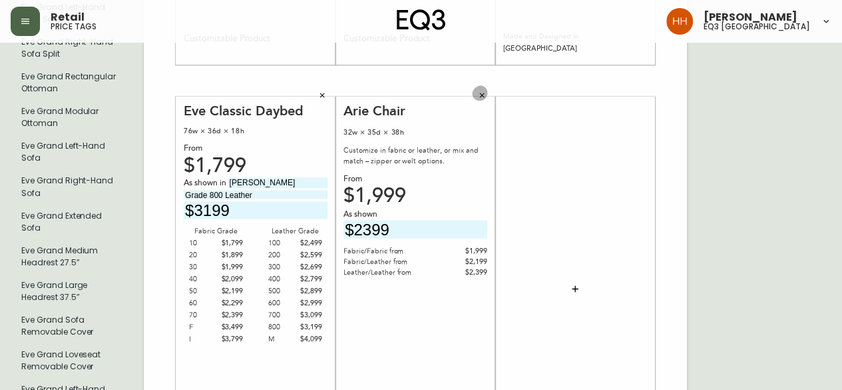
click at [482, 99] on button "button" at bounding box center [482, 95] width 20 height 20
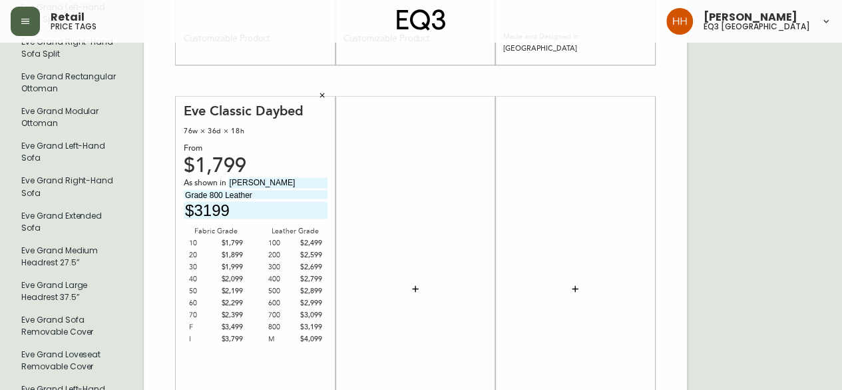
click at [521, 253] on div at bounding box center [575, 288] width 144 height 371
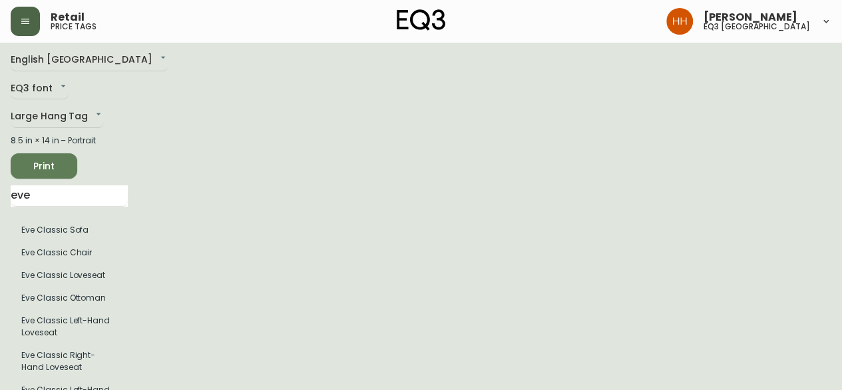
scroll to position [0, 0]
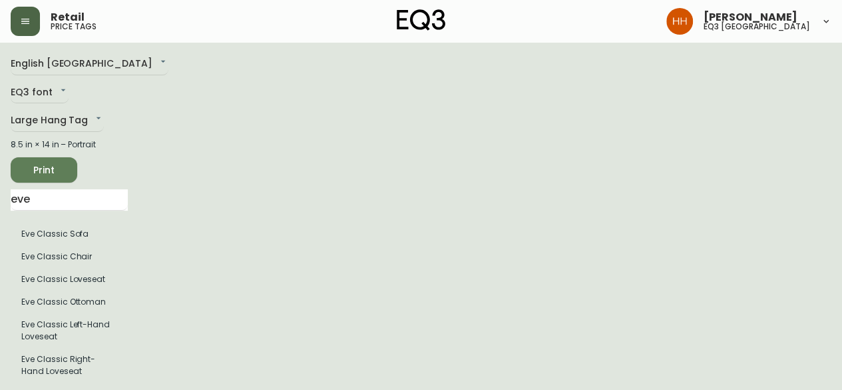
drag, startPoint x: 69, startPoint y: 200, endPoint x: -83, endPoint y: 195, distance: 152.6
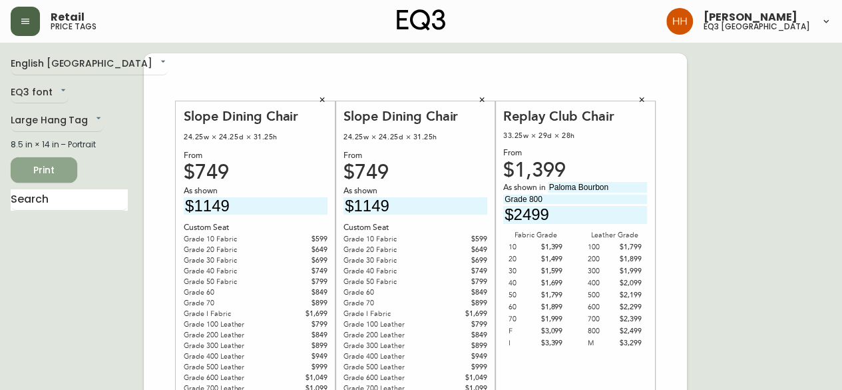
click at [35, 165] on span "Print" at bounding box center [43, 170] width 45 height 17
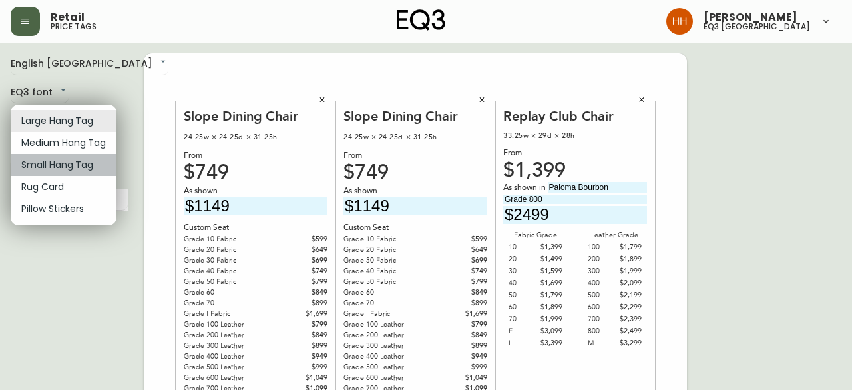
click at [42, 162] on li "Small Hang Tag" at bounding box center [64, 165] width 106 height 22
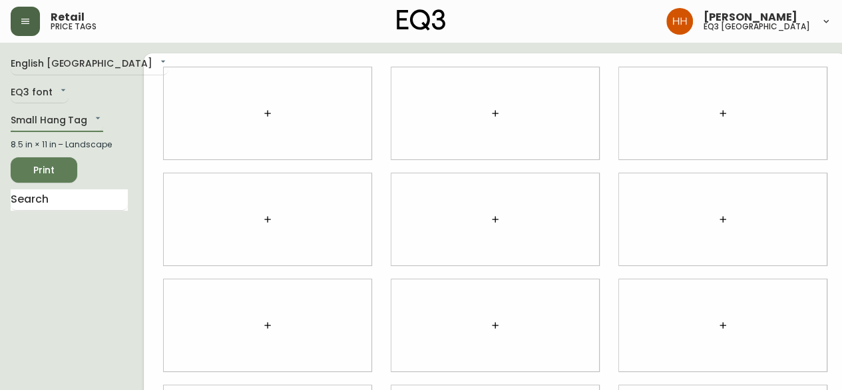
click at [262, 110] on icon "button" at bounding box center [267, 113] width 11 height 11
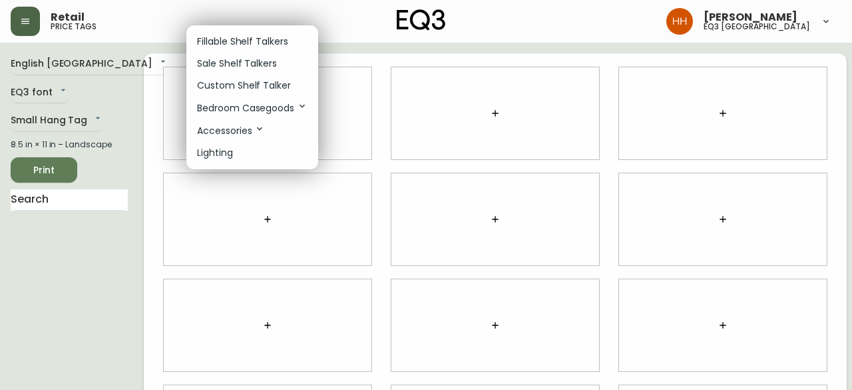
click at [224, 37] on p "Fillable Shelf Talkers" at bounding box center [242, 42] width 91 height 14
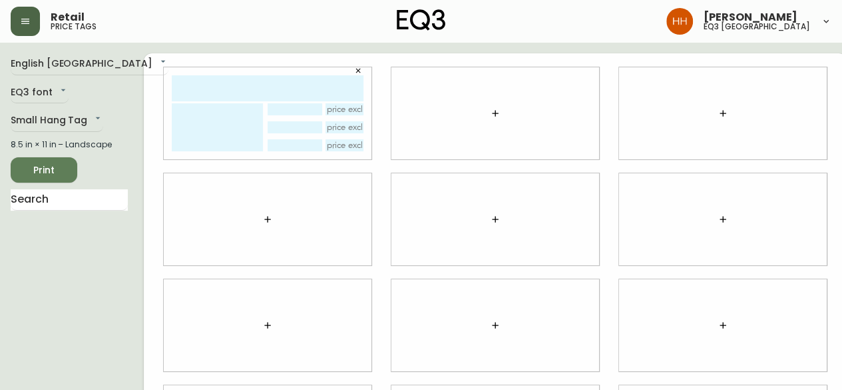
click at [482, 109] on button "button" at bounding box center [495, 113] width 27 height 27
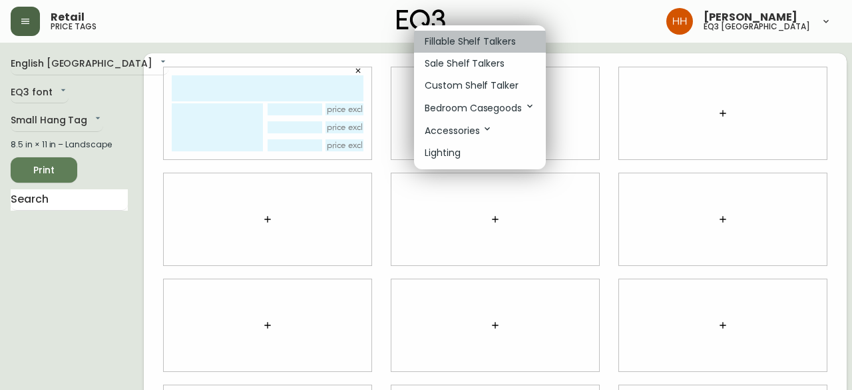
click at [452, 50] on li "Fillable Shelf Talkers" at bounding box center [480, 42] width 132 height 22
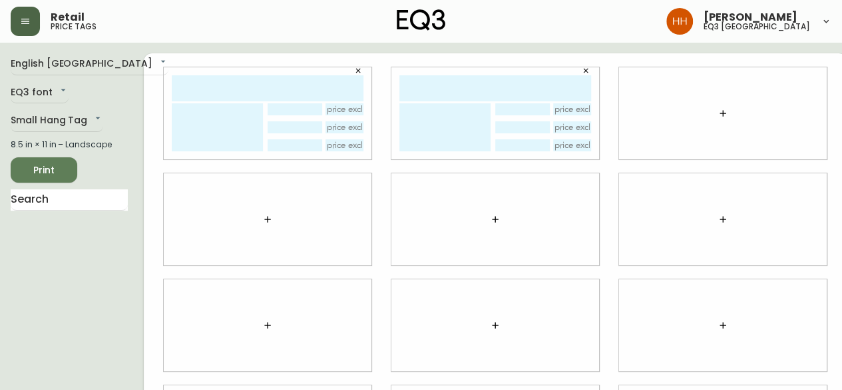
click at [720, 113] on icon "button" at bounding box center [723, 113] width 6 height 6
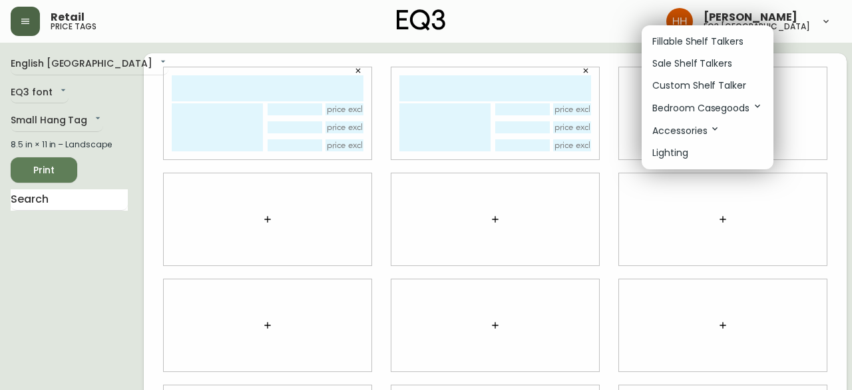
click at [589, 184] on div at bounding box center [426, 195] width 852 height 390
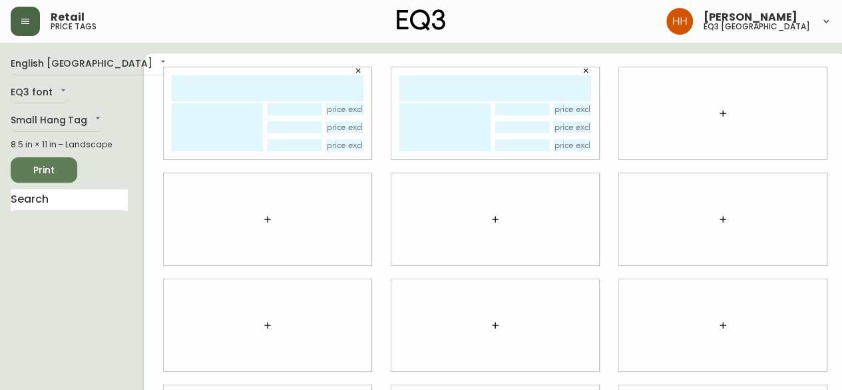
click at [184, 91] on input "text" at bounding box center [268, 88] width 192 height 26
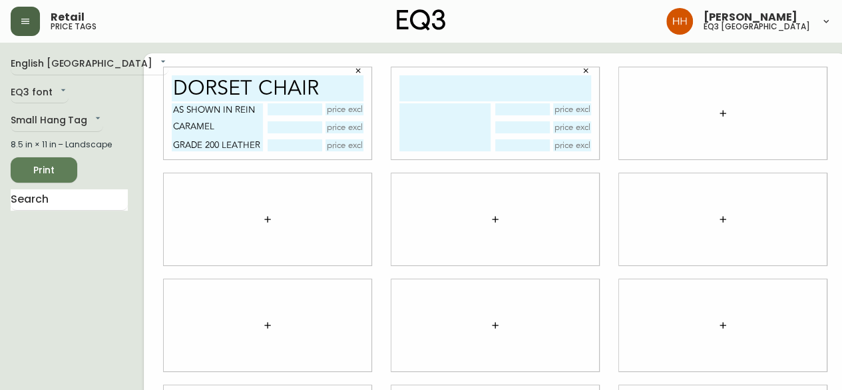
click at [286, 110] on input "text" at bounding box center [295, 109] width 54 height 12
click at [268, 144] on input "text" at bounding box center [295, 145] width 54 height 12
click at [261, 235] on div at bounding box center [268, 219] width 208 height 92
click at [521, 256] on div at bounding box center [496, 219] width 208 height 92
click at [473, 86] on input "text" at bounding box center [496, 88] width 192 height 26
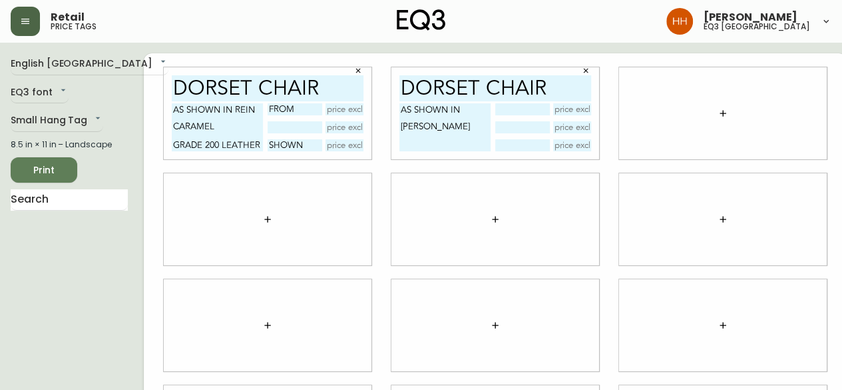
click at [447, 109] on textarea "AS SHOWN IN REIN CARAMEL" at bounding box center [445, 127] width 91 height 48
click at [221, 106] on textarea "AS SHOWN IN REIN CARAMEL GRADE 200 LEATHER" at bounding box center [217, 127] width 91 height 48
click at [467, 152] on div "DORSET CHAIR AS SHOWN IN REIN CARAMEL" at bounding box center [496, 113] width 208 height 92
click at [464, 148] on textarea "AS SHOWN IN REIN CARAMEL" at bounding box center [445, 127] width 91 height 48
click at [501, 102] on div "DORSET CHAIR AS SHOWN IN REIN CARAMEL GRADE 200 LEATHER" at bounding box center [496, 113] width 208 height 92
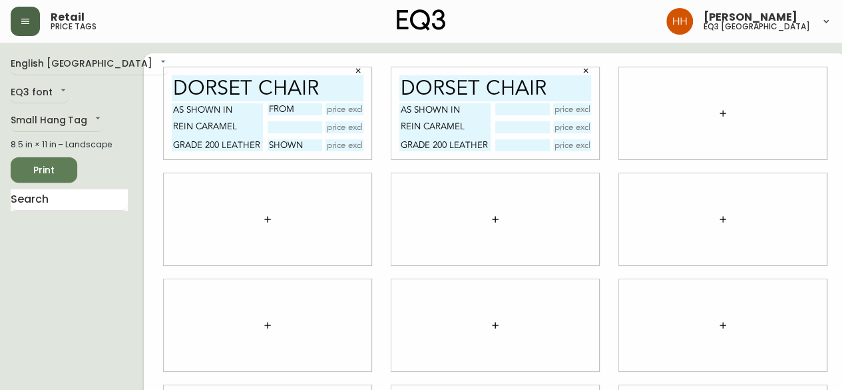
click at [500, 109] on input "text" at bounding box center [522, 109] width 54 height 12
click at [709, 153] on div at bounding box center [723, 113] width 208 height 92
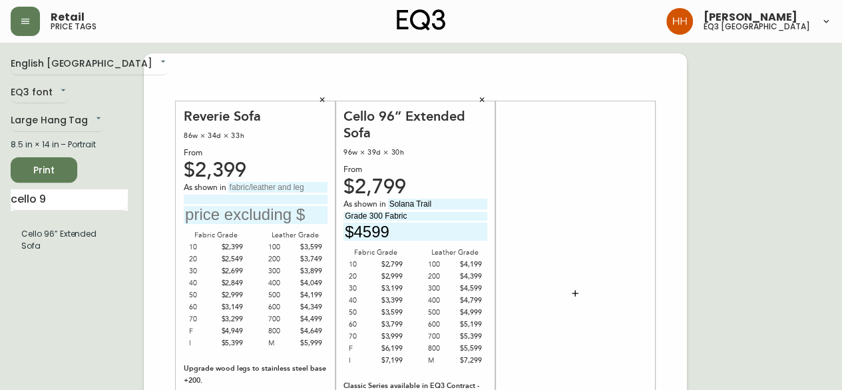
click at [481, 103] on icon "button" at bounding box center [482, 100] width 8 height 8
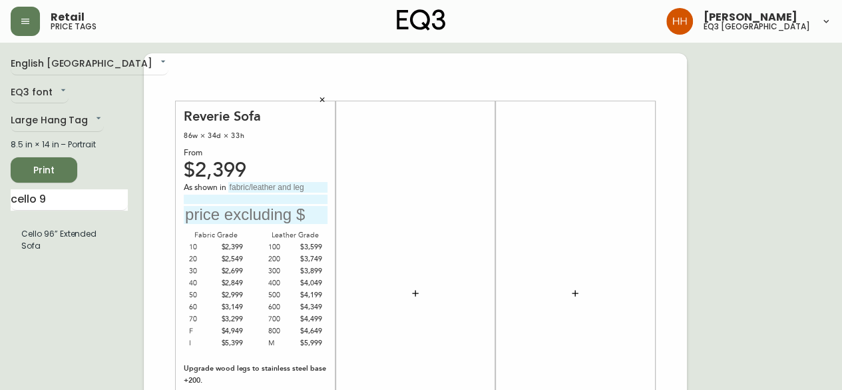
click at [324, 98] on icon "button" at bounding box center [322, 99] width 5 height 5
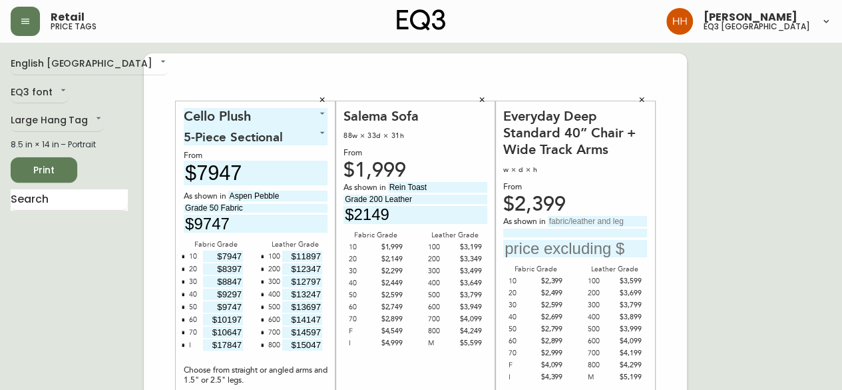
click at [609, 219] on input "text" at bounding box center [597, 221] width 99 height 11
type input "[PERSON_NAME] Dark [PERSON_NAME]"
click at [580, 240] on input "text" at bounding box center [575, 249] width 144 height 18
click at [580, 238] on div "As shown in [PERSON_NAME] Dark [PERSON_NAME]" at bounding box center [575, 237] width 144 height 42
click at [579, 237] on input at bounding box center [575, 232] width 144 height 9
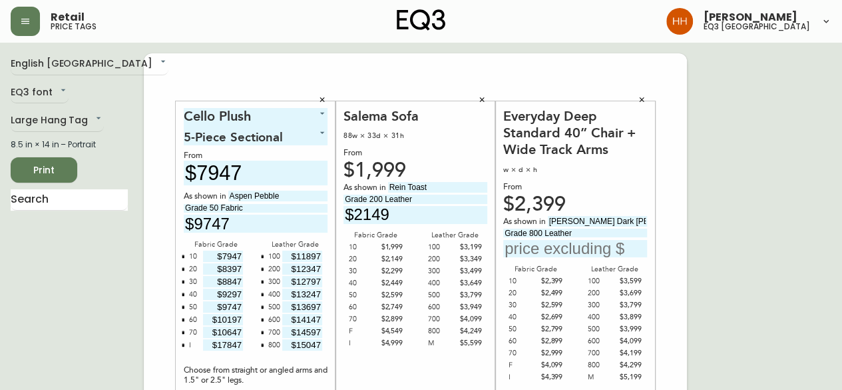
type input "Grade 800 Leather"
type input "$4299"
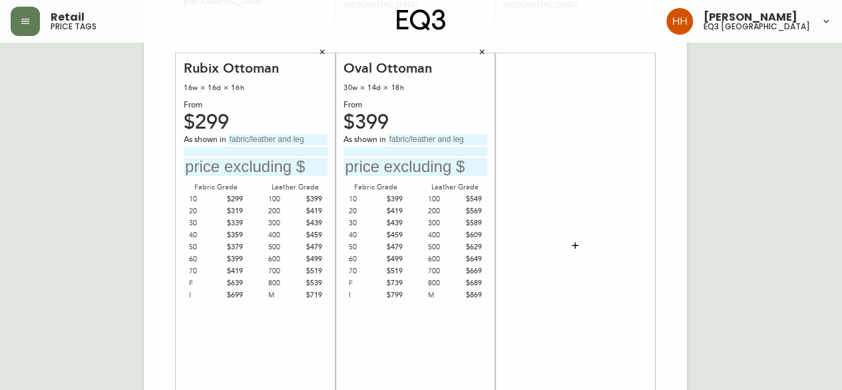
scroll to position [466, 0]
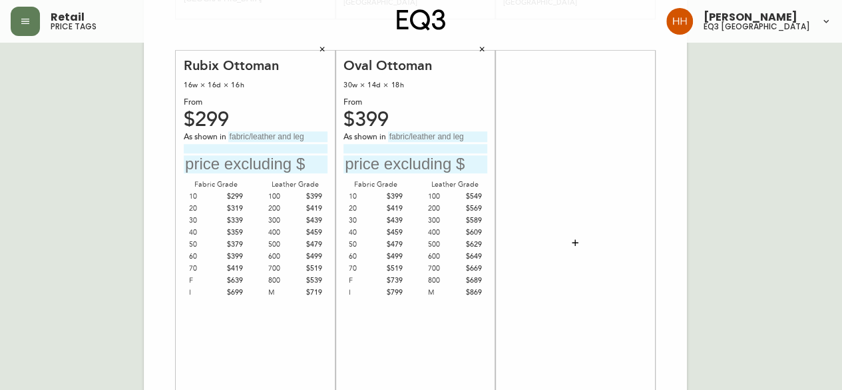
click at [304, 142] on div "As shown in" at bounding box center [256, 137] width 144 height 12
click at [304, 140] on input "text" at bounding box center [277, 136] width 99 height 11
type input "v"
type input "Valley Blossom"
click at [249, 152] on input "Grade" at bounding box center [256, 148] width 144 height 9
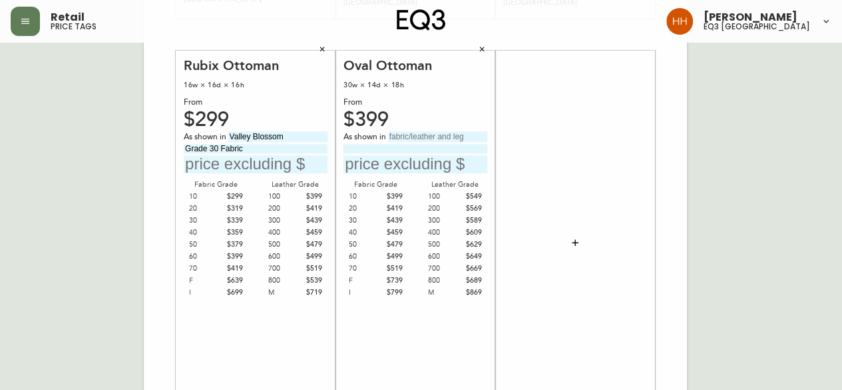
type input "Grade 30 Fabric"
type input "$339"
click at [435, 134] on input "text" at bounding box center [437, 136] width 99 height 11
type input "S"
type input "E"
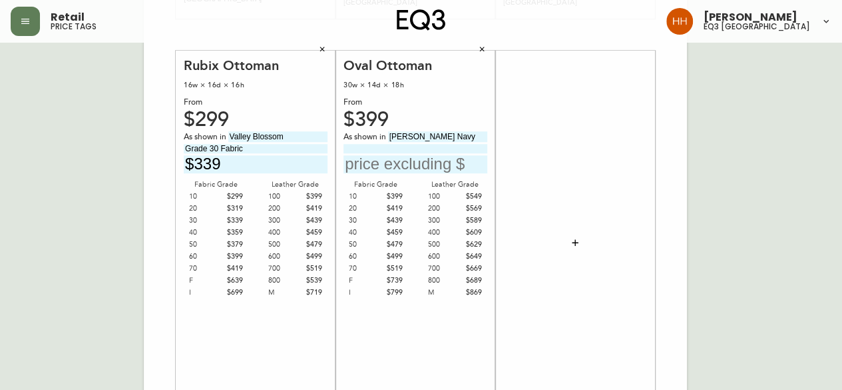
drag, startPoint x: 455, startPoint y: 138, endPoint x: 213, endPoint y: 176, distance: 245.3
click at [221, 174] on div "Cello Plush 5 5-Piece Sectional 3 From $7947 As shown in Aspen Pebble Grade 50 …" at bounding box center [415, 34] width 543 height 895
type input "Arezzo Navy"
type input "Grade 10 Fabric"
type input "$2"
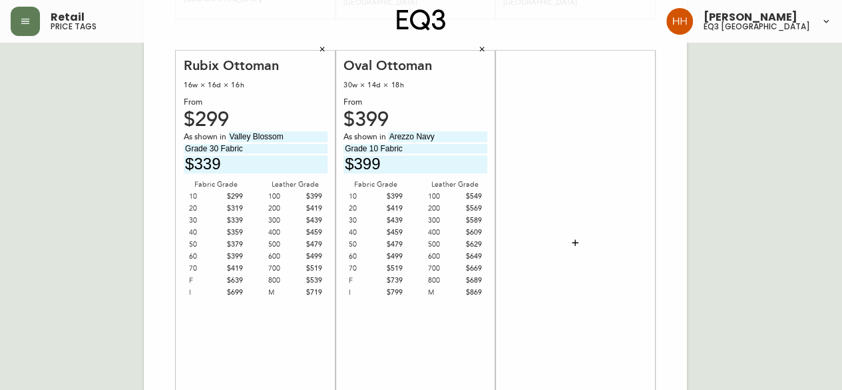
type input "$399"
click at [629, 269] on div at bounding box center [575, 242] width 144 height 371
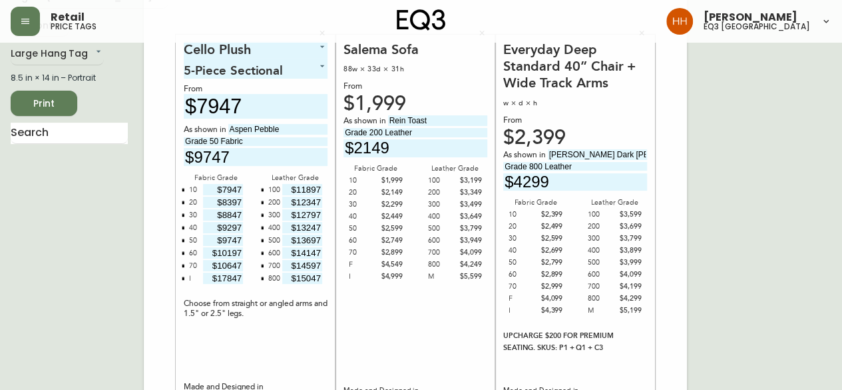
scroll to position [0, 0]
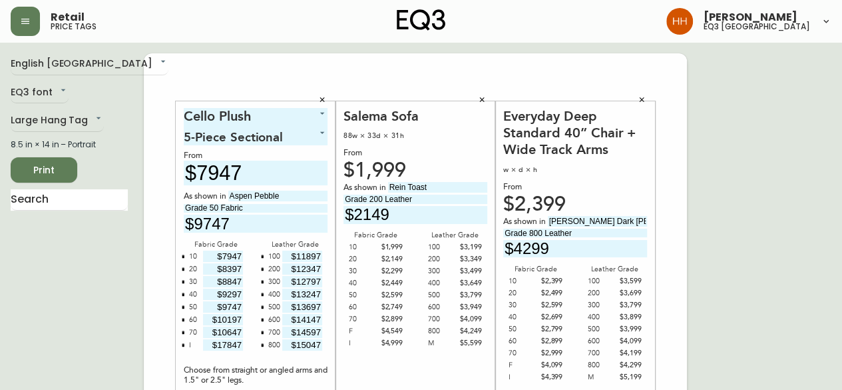
click at [45, 180] on button "Print" at bounding box center [44, 169] width 67 height 25
click at [64, 168] on span "Print" at bounding box center [43, 170] width 45 height 17
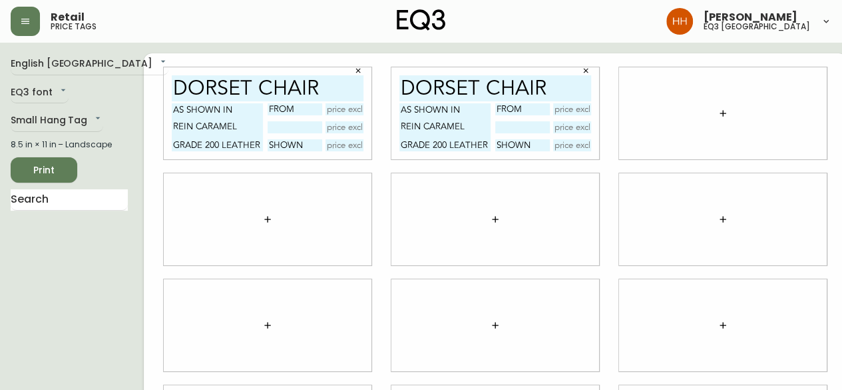
drag, startPoint x: 459, startPoint y: 192, endPoint x: 572, endPoint y: 94, distance: 149.6
click at [459, 192] on div at bounding box center [496, 219] width 208 height 92
click at [582, 71] on icon "button" at bounding box center [586, 71] width 8 height 8
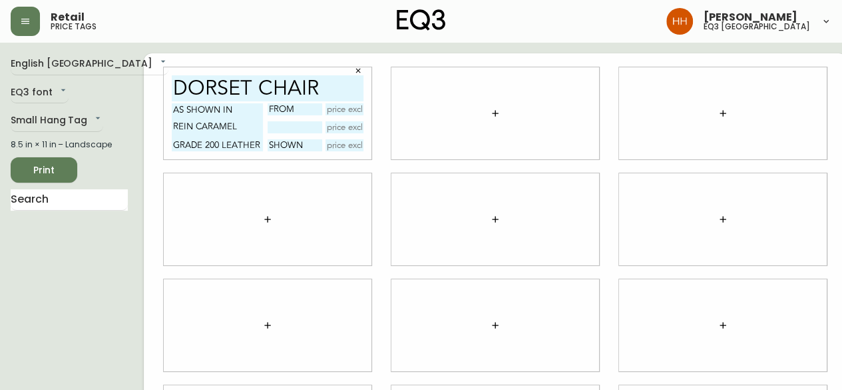
click at [354, 71] on icon "button" at bounding box center [358, 71] width 8 height 8
